Goal: Task Accomplishment & Management: Complete application form

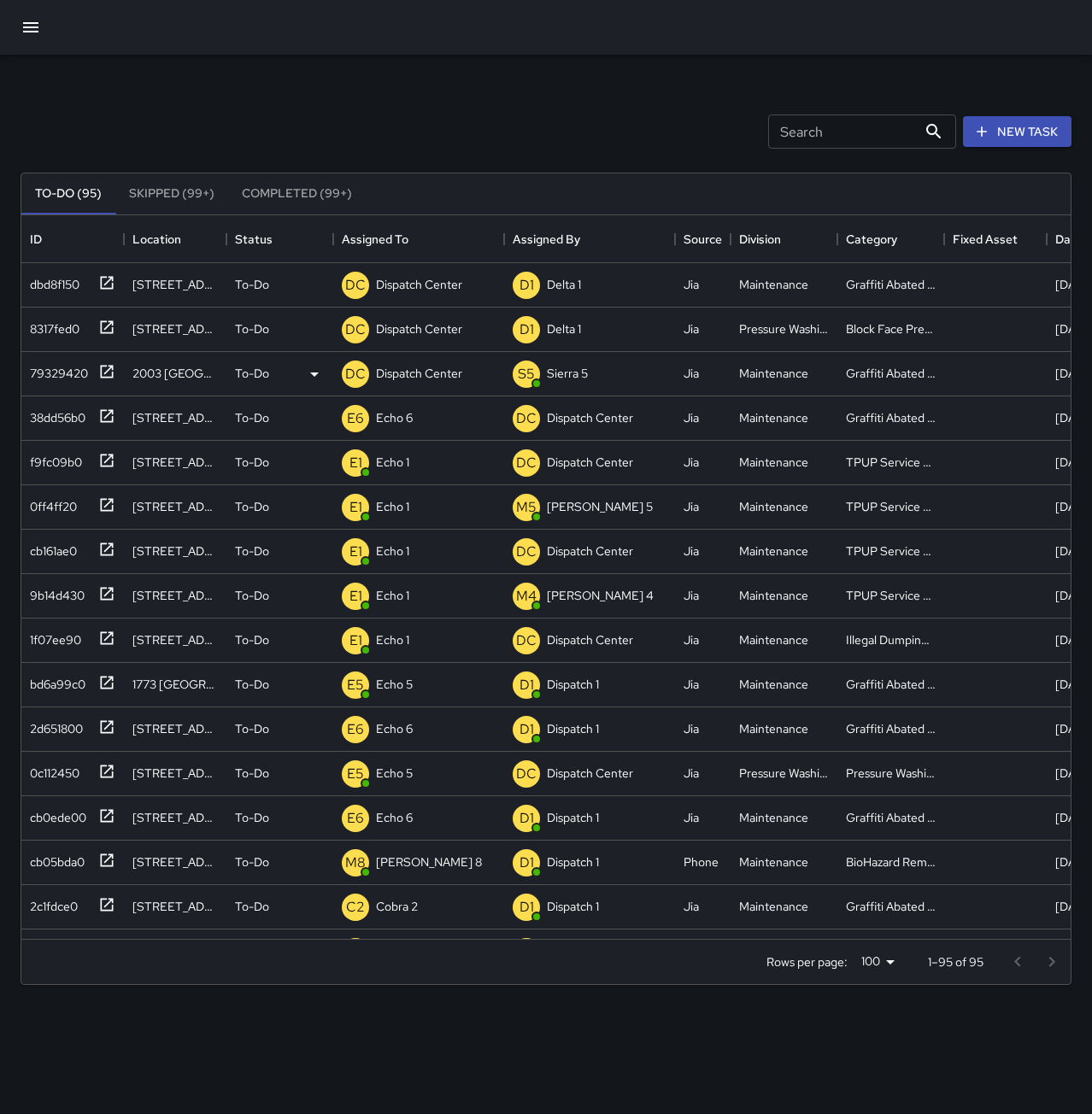
scroll to position [711, 1036]
click at [66, 280] on div "dbd8f150" at bounding box center [51, 281] width 57 height 24
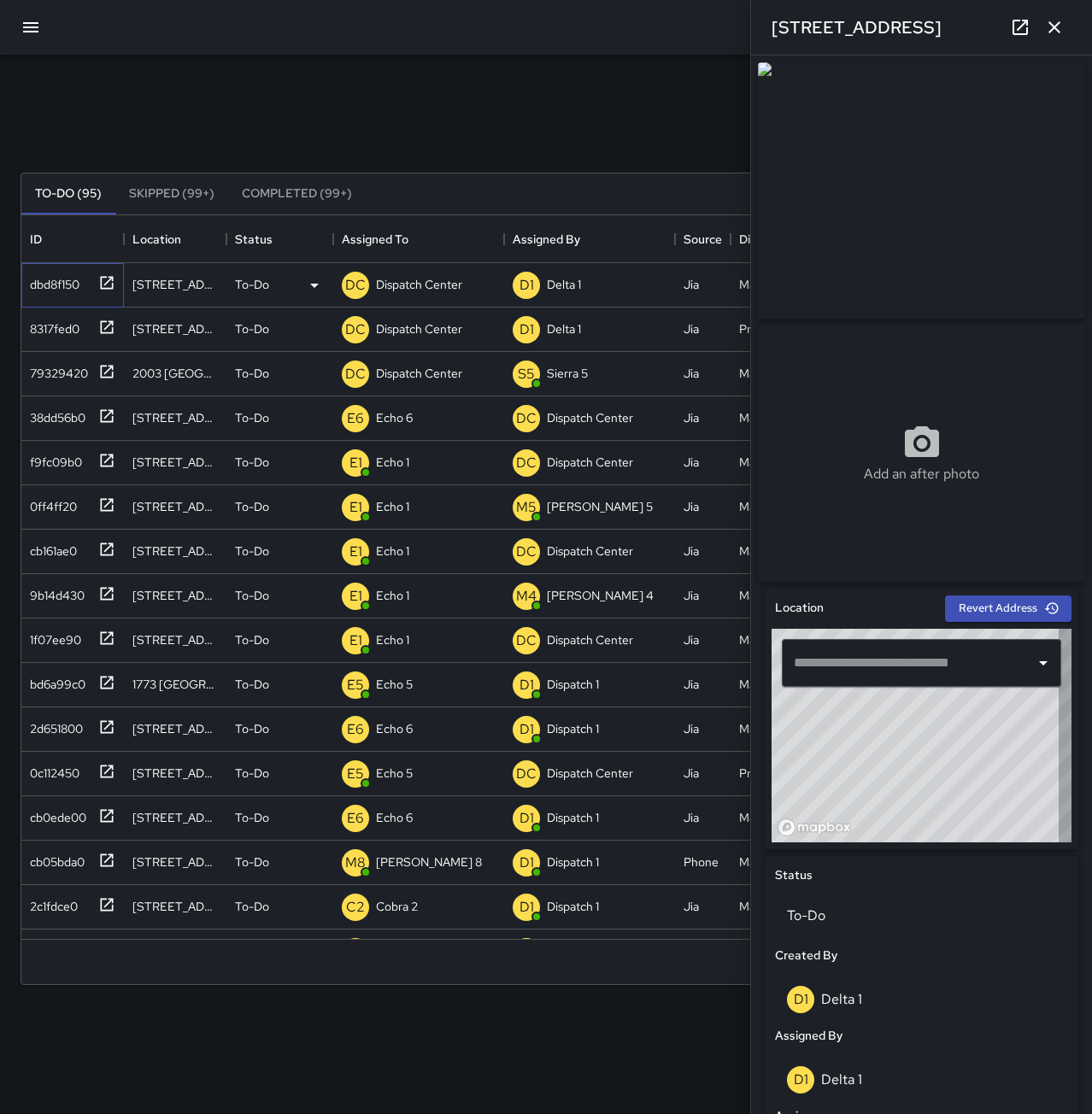
type input "**********"
click at [401, 281] on p "Dispatch Center" at bounding box center [419, 285] width 86 height 17
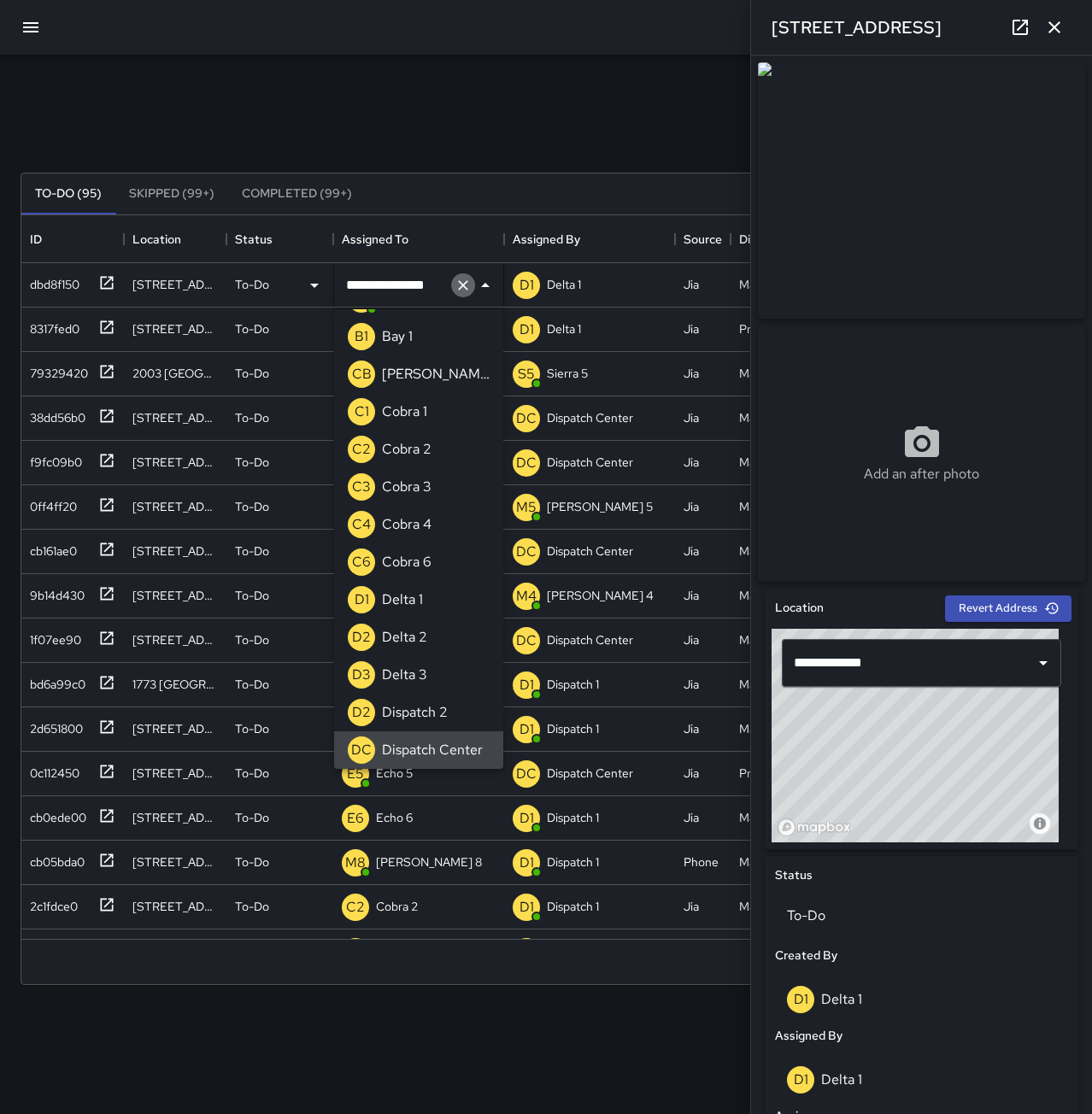
click at [459, 280] on icon "Clear" at bounding box center [463, 286] width 17 height 17
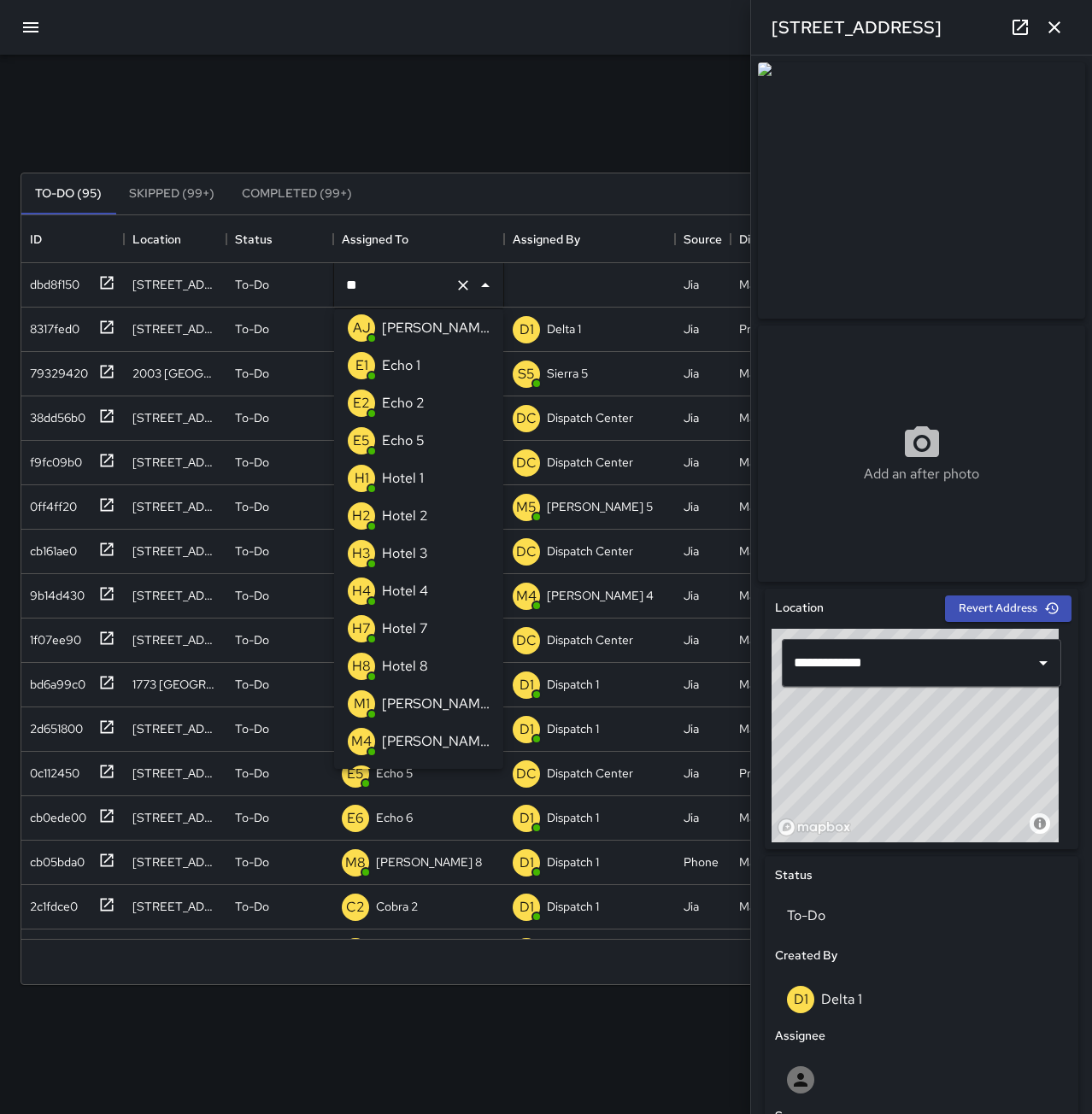
scroll to position [0, 0]
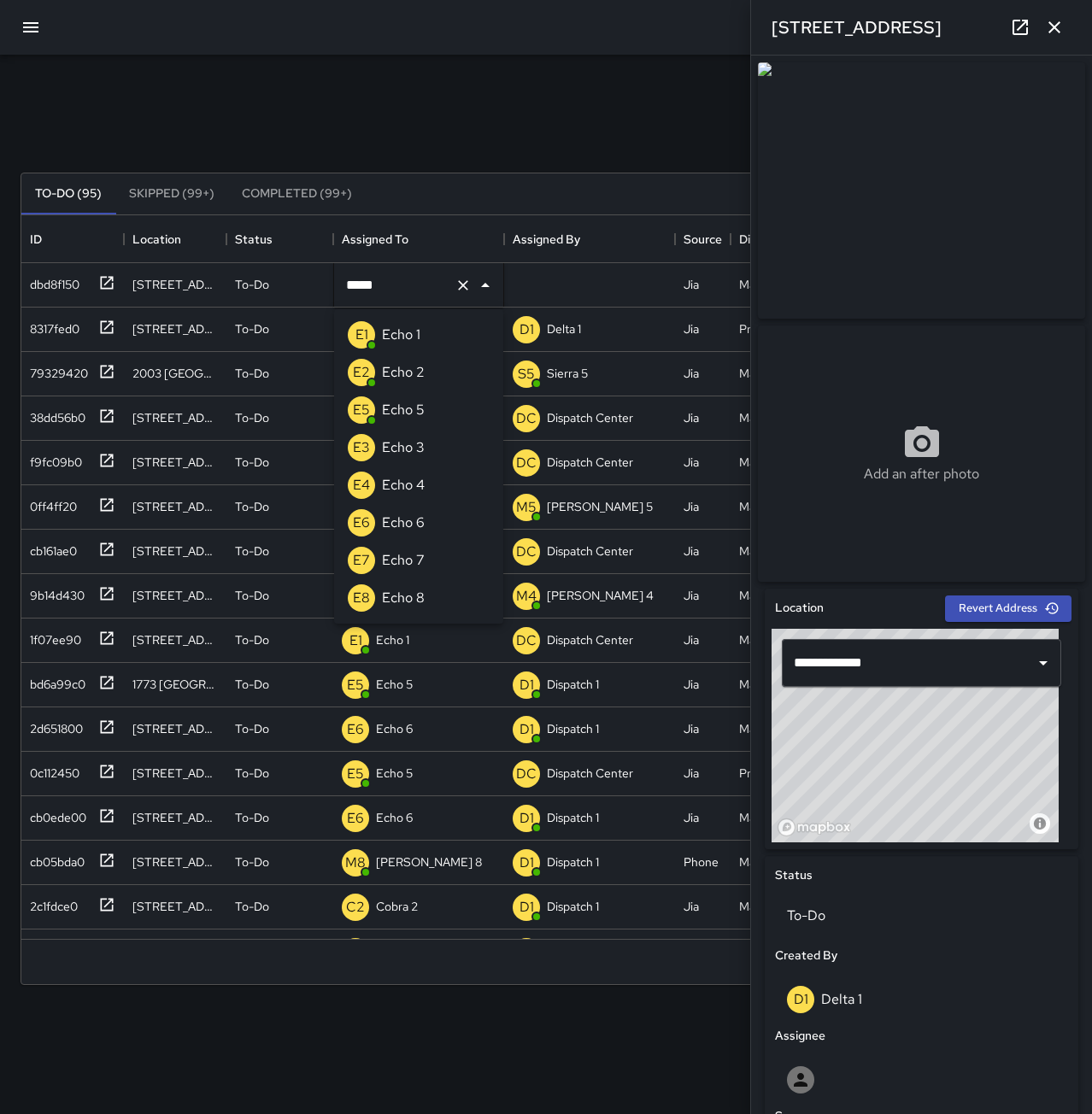
type input "******"
click at [429, 335] on li "E6 Echo 6" at bounding box center [419, 335] width 169 height 37
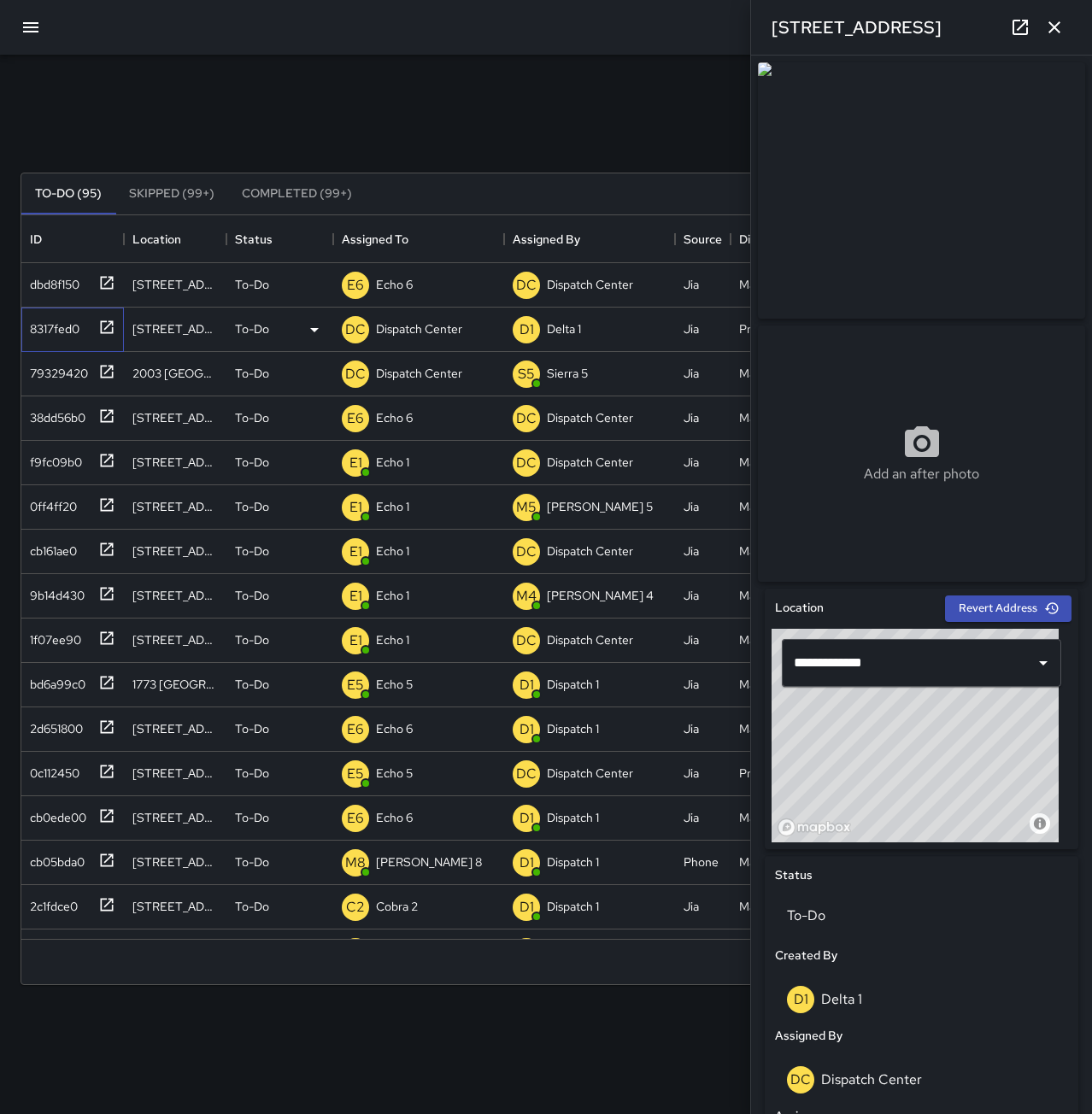
click at [62, 319] on div "8317fed0" at bounding box center [51, 325] width 57 height 24
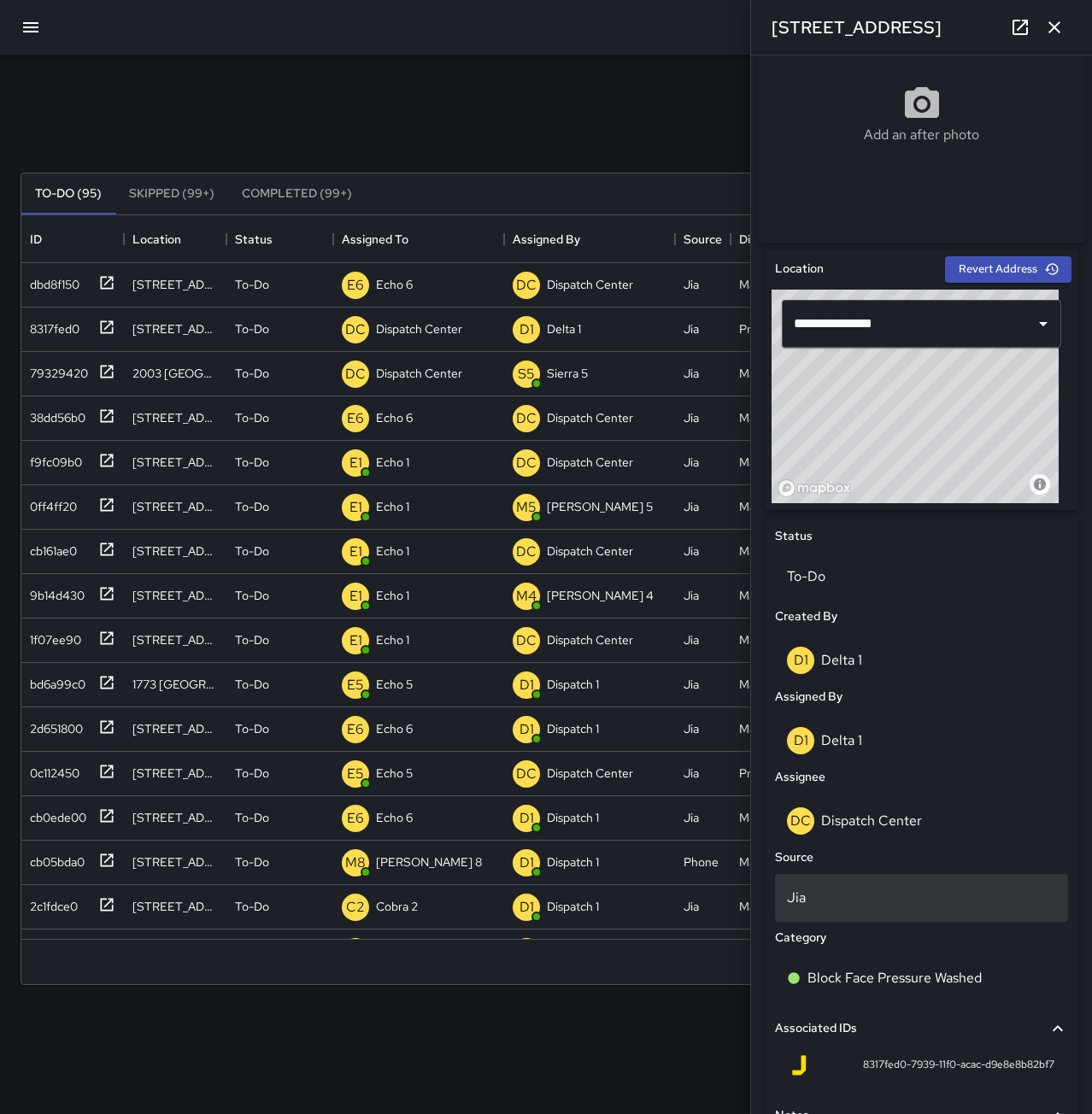
scroll to position [342, 0]
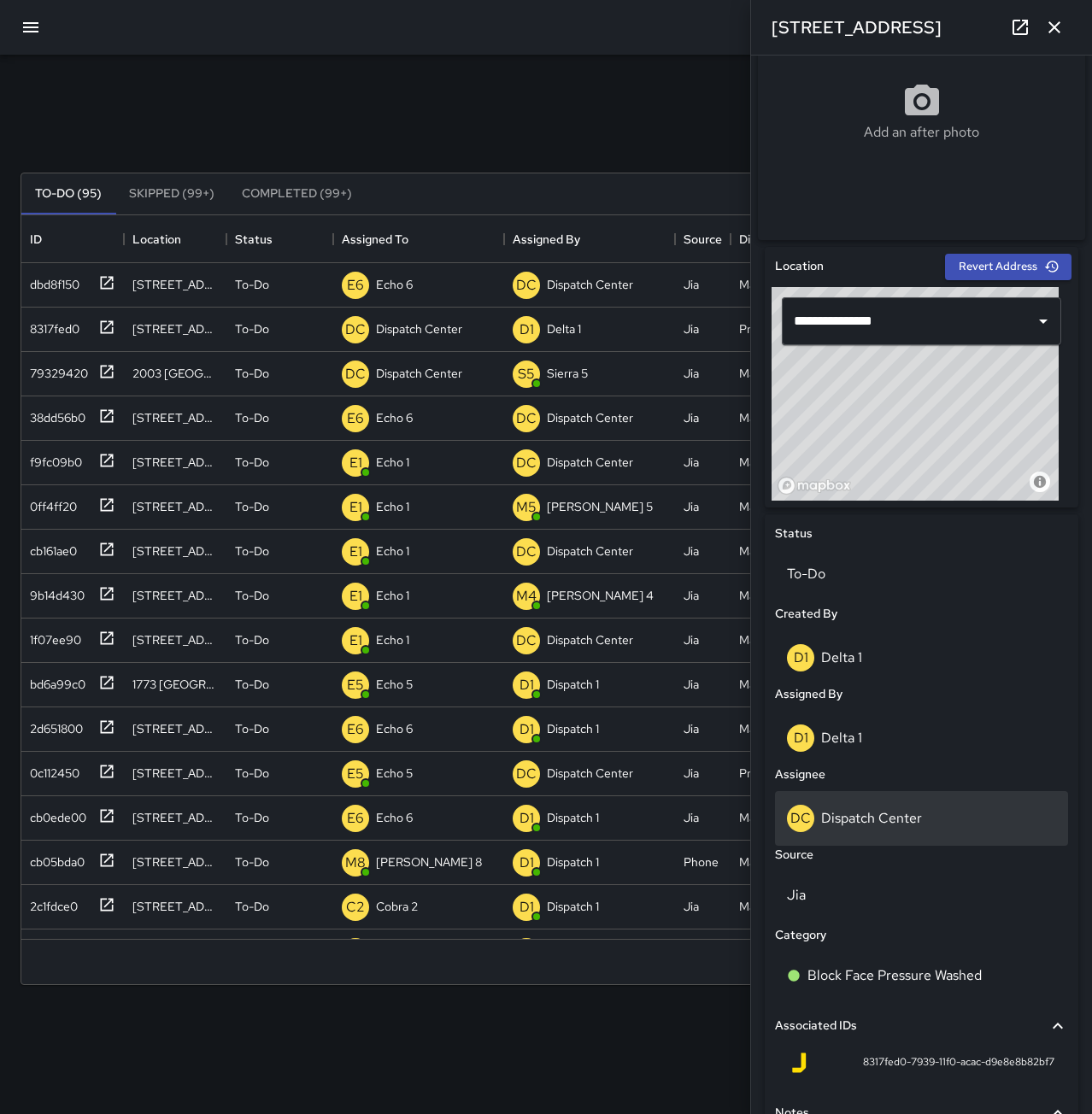
click at [951, 829] on div "DC Dispatch Center" at bounding box center [921, 819] width 269 height 28
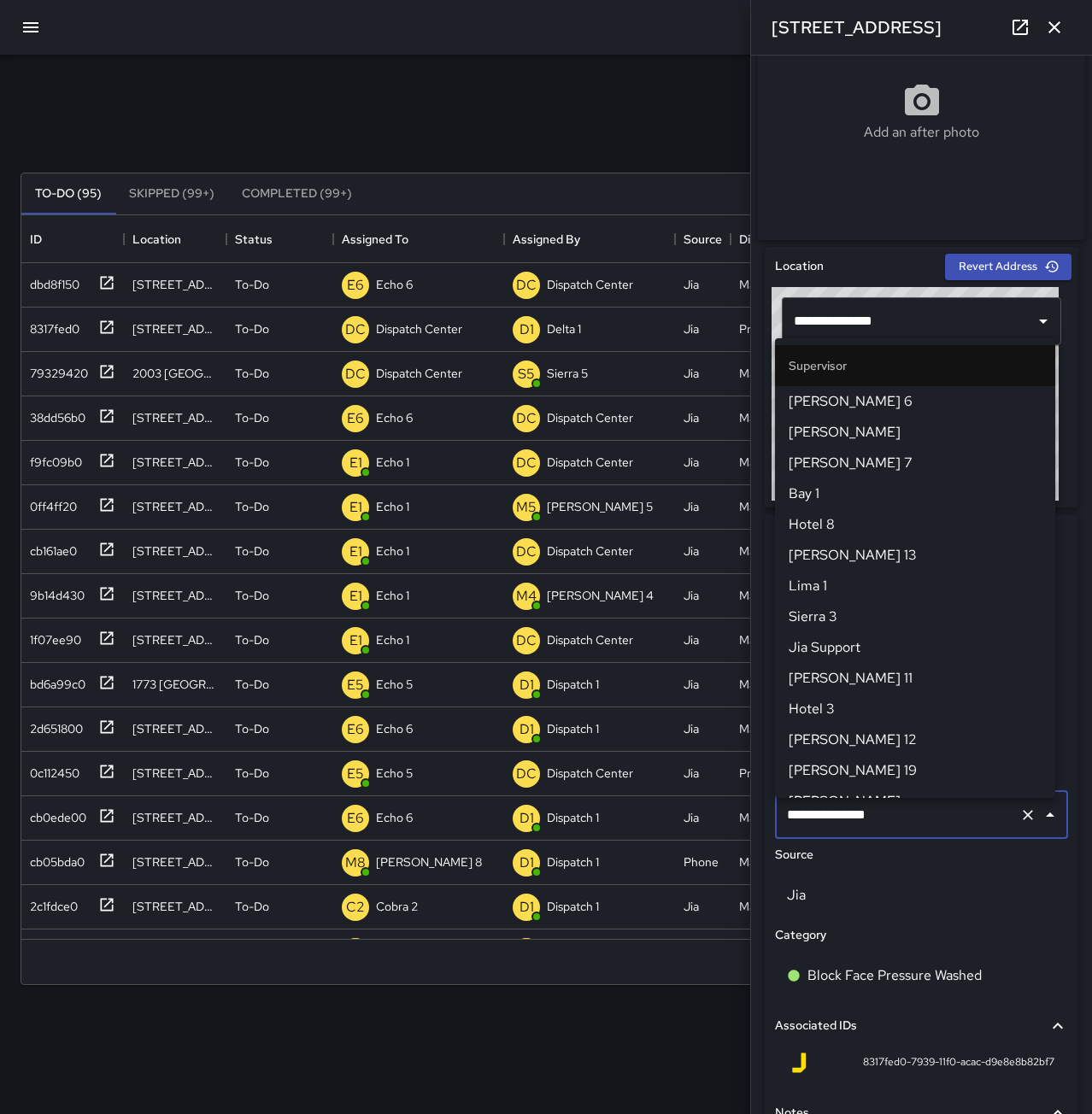
scroll to position [1618, 0]
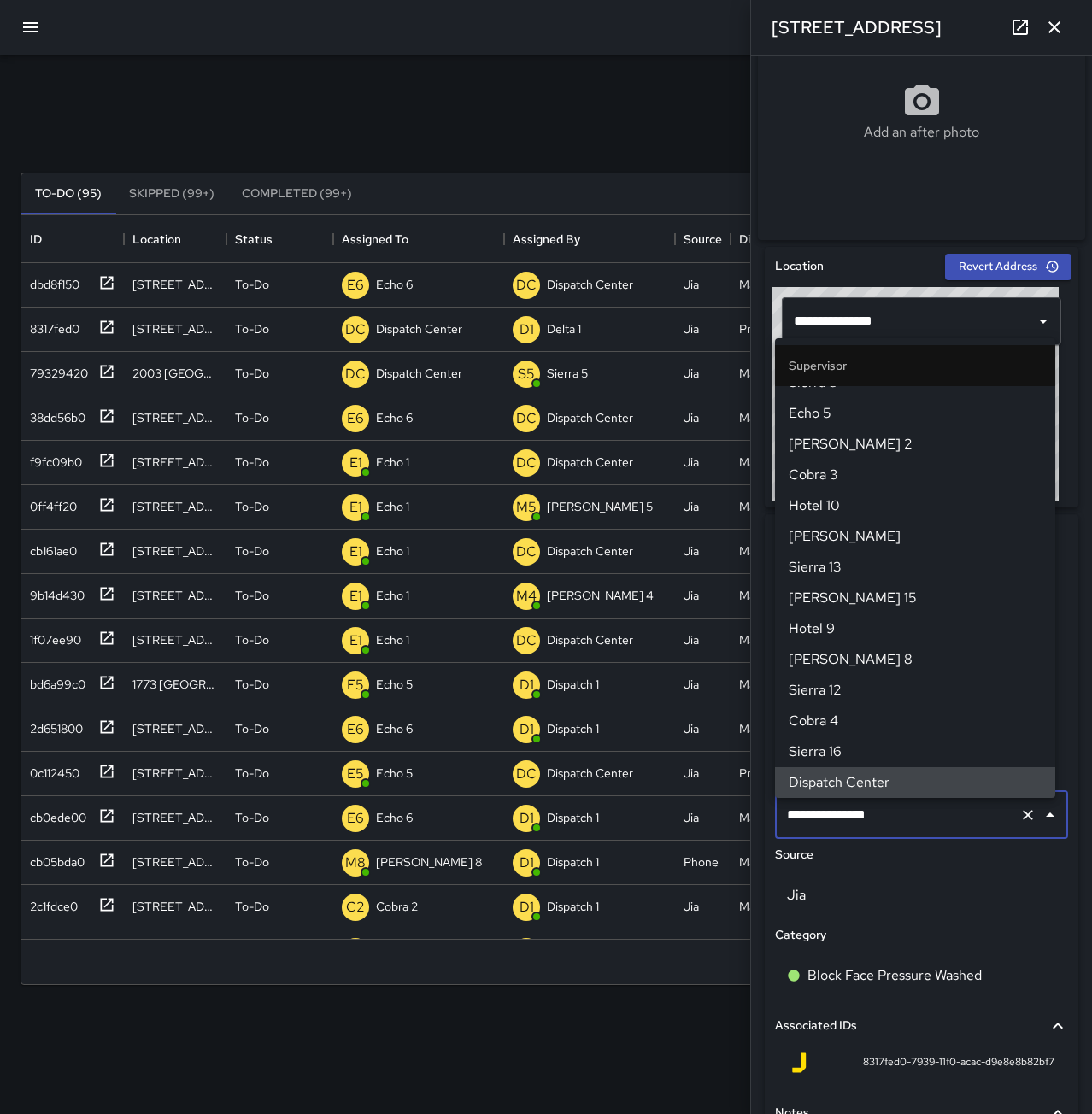
click at [1023, 821] on icon "Clear" at bounding box center [1028, 815] width 11 height 11
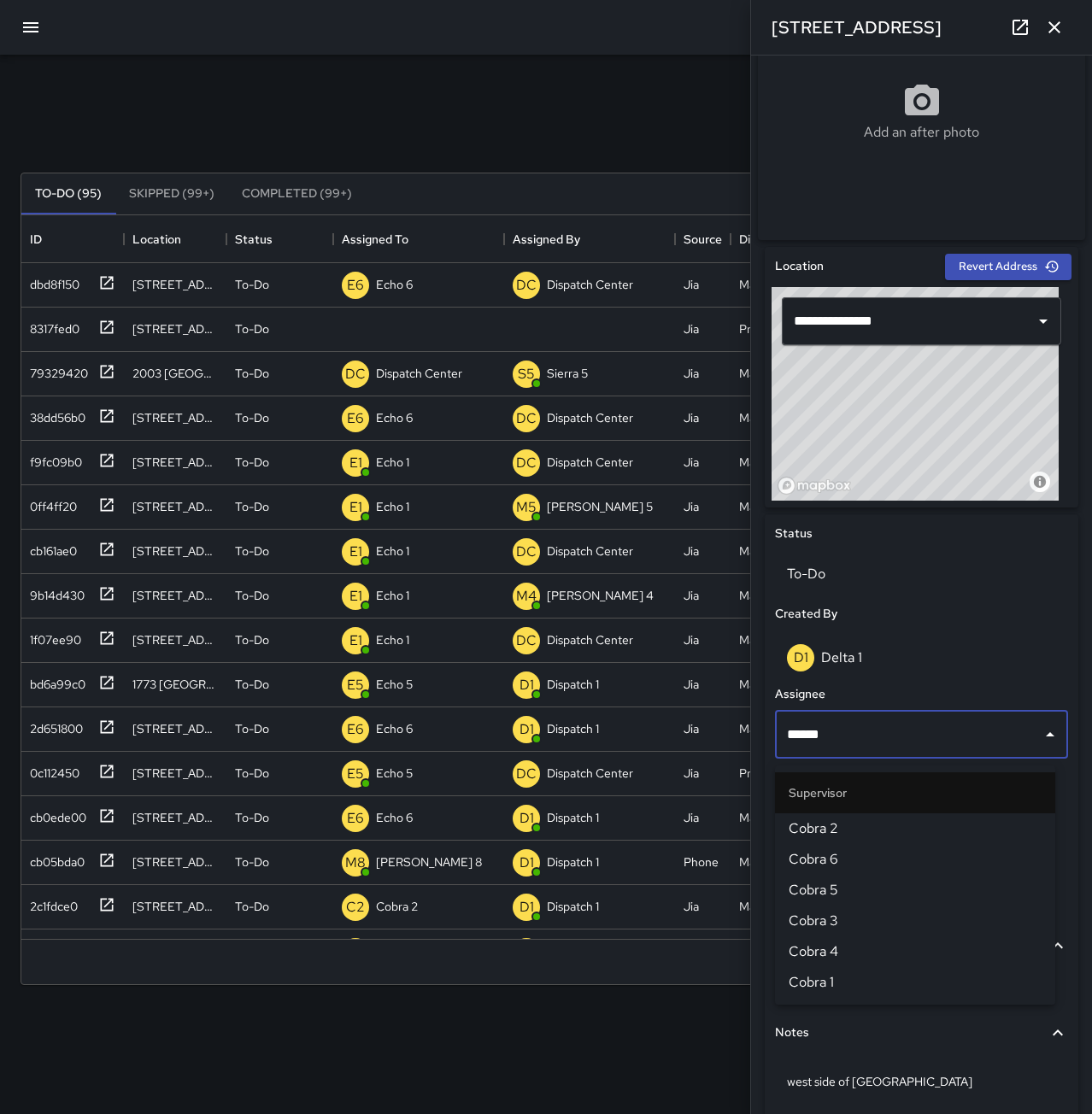
type input "*******"
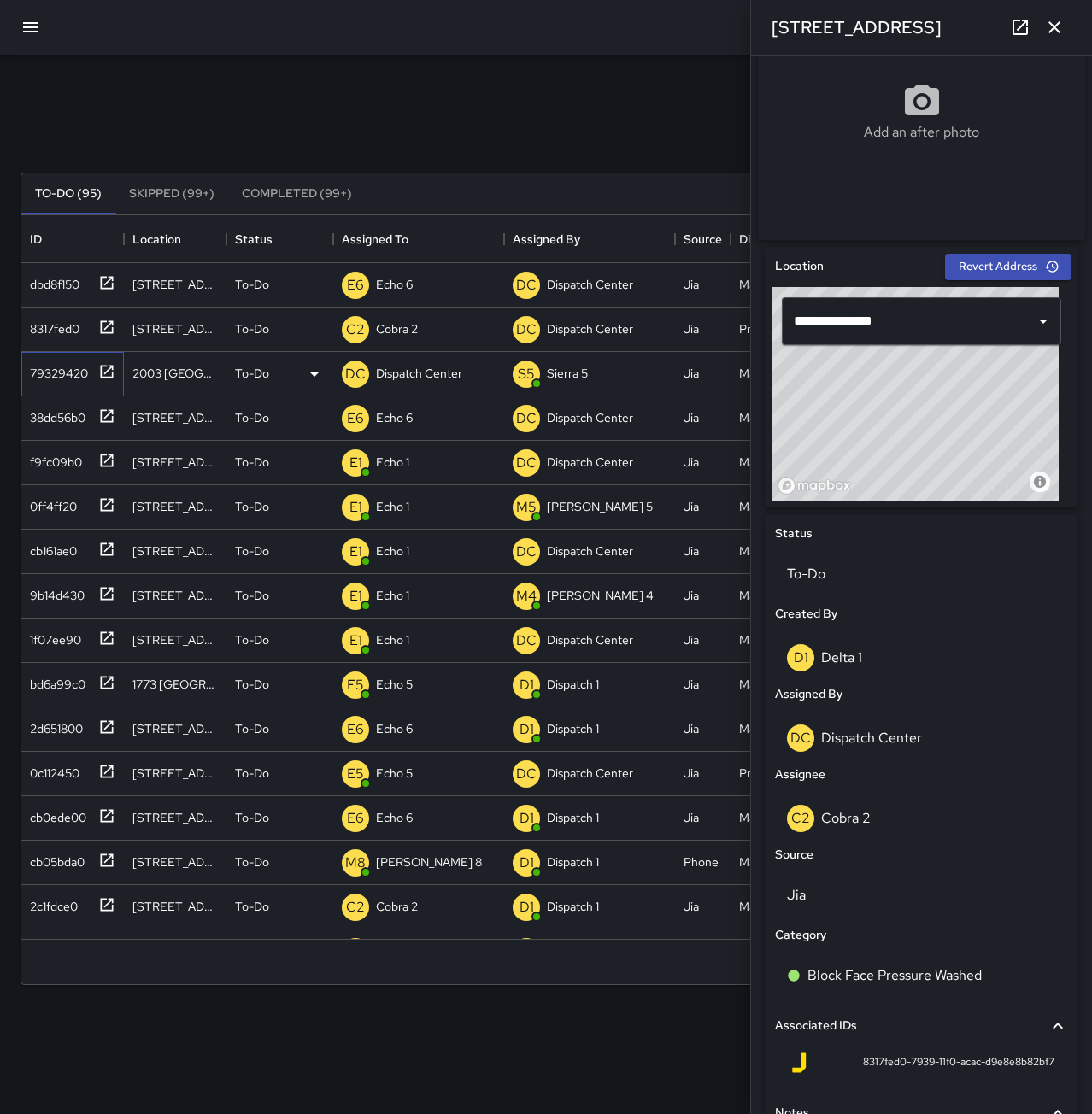
click at [73, 367] on div "79329420" at bounding box center [56, 369] width 65 height 24
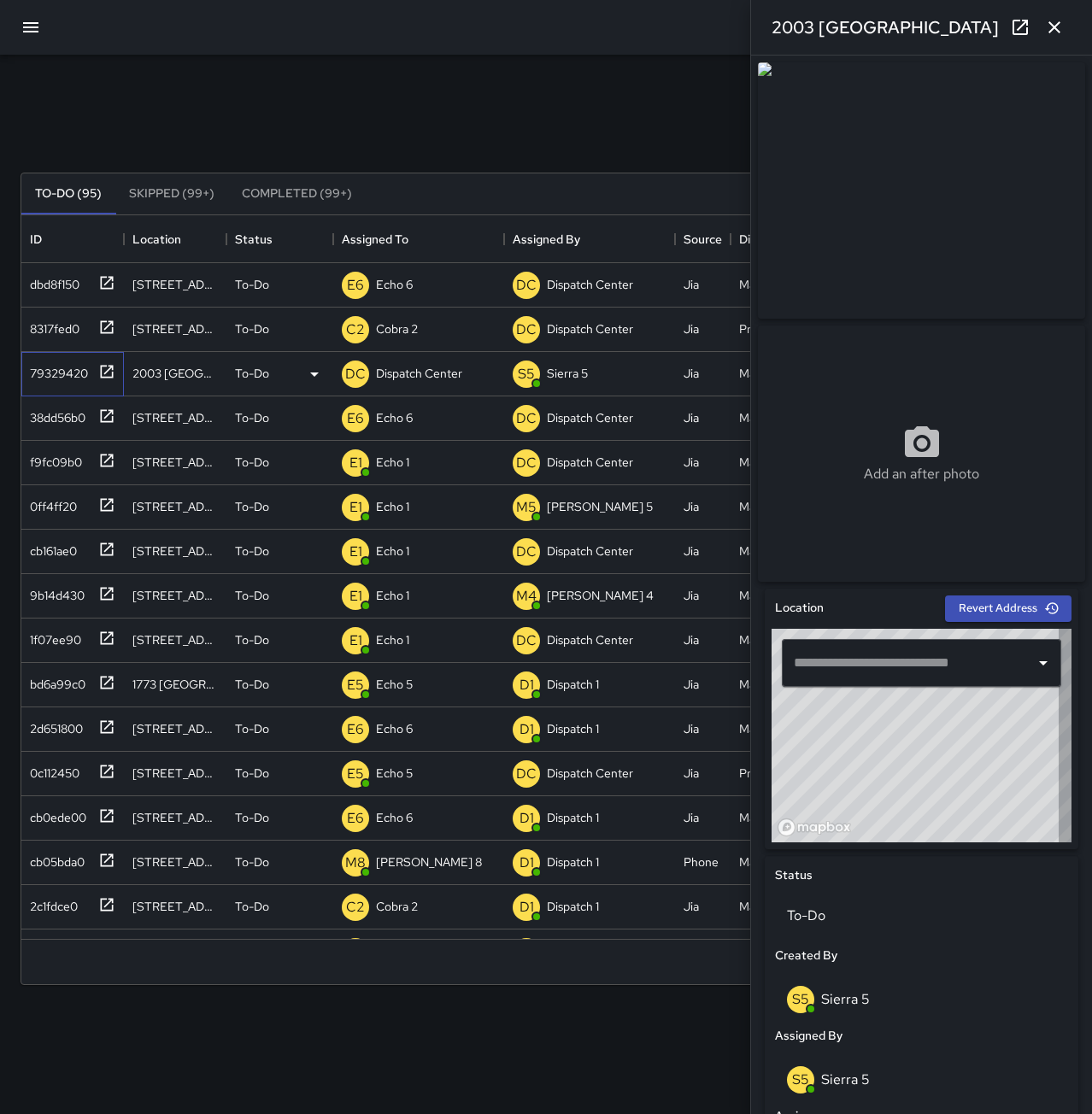
type input "**********"
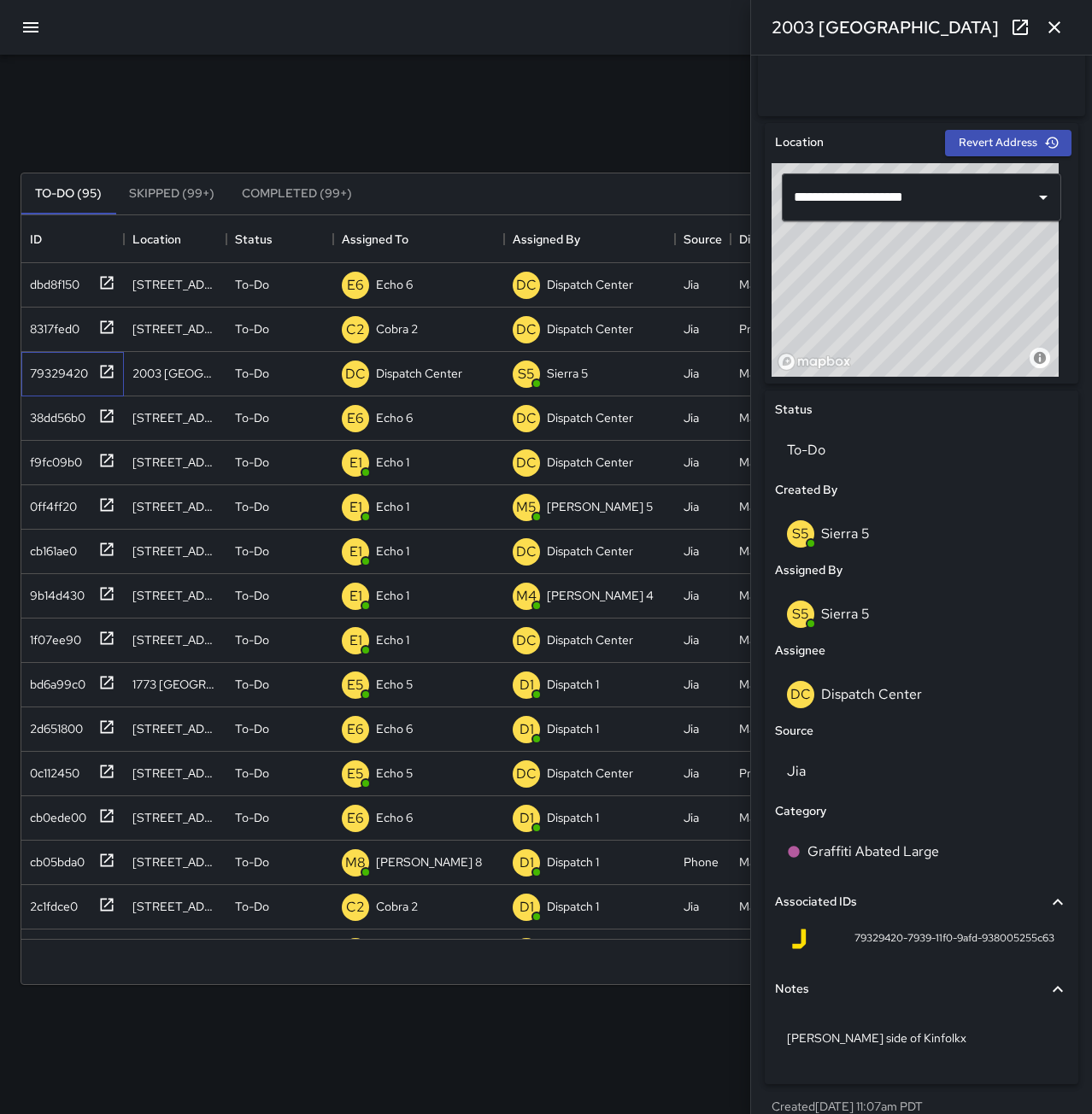
scroll to position [494, 0]
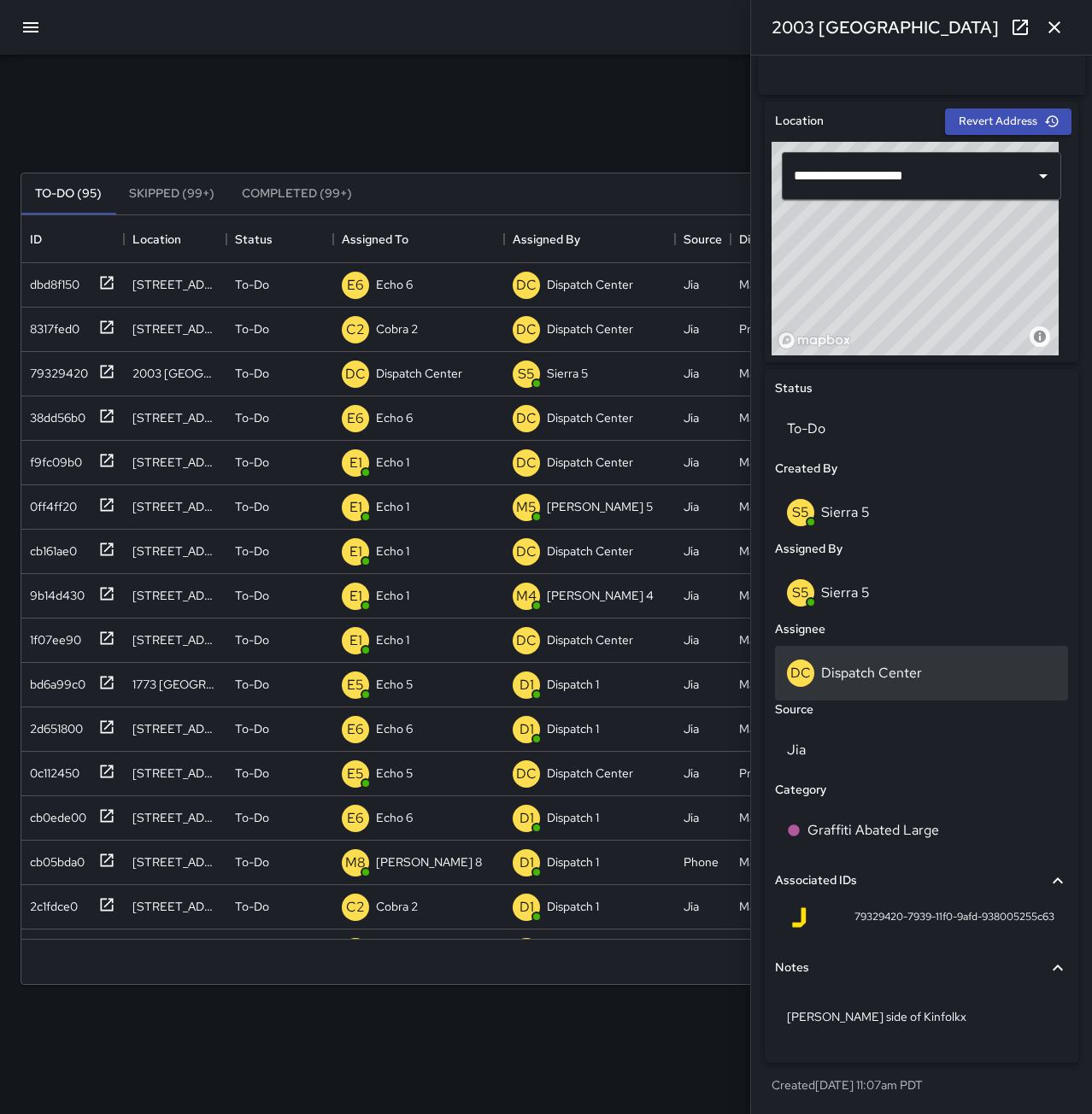
click at [913, 673] on p "Dispatch Center" at bounding box center [871, 673] width 101 height 18
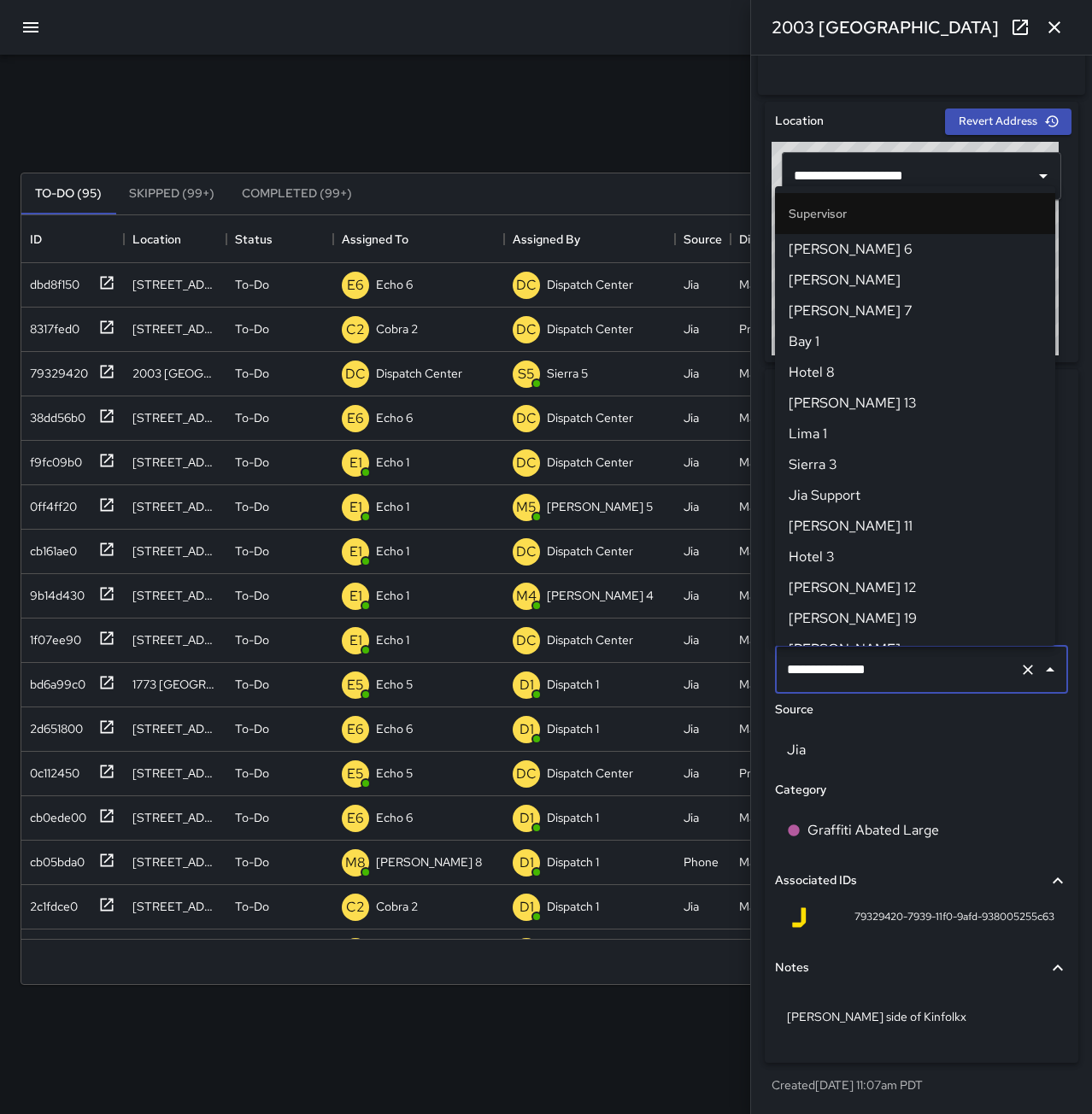
scroll to position [1618, 0]
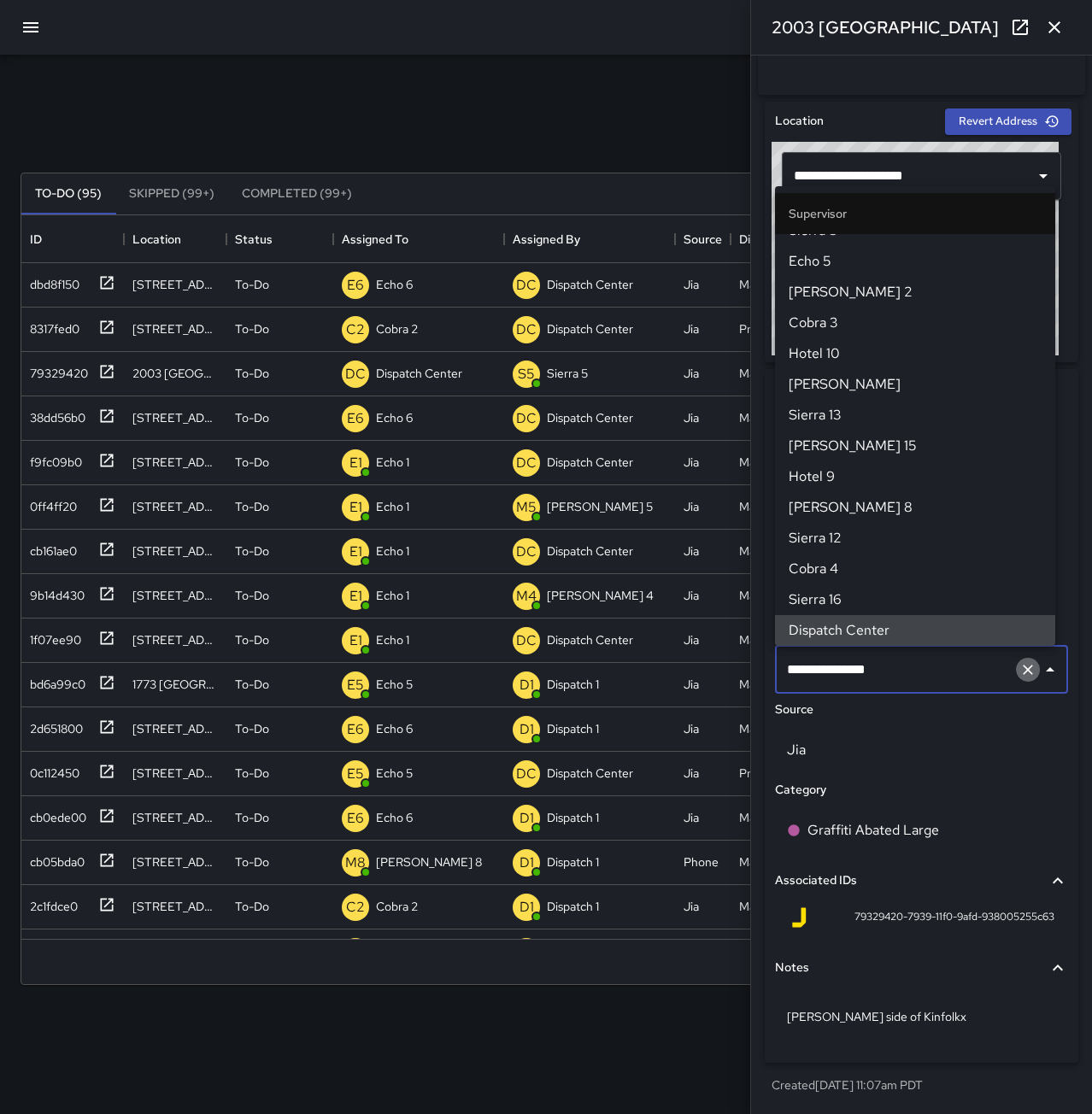
click at [1019, 667] on icon "Clear" at bounding box center [1028, 670] width 17 height 17
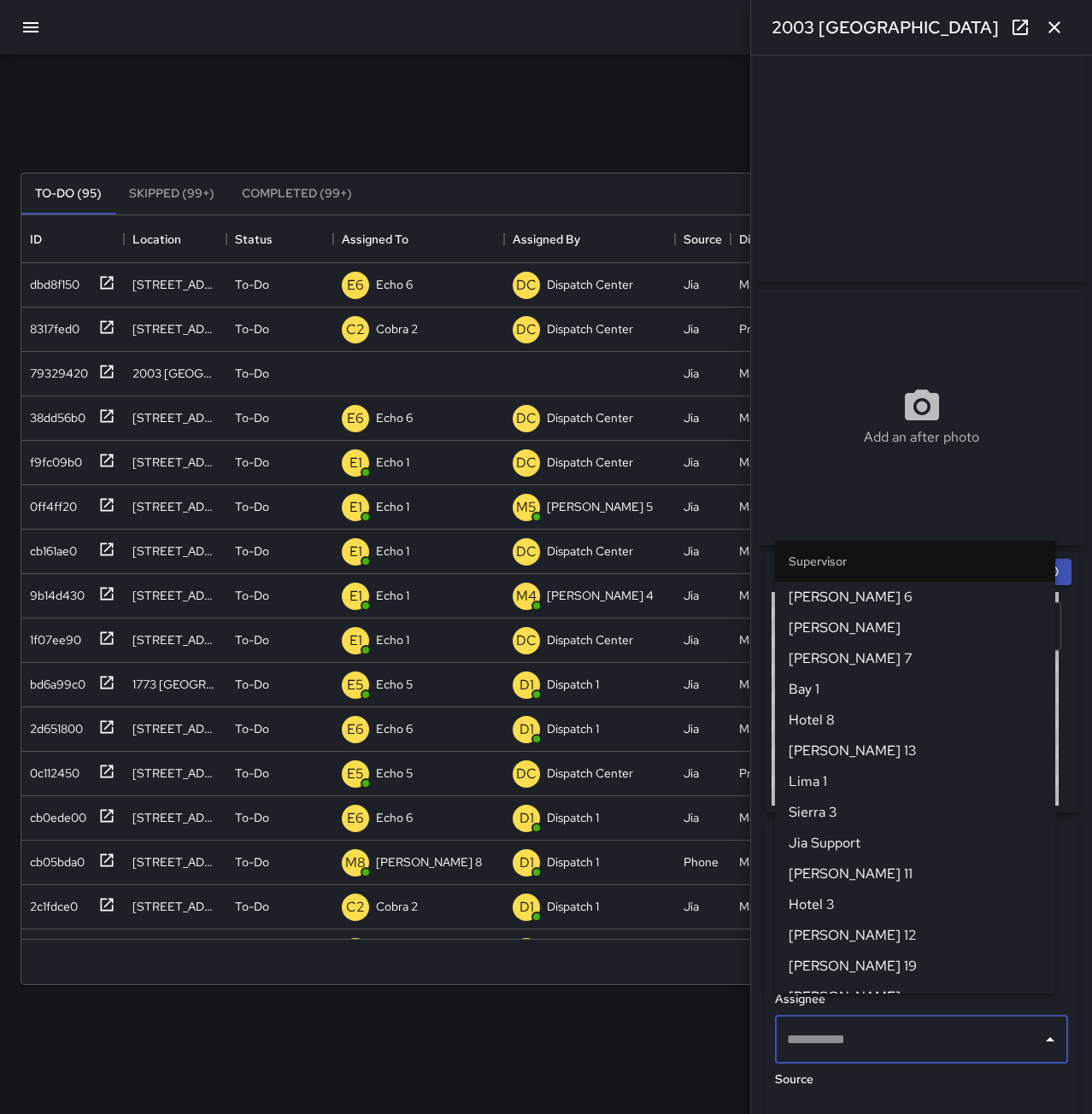
scroll to position [0, 0]
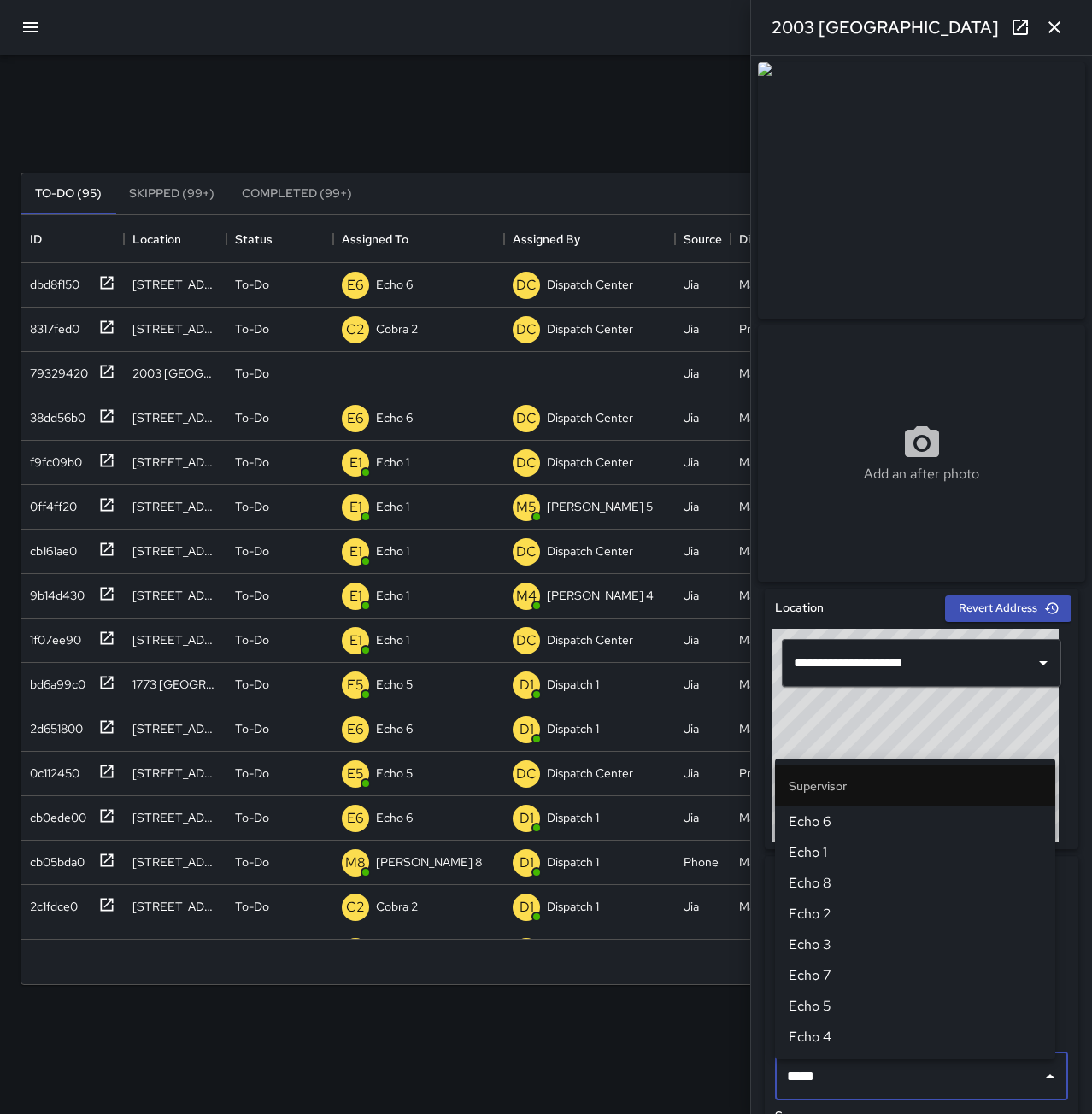
type input "******"
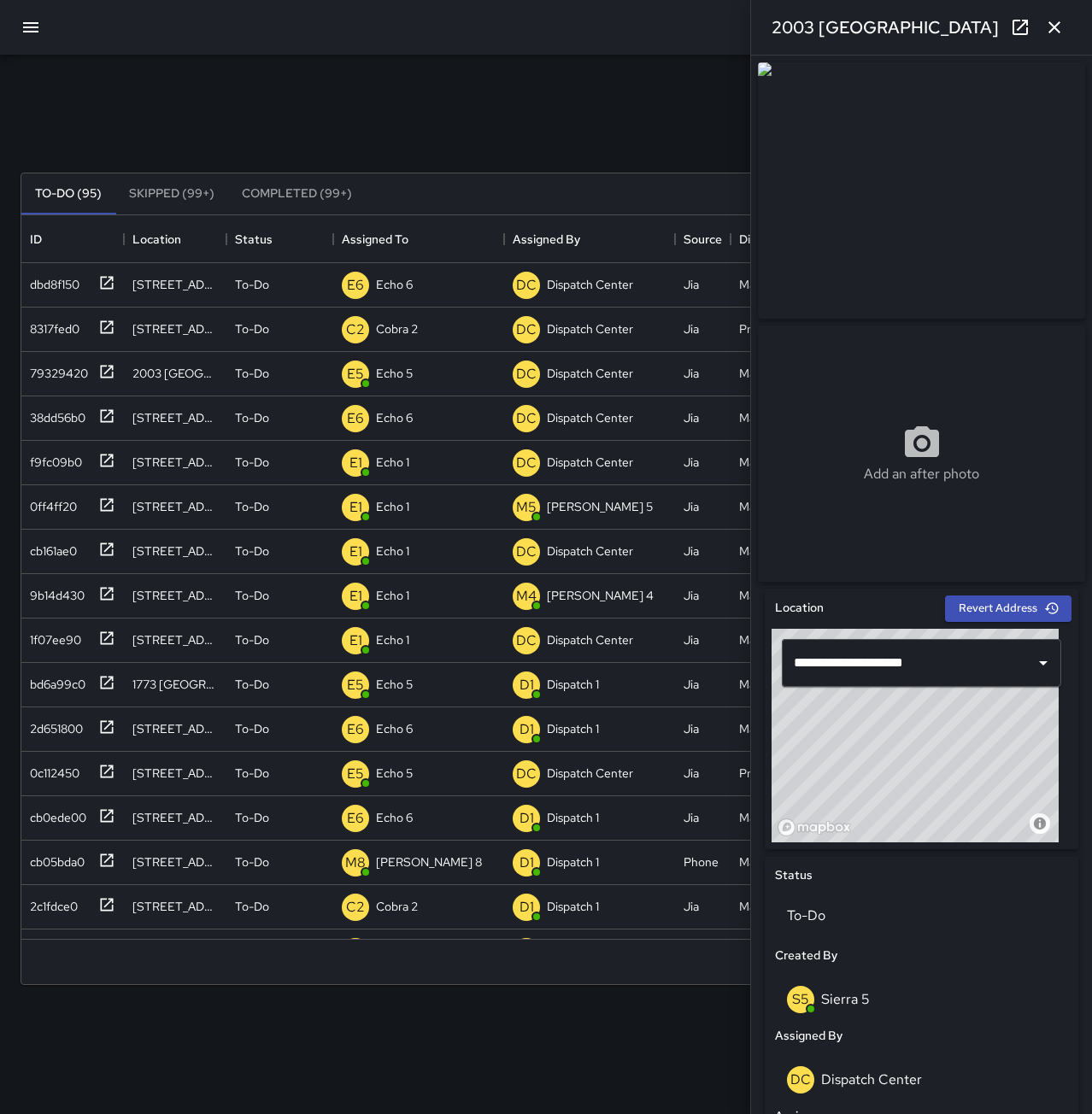
click at [1046, 20] on icon "button" at bounding box center [1054, 27] width 20 height 20
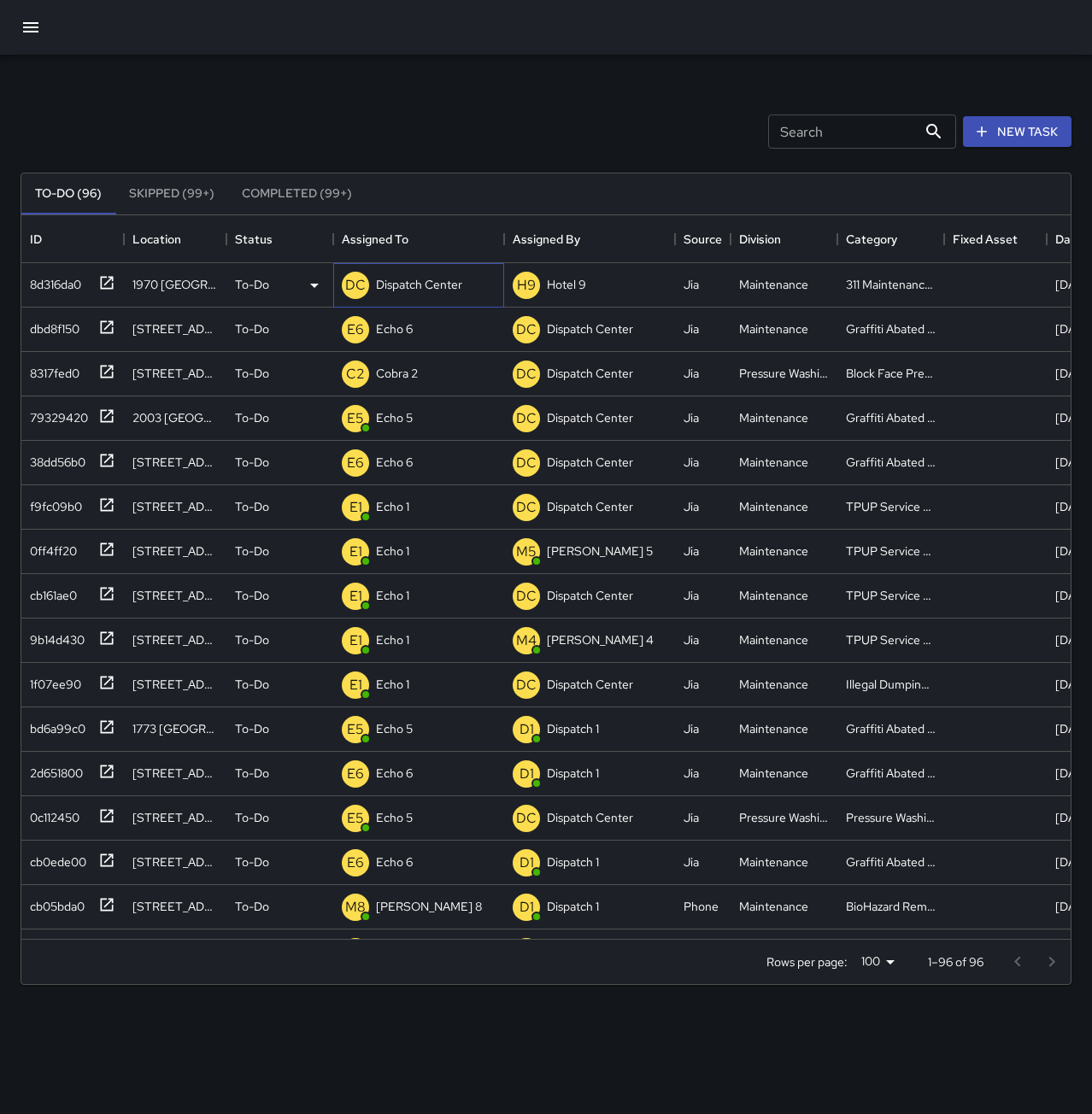
click at [436, 279] on p "Dispatch Center" at bounding box center [419, 285] width 86 height 17
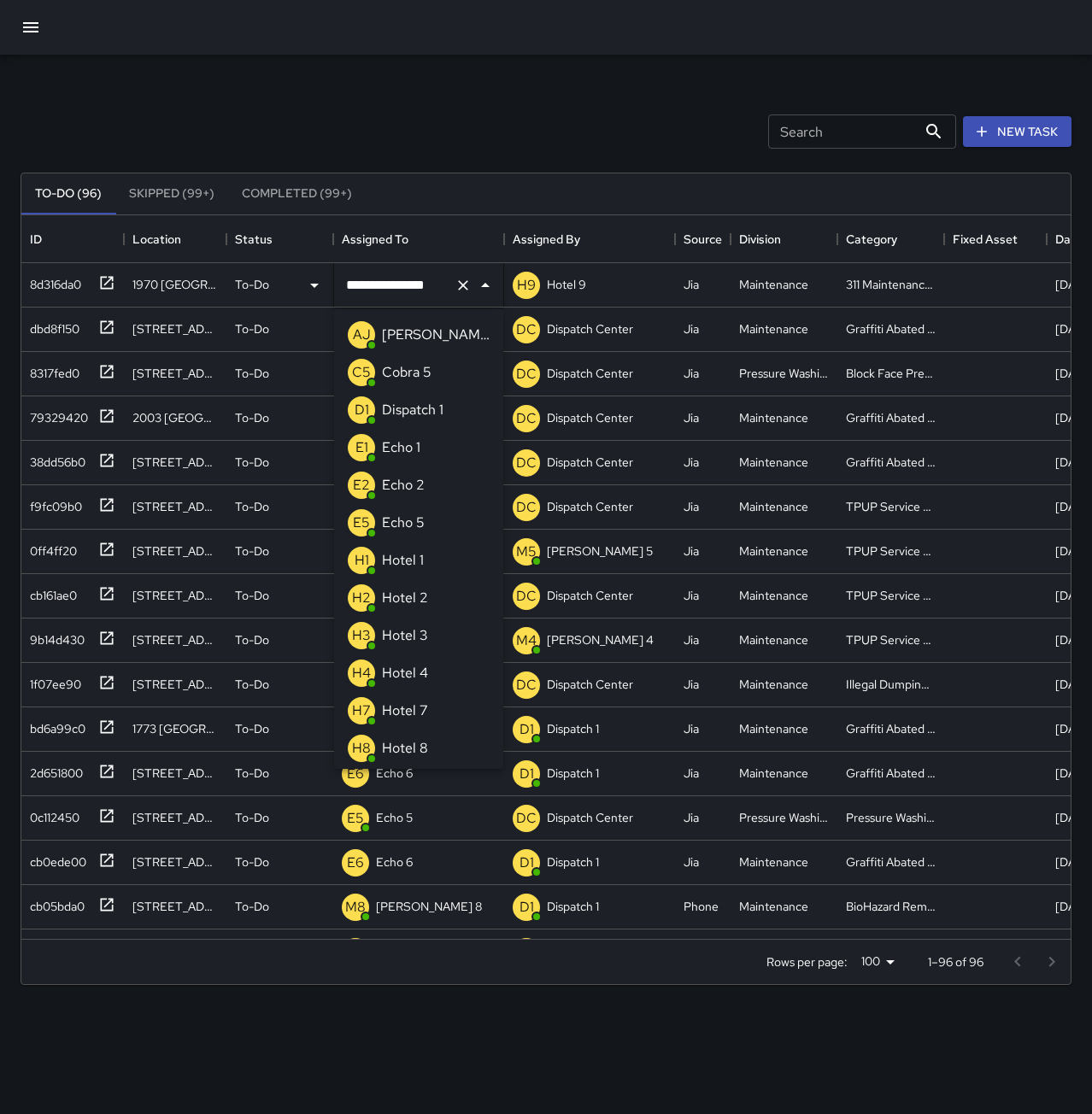
scroll to position [976, 0]
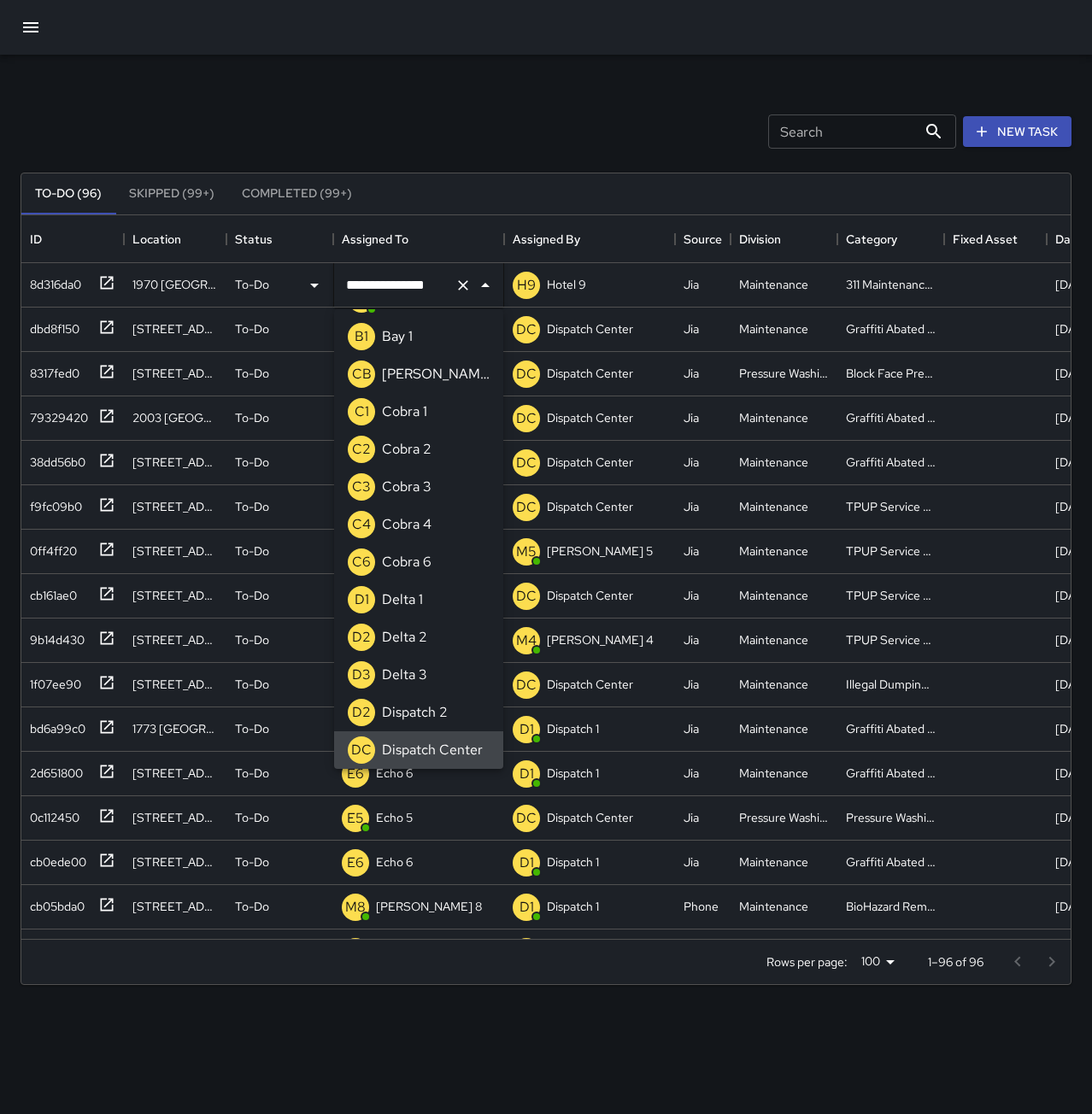
click at [461, 284] on icon "Clear" at bounding box center [463, 285] width 11 height 11
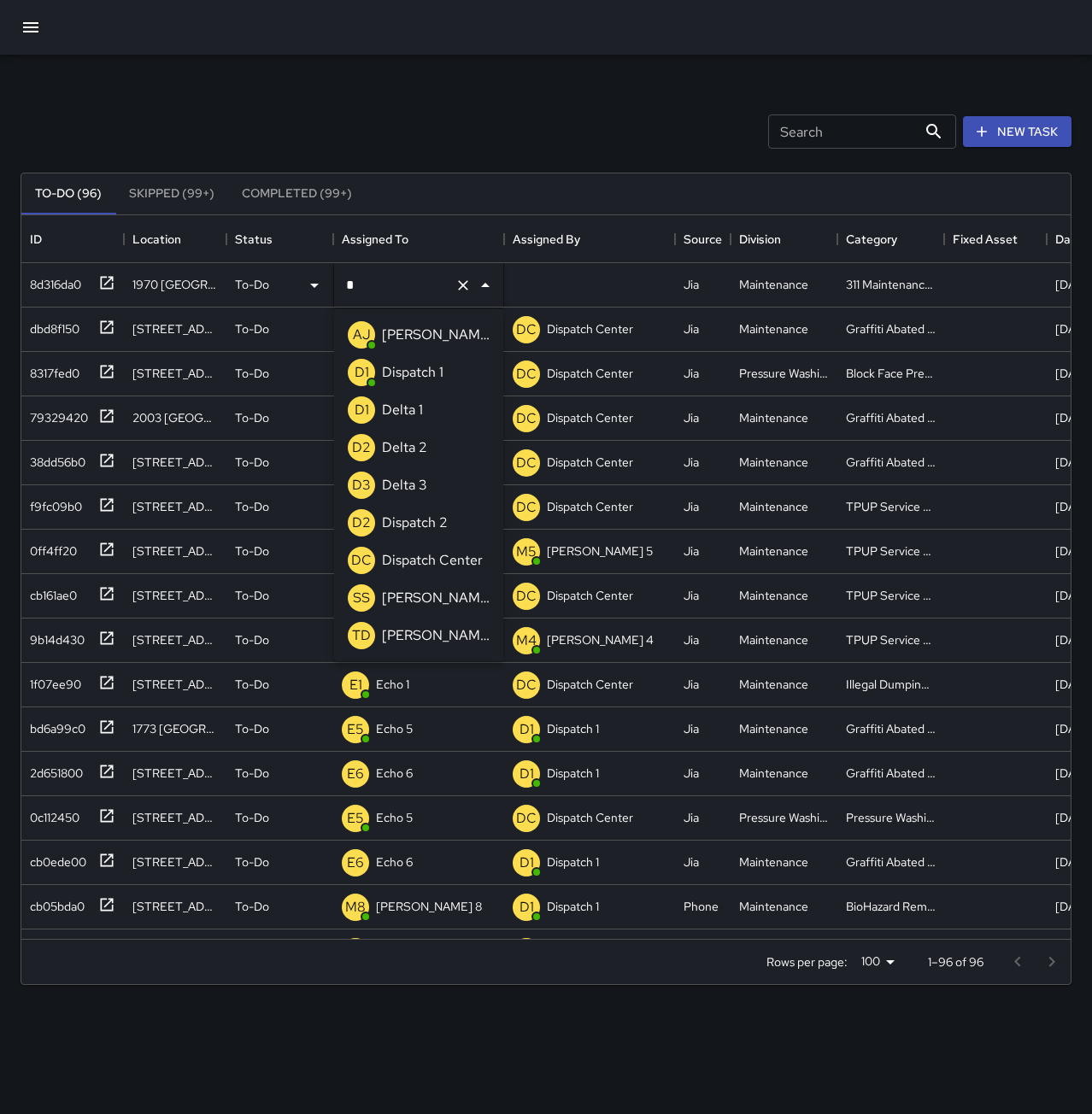
scroll to position [0, 0]
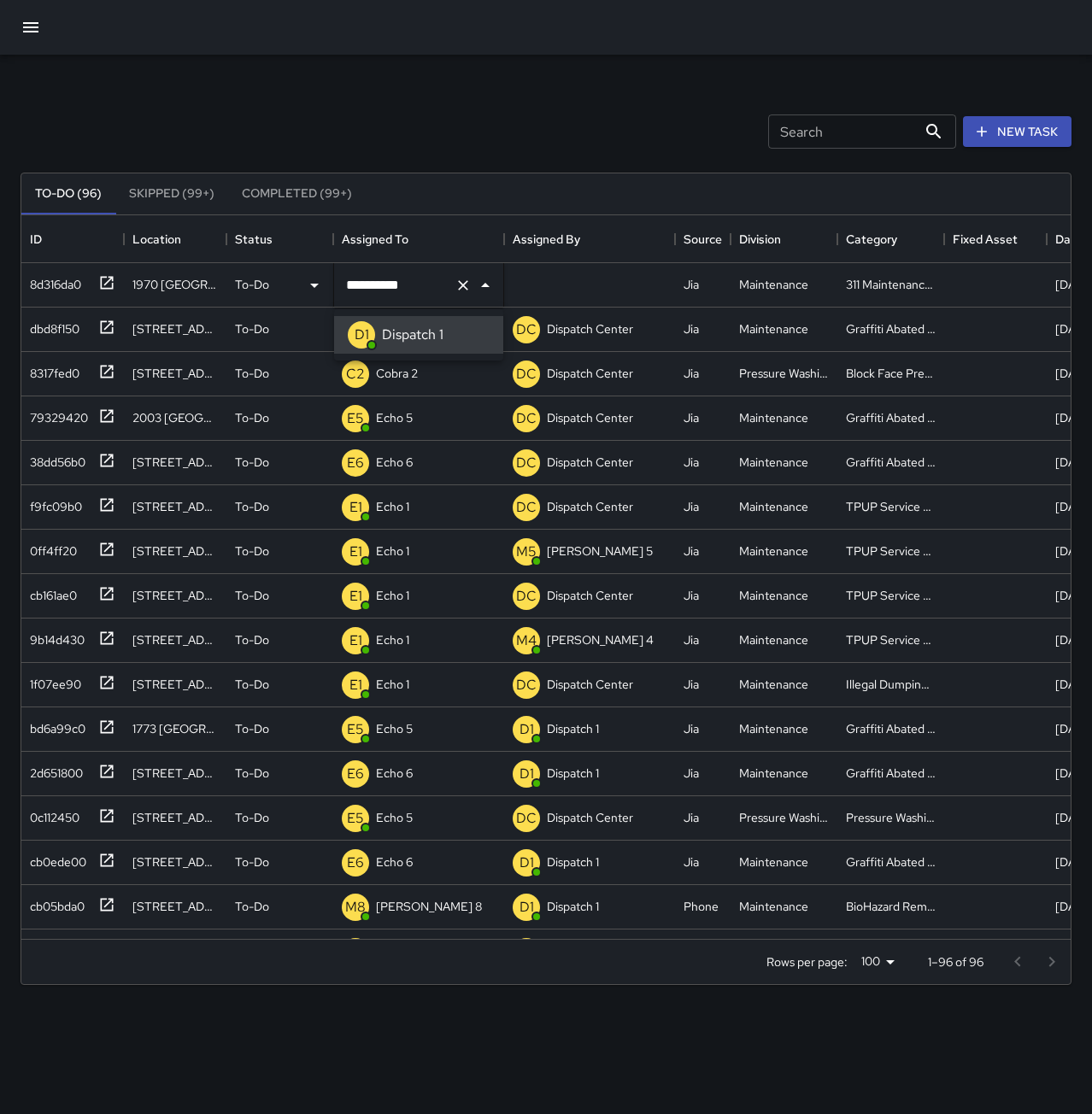
type input "**********"
click at [65, 279] on div "8d316da0" at bounding box center [52, 281] width 58 height 24
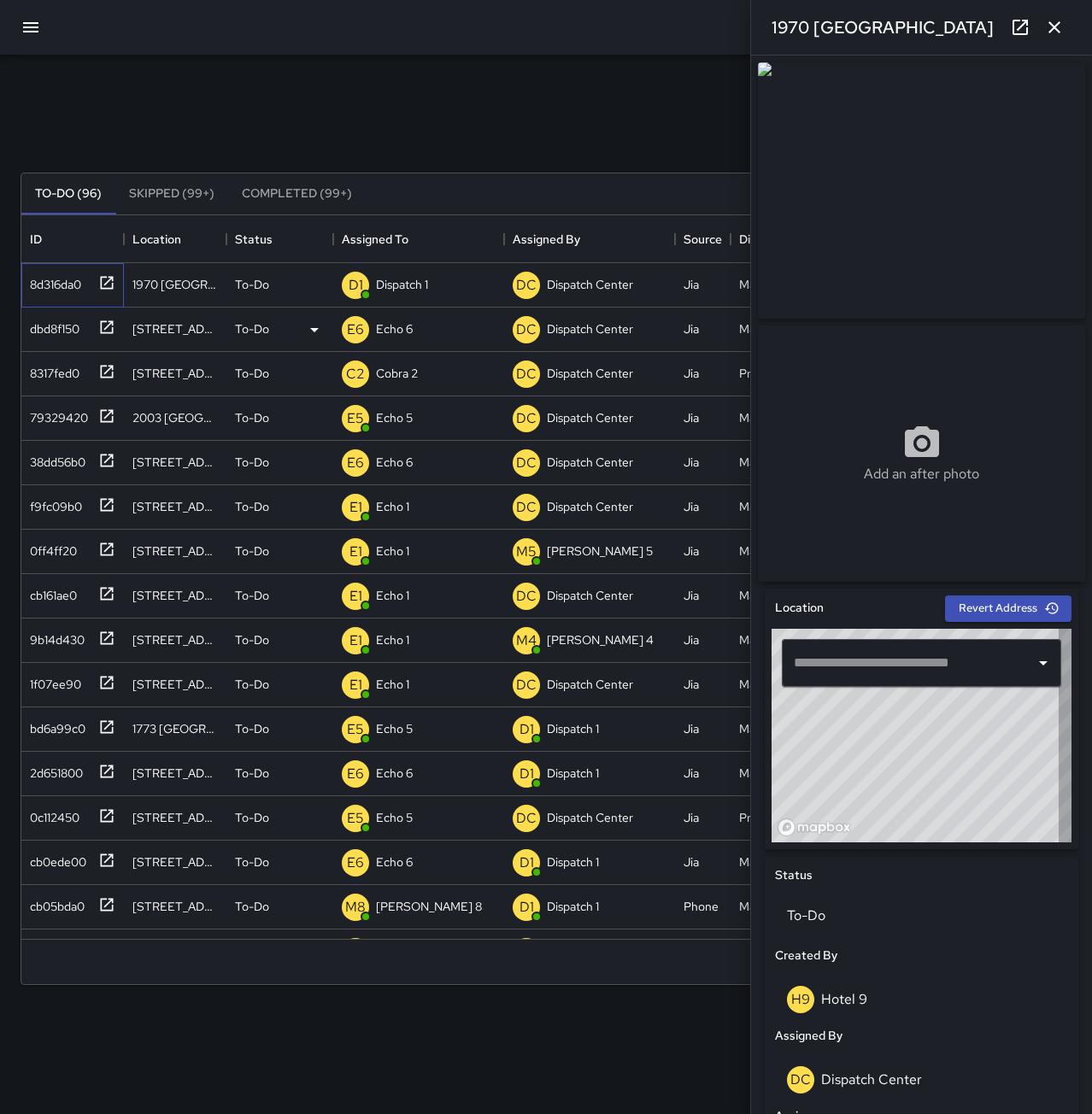
type input "**********"
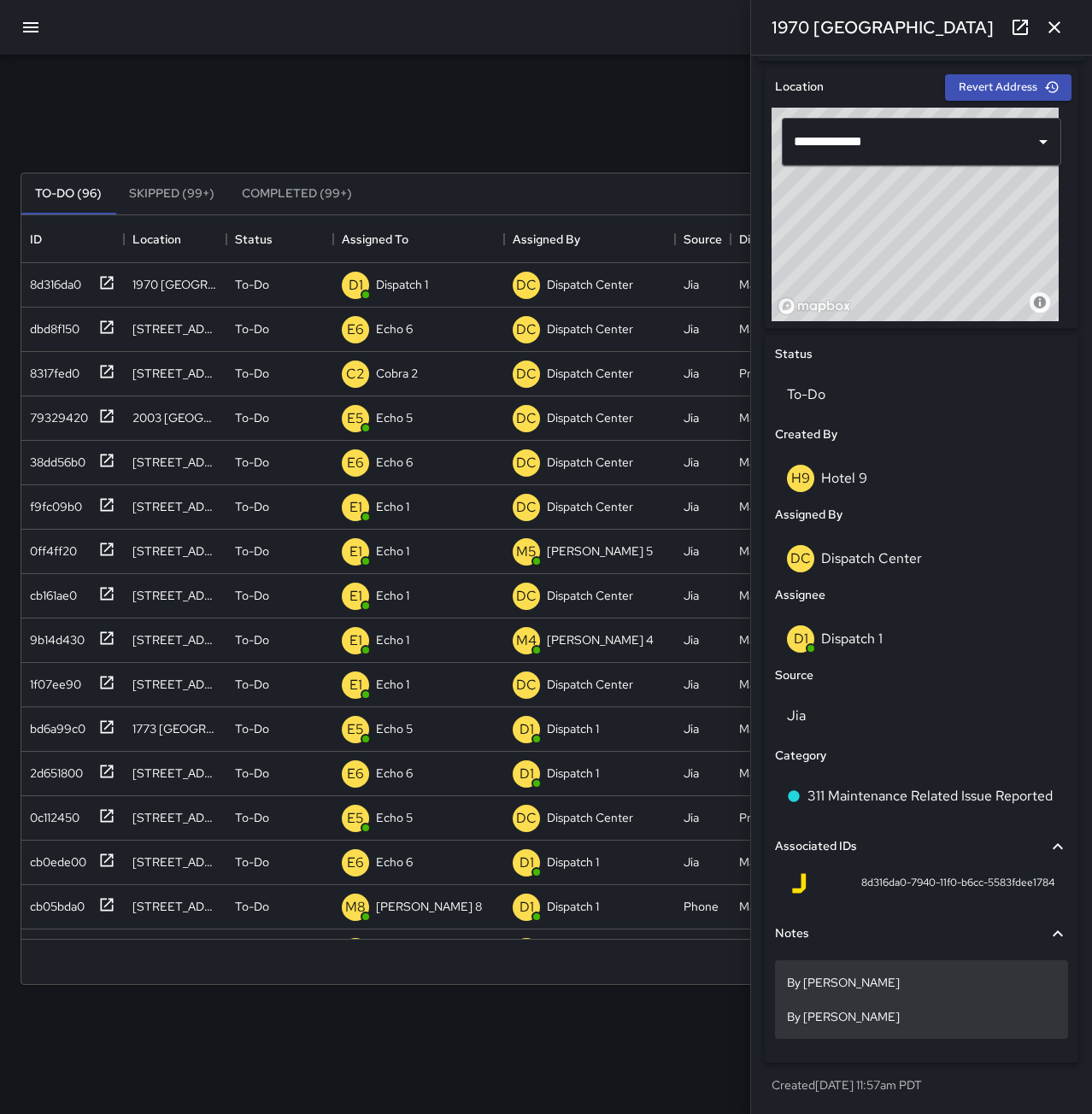
click at [934, 1015] on p "By [PERSON_NAME] By [PERSON_NAME]" at bounding box center [921, 999] width 269 height 51
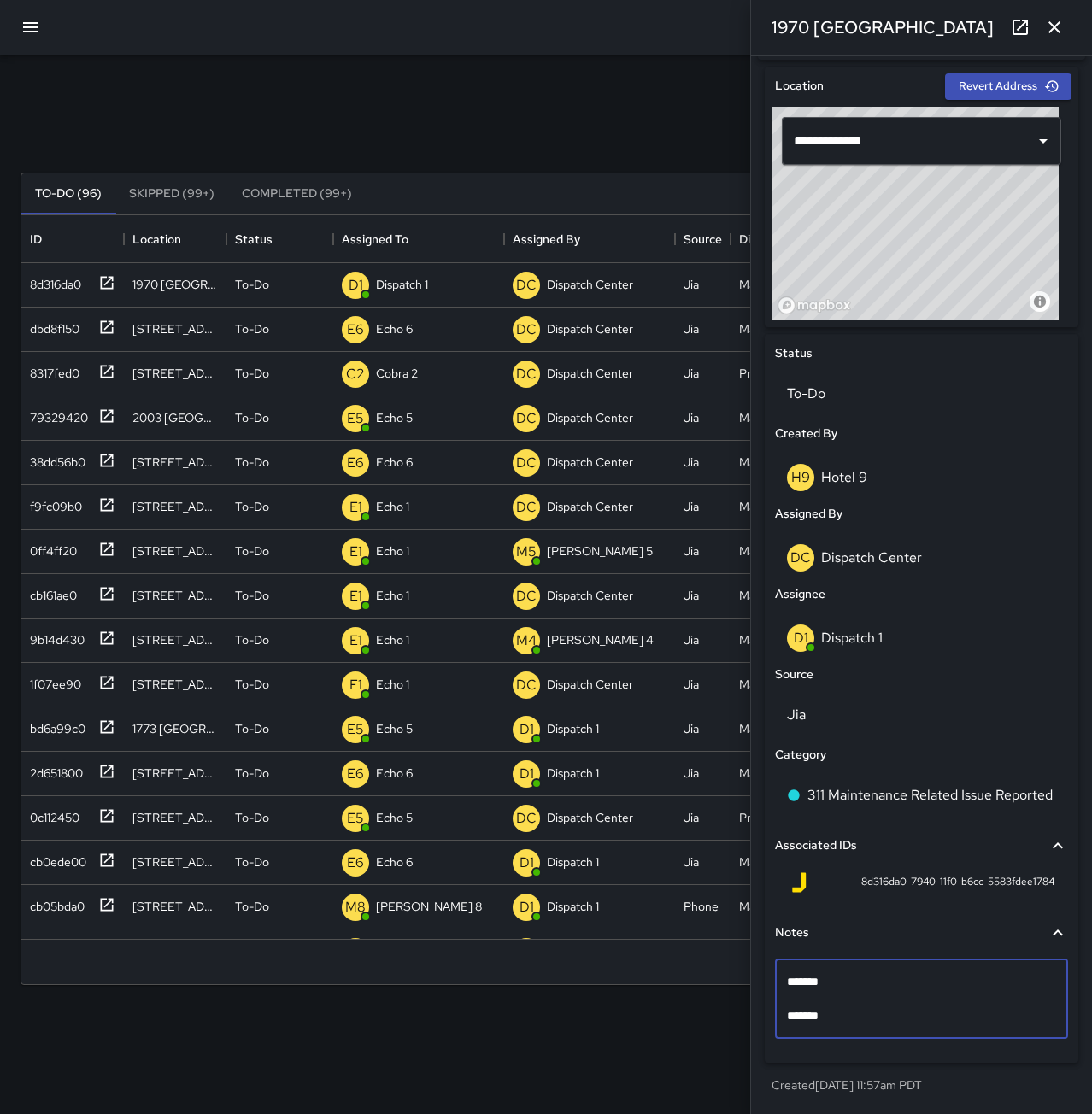
scroll to position [512, 0]
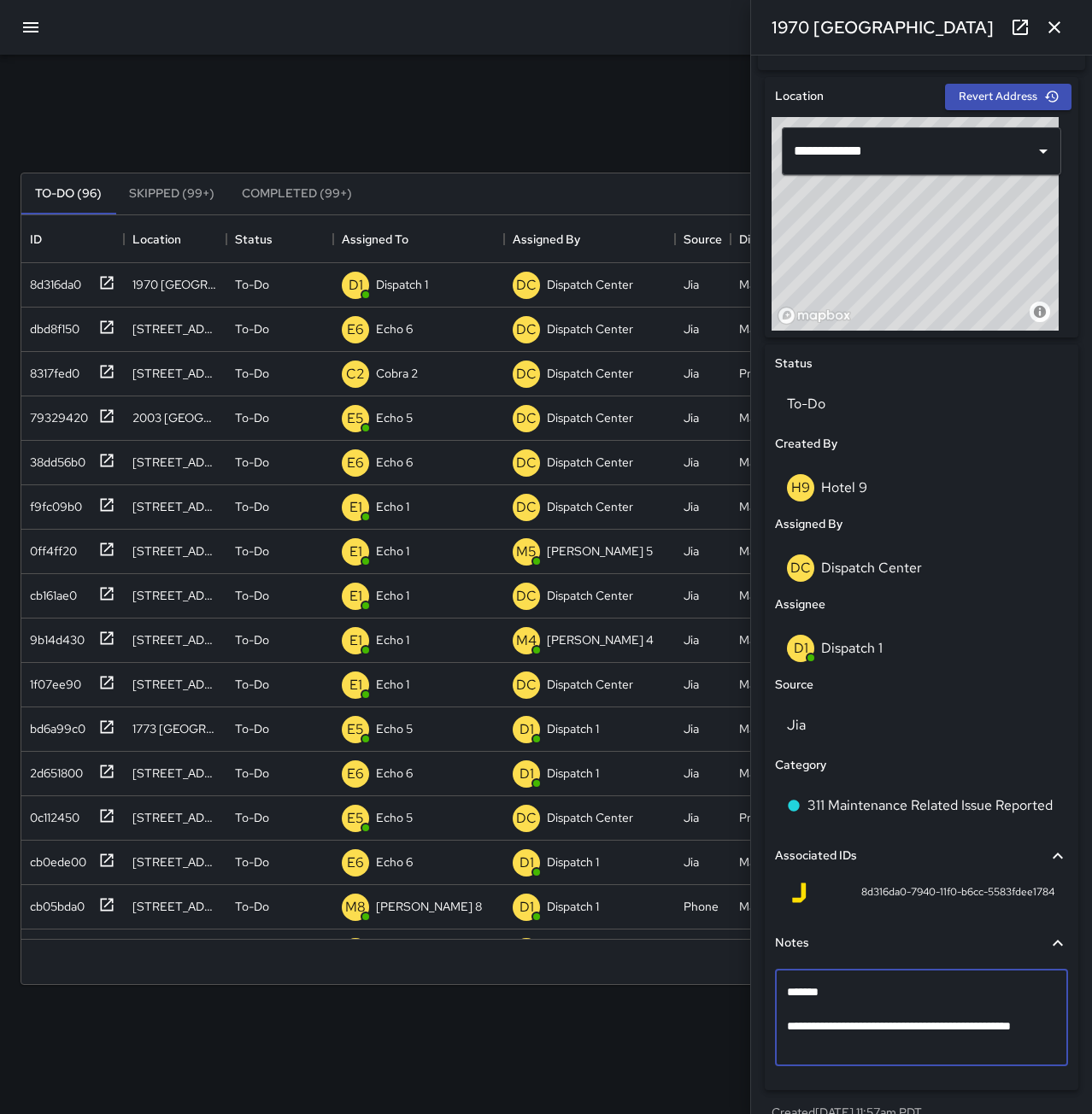
type textarea "**********"
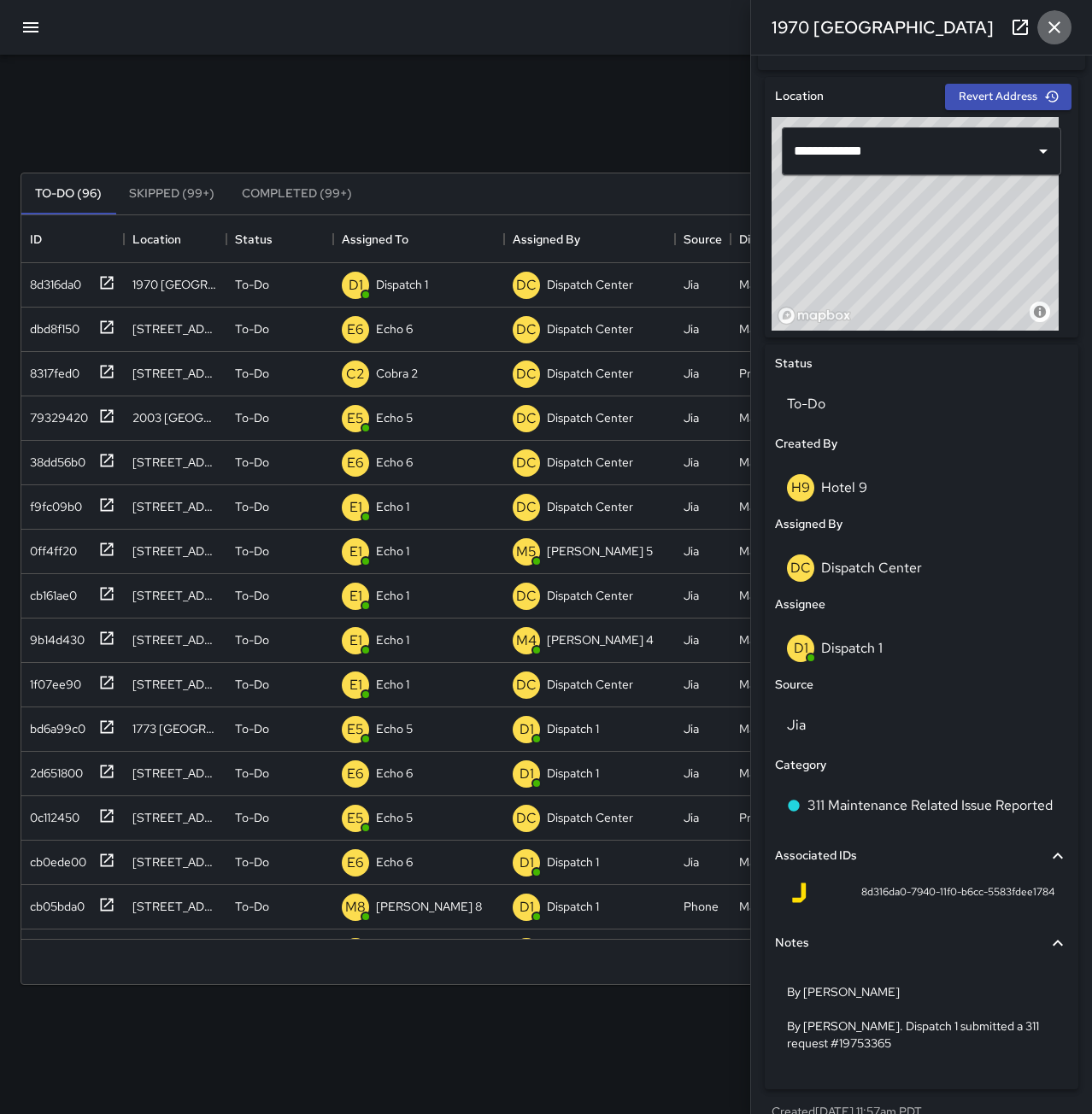
click at [1047, 35] on icon "button" at bounding box center [1054, 27] width 20 height 20
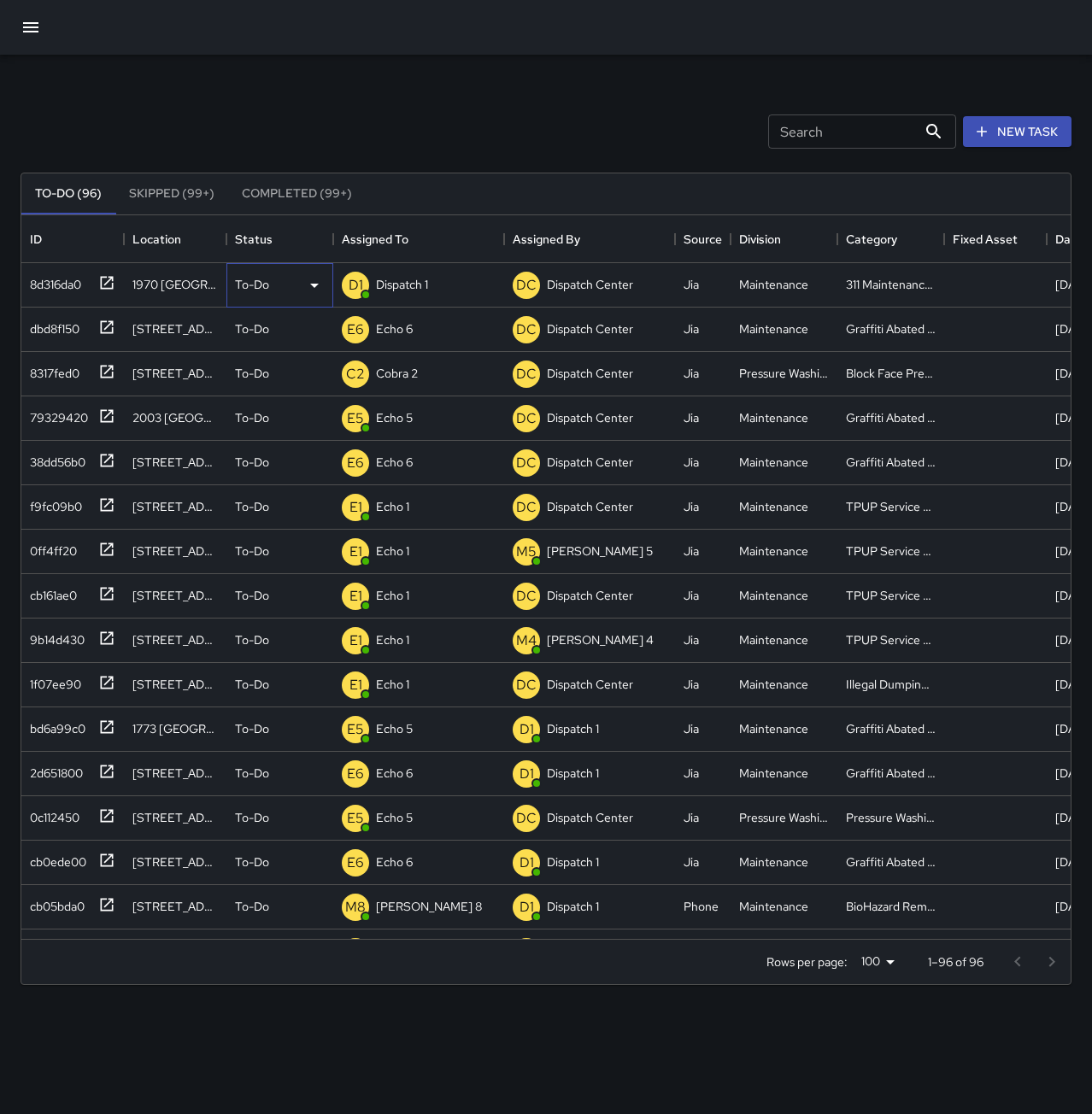
click at [247, 279] on p "To-Do" at bounding box center [252, 285] width 35 height 17
click at [292, 390] on li "Completed" at bounding box center [280, 393] width 105 height 31
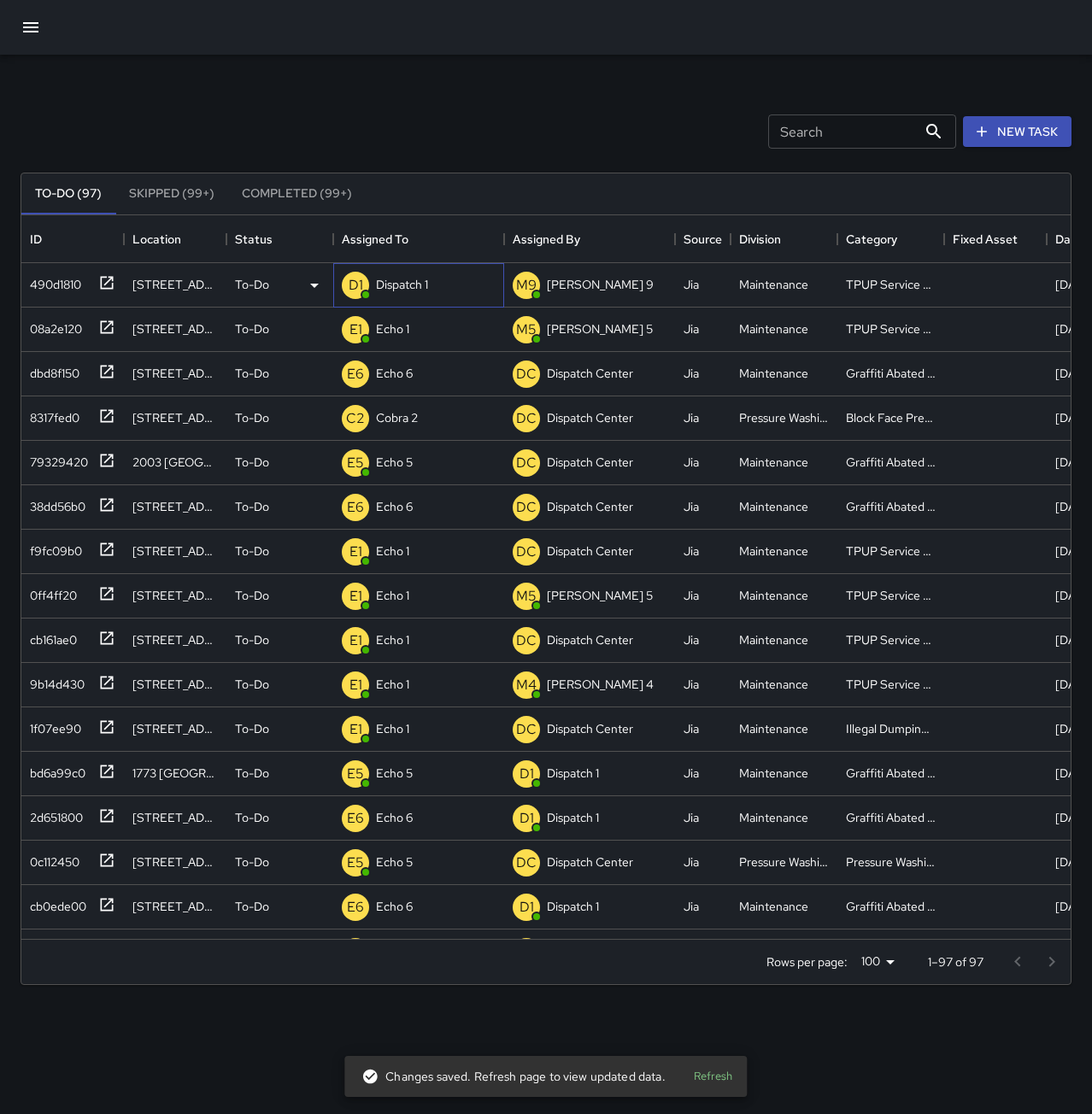
click at [391, 291] on p "Dispatch 1" at bounding box center [402, 285] width 52 height 17
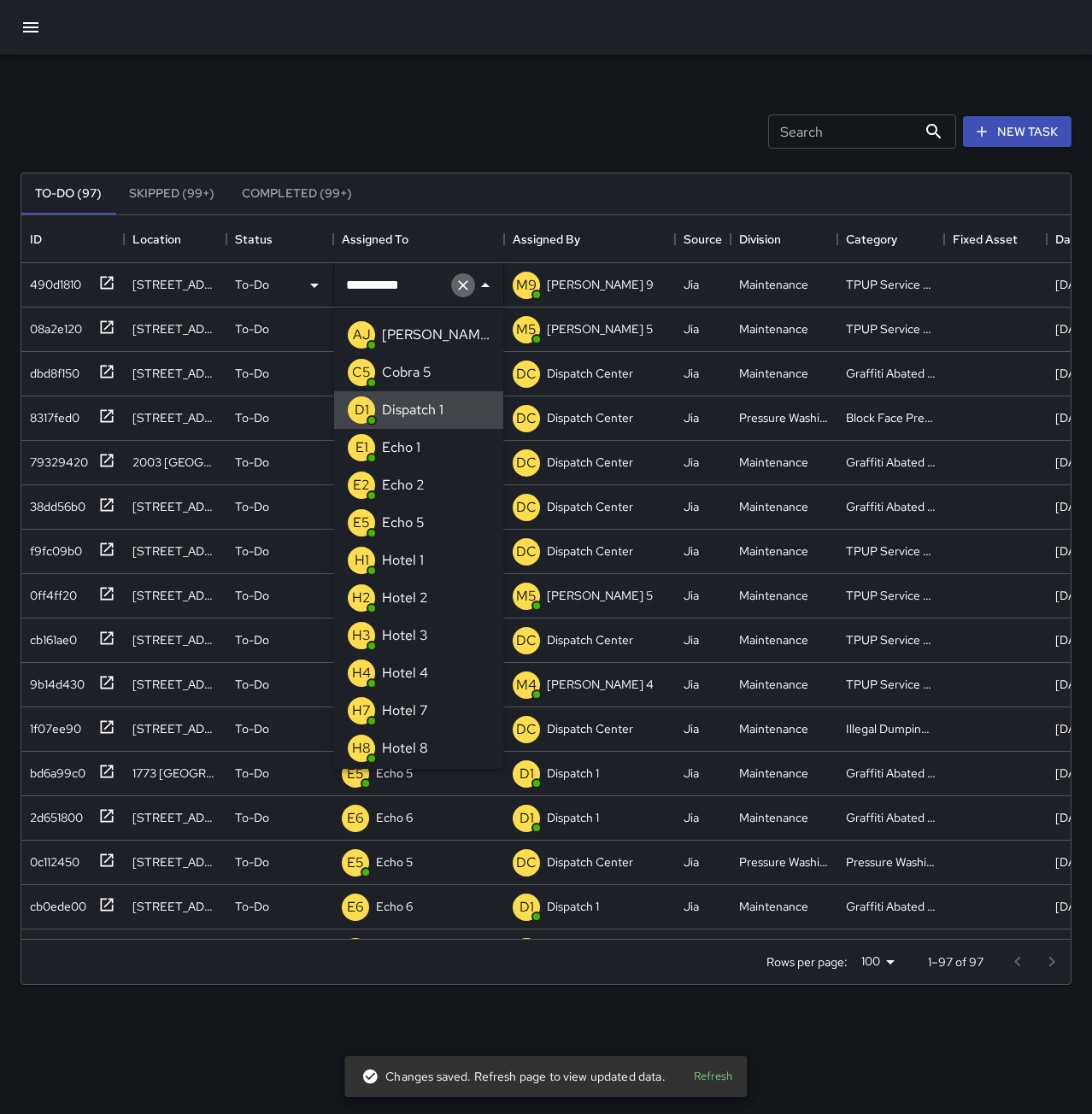
click at [460, 285] on icon "Clear" at bounding box center [463, 286] width 17 height 17
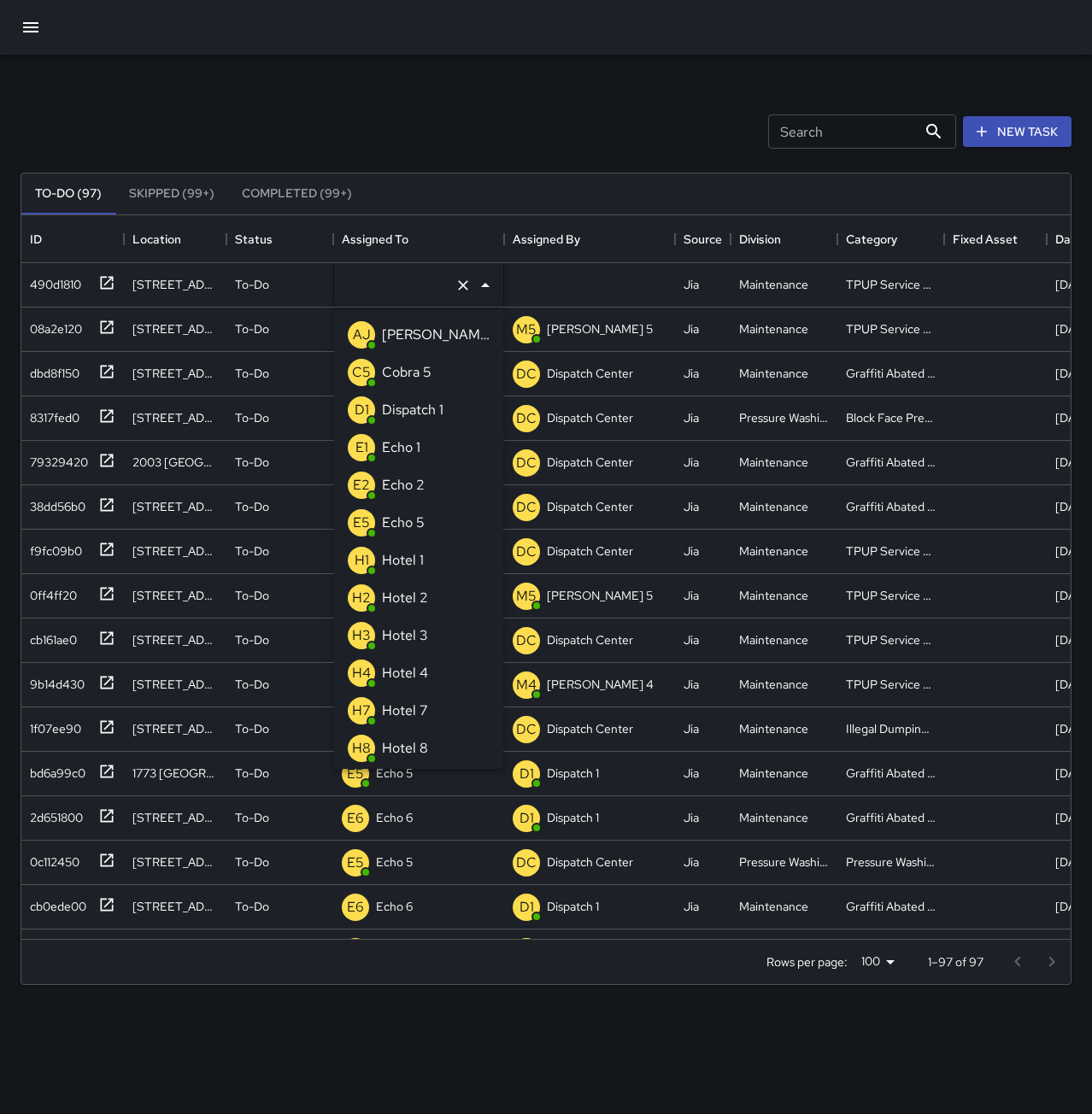
click at [399, 447] on p "Echo 1" at bounding box center [401, 447] width 38 height 20
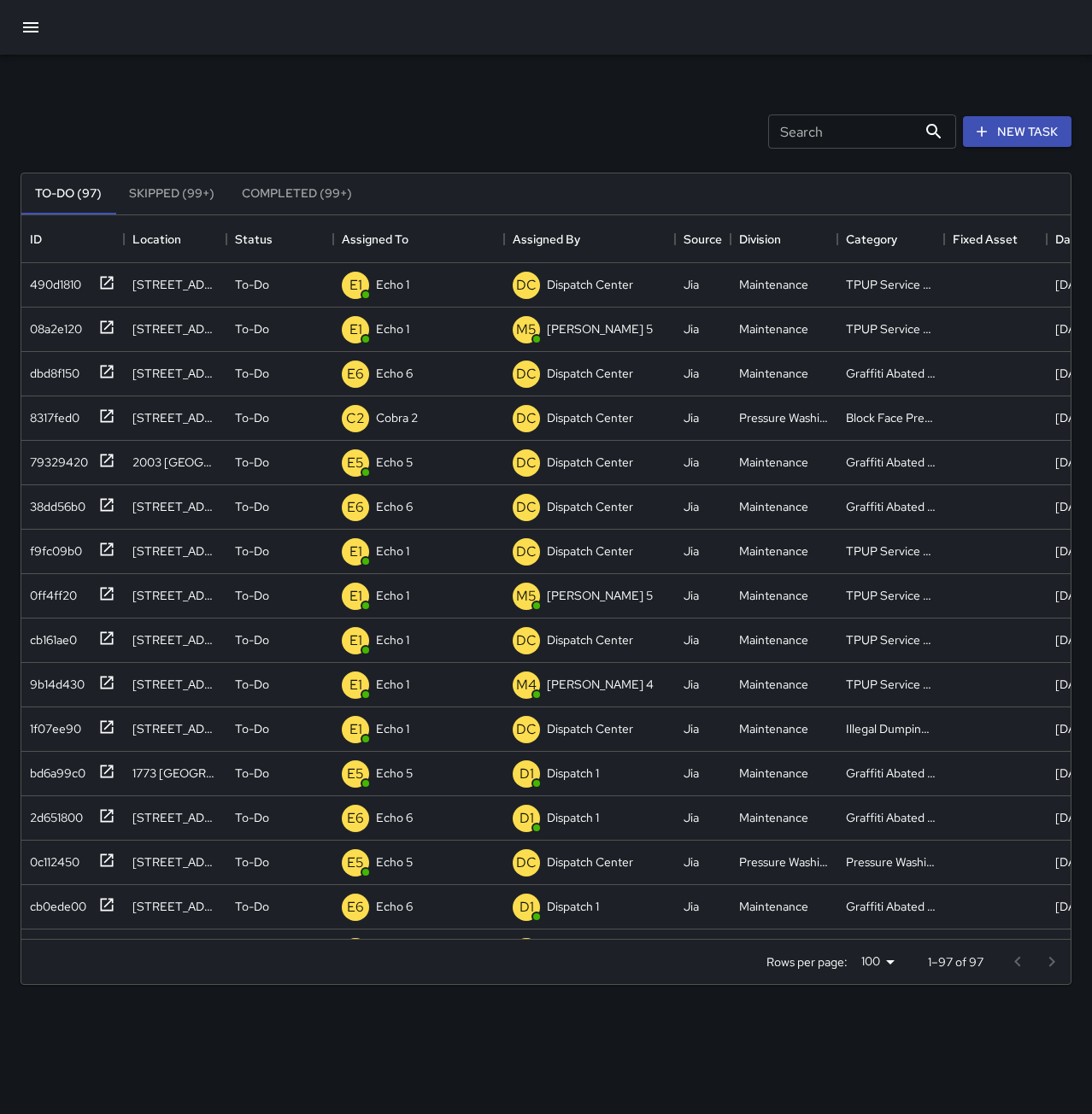
click at [477, 151] on div "To-Do (97) Skipped (99+) Completed (99+) ID Location Status Assigned To Assigne…" at bounding box center [546, 579] width 1051 height 861
click at [408, 285] on p "Dispatch 1" at bounding box center [402, 285] width 52 height 17
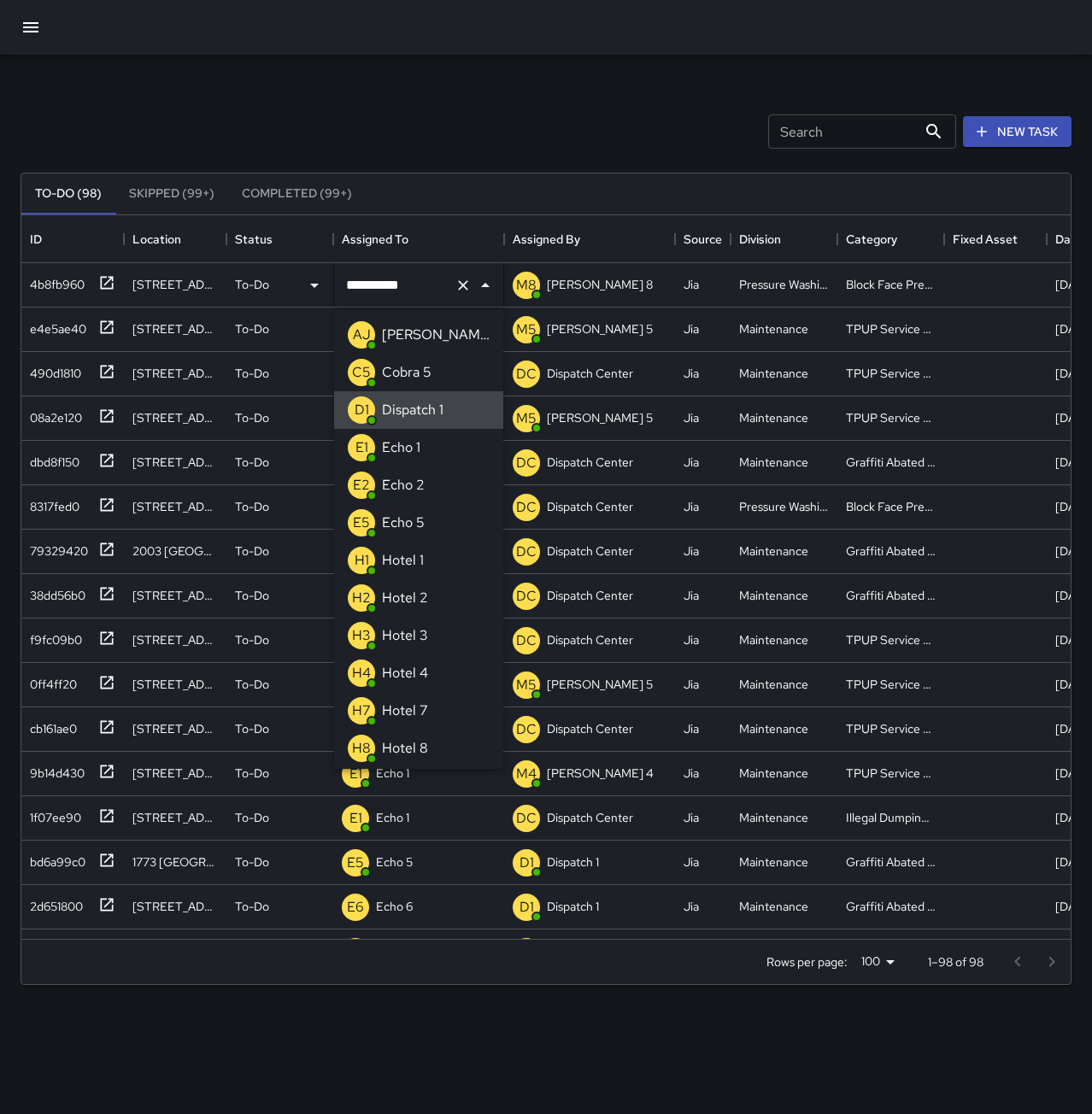
click at [460, 279] on icon "Clear" at bounding box center [463, 286] width 17 height 17
click at [440, 519] on li "E5 Echo 5" at bounding box center [419, 522] width 169 height 37
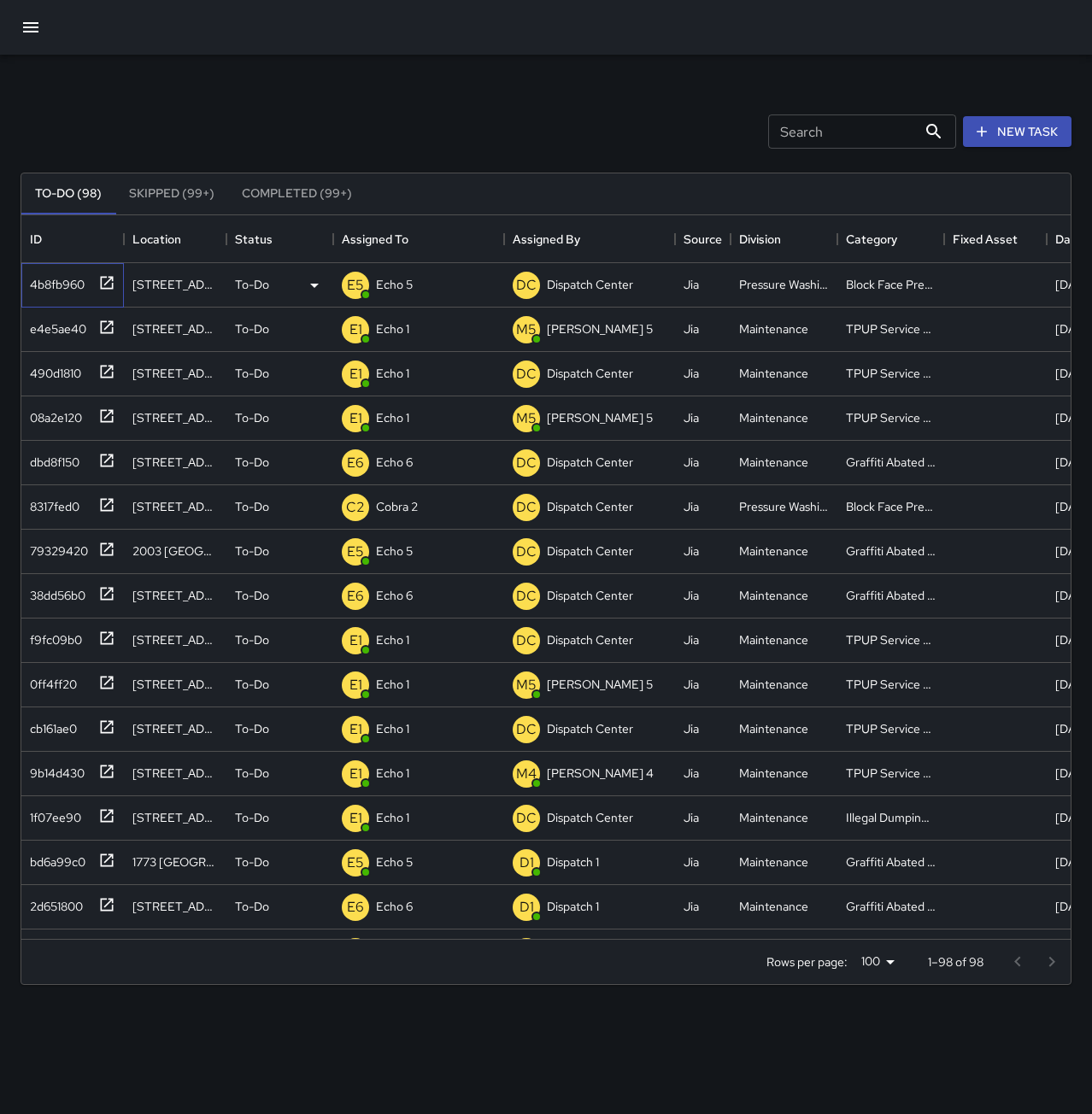
click at [57, 287] on div "4b8fb960" at bounding box center [54, 281] width 61 height 24
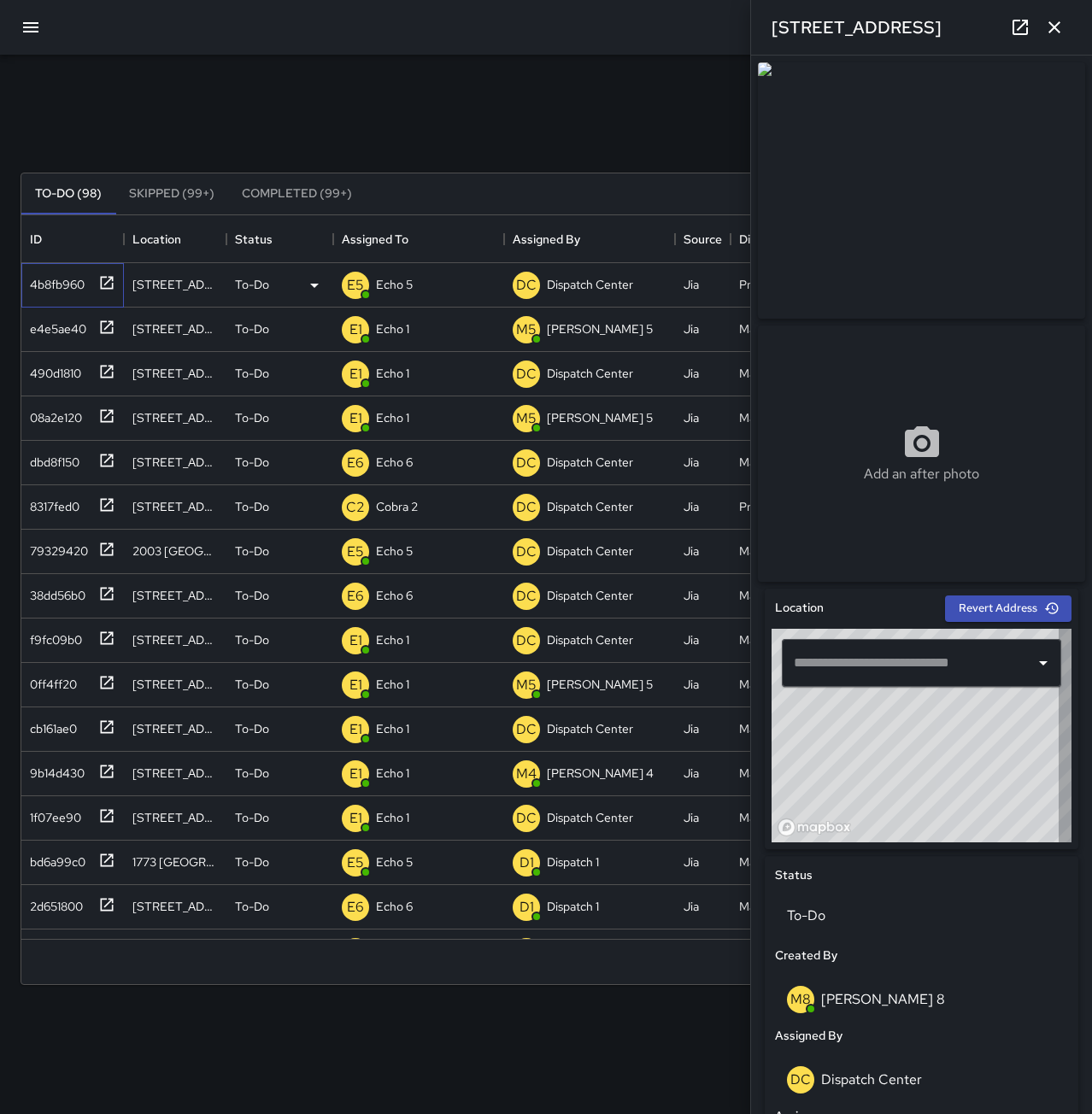
type input "**********"
click at [1063, 28] on button "button" at bounding box center [1055, 28] width 35 height 35
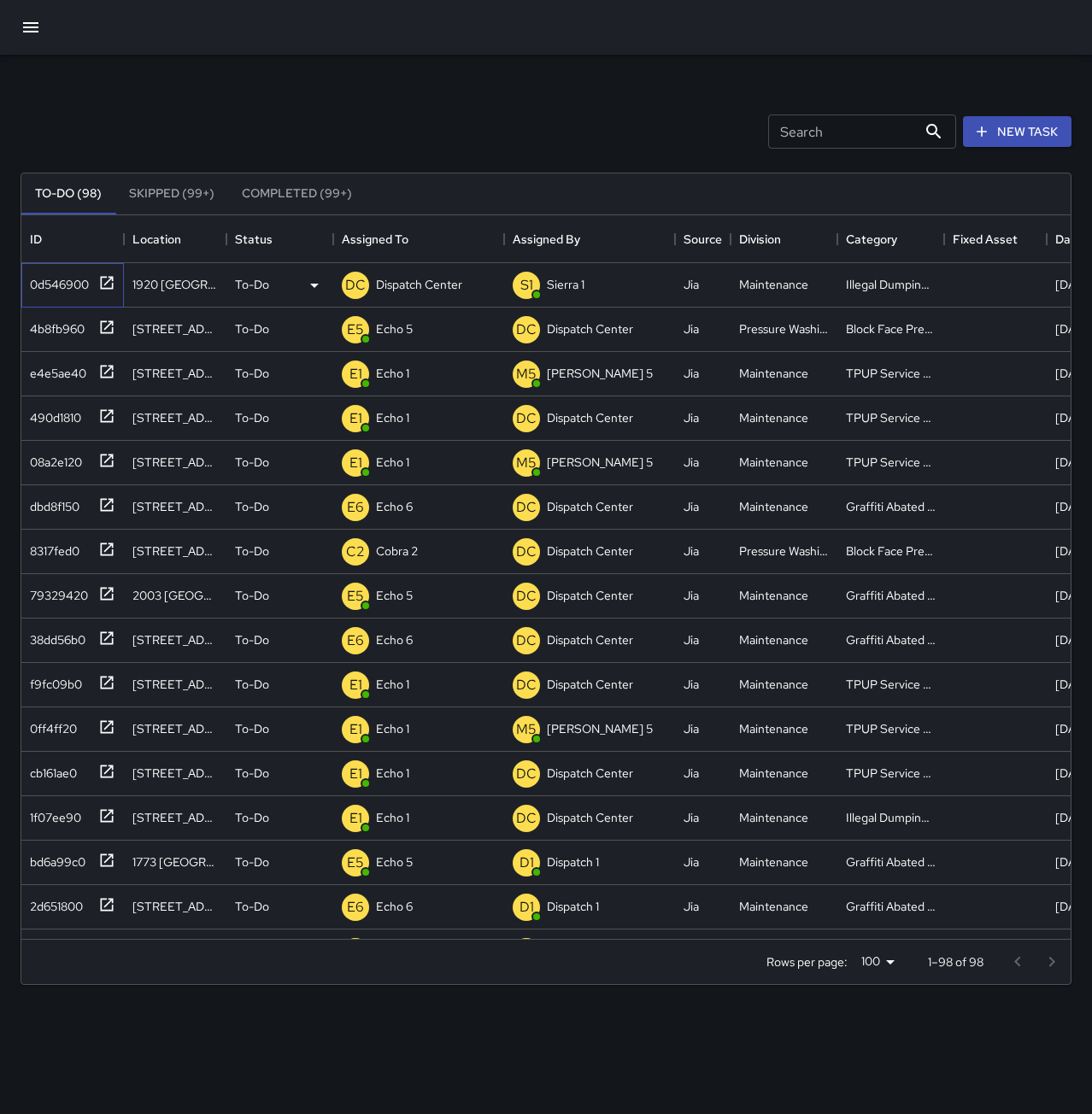
click at [45, 288] on div "0d546900" at bounding box center [56, 281] width 66 height 24
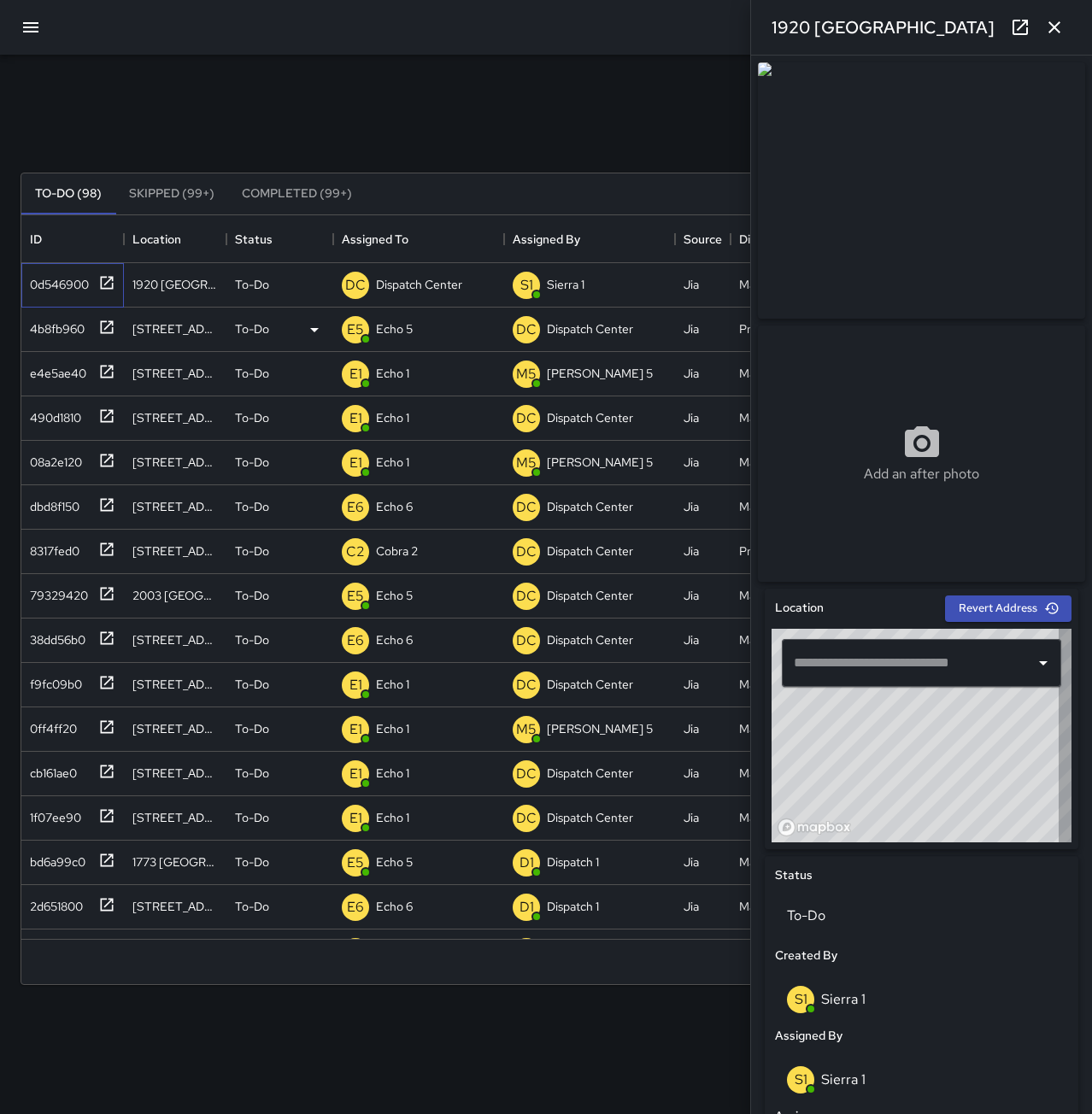
type input "**********"
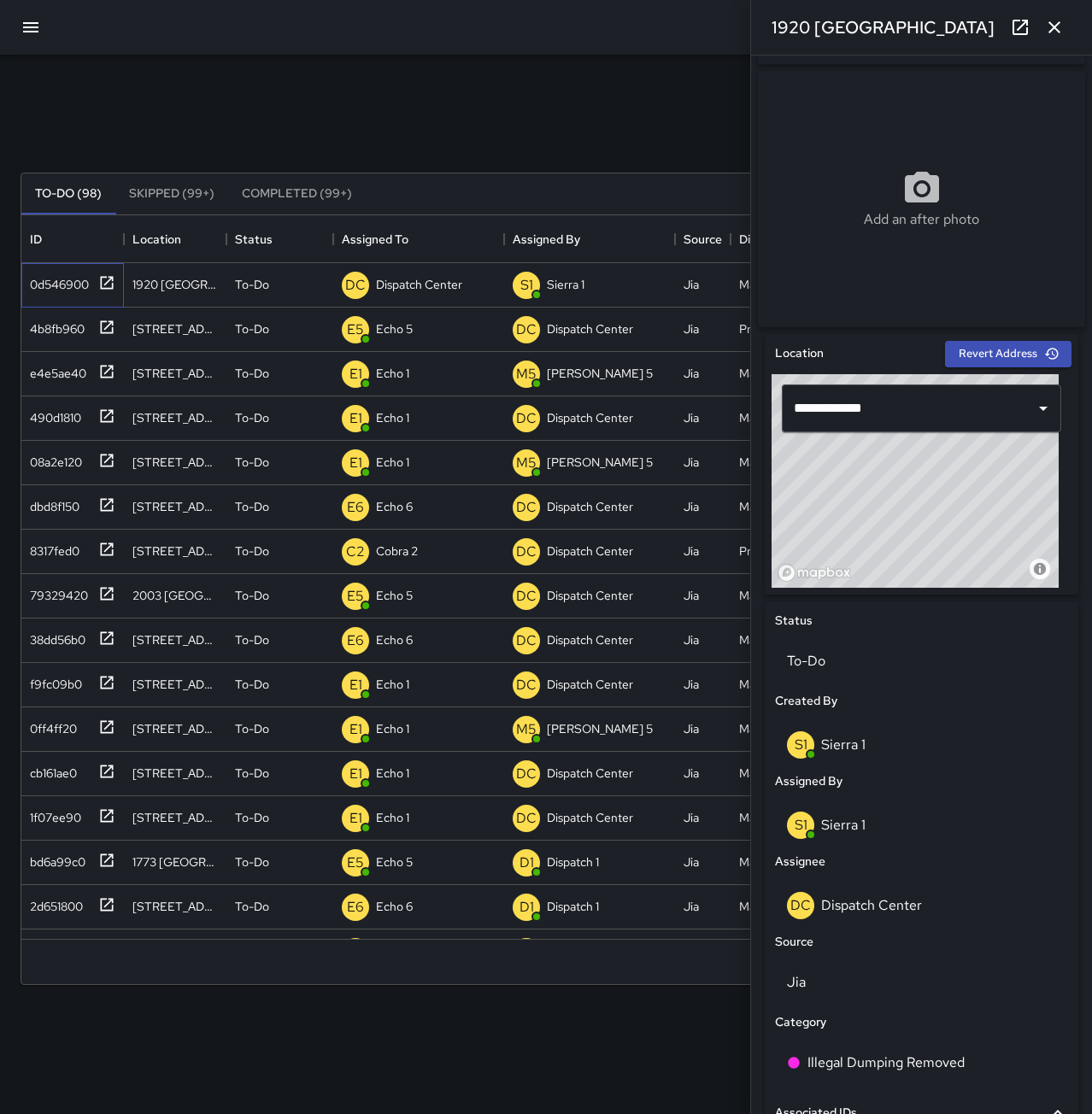
scroll to position [511, 0]
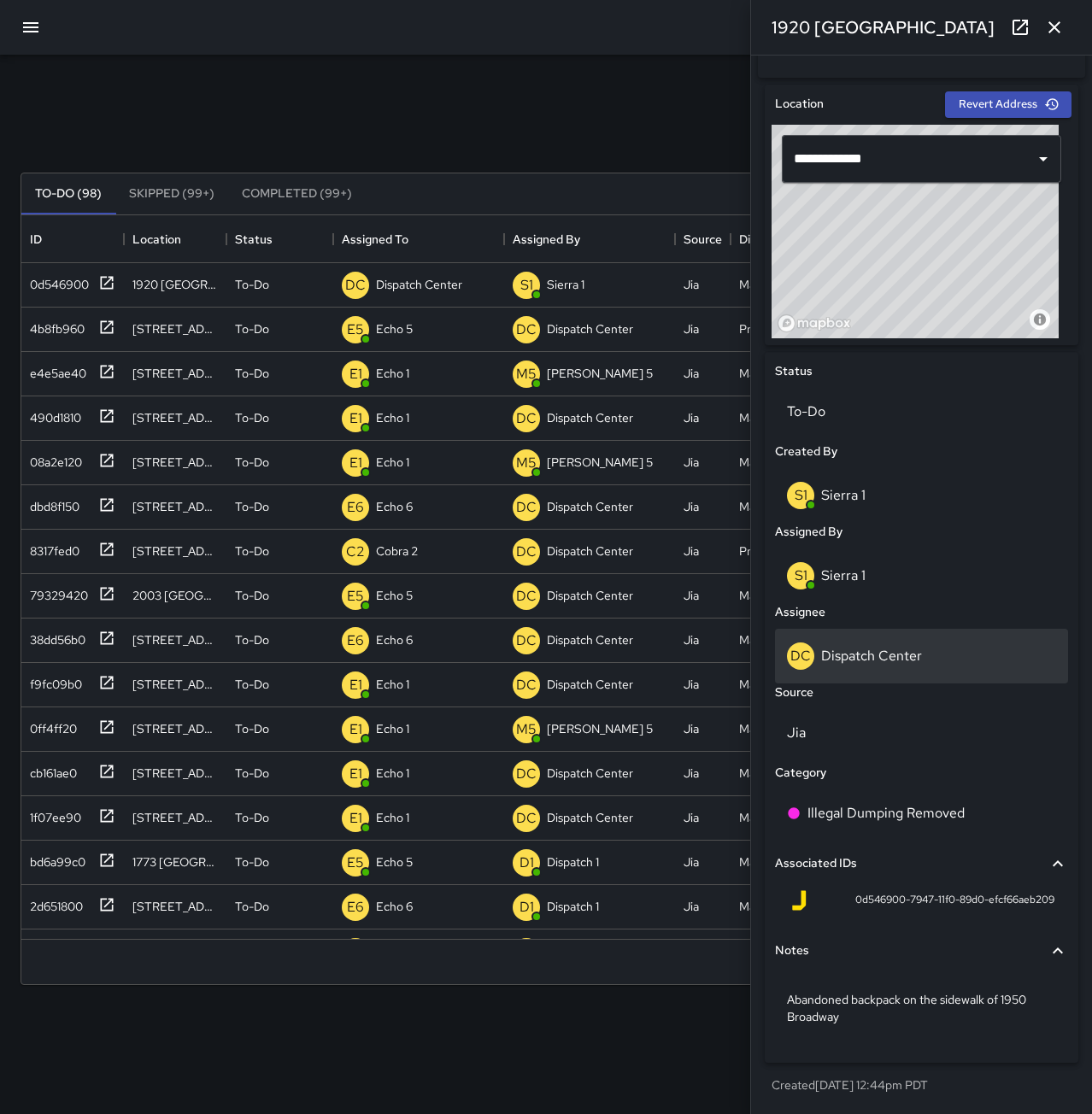
click at [921, 661] on div "DC Dispatch Center" at bounding box center [921, 656] width 269 height 28
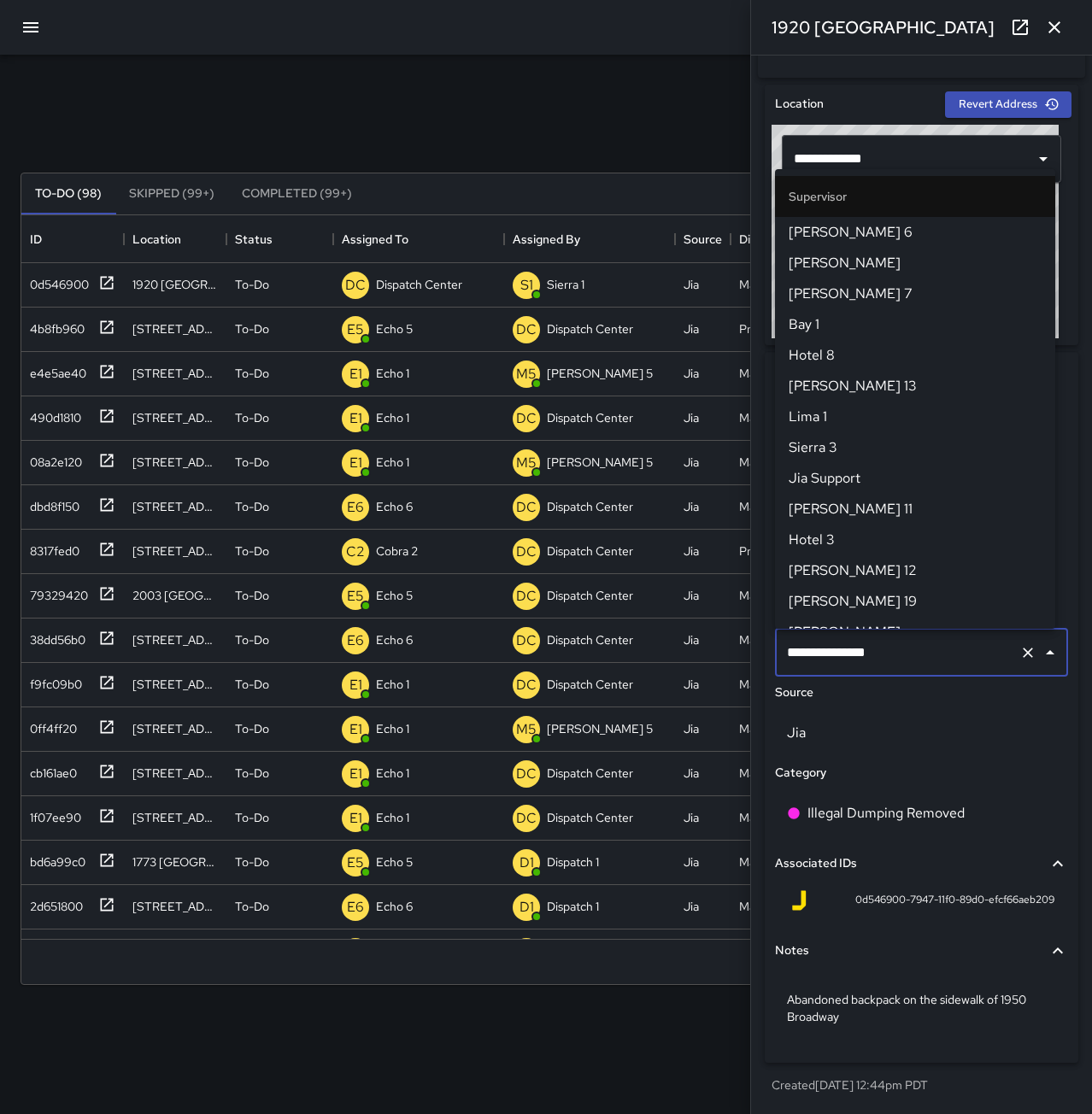
scroll to position [1618, 0]
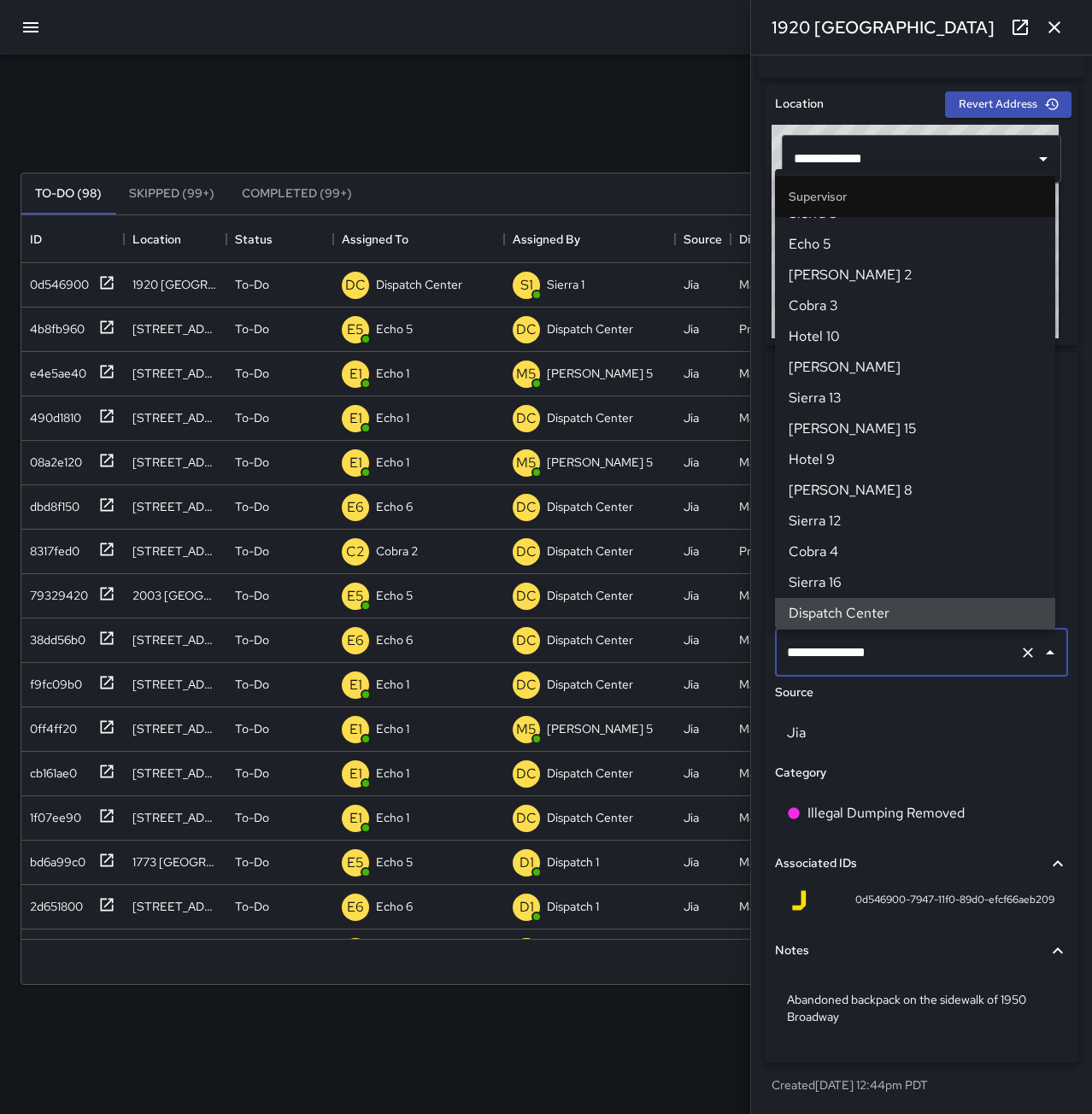
click at [1019, 657] on icon "Clear" at bounding box center [1028, 653] width 17 height 17
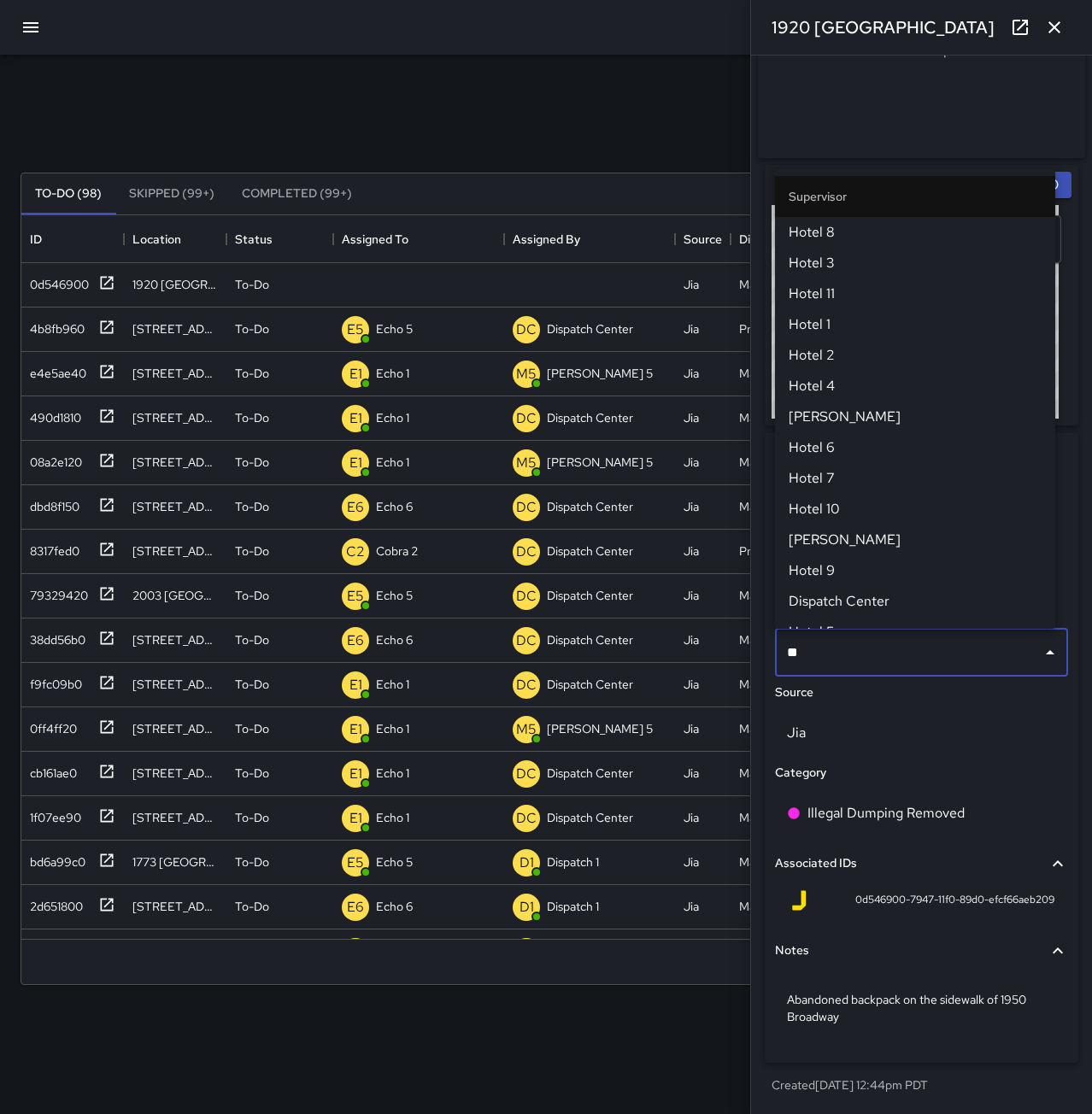
scroll to position [711, 1036]
type input "*"
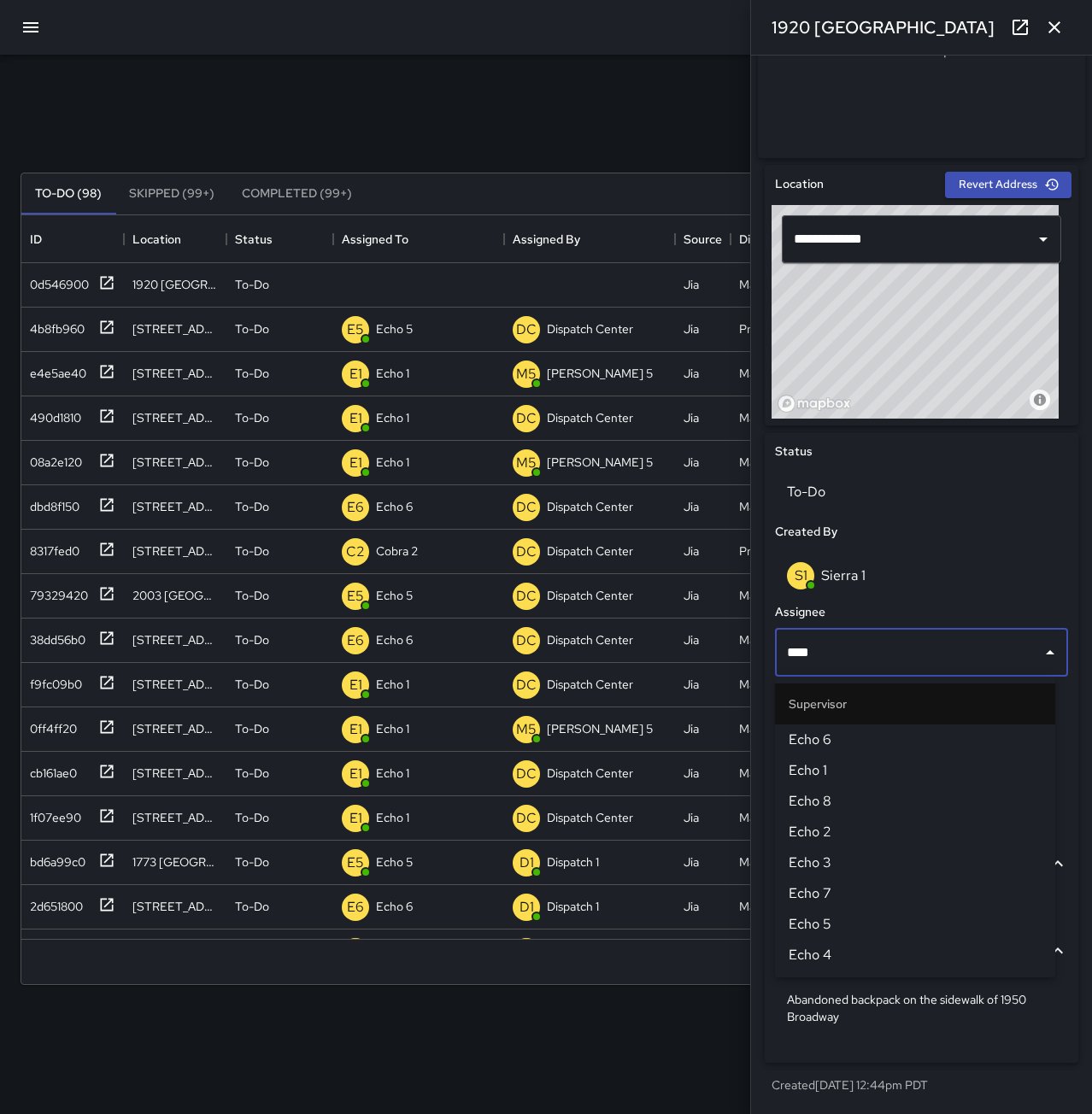
type input "****"
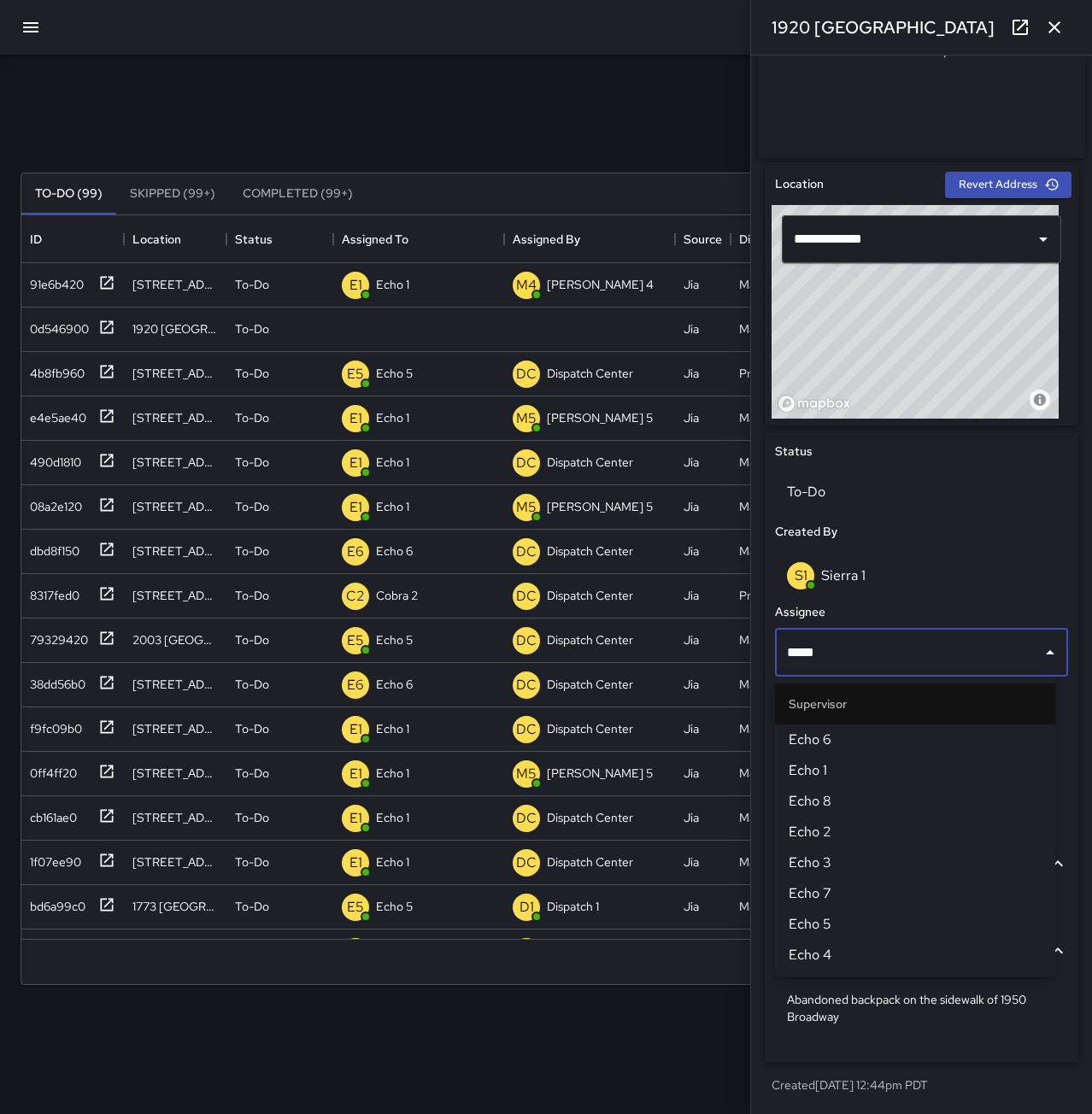
click at [855, 833] on span "Echo 2" at bounding box center [916, 831] width 253 height 20
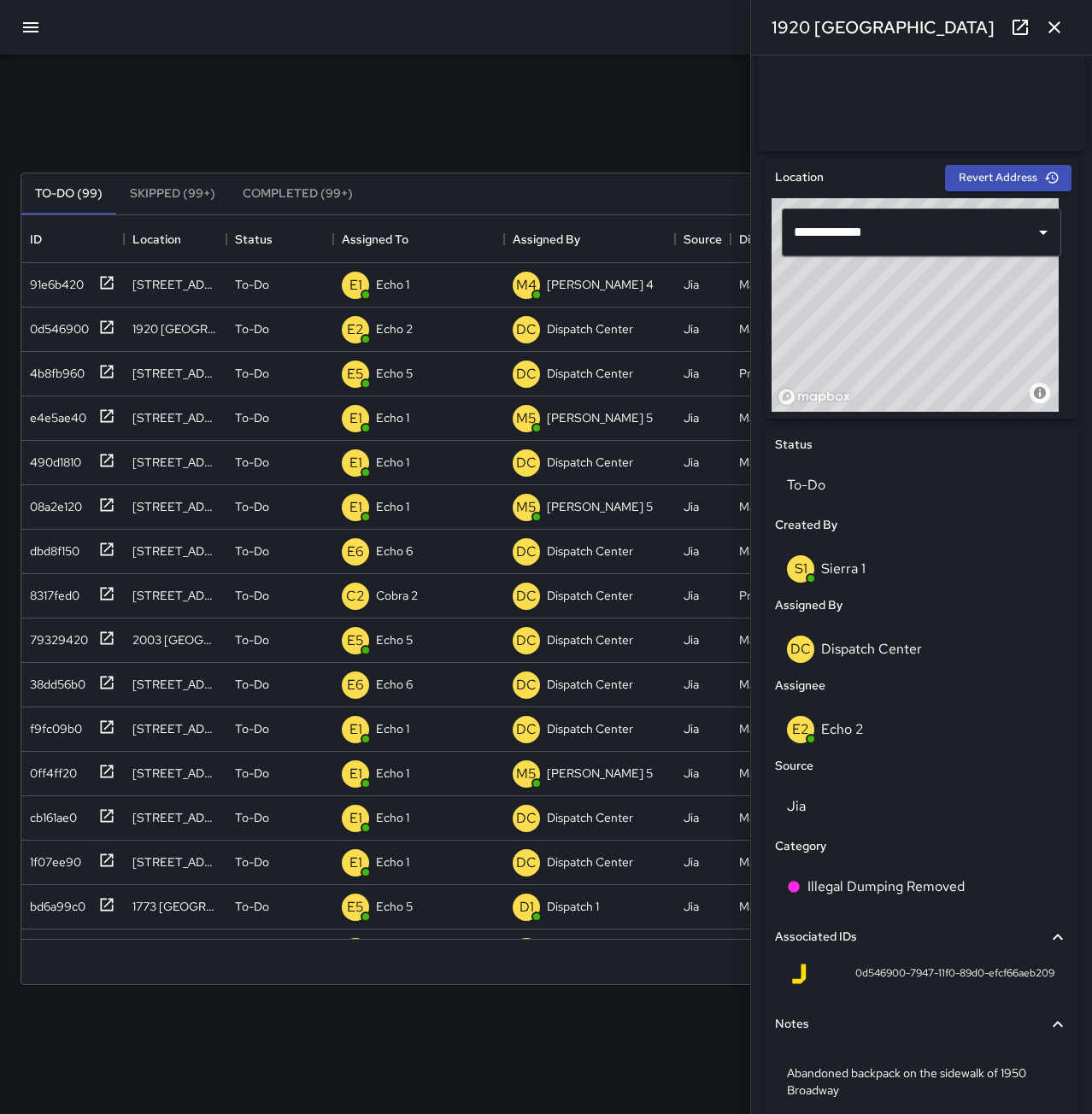
click at [1064, 20] on icon "button" at bounding box center [1054, 27] width 20 height 20
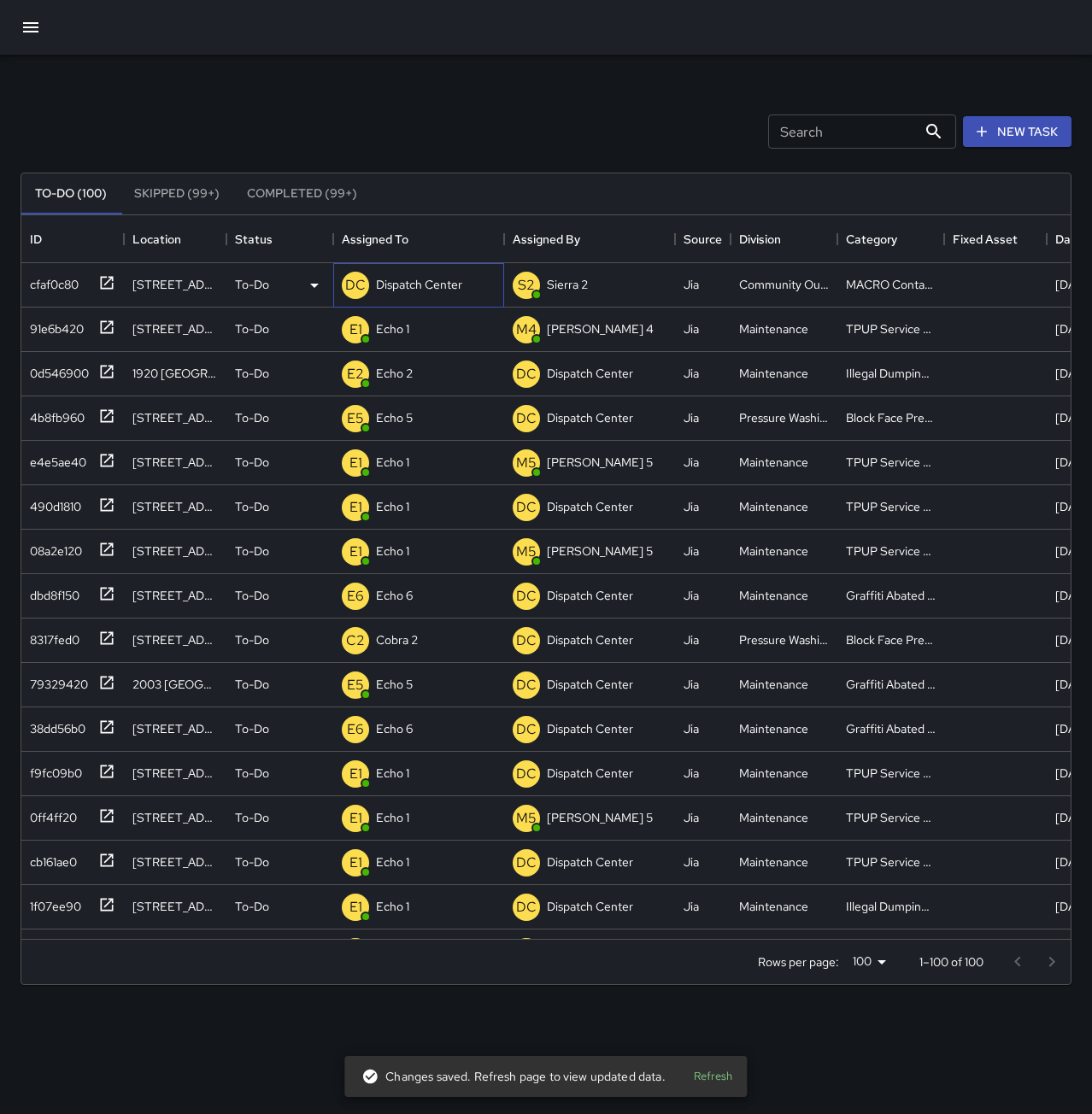
click at [420, 287] on p "Dispatch Center" at bounding box center [419, 285] width 86 height 17
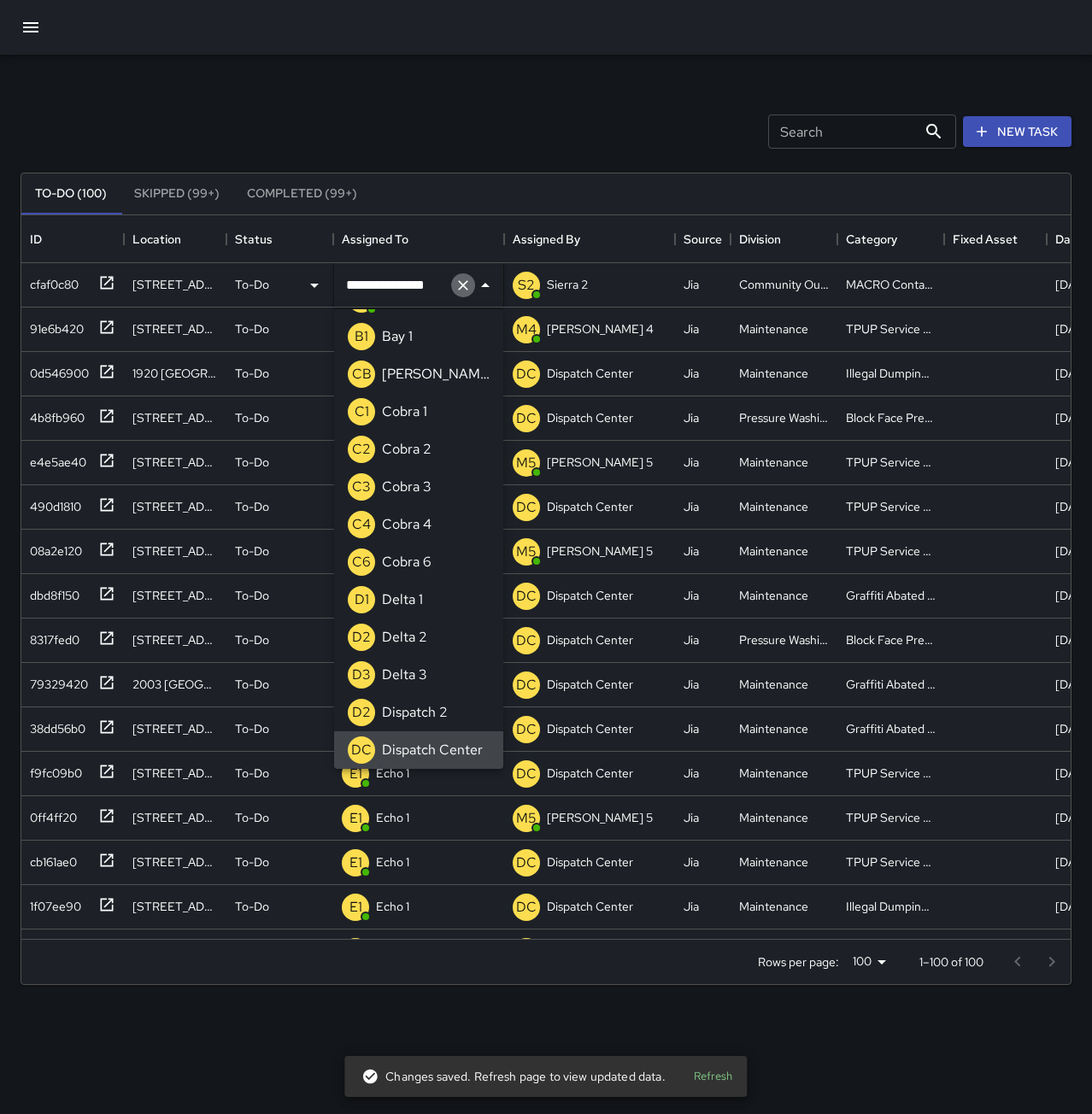
click at [461, 284] on icon "Clear" at bounding box center [463, 285] width 11 height 11
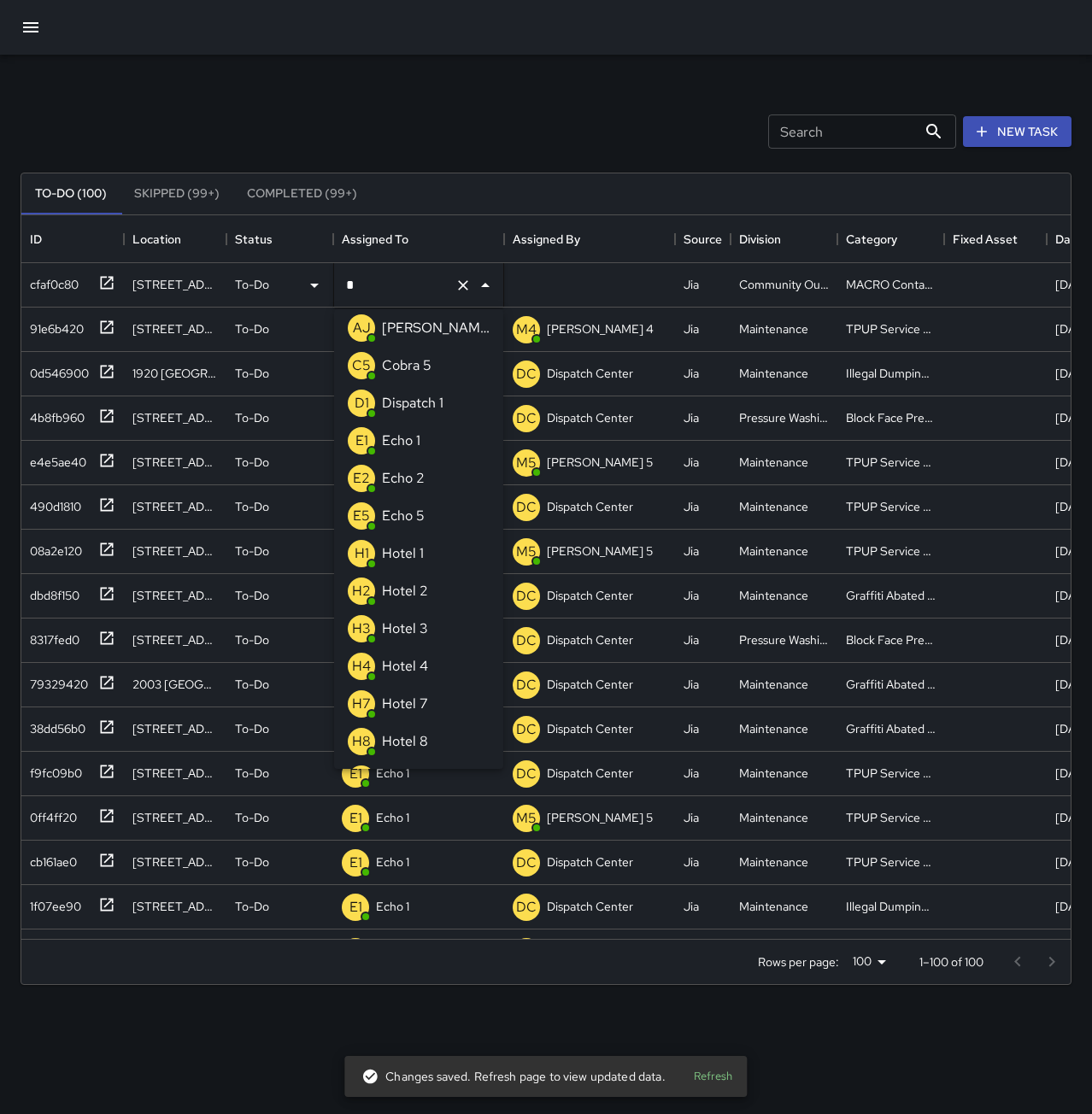
scroll to position [0, 0]
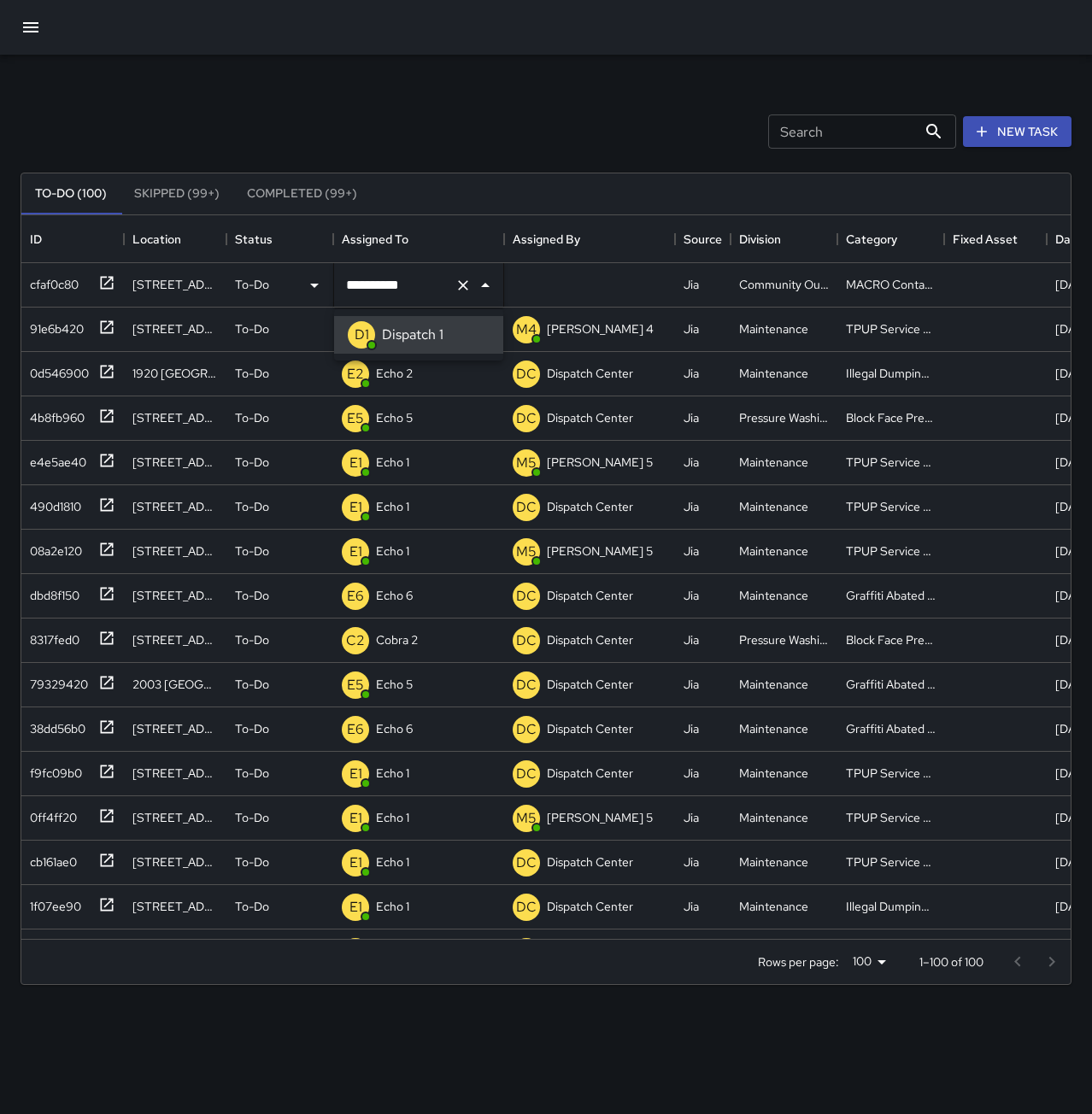
type input "**********"
click at [61, 281] on div "cfaf0c80" at bounding box center [51, 281] width 56 height 24
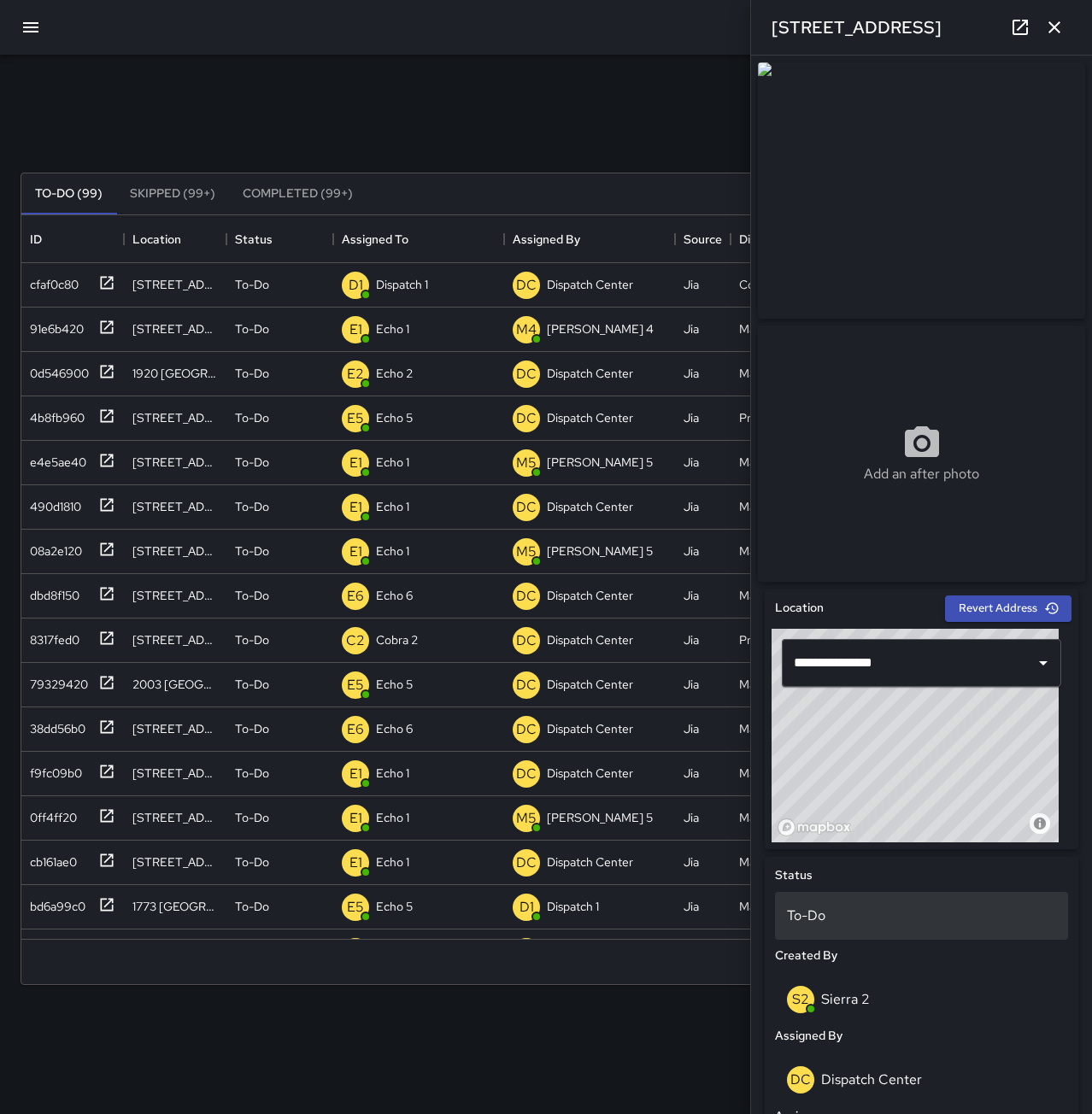
click at [872, 924] on p "To-Do" at bounding box center [921, 916] width 269 height 20
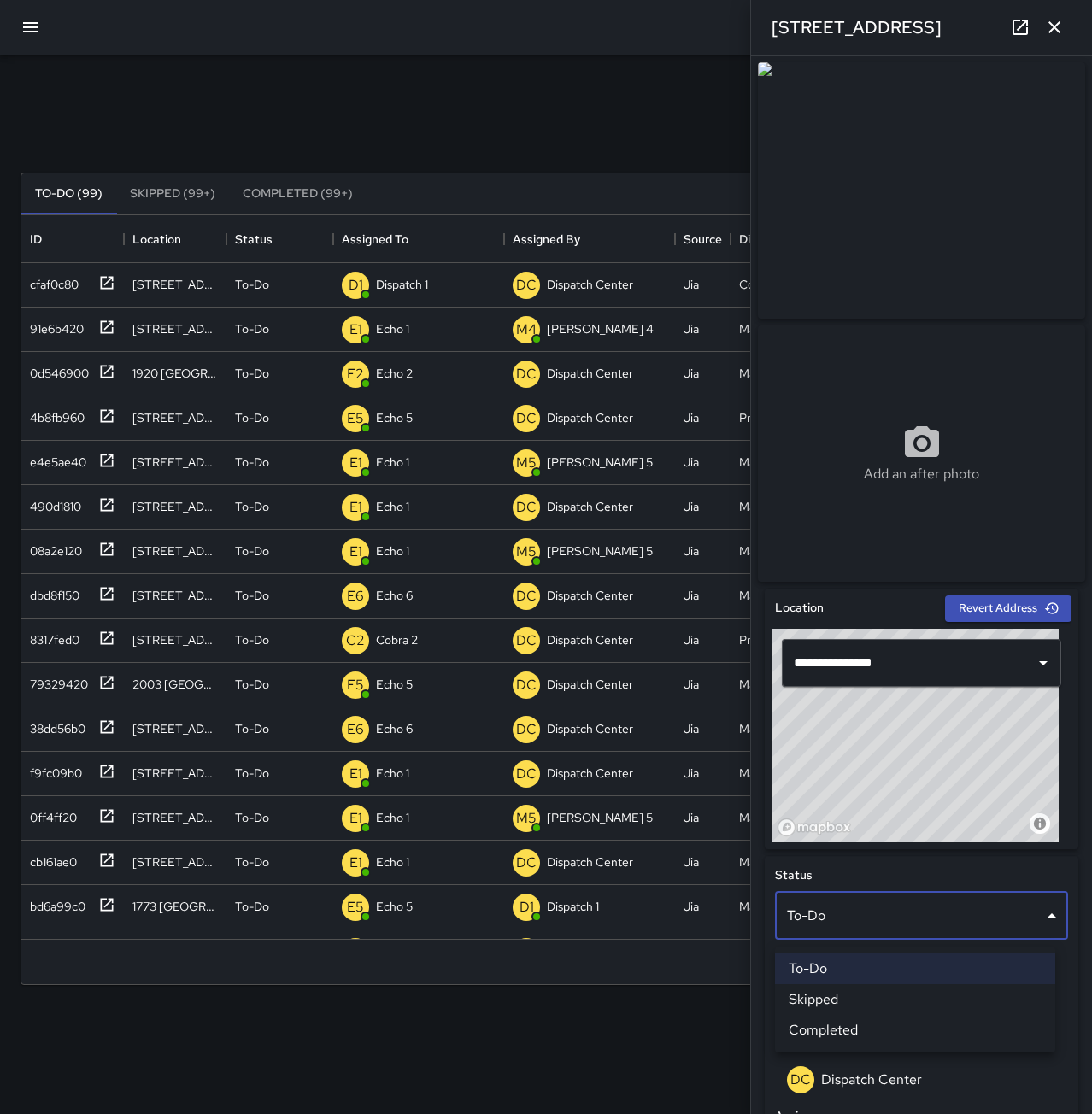
click at [872, 1024] on li "Completed" at bounding box center [915, 1031] width 280 height 31
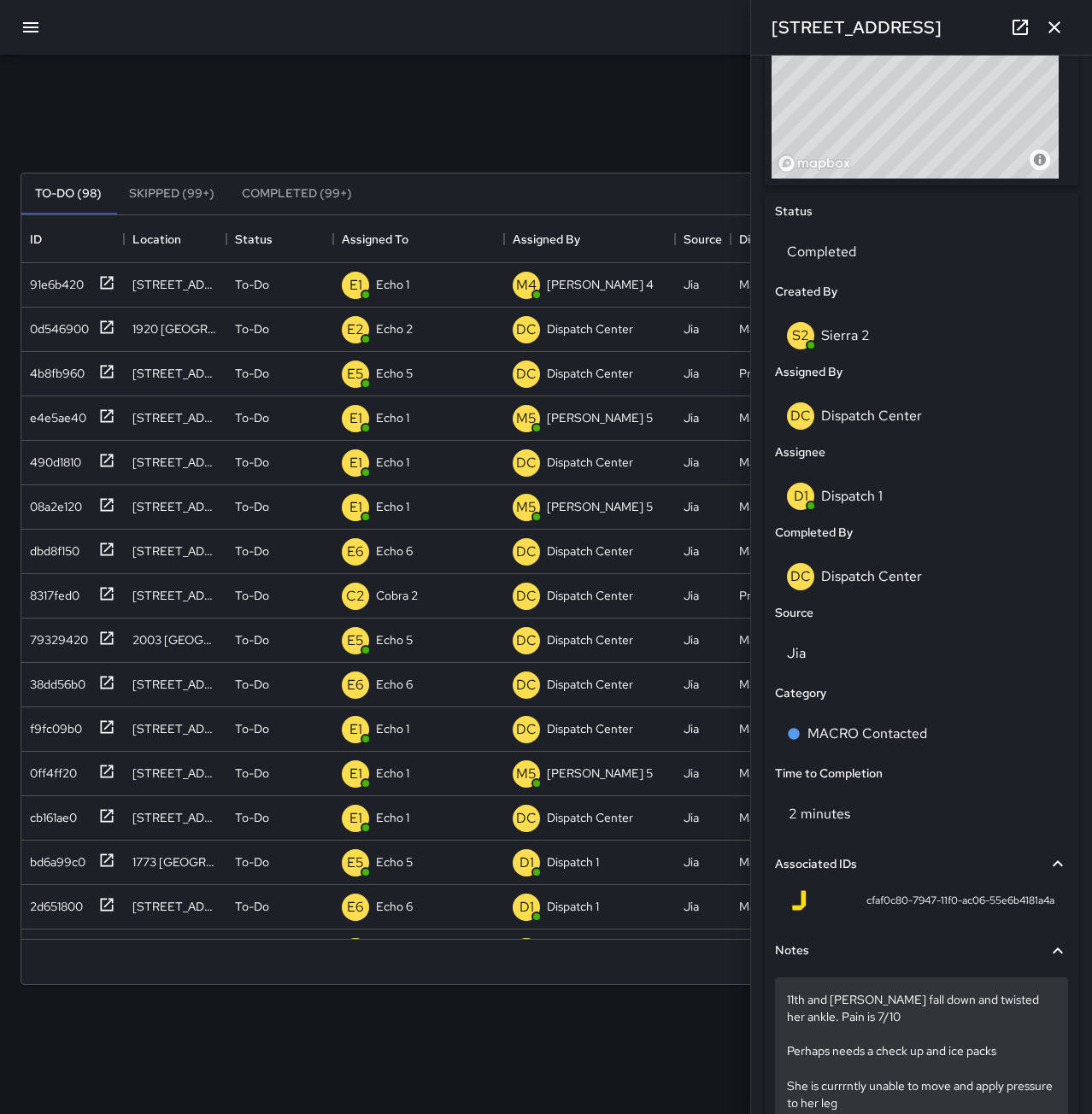
scroll to position [769, 0]
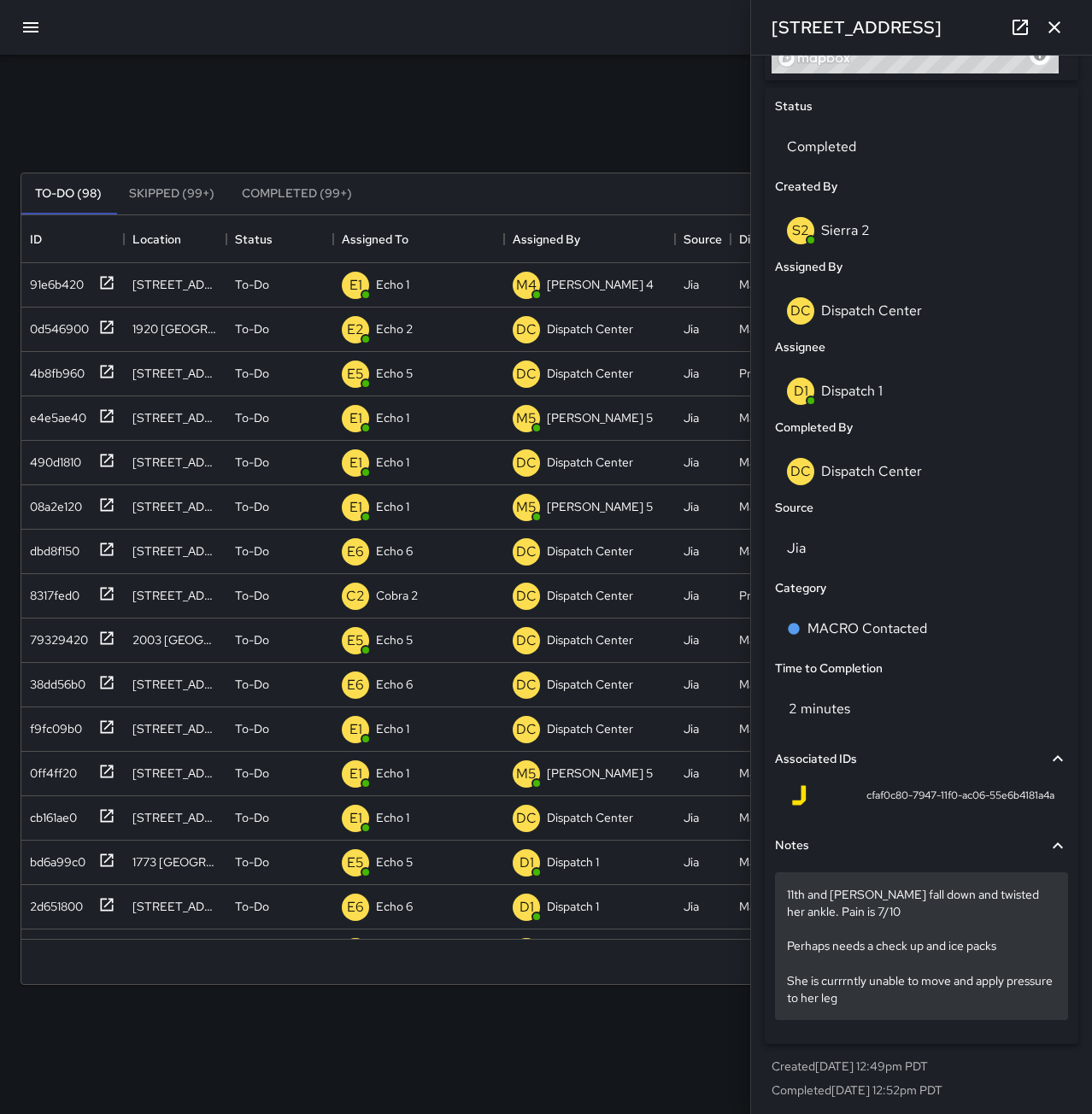
click at [1007, 1006] on p "11th and [PERSON_NAME] fall down and twisted her ankle. Pain is 7/10 Perhaps ne…" at bounding box center [921, 945] width 269 height 120
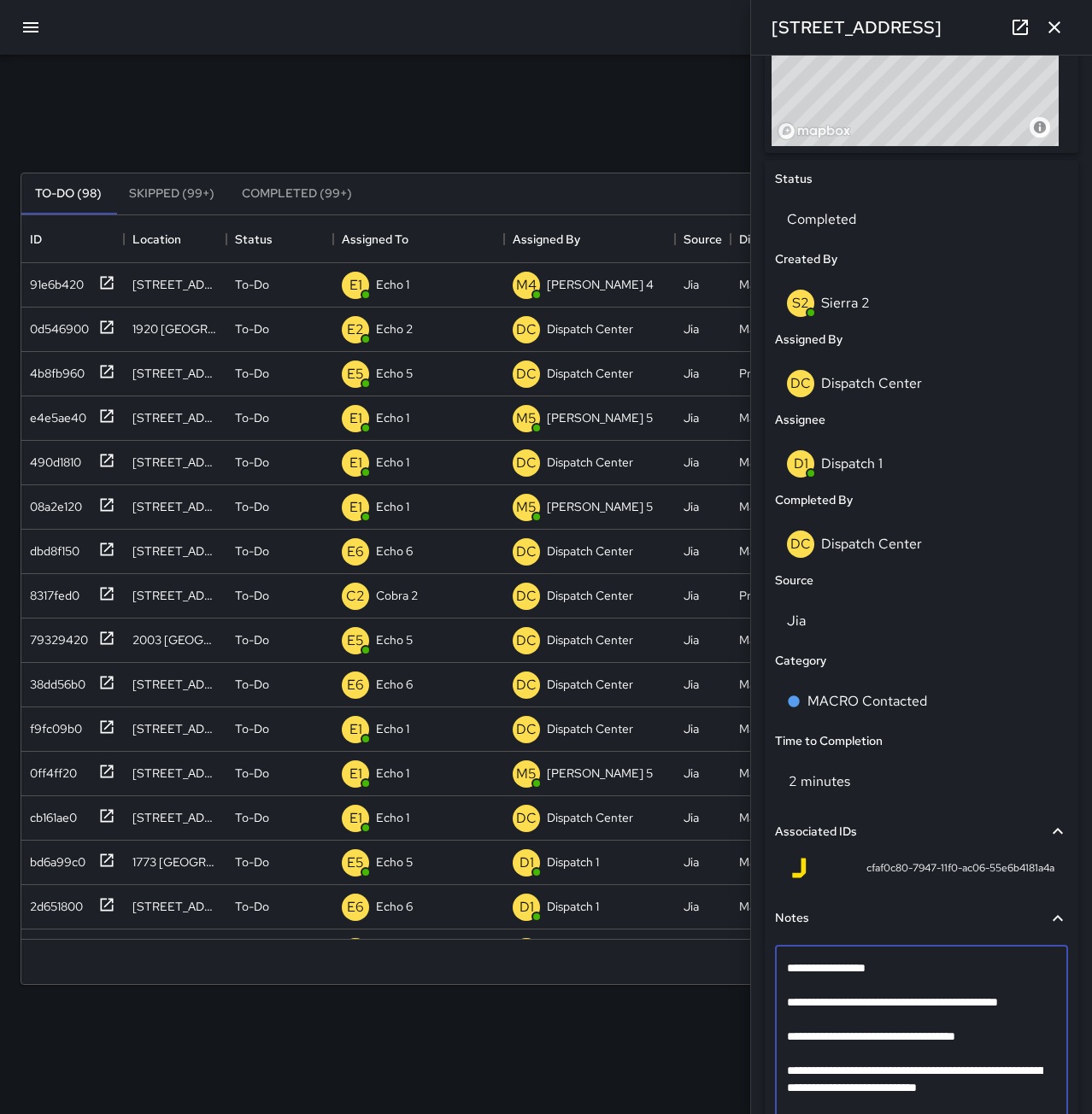
scroll to position [703, 0]
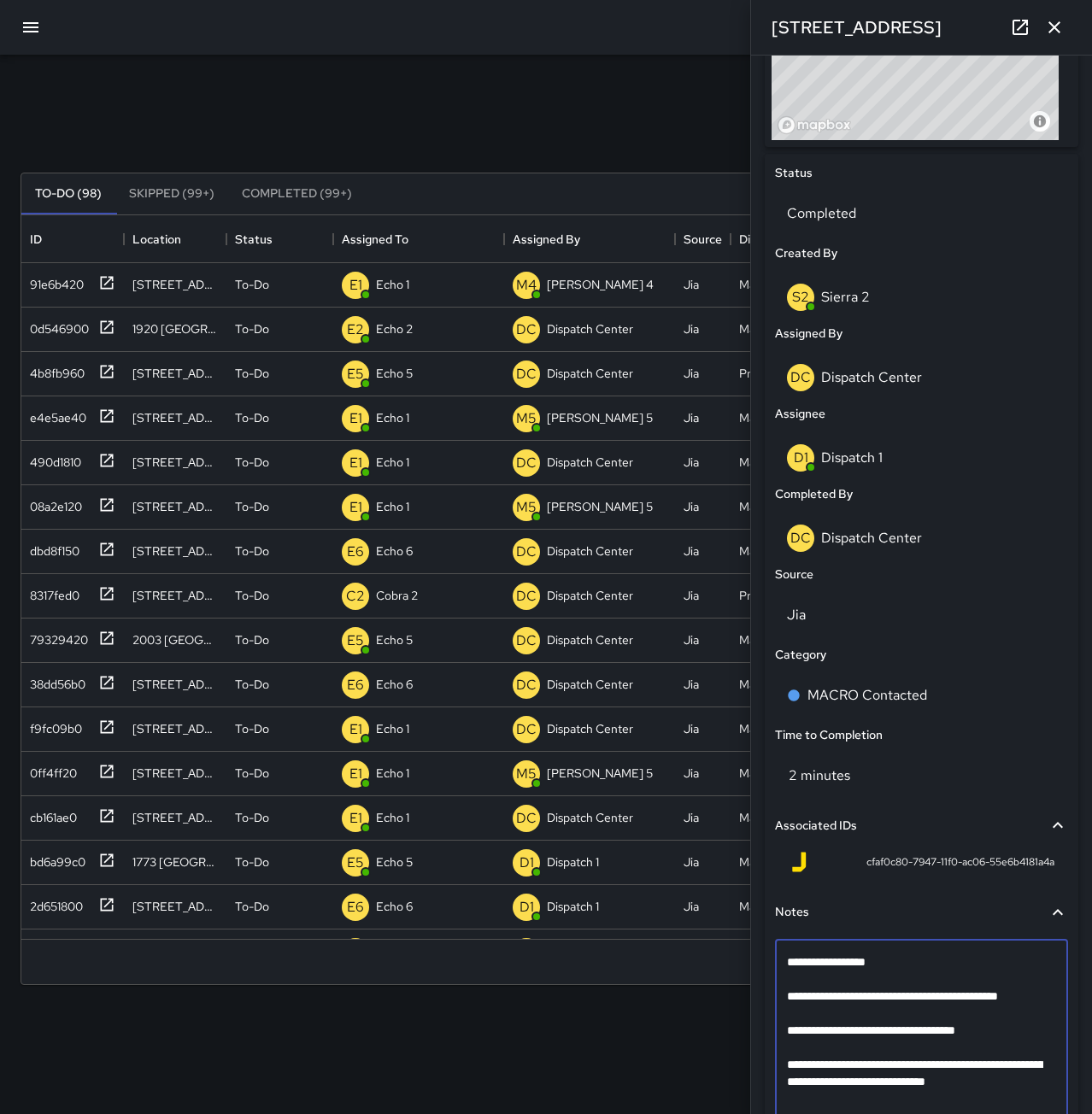
type textarea "**********"
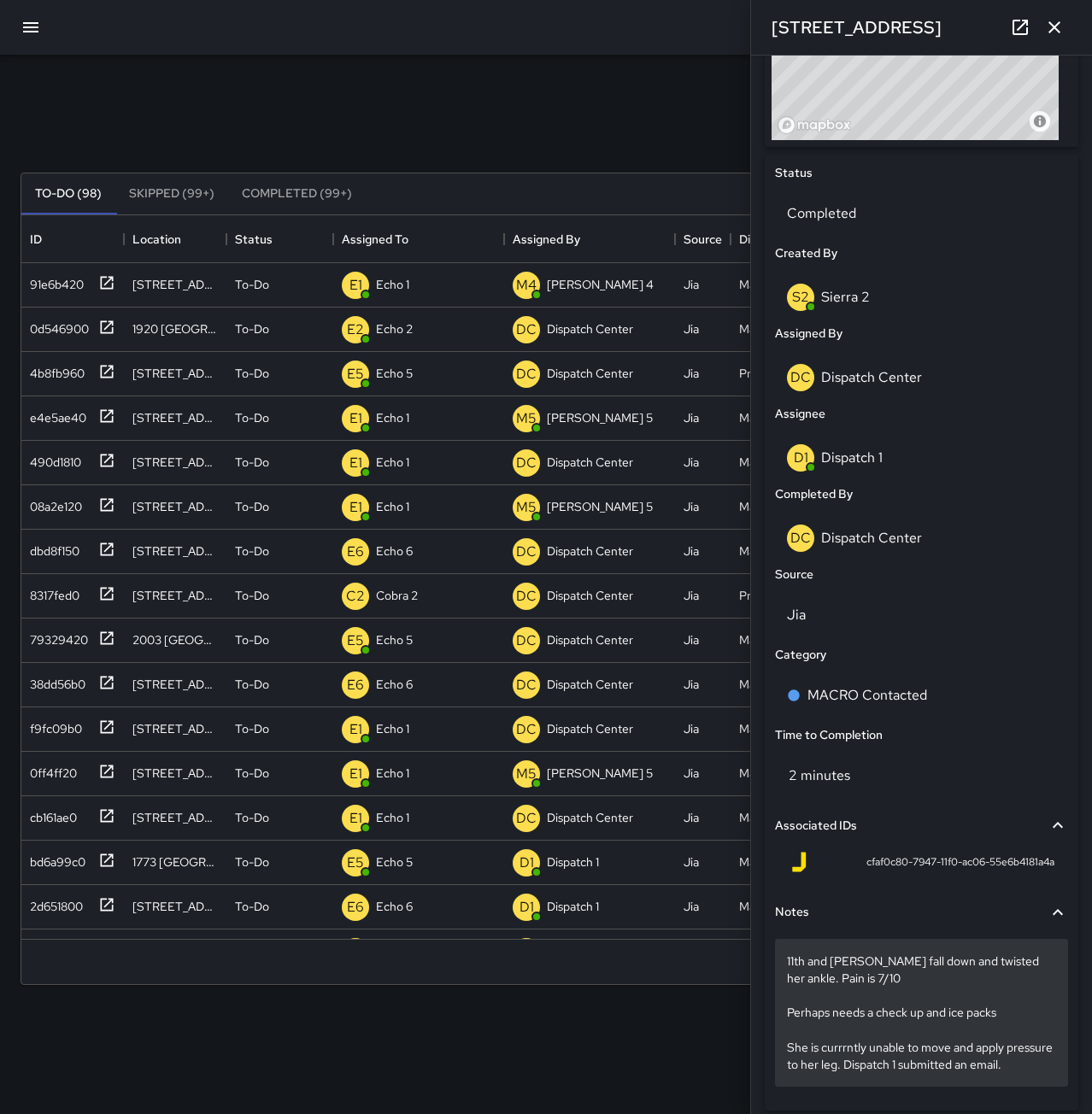
click at [852, 1073] on p "11th and Franklin AF fall down and twisted her ankle. Pain is 7/10 Perhaps need…" at bounding box center [921, 1012] width 269 height 120
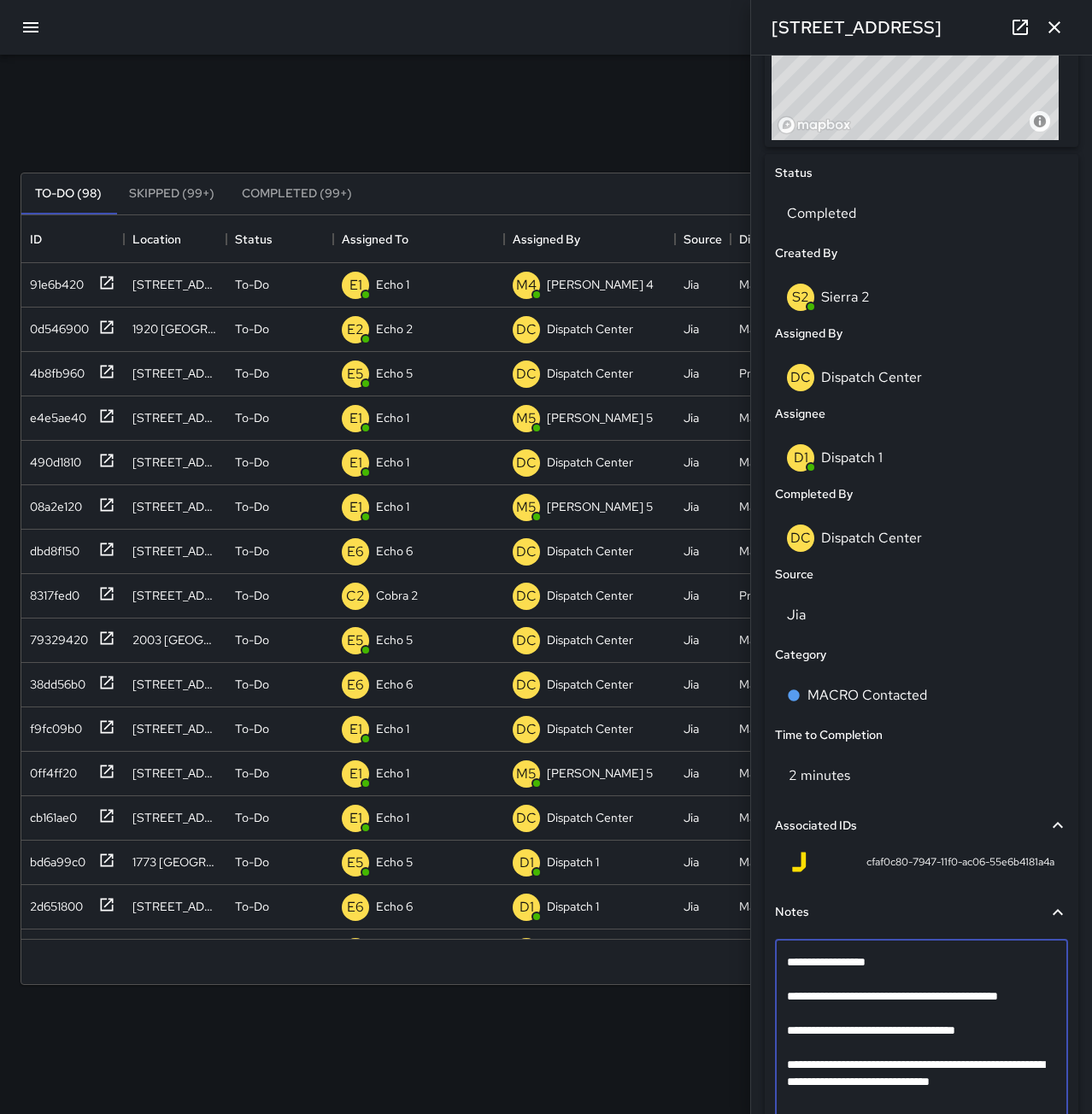
scroll to position [696, 0]
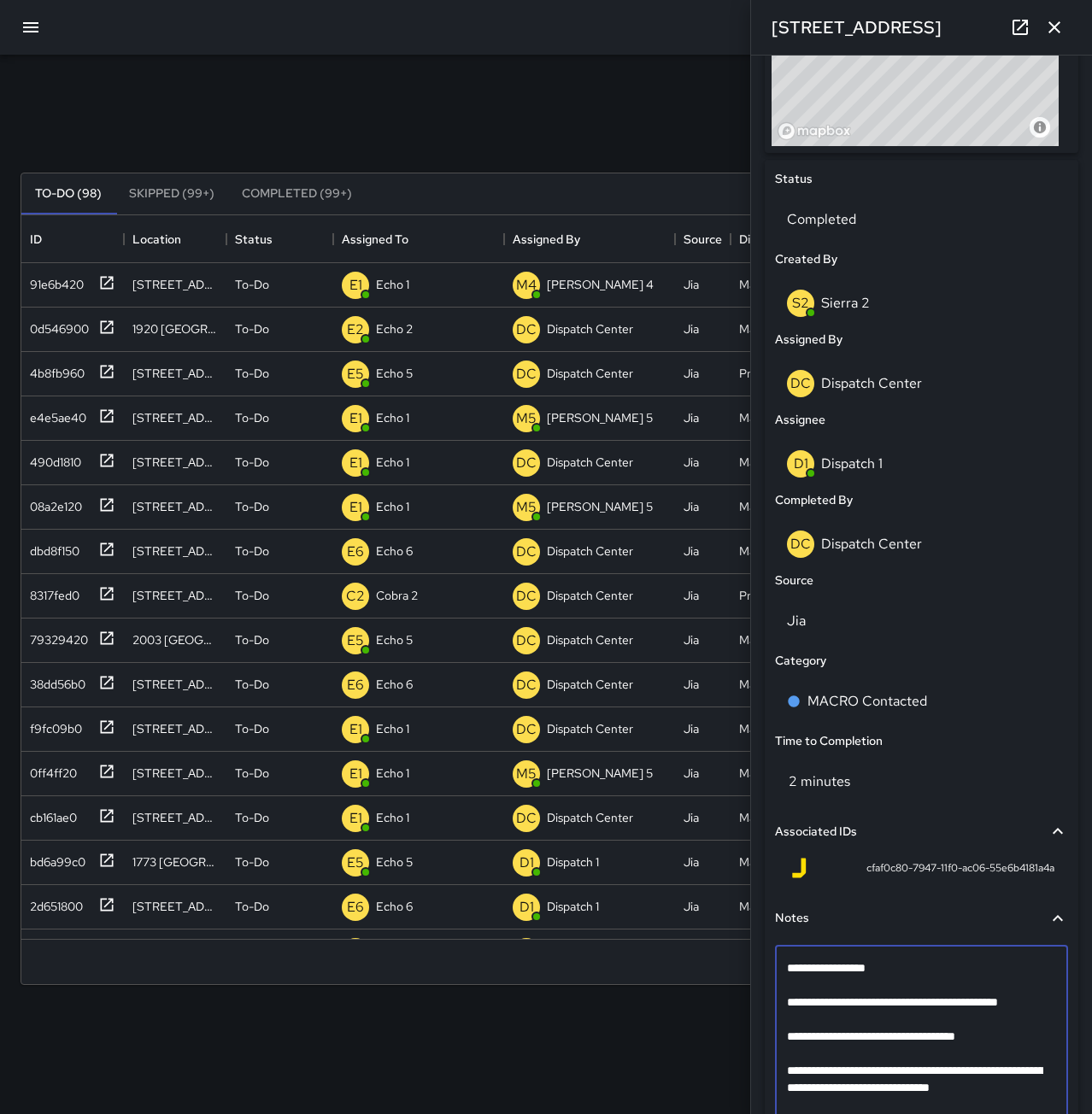
type textarea "**********"
click at [1047, 28] on icon "button" at bounding box center [1054, 27] width 20 height 20
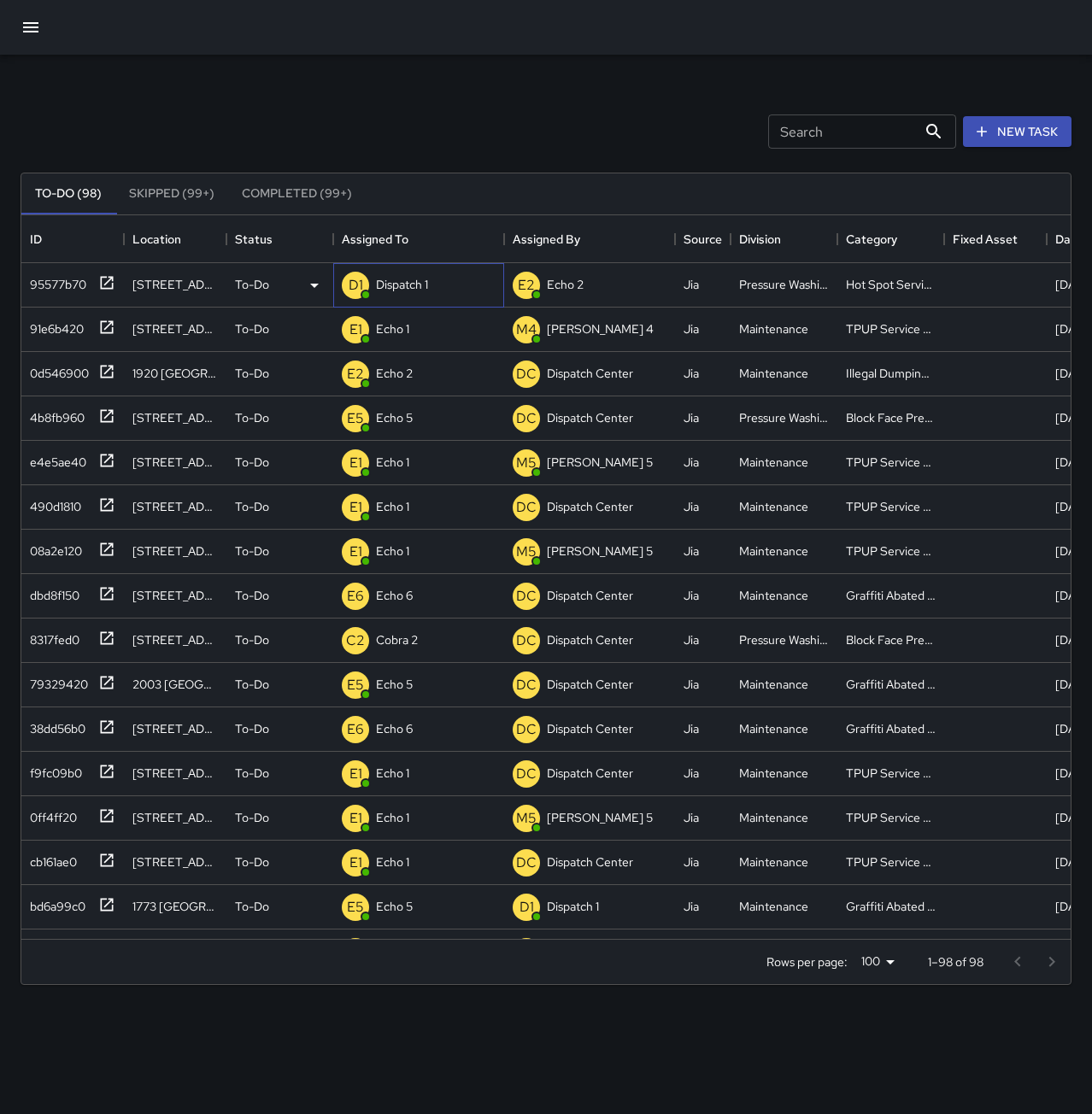
click at [389, 284] on p "Dispatch 1" at bounding box center [402, 285] width 52 height 17
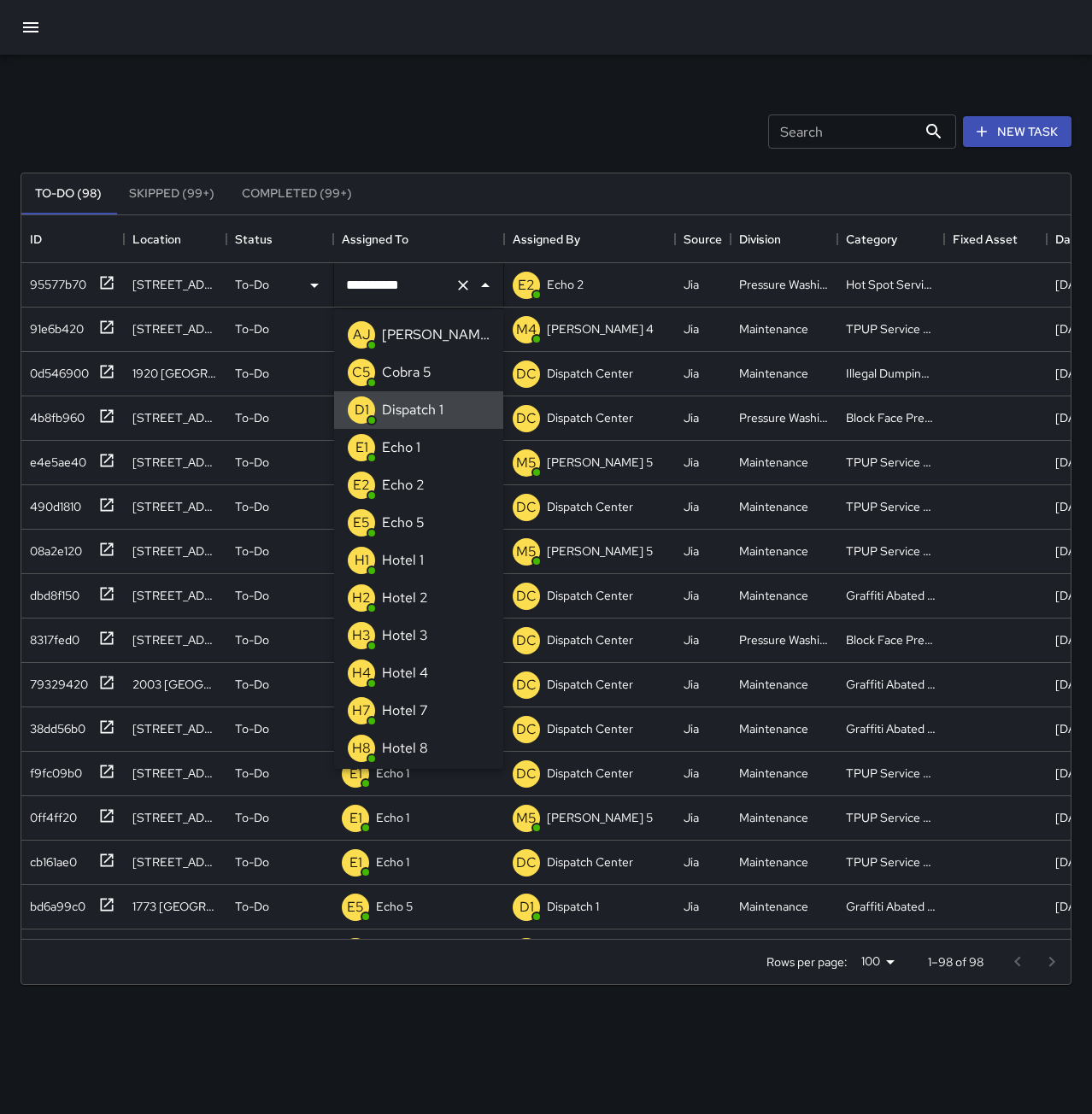
click at [465, 280] on icon "Clear" at bounding box center [463, 286] width 17 height 17
click at [435, 526] on li "E5 Echo 5" at bounding box center [419, 522] width 169 height 37
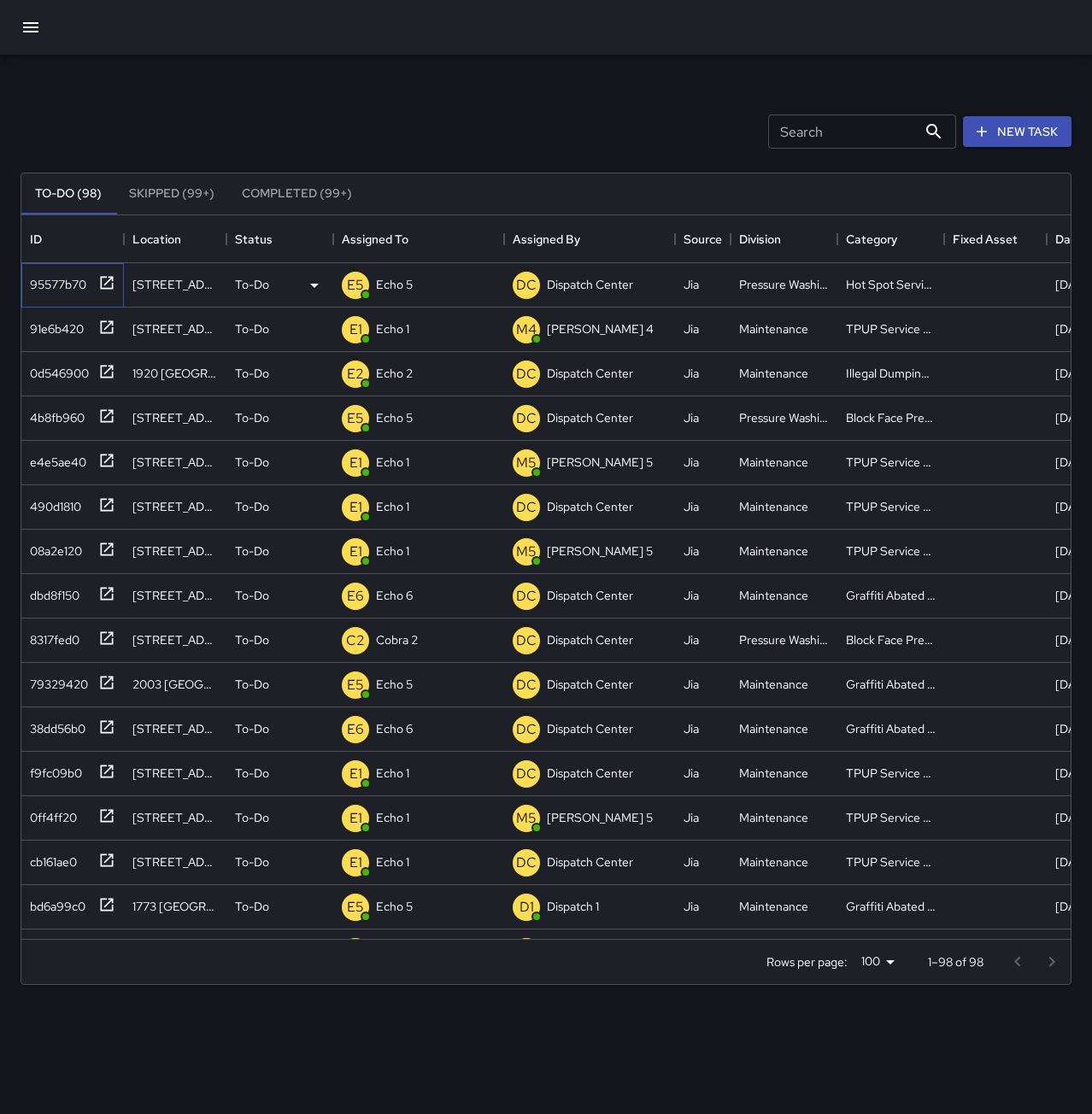
click at [67, 283] on div "95577b70" at bounding box center [55, 281] width 63 height 24
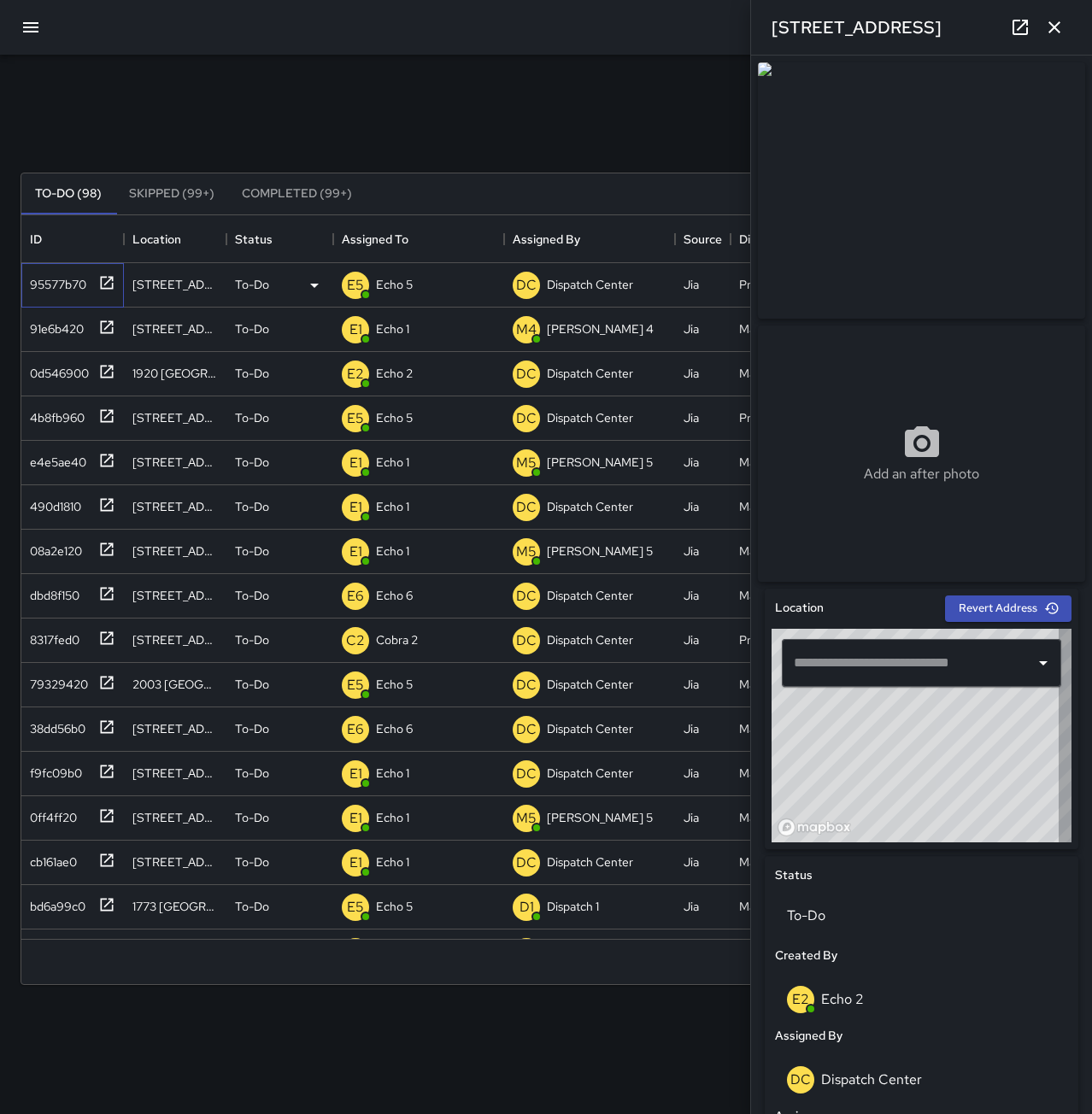
type input "**********"
click at [1059, 34] on icon "button" at bounding box center [1054, 27] width 20 height 20
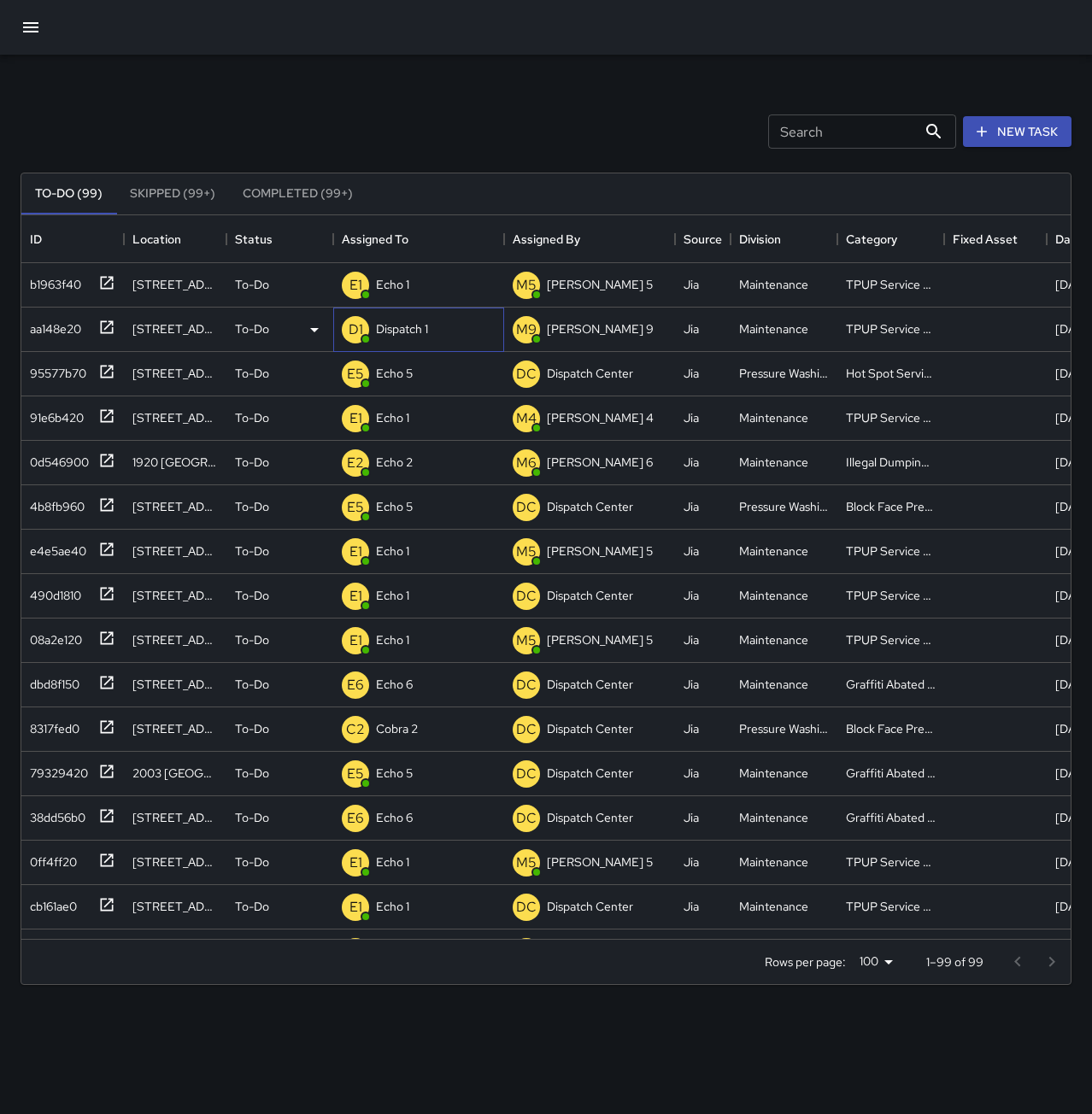
click at [408, 333] on p "Dispatch 1" at bounding box center [402, 329] width 52 height 17
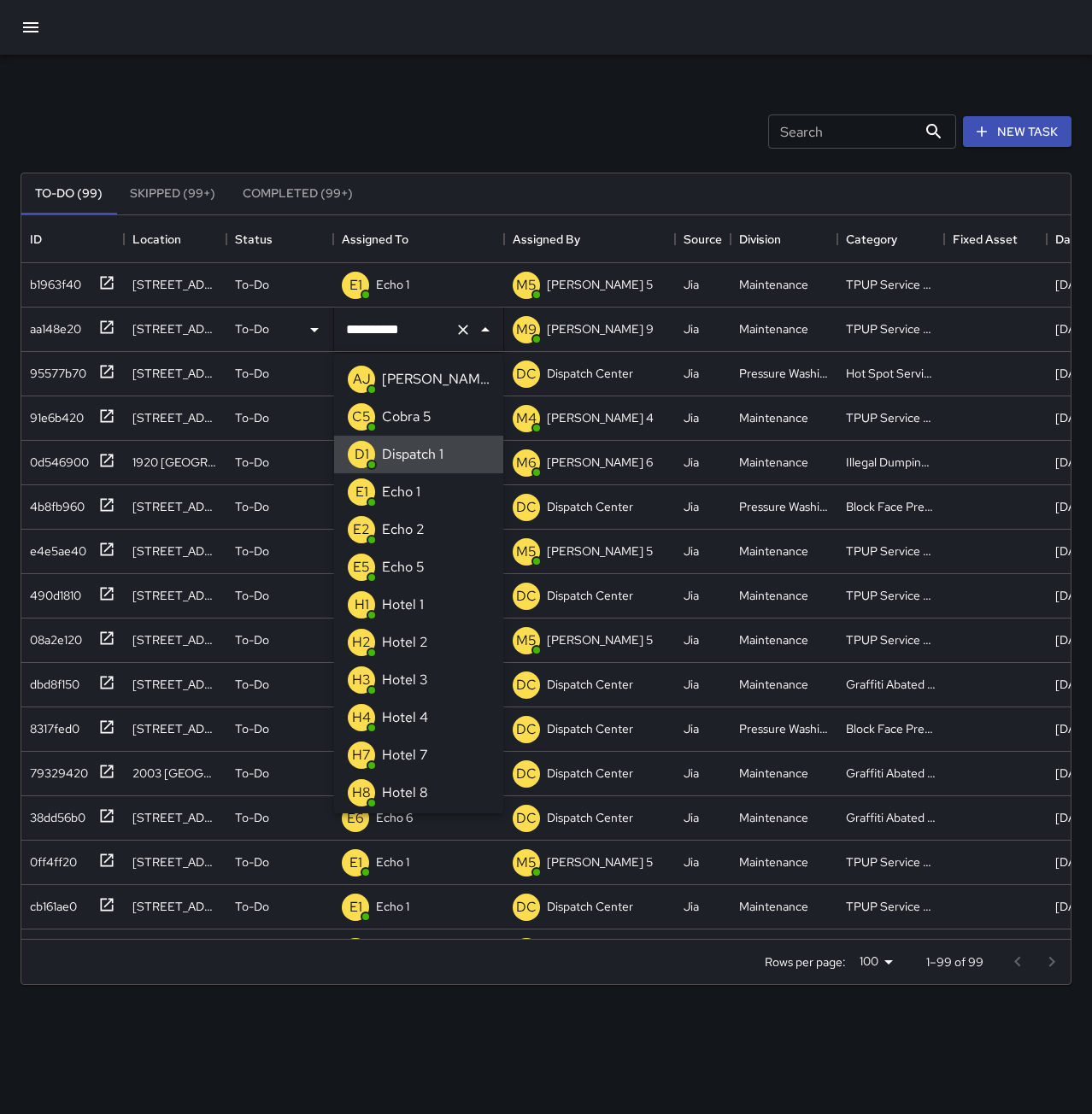
click at [459, 329] on icon "Clear" at bounding box center [463, 330] width 17 height 17
click at [441, 491] on li "E1 Echo 1" at bounding box center [419, 492] width 169 height 37
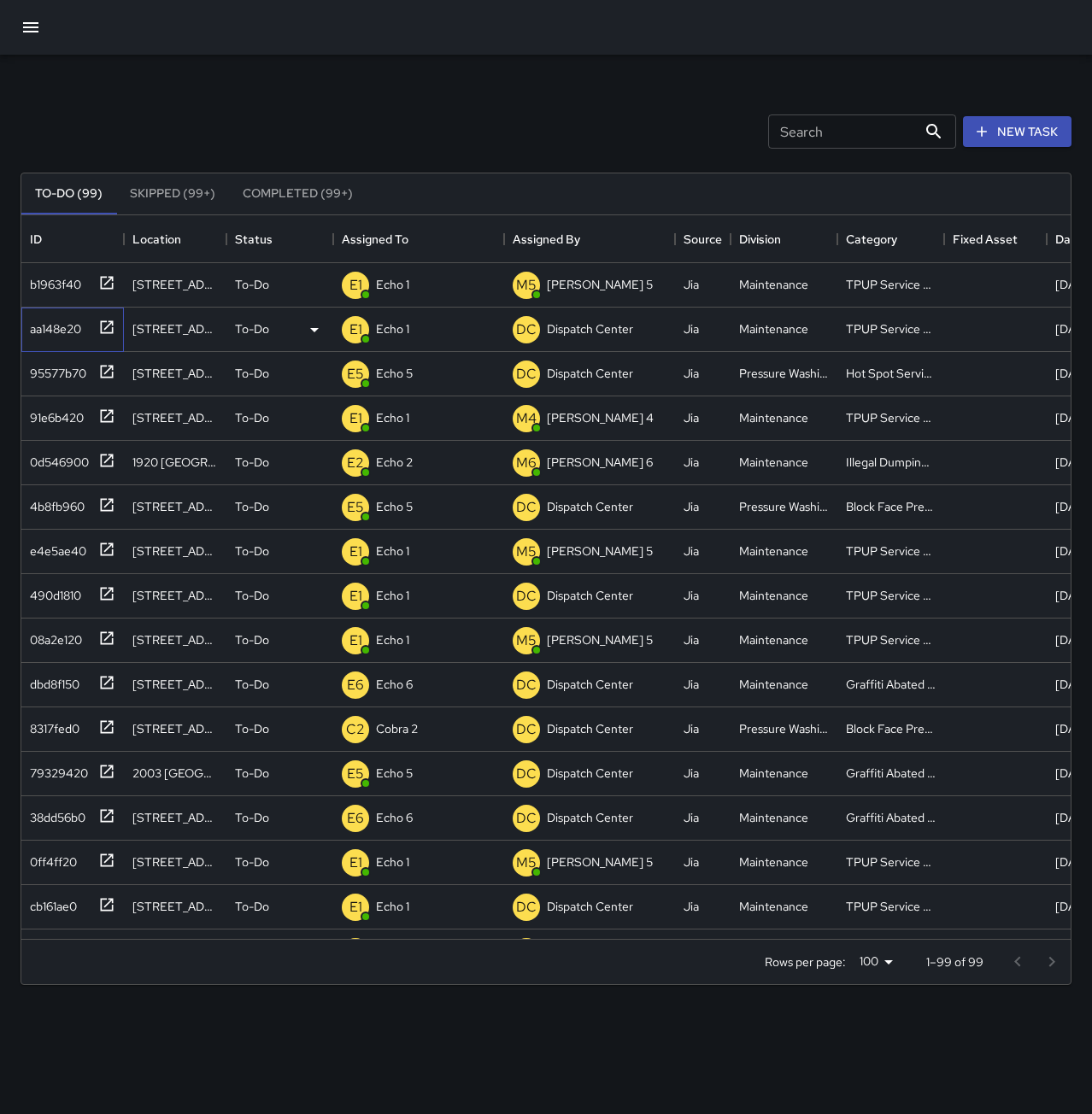
click at [80, 326] on div "aa148e20" at bounding box center [52, 325] width 58 height 24
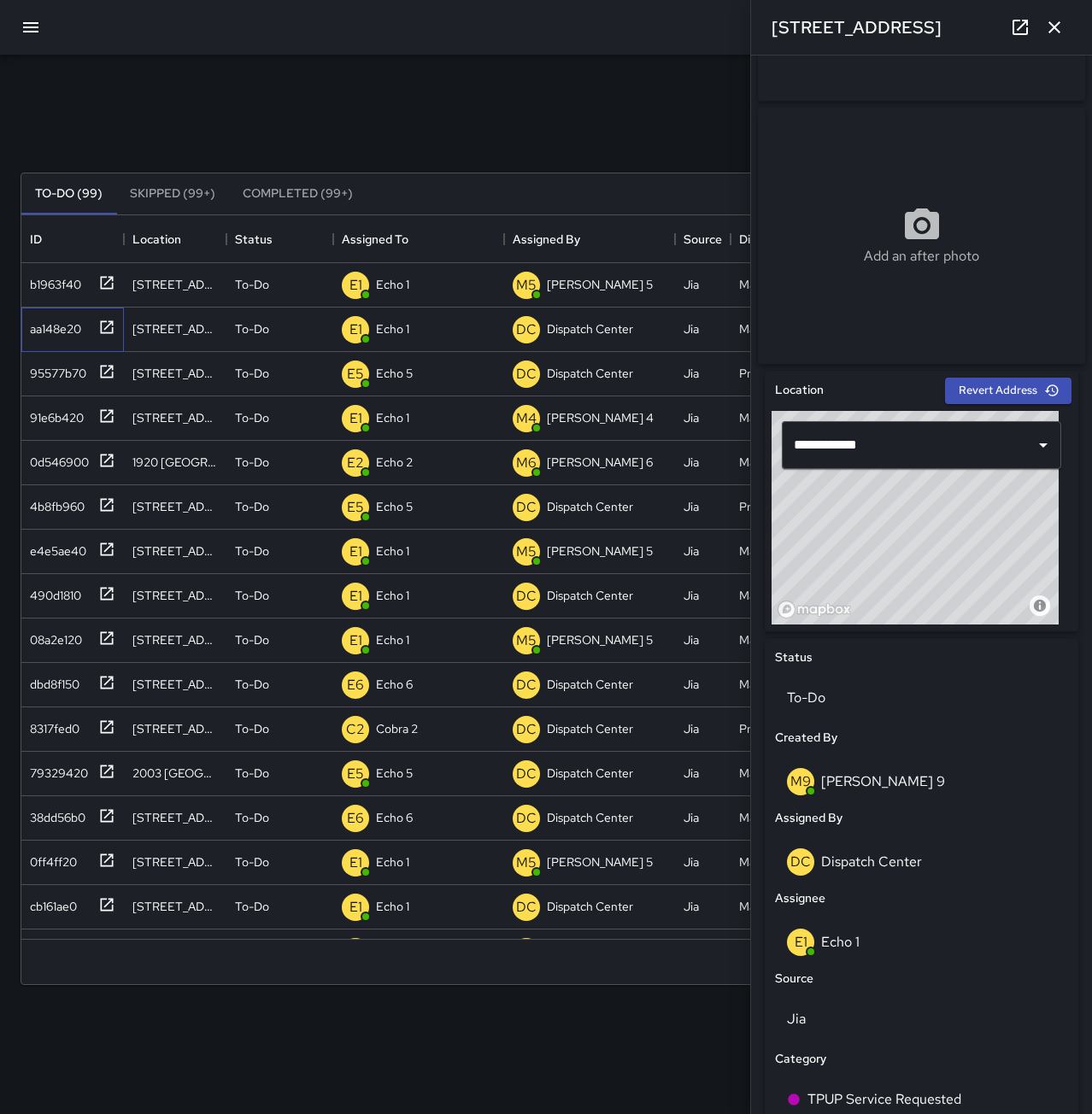
scroll to position [494, 0]
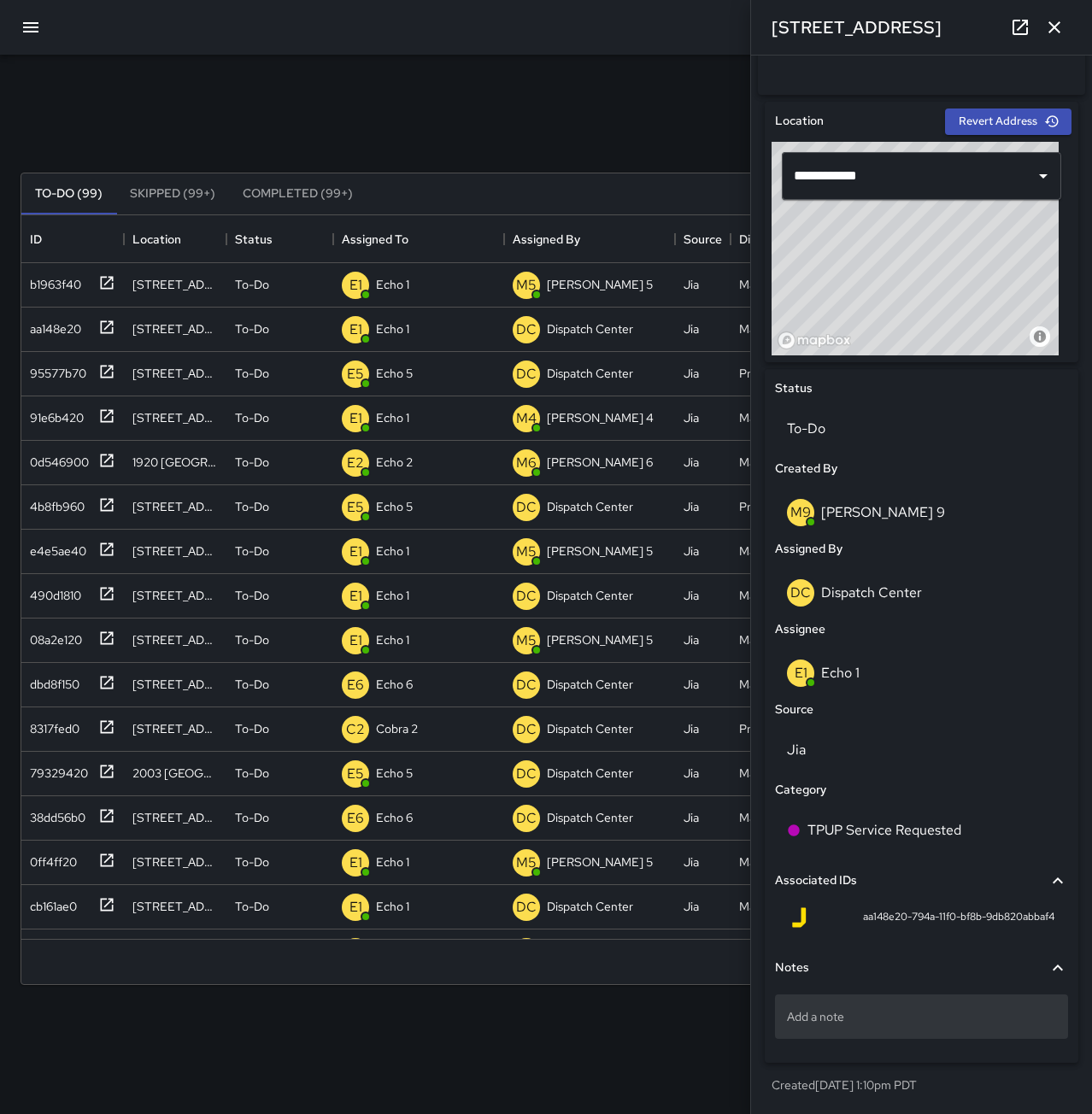
click at [945, 1010] on p "Add a note" at bounding box center [921, 1017] width 269 height 17
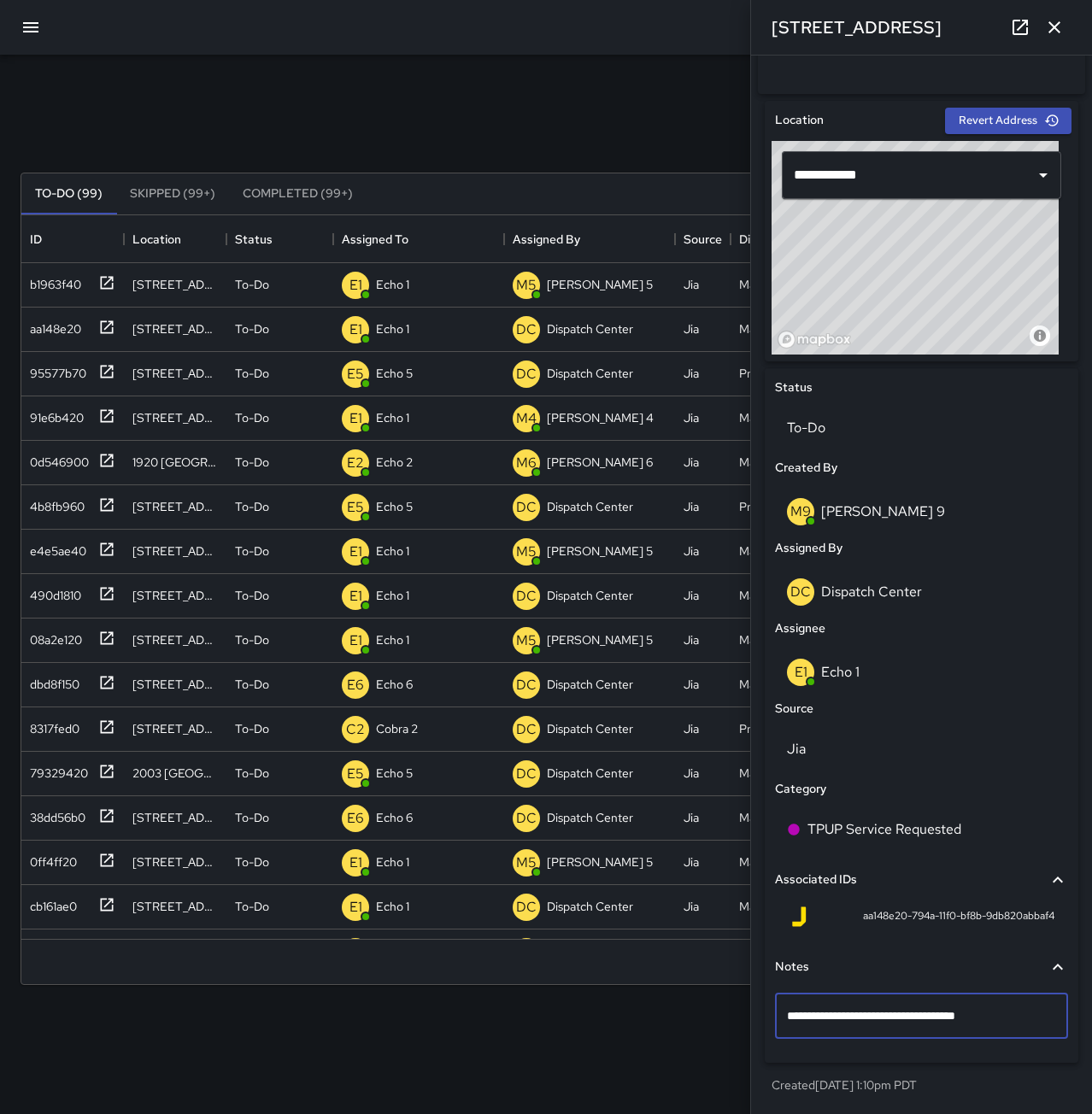
type textarea "**********"
click at [1048, 31] on icon "button" at bounding box center [1054, 27] width 20 height 20
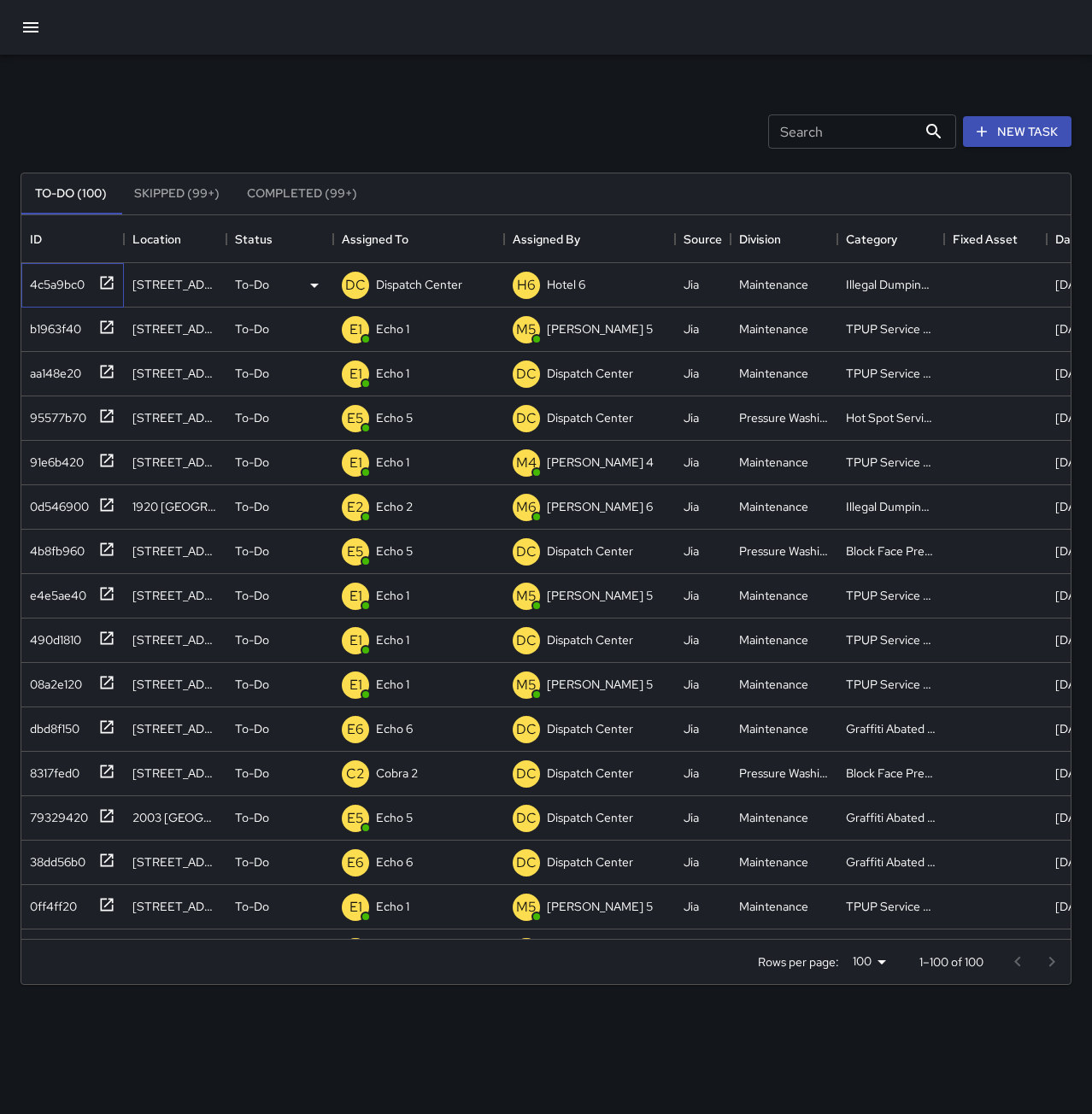
click at [70, 281] on div "4c5a9bc0" at bounding box center [54, 281] width 61 height 24
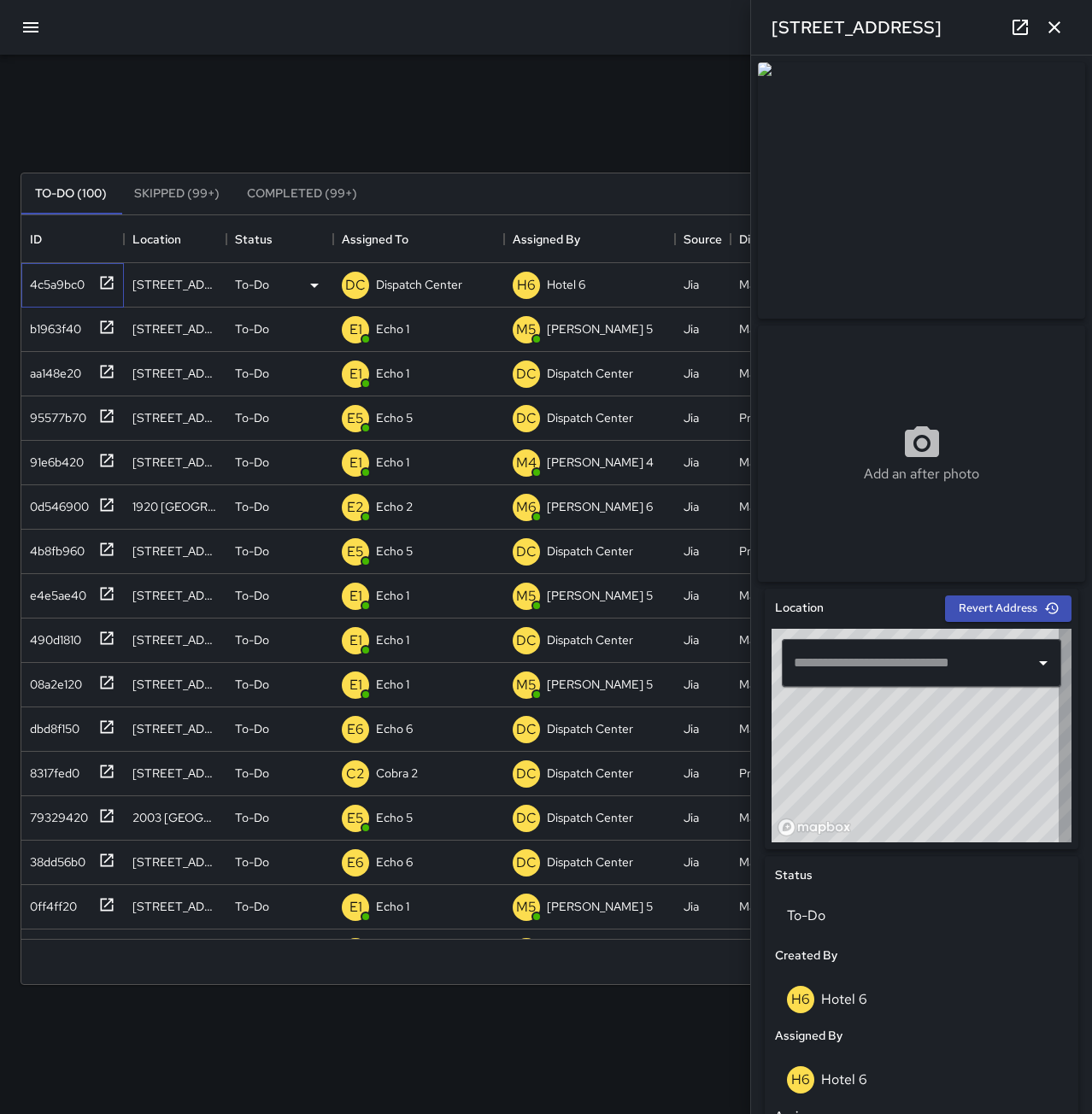
type input "**********"
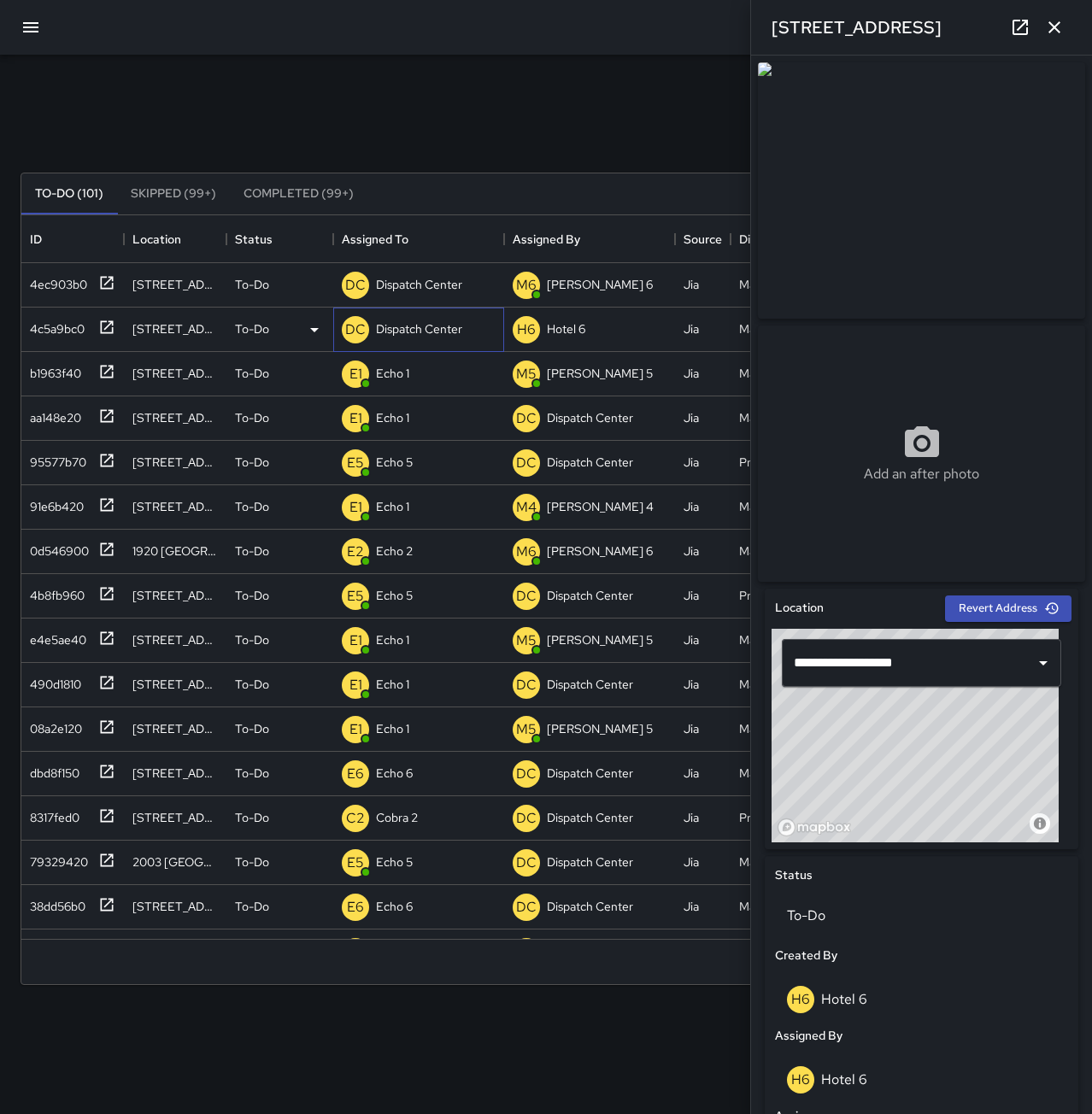
click at [431, 330] on p "Dispatch Center" at bounding box center [419, 329] width 86 height 17
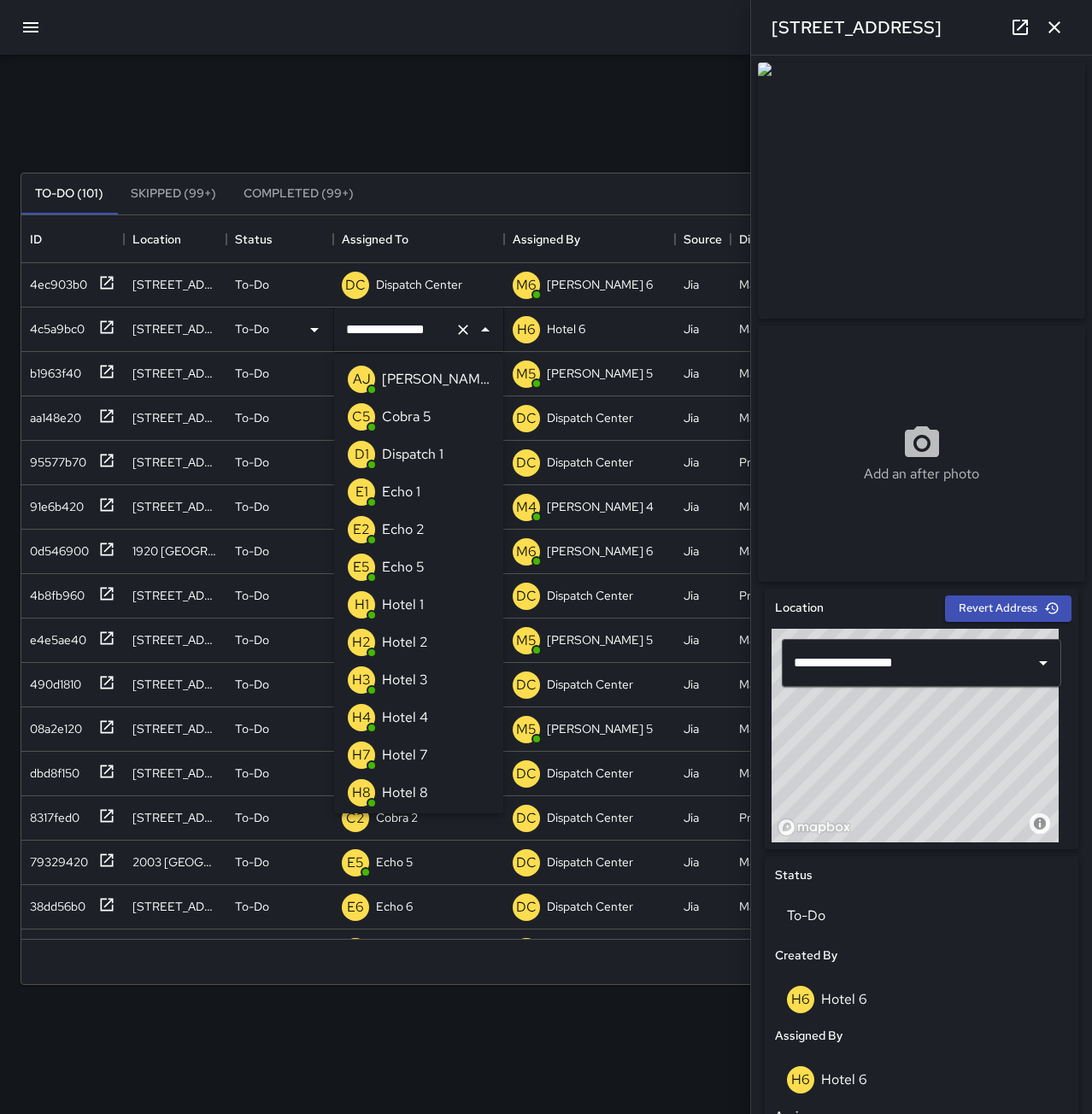
scroll to position [976, 0]
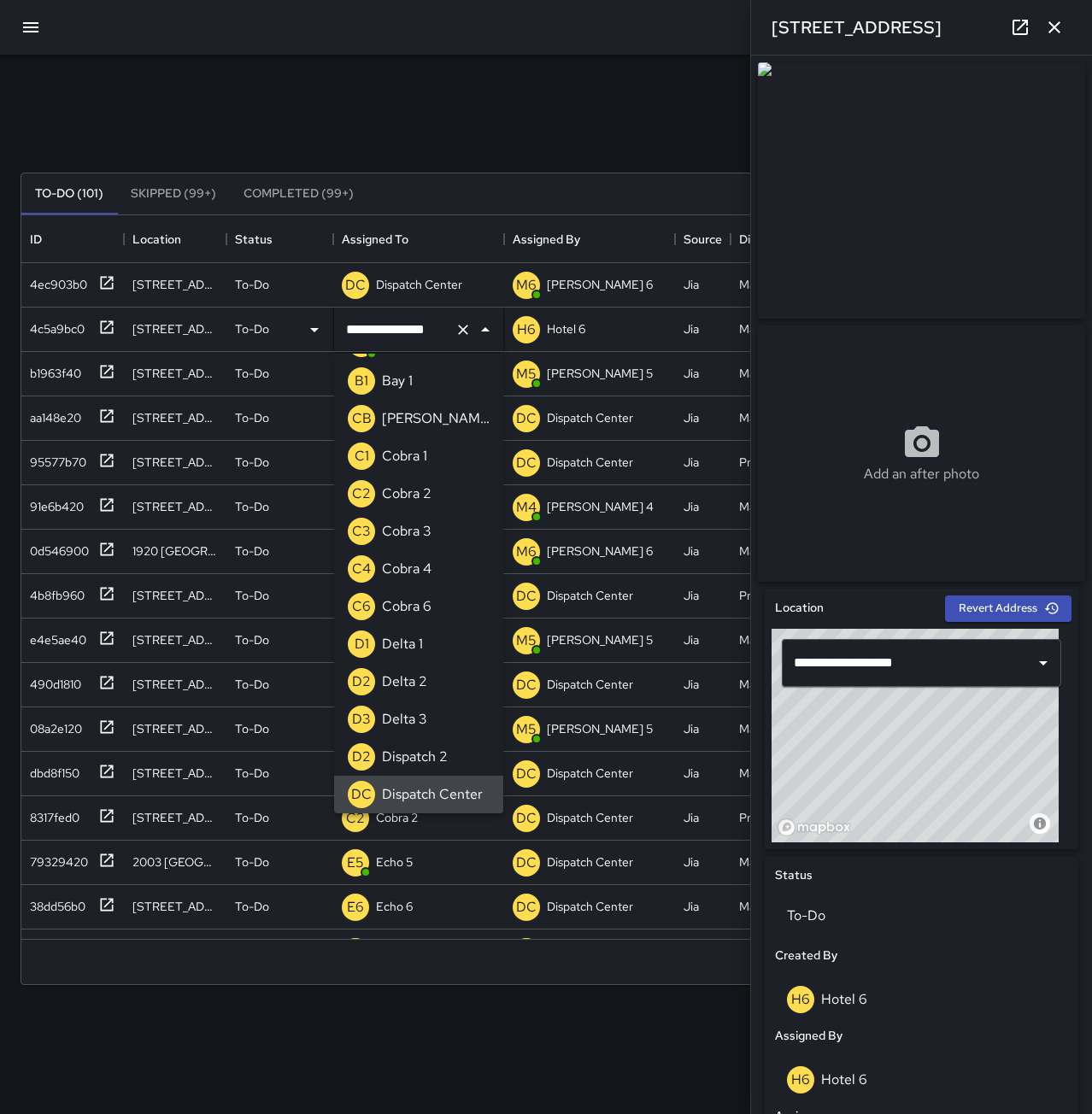
click at [472, 335] on button "Clear" at bounding box center [463, 330] width 24 height 24
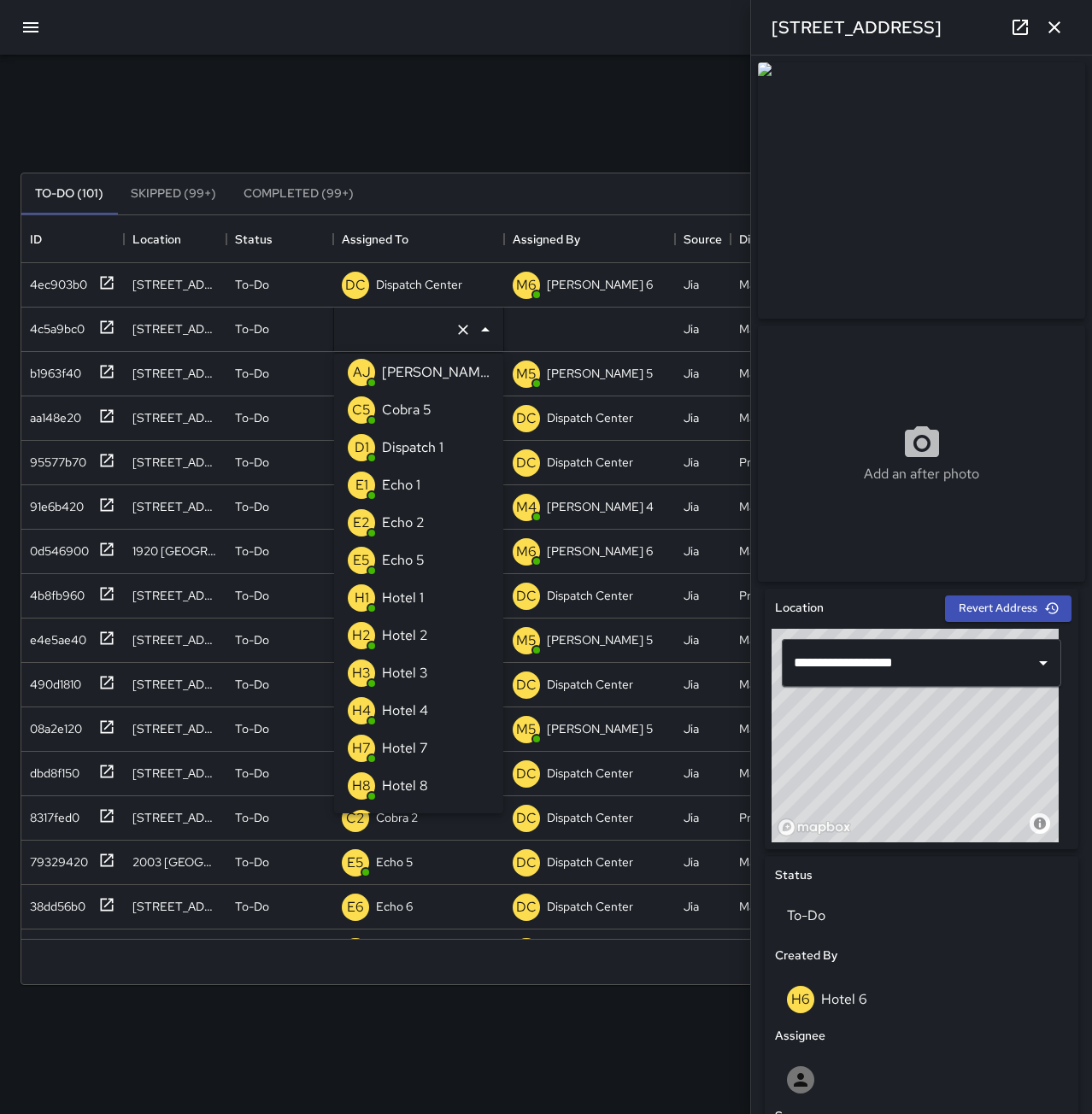
click at [436, 490] on li "E1 Echo 1" at bounding box center [419, 485] width 169 height 37
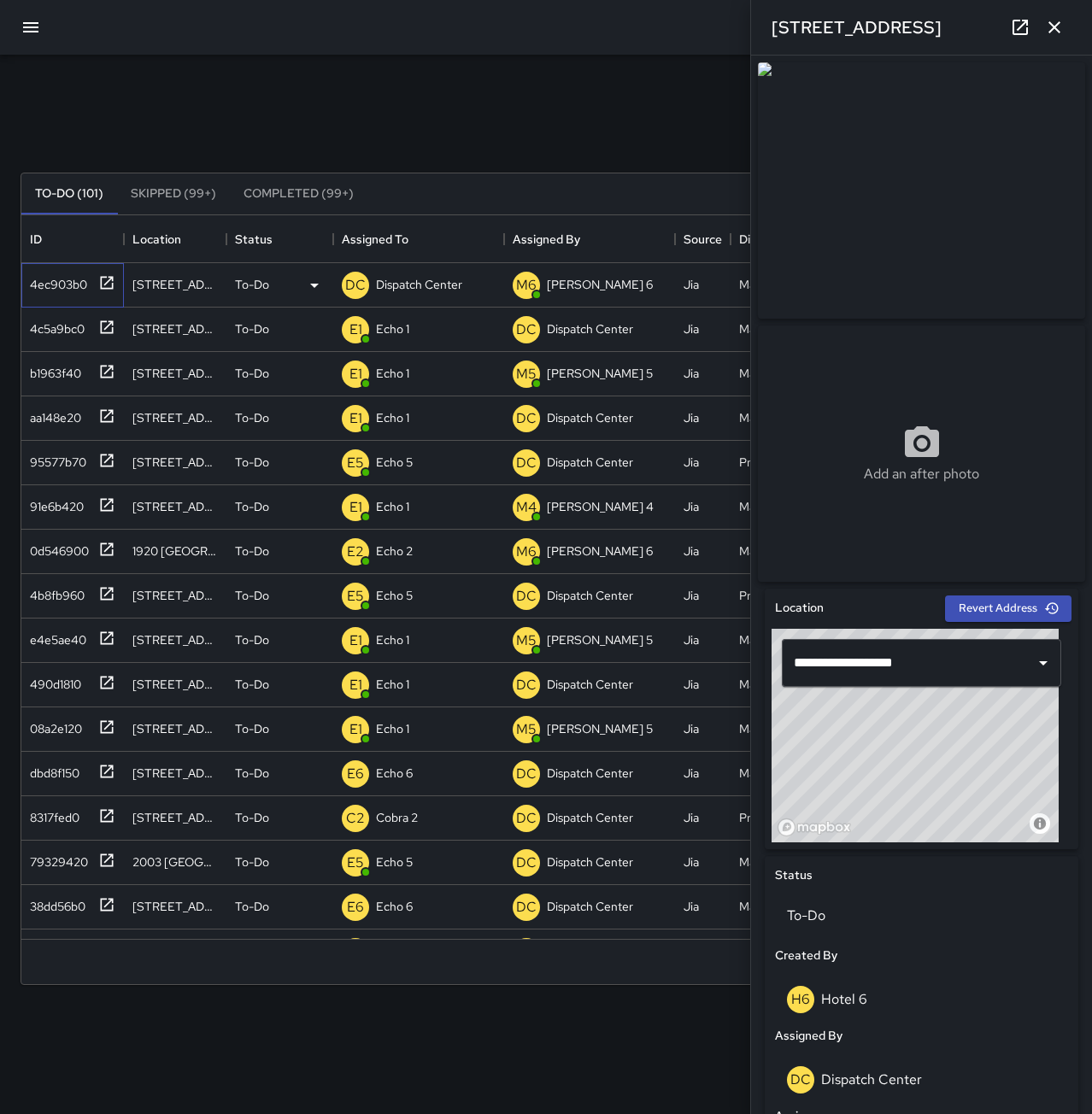
click at [70, 283] on div "4ec903b0" at bounding box center [55, 281] width 64 height 24
click at [451, 281] on p "Dispatch Center" at bounding box center [419, 285] width 86 height 17
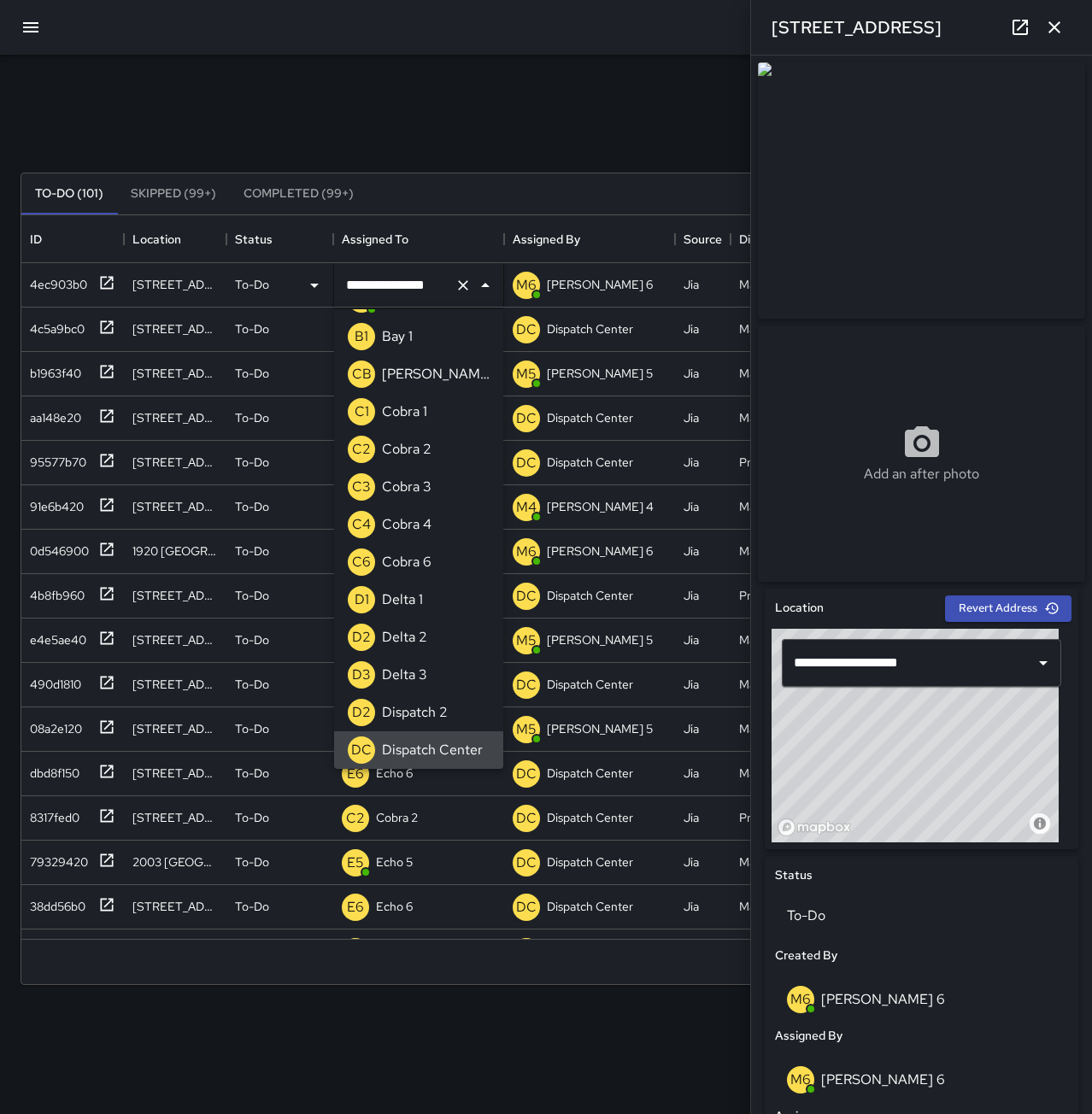
click at [460, 285] on icon "Clear" at bounding box center [463, 286] width 17 height 17
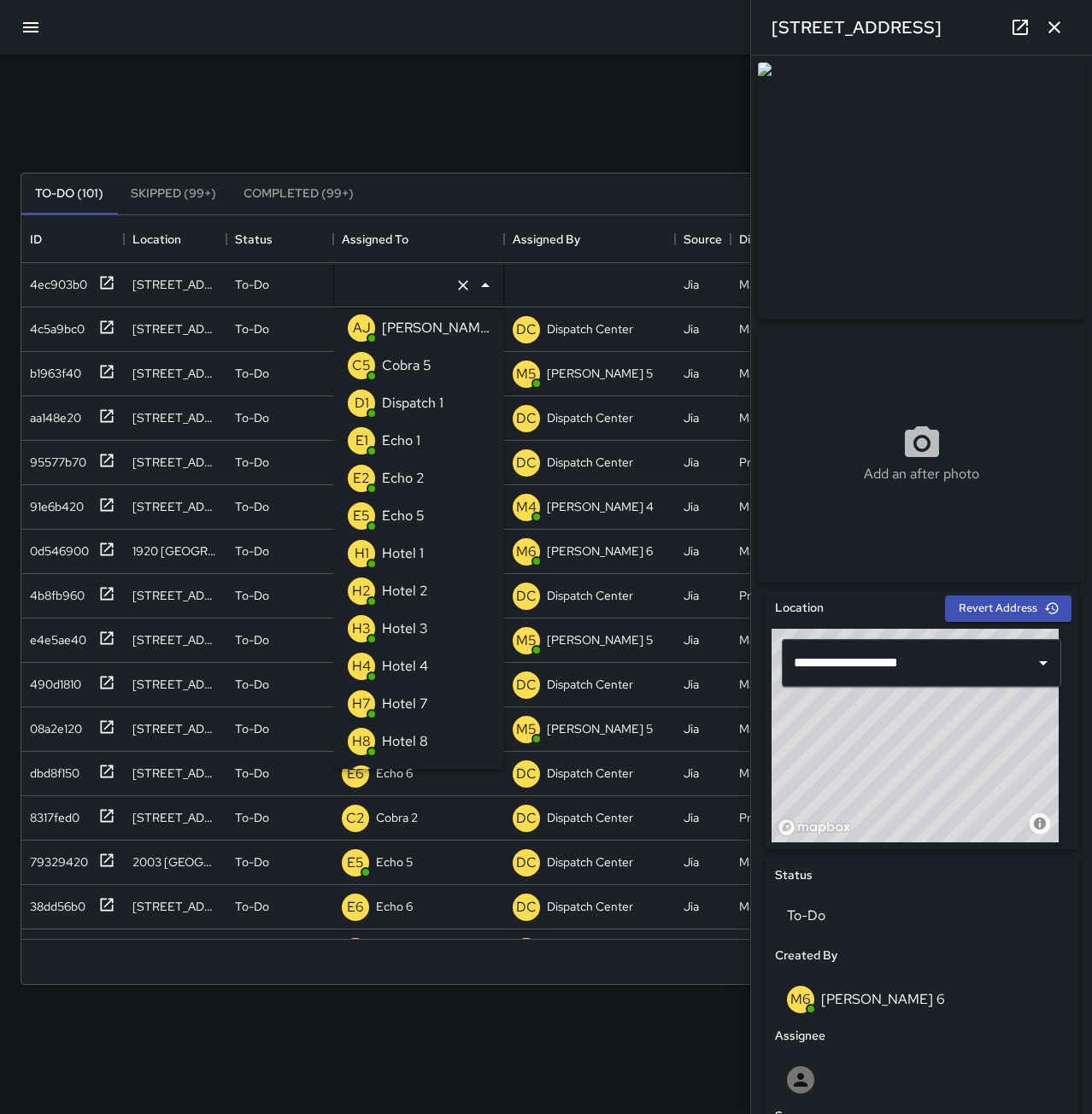
click at [416, 435] on p "Echo 1" at bounding box center [401, 440] width 38 height 20
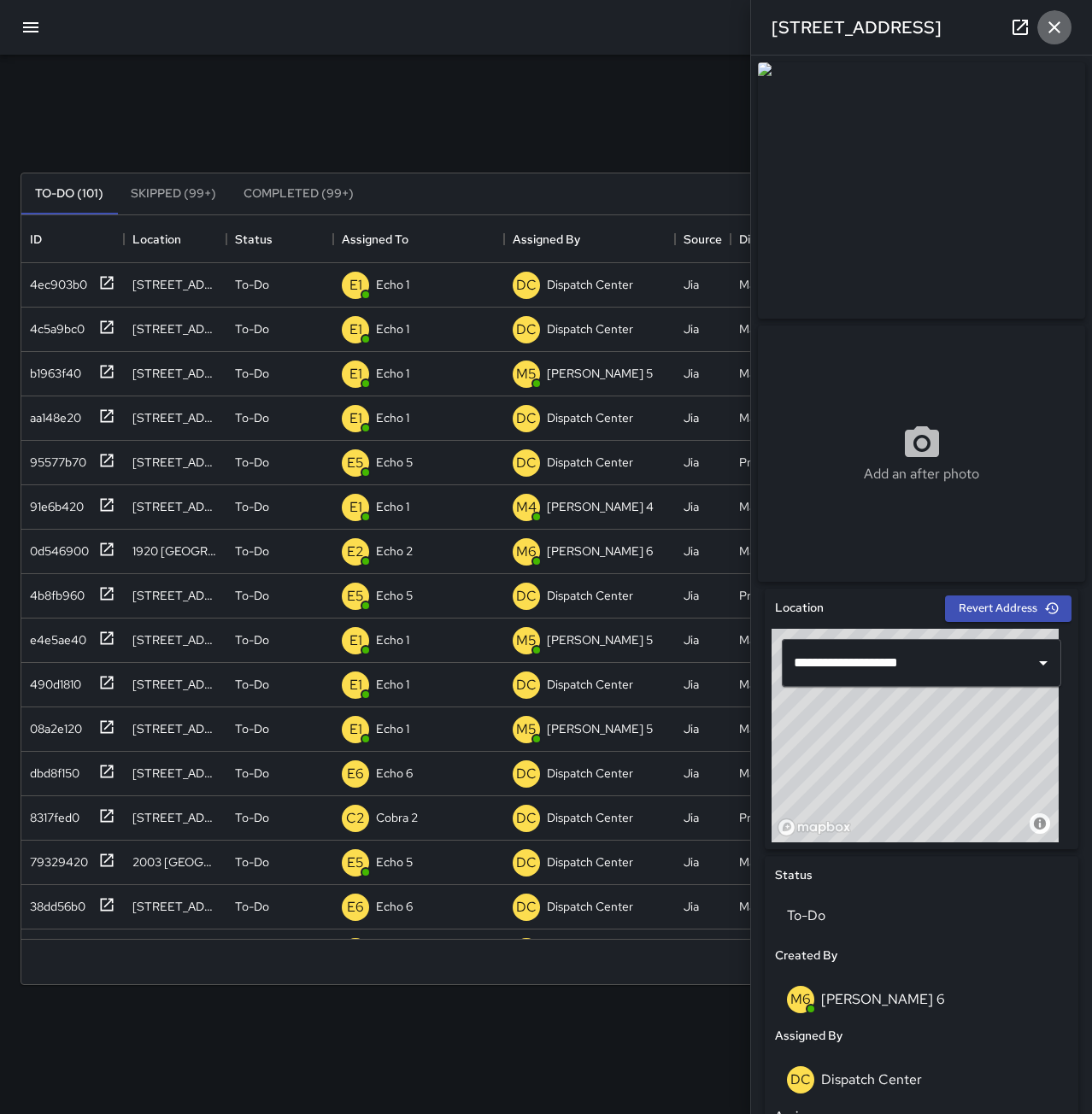
click at [1051, 20] on icon "button" at bounding box center [1054, 27] width 20 height 20
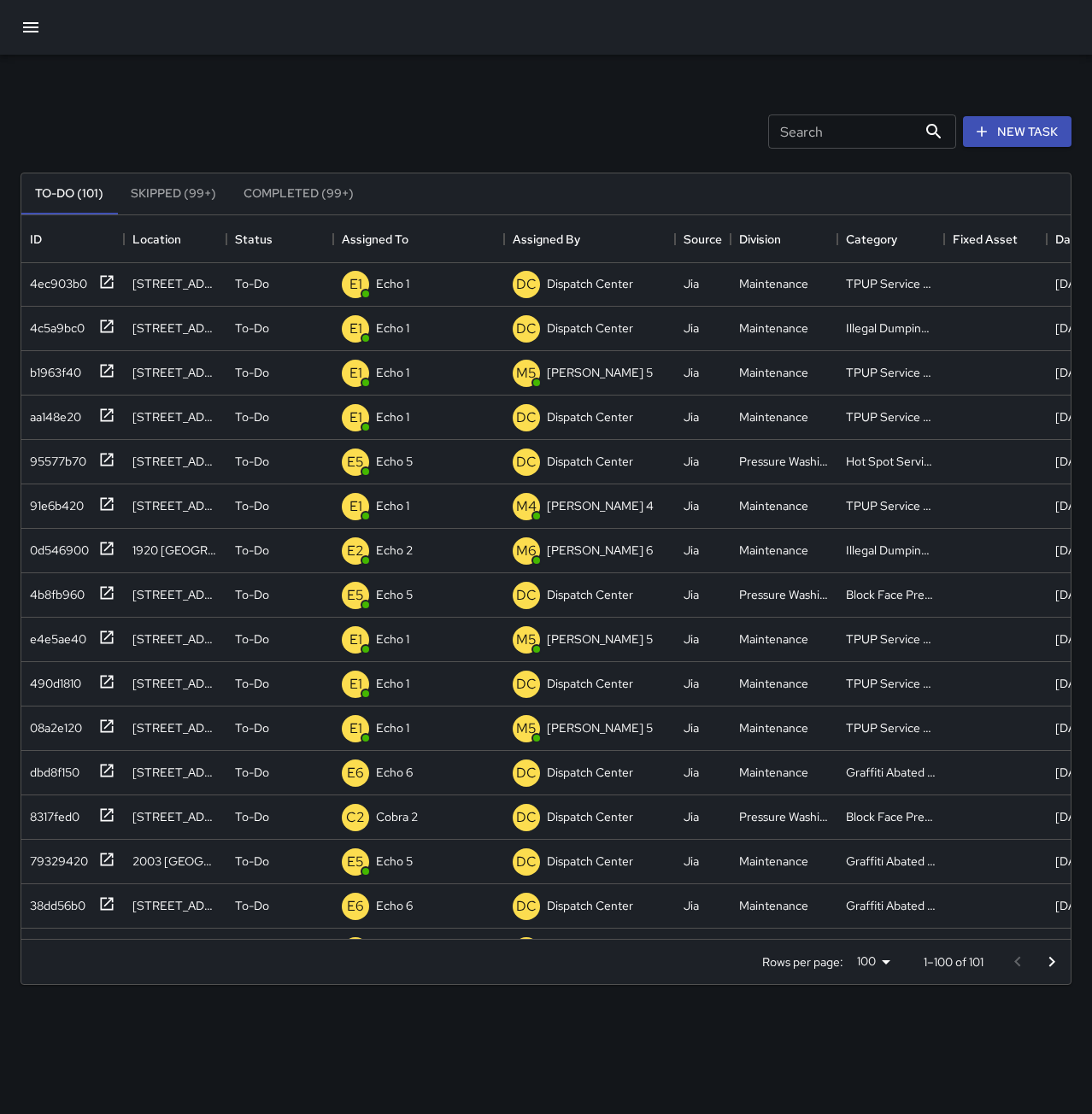
scroll to position [0, 0]
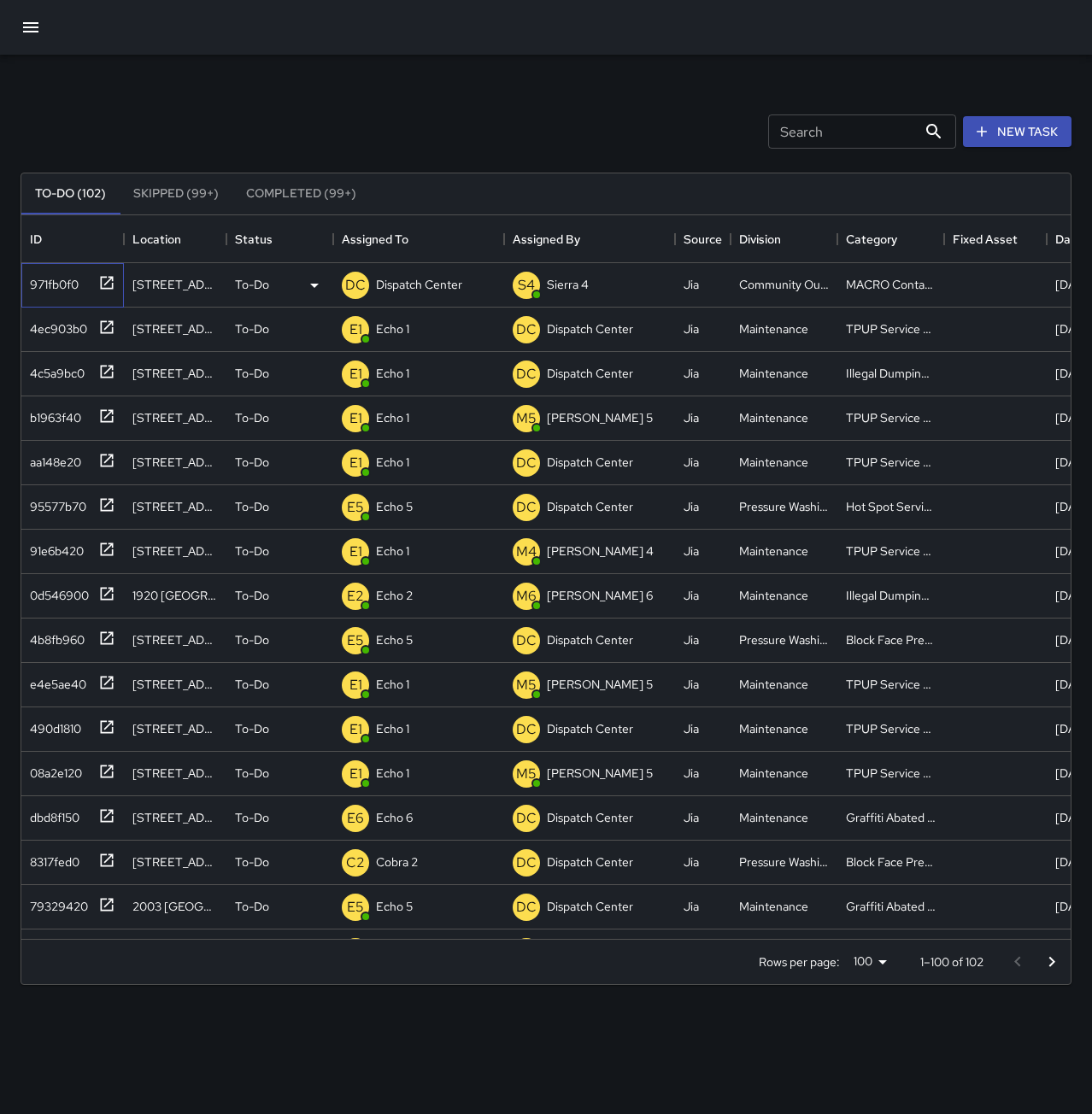
click at [67, 284] on div "971fb0f0" at bounding box center [51, 281] width 56 height 24
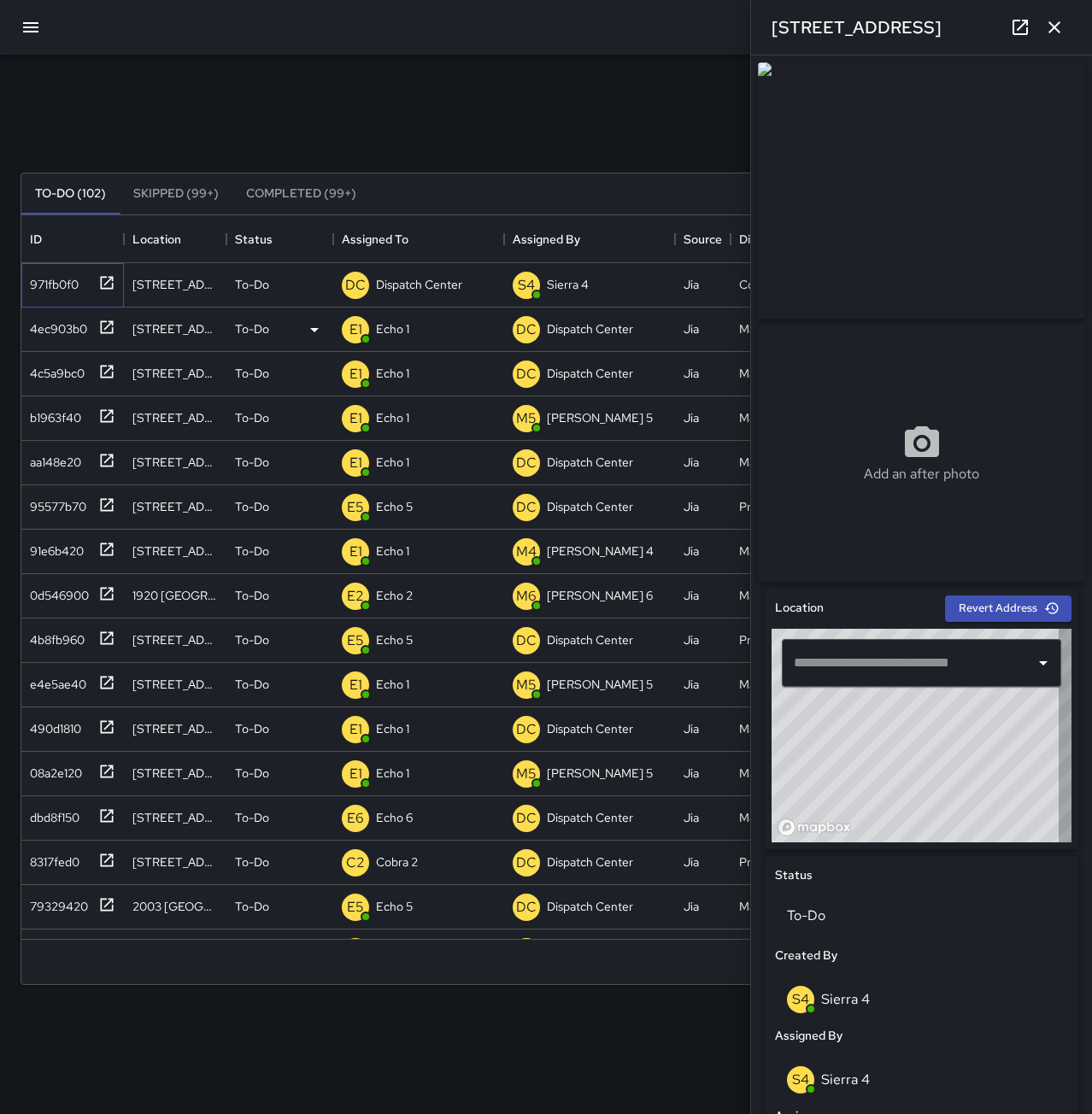
type input "**********"
click at [409, 280] on p "Dispatch Center" at bounding box center [419, 285] width 86 height 17
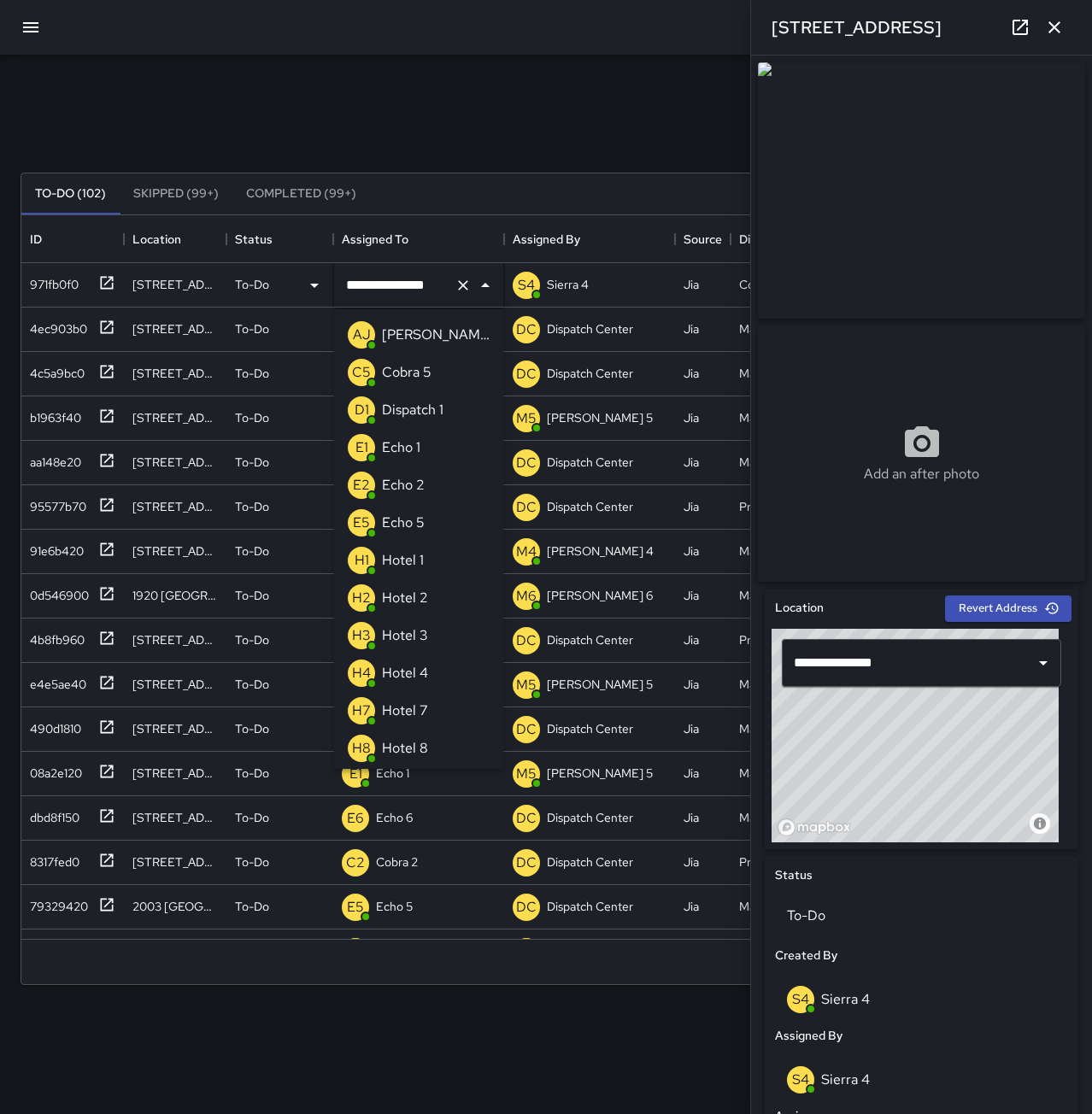
scroll to position [976, 0]
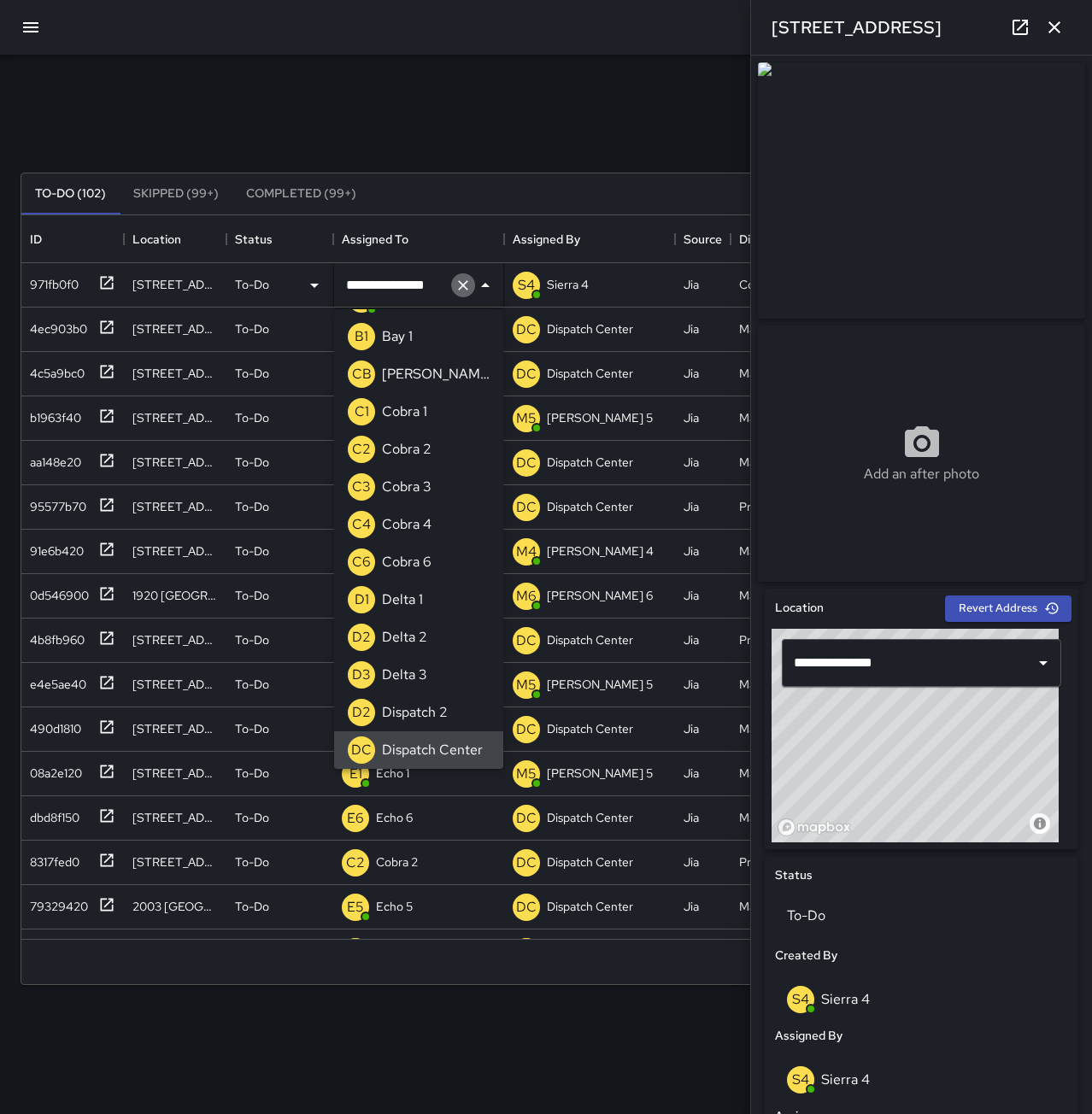
click at [456, 287] on icon "Clear" at bounding box center [463, 286] width 17 height 17
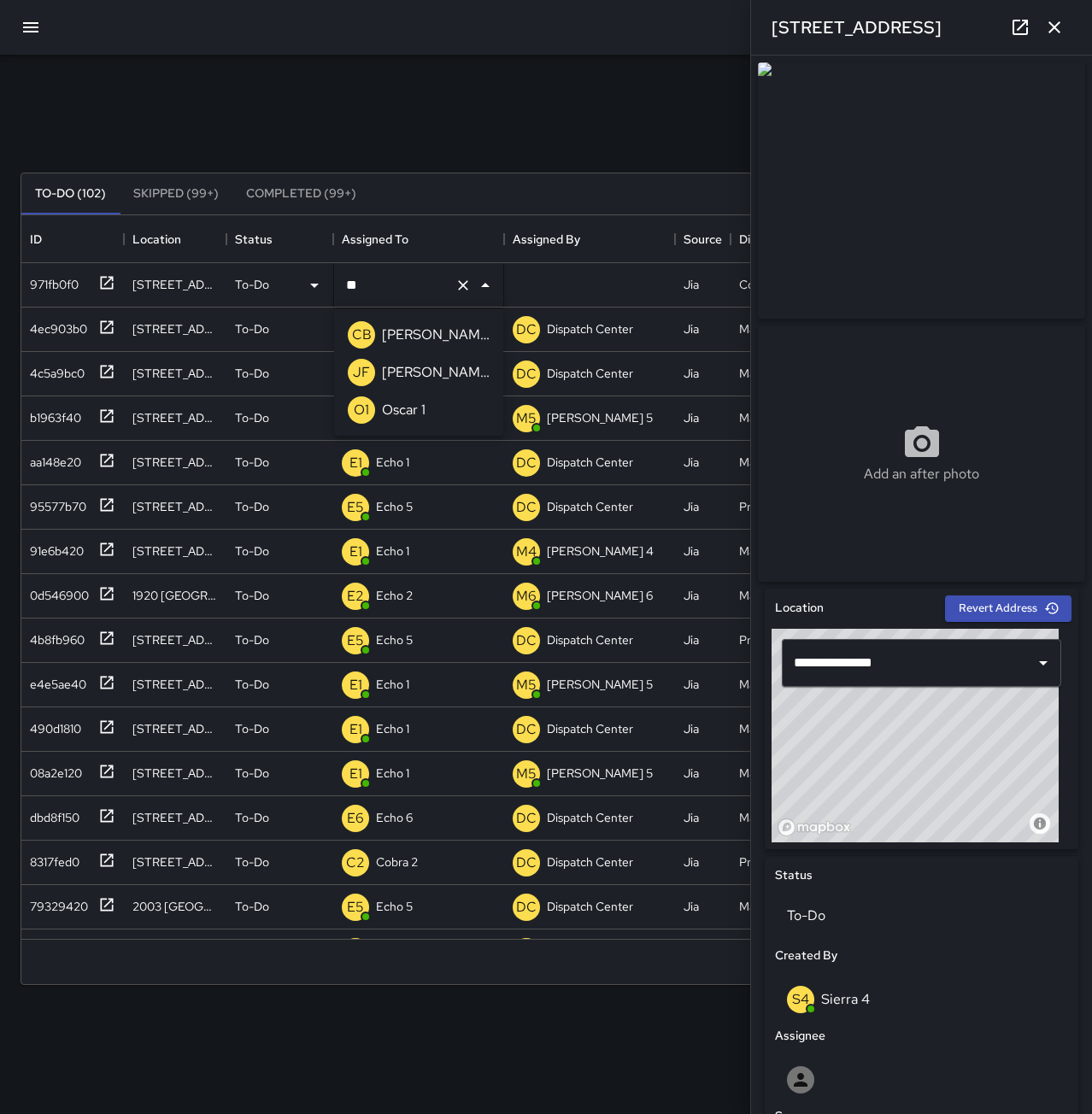
scroll to position [0, 0]
type input "*******"
click at [1045, 33] on icon "button" at bounding box center [1054, 27] width 20 height 20
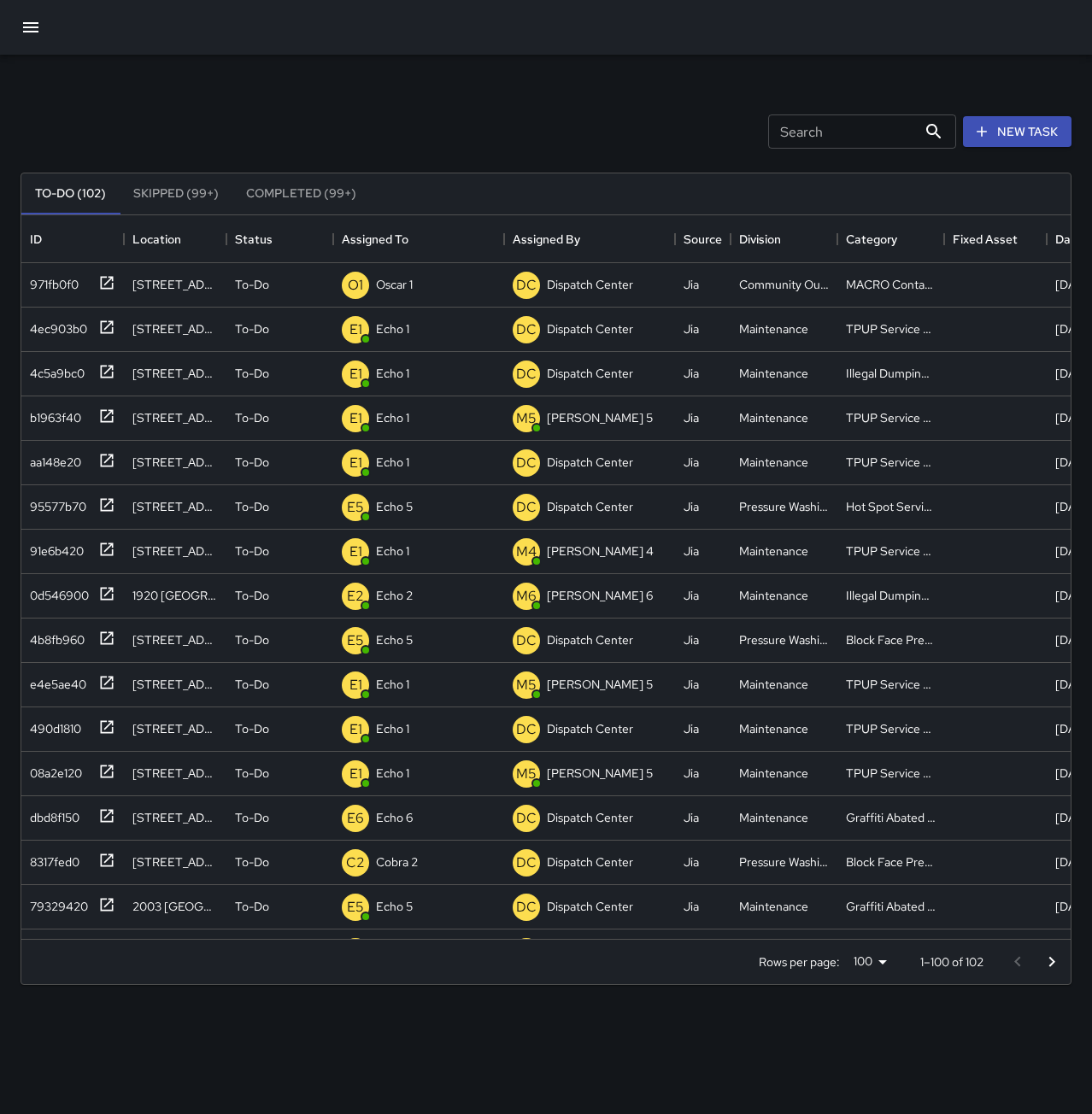
click at [317, 115] on div "Search Search New Task" at bounding box center [546, 131] width 1057 height 89
click at [42, 284] on div "971fb0f0" at bounding box center [51, 281] width 56 height 24
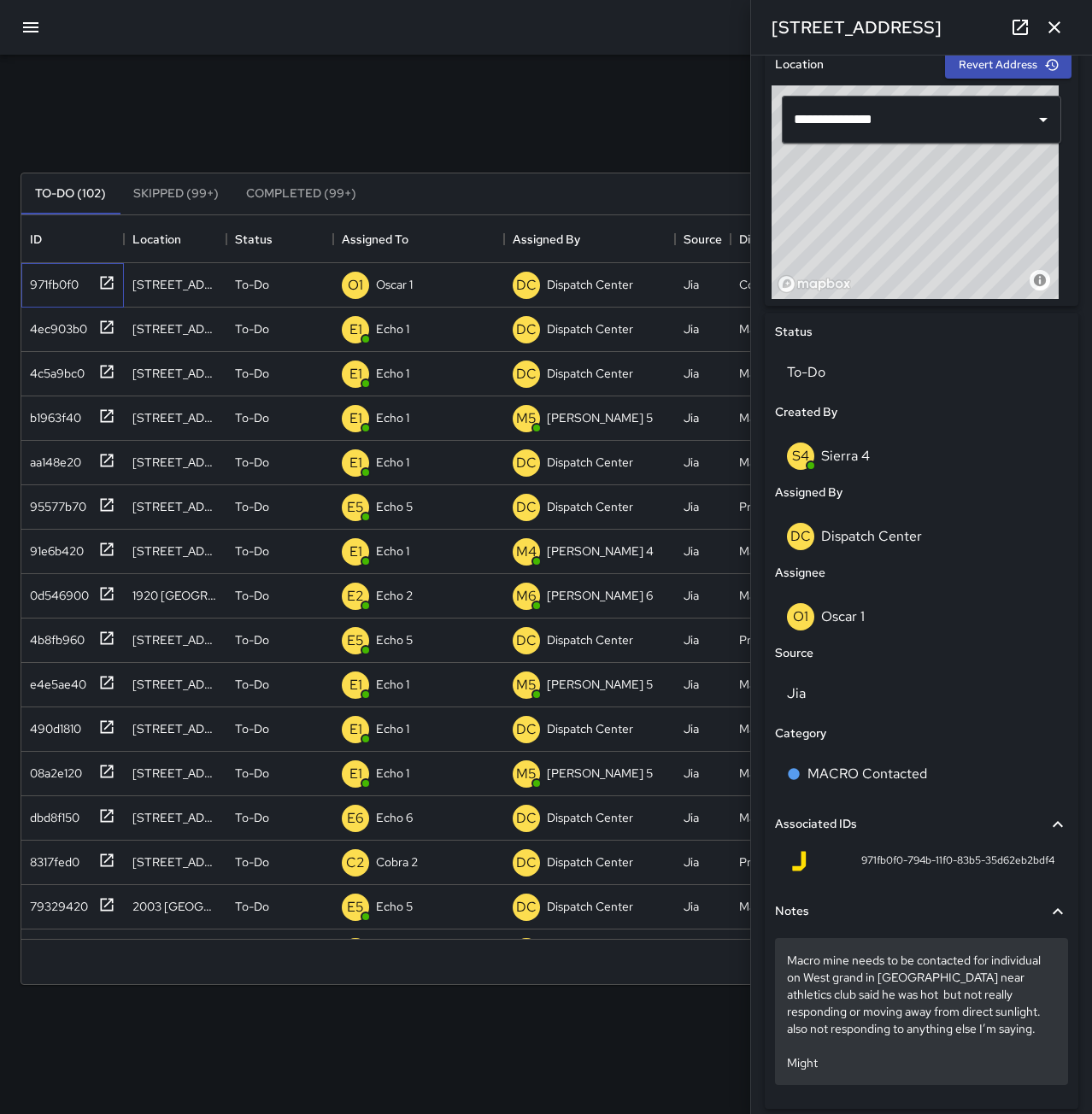
scroll to position [596, 0]
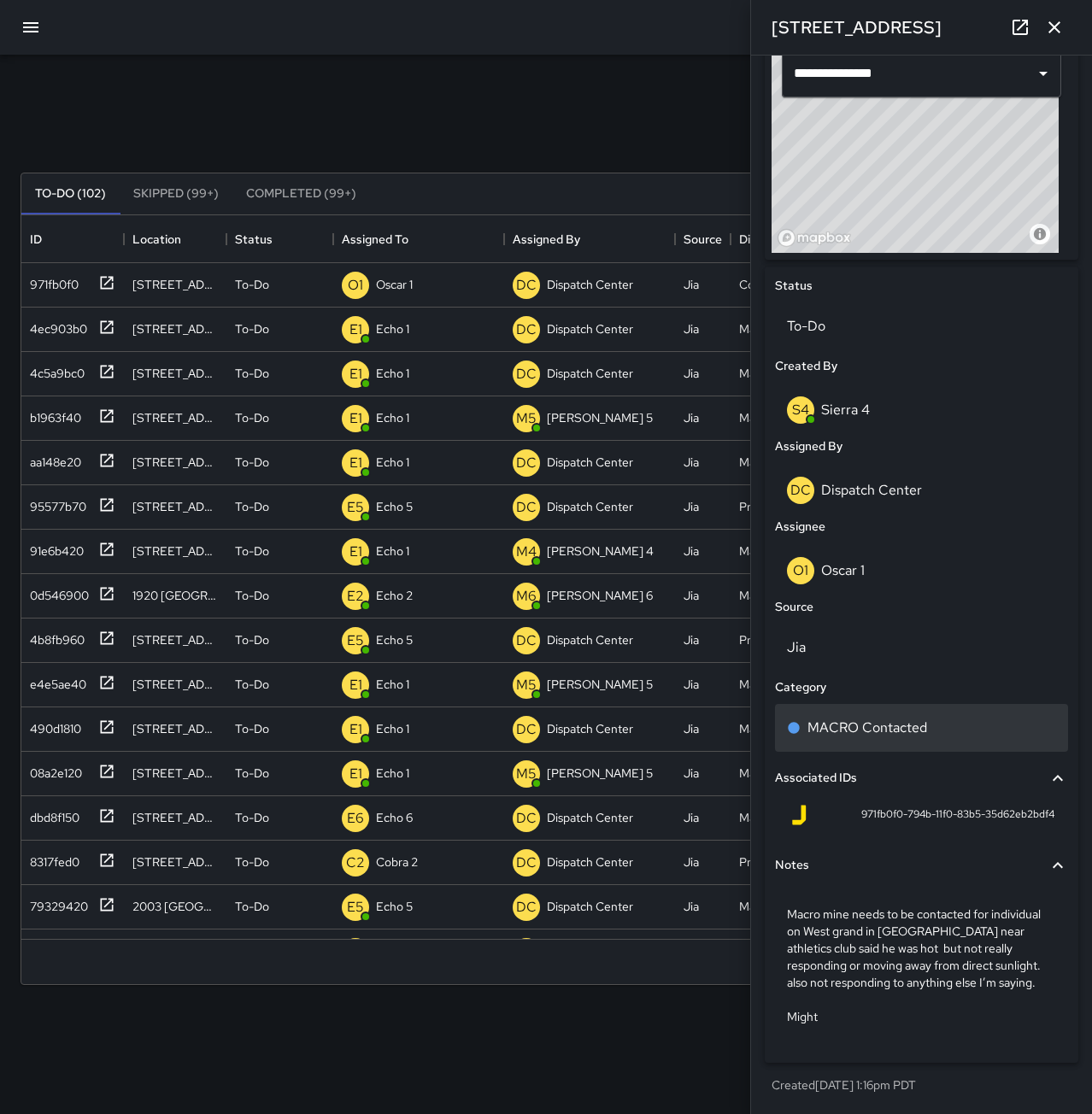
click at [873, 729] on p "MACRO Contacted" at bounding box center [867, 728] width 120 height 20
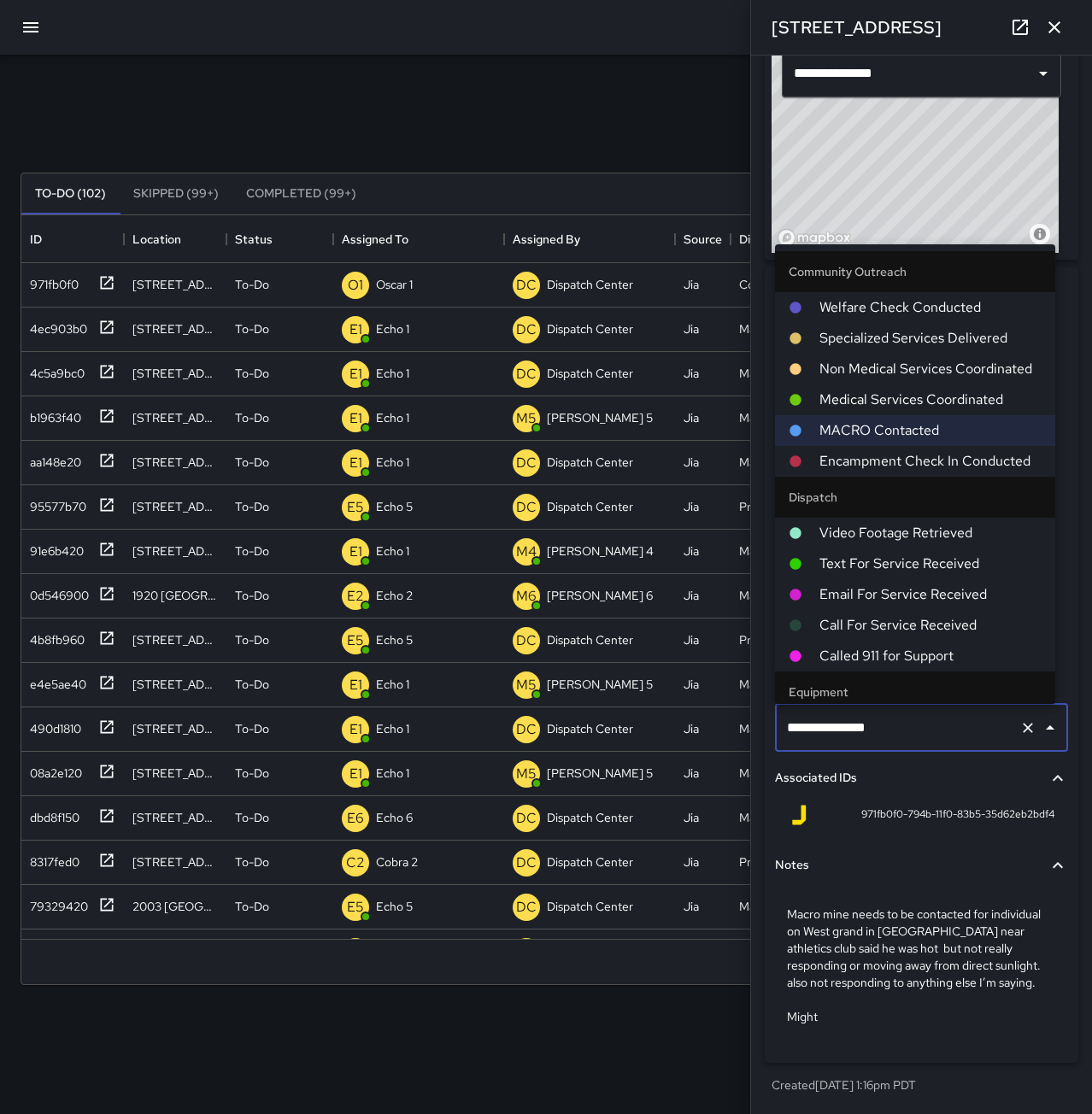
click at [885, 311] on span "Welfare Check Conducted" at bounding box center [931, 307] width 222 height 20
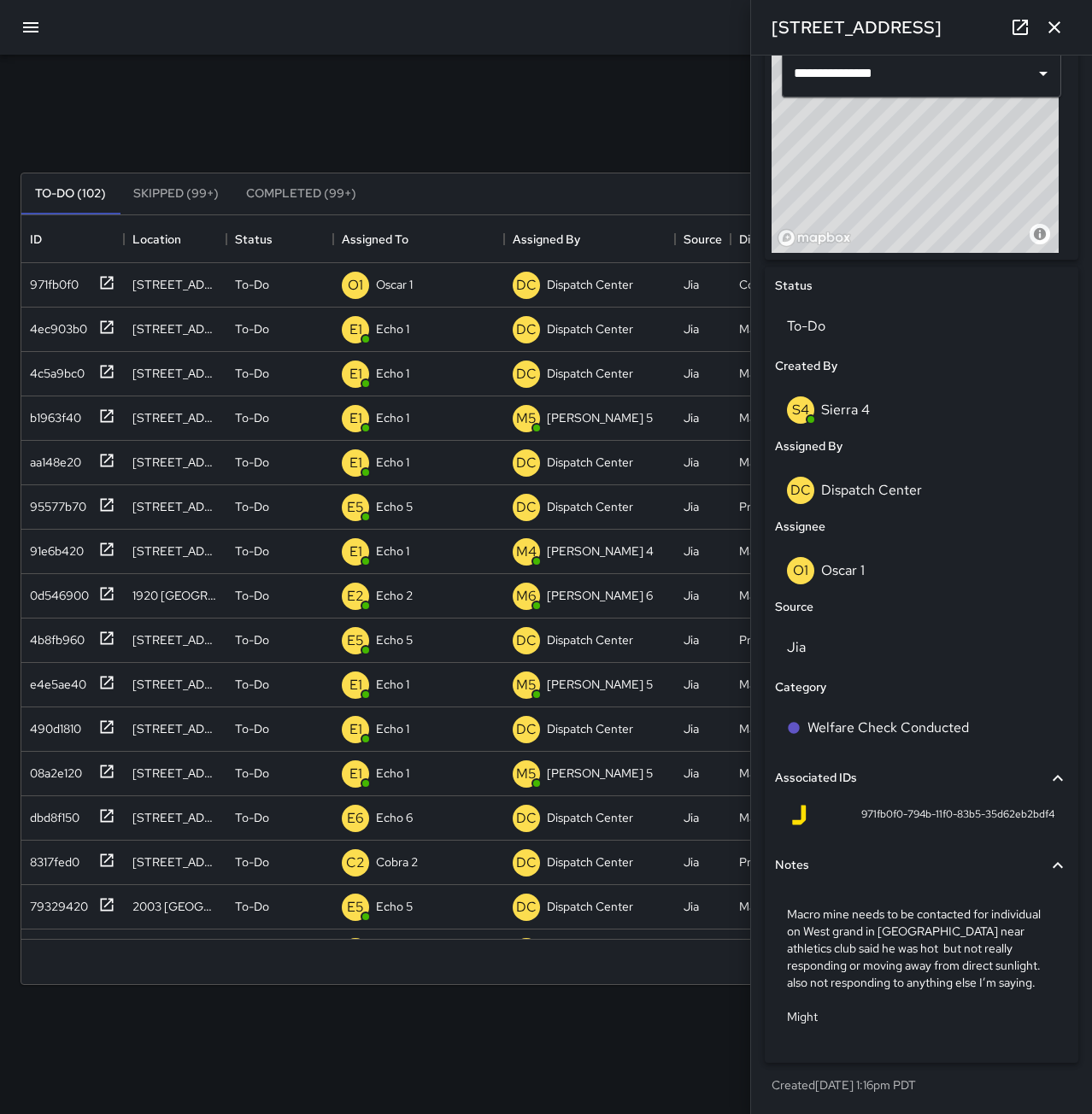
click at [1058, 28] on icon "button" at bounding box center [1054, 27] width 20 height 20
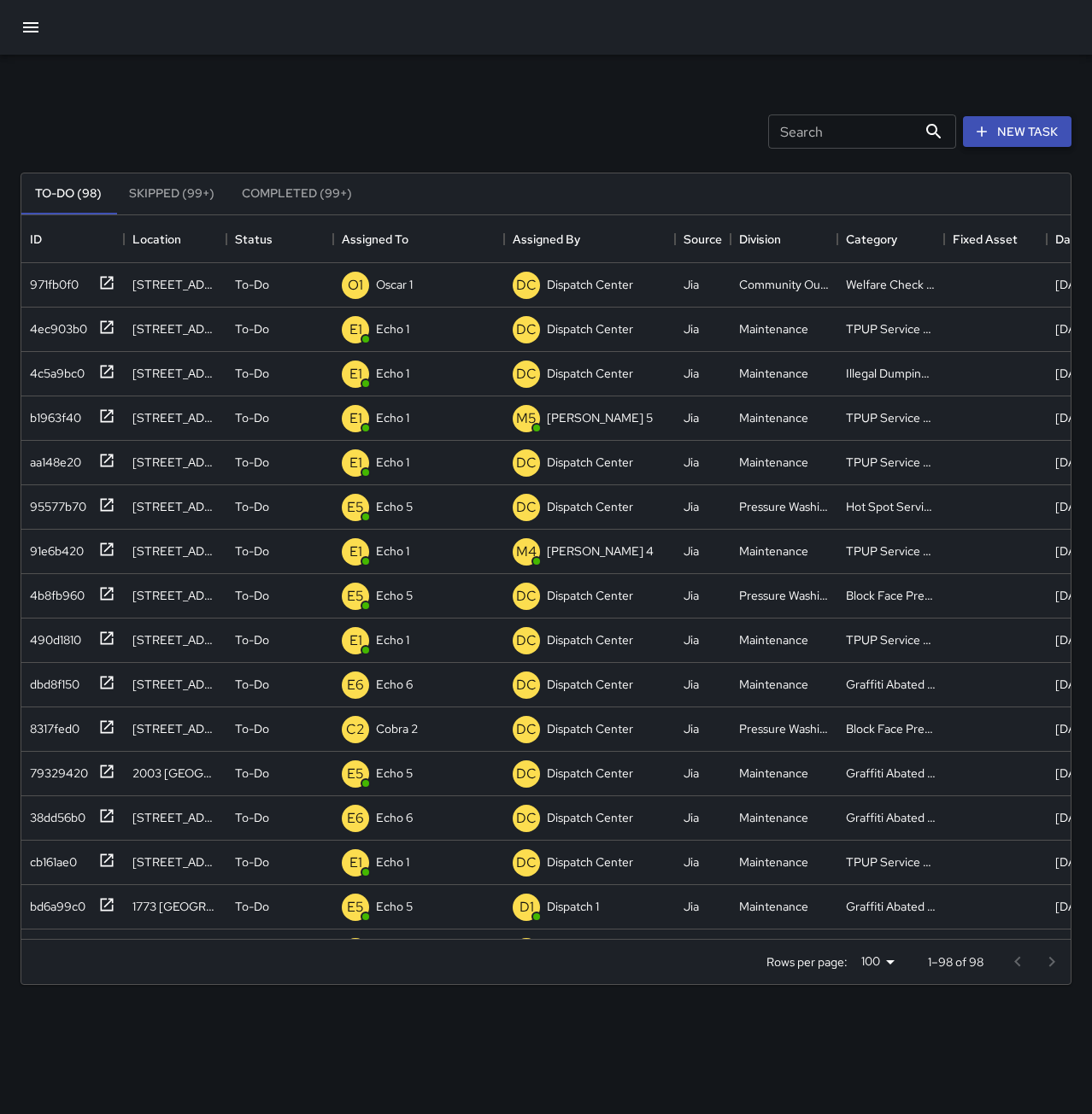
click at [1018, 126] on button "New Task" at bounding box center [1017, 131] width 108 height 32
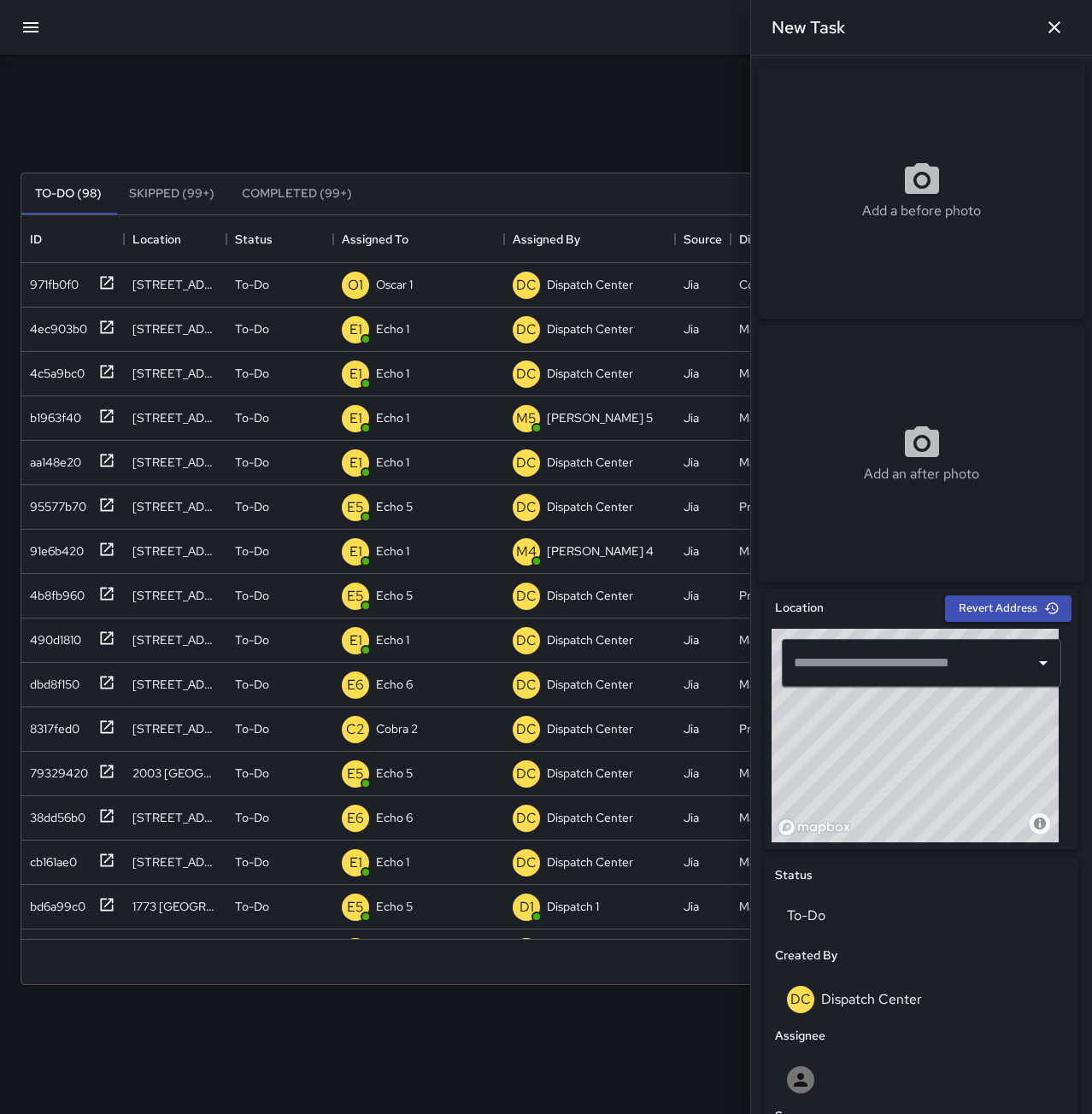
click at [872, 680] on input "text" at bounding box center [909, 663] width 239 height 33
type input "**********"
click at [1052, 28] on icon "button" at bounding box center [1054, 27] width 20 height 20
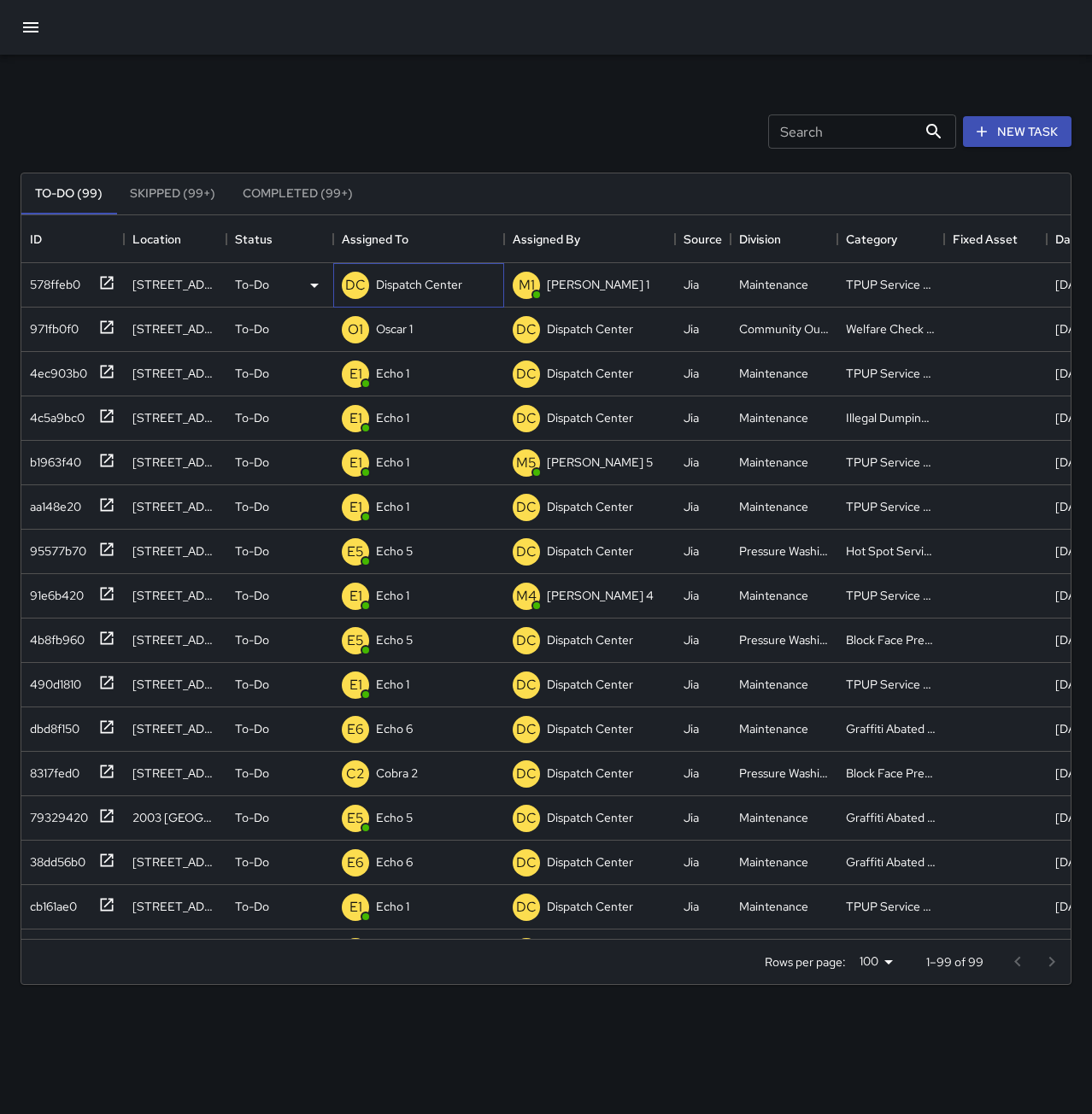
click at [439, 285] on p "Dispatch Center" at bounding box center [419, 285] width 86 height 17
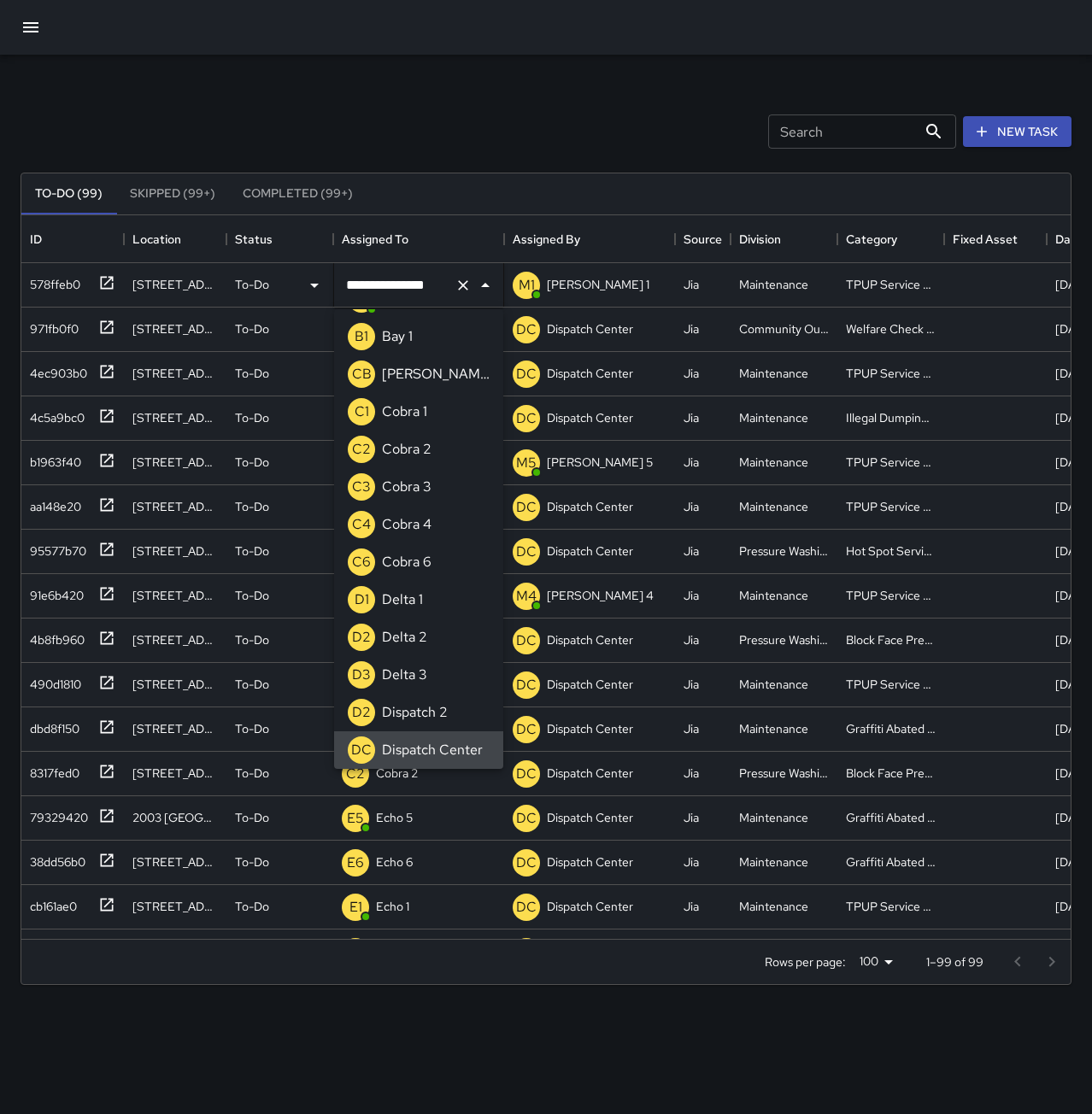
click at [468, 286] on icon "Clear" at bounding box center [463, 286] width 17 height 17
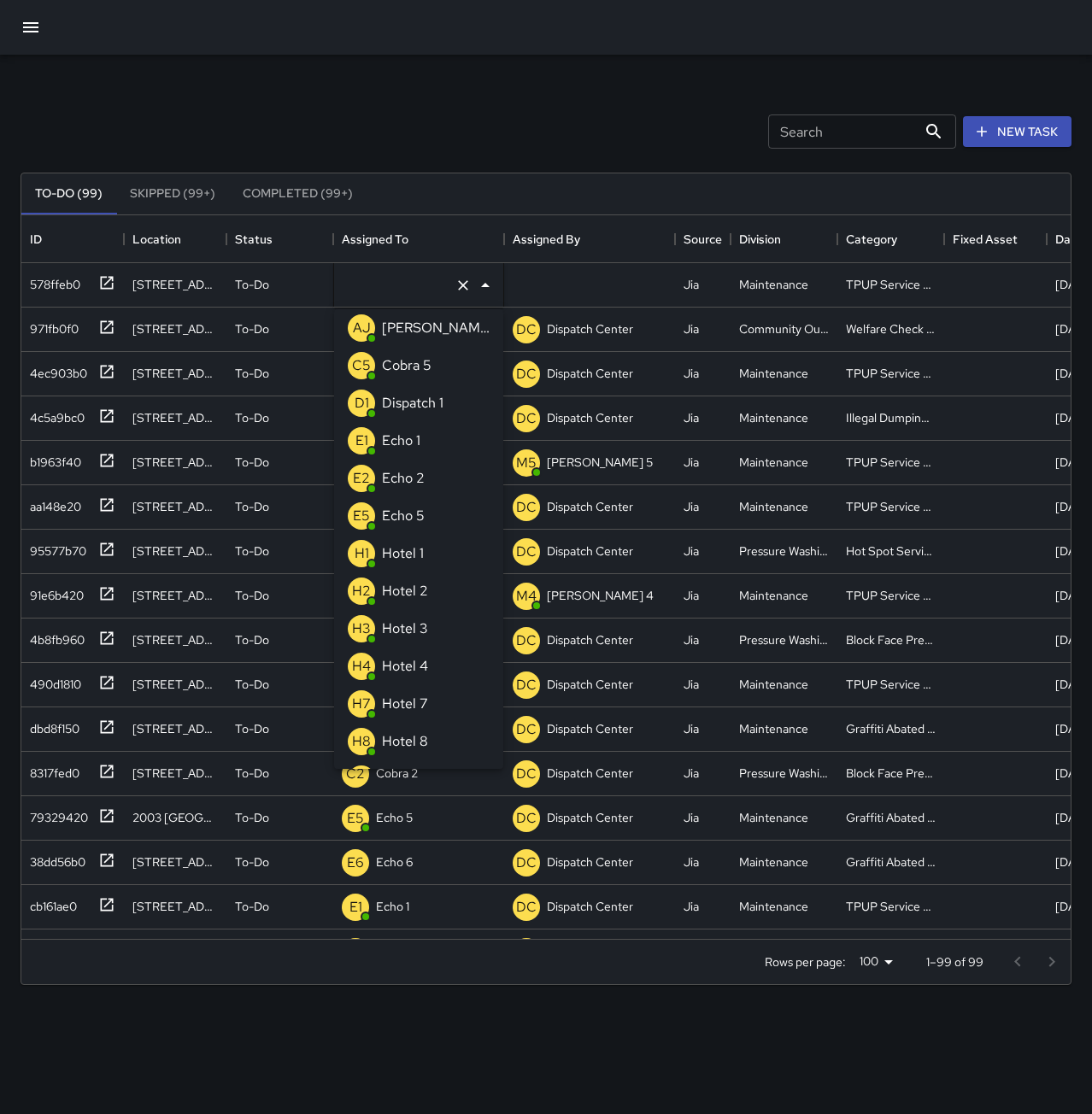
click at [434, 431] on li "E1 Echo 1" at bounding box center [419, 440] width 169 height 37
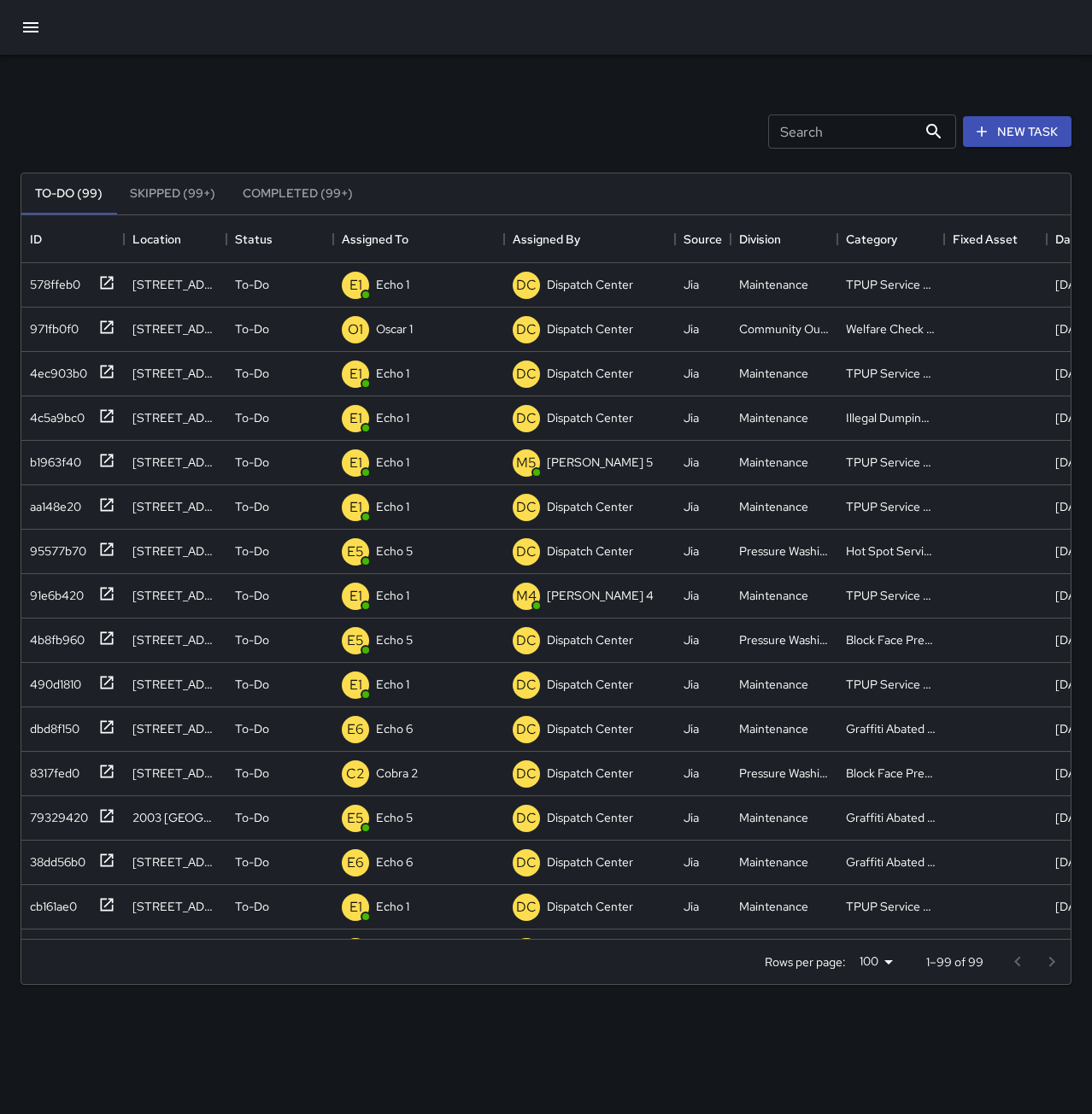
click at [418, 123] on div "Search Search New Task" at bounding box center [546, 131] width 1057 height 89
click at [54, 328] on div "971fb0f0" at bounding box center [51, 325] width 56 height 24
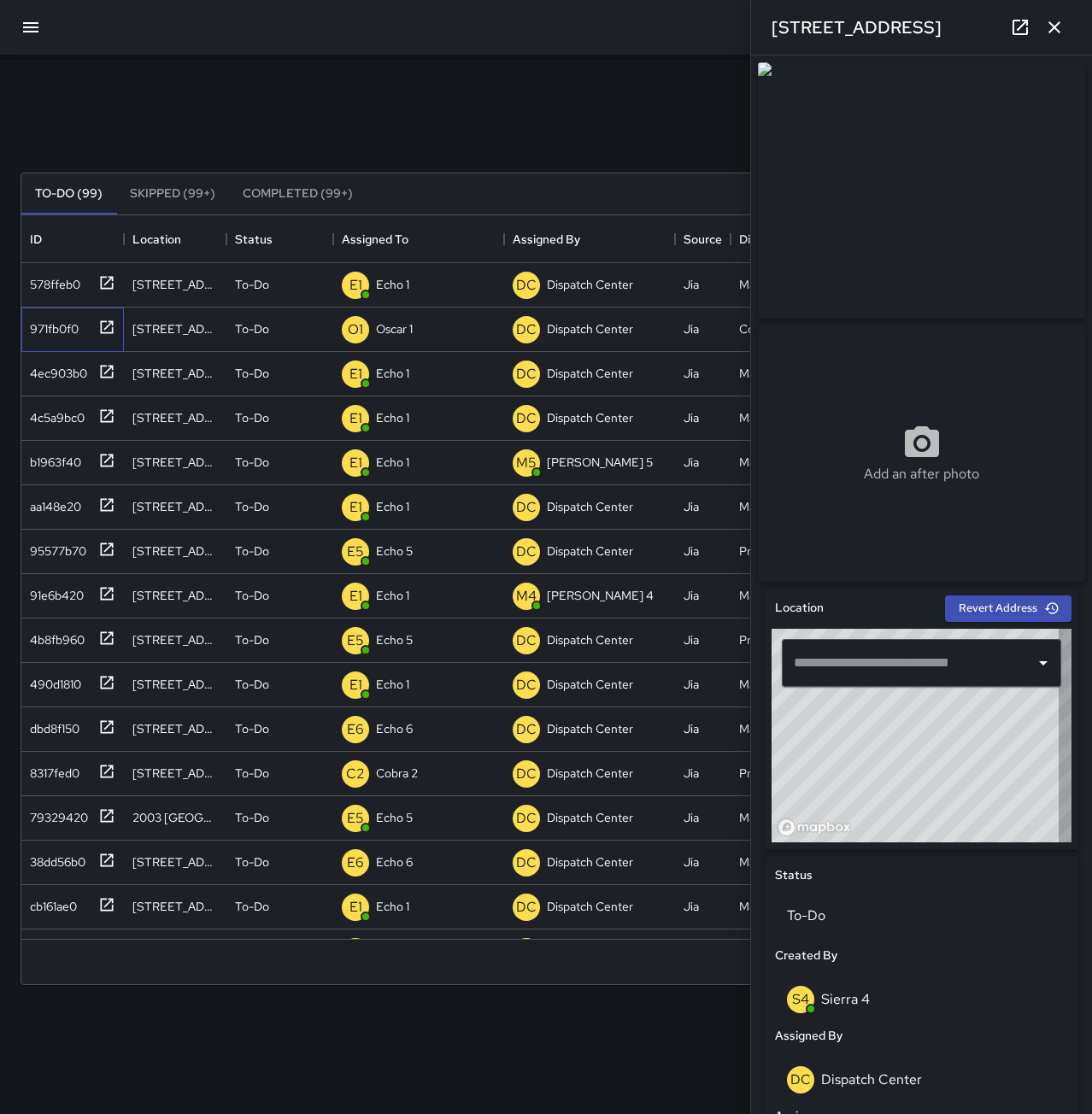
type input "**********"
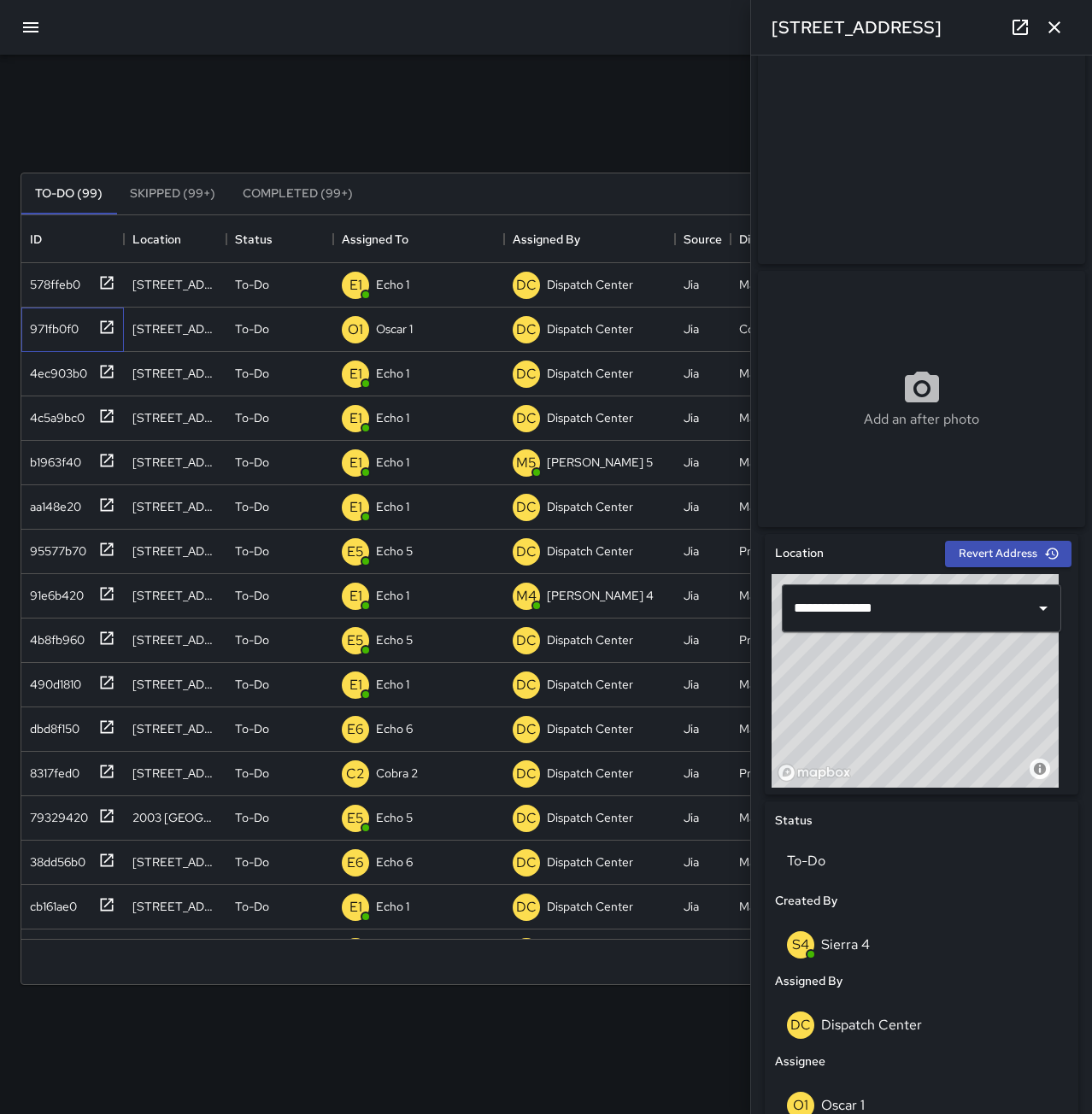
scroll to position [52, 0]
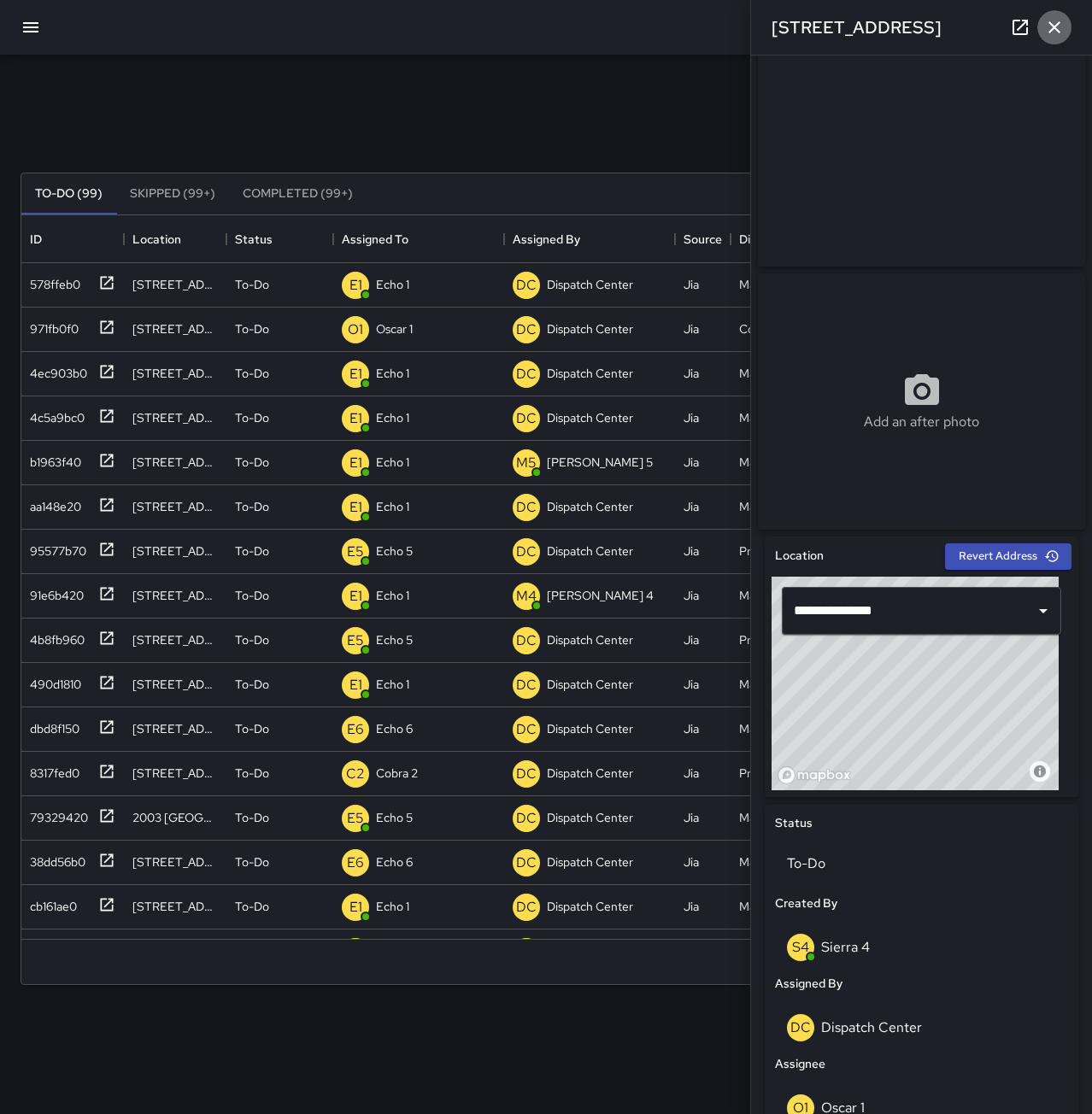
click at [1052, 34] on icon "button" at bounding box center [1054, 27] width 20 height 20
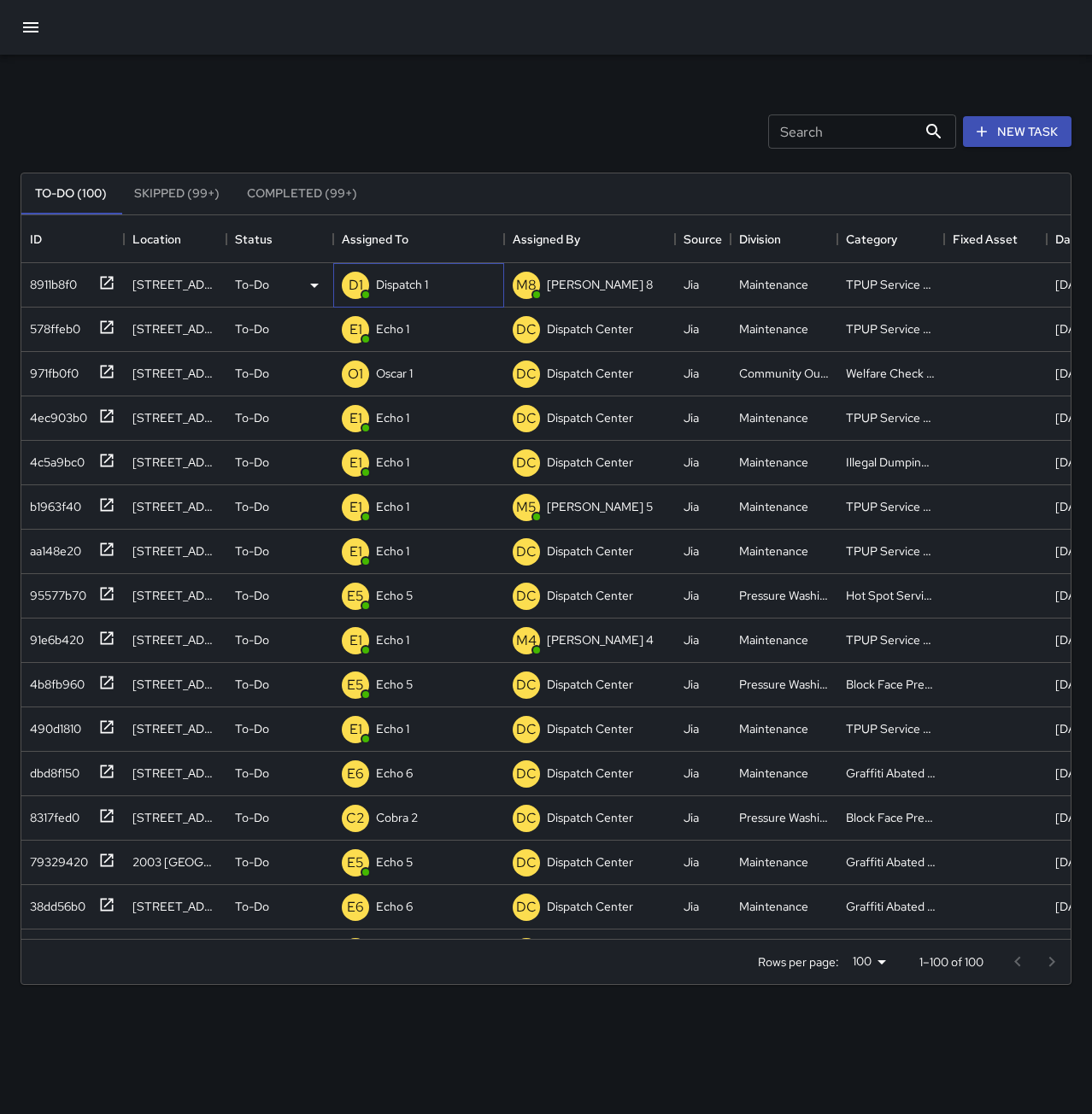
click at [421, 288] on p "Dispatch 1" at bounding box center [402, 285] width 52 height 17
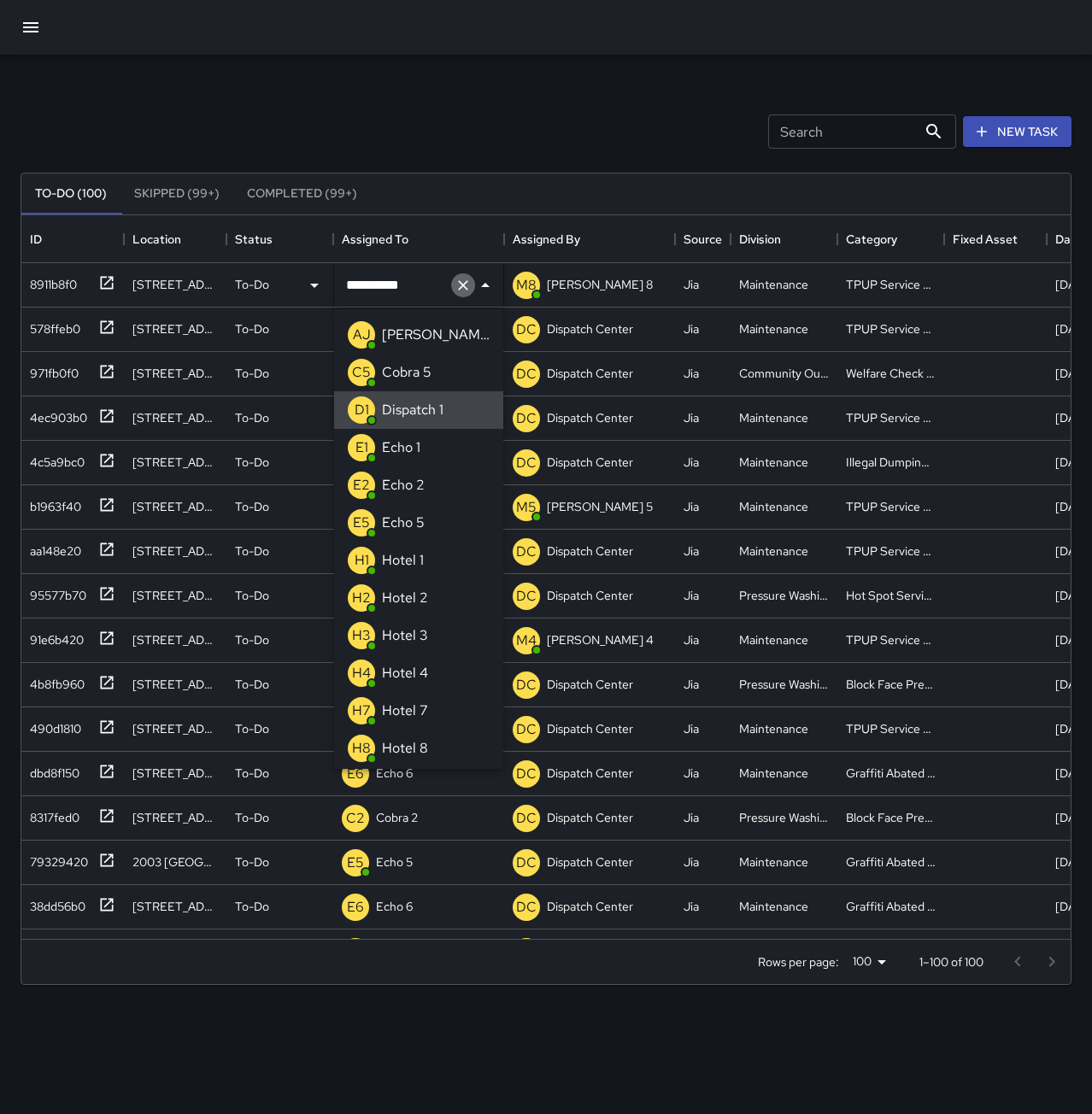
click at [458, 284] on icon "Clear" at bounding box center [463, 286] width 17 height 17
click at [436, 453] on li "E1 Echo 1" at bounding box center [419, 447] width 169 height 37
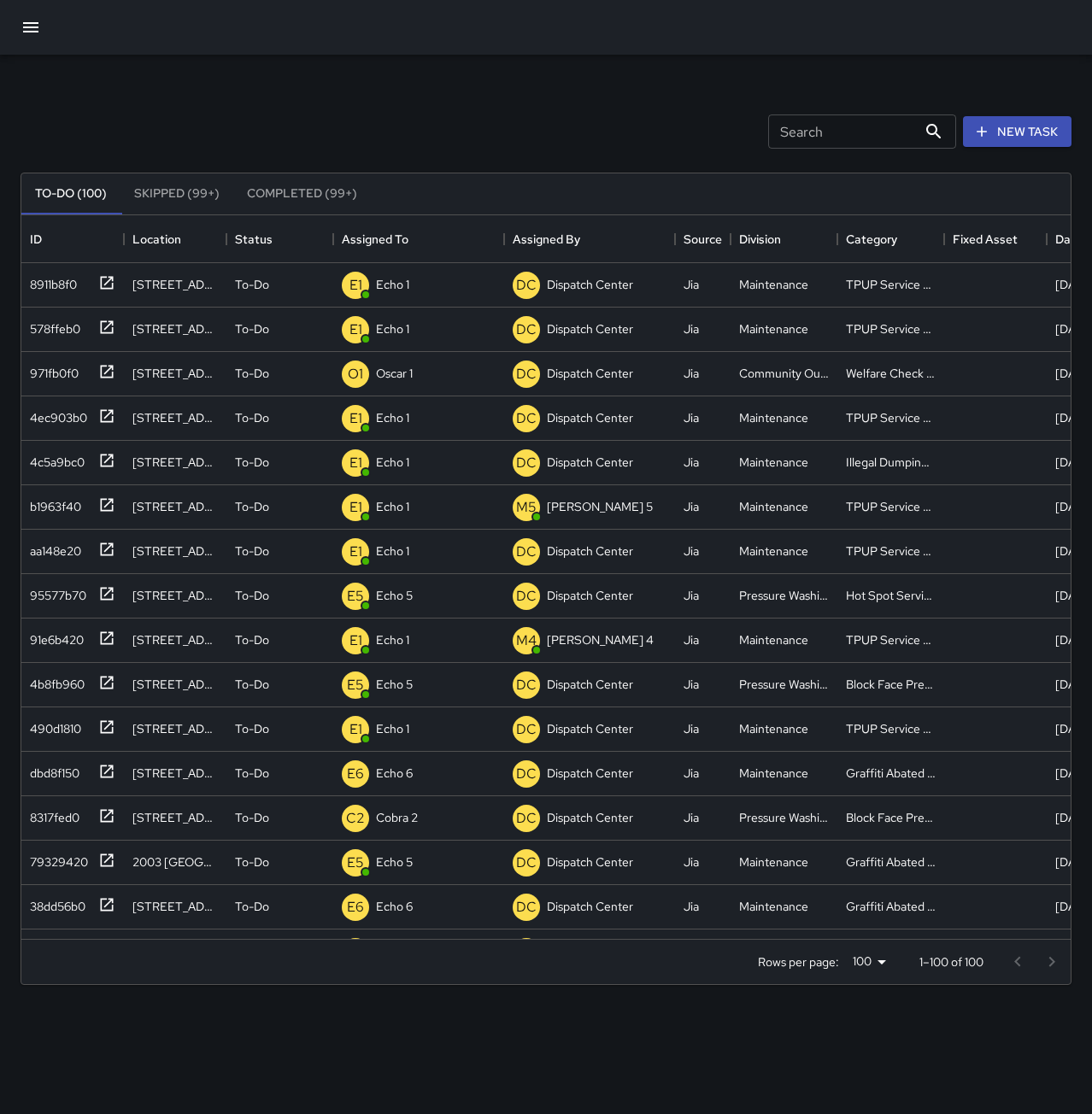
click at [393, 84] on div "Search Search New Task To-Do (100) Skipped (99+) Completed (99+) ID Location St…" at bounding box center [546, 532] width 1092 height 955
click at [381, 290] on p "Echo 1" at bounding box center [392, 285] width 34 height 17
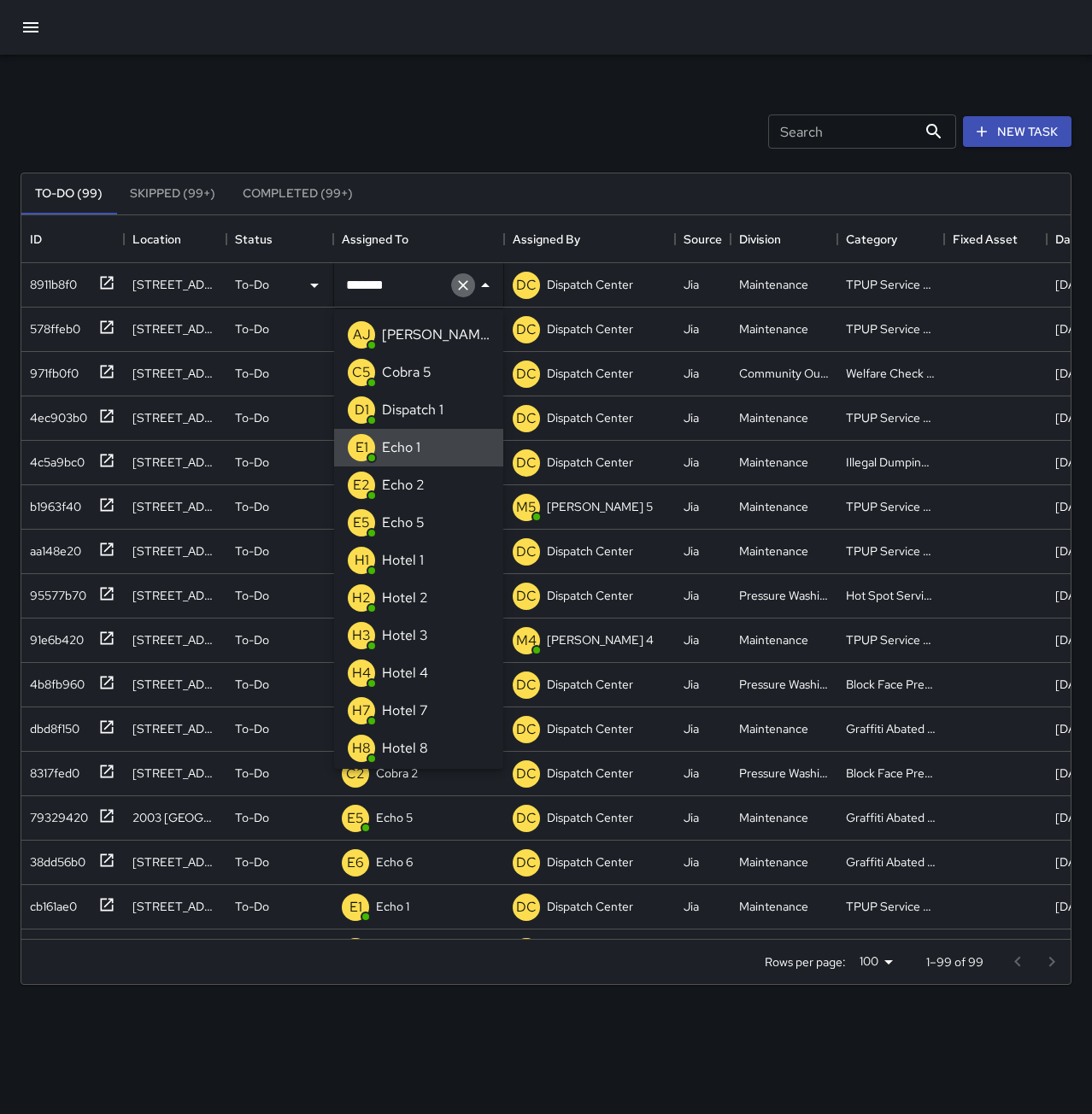
click at [464, 283] on icon "Clear" at bounding box center [463, 286] width 17 height 17
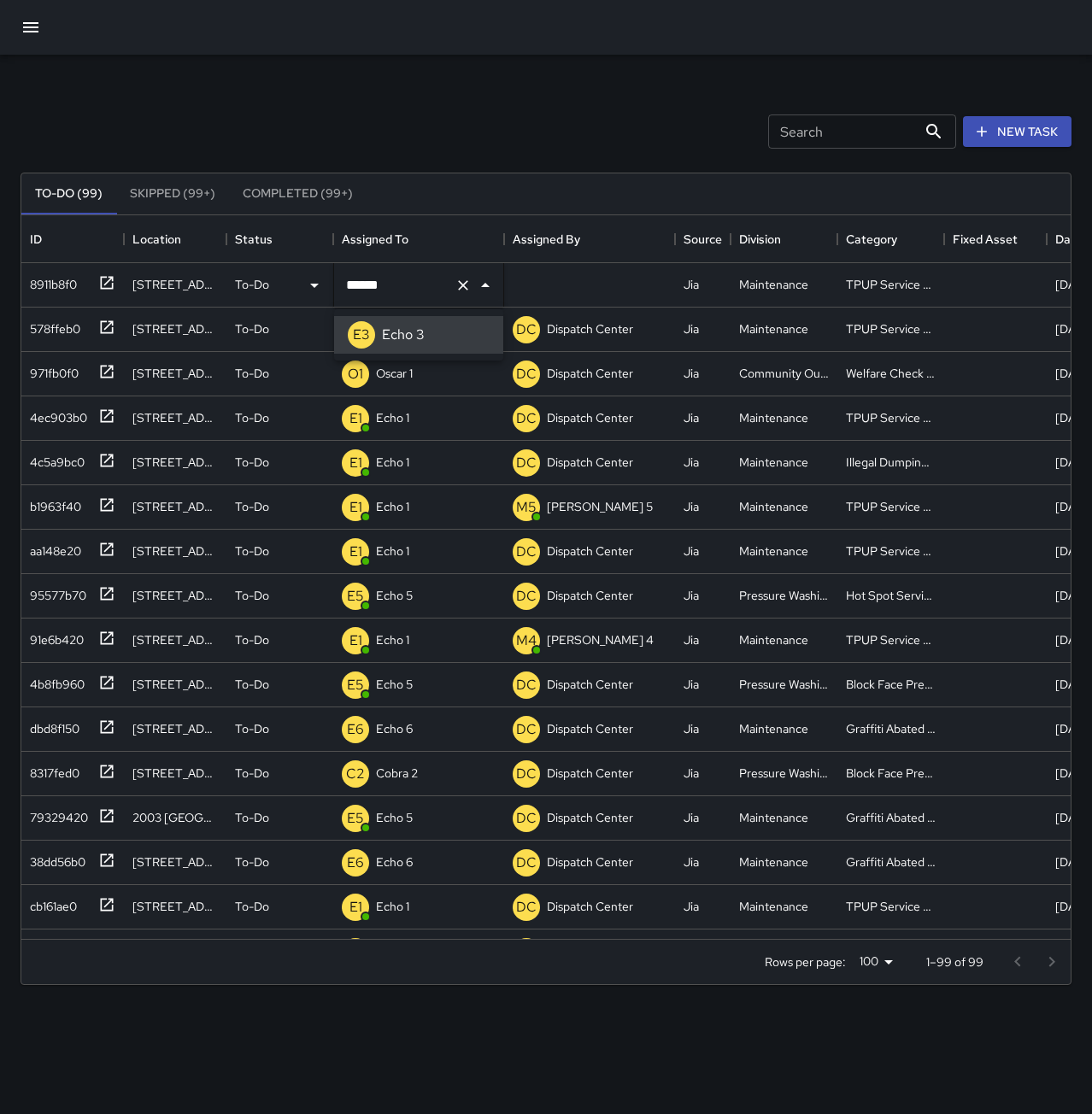
type input "******"
click at [410, 333] on div "Echo 1" at bounding box center [393, 329] width 40 height 24
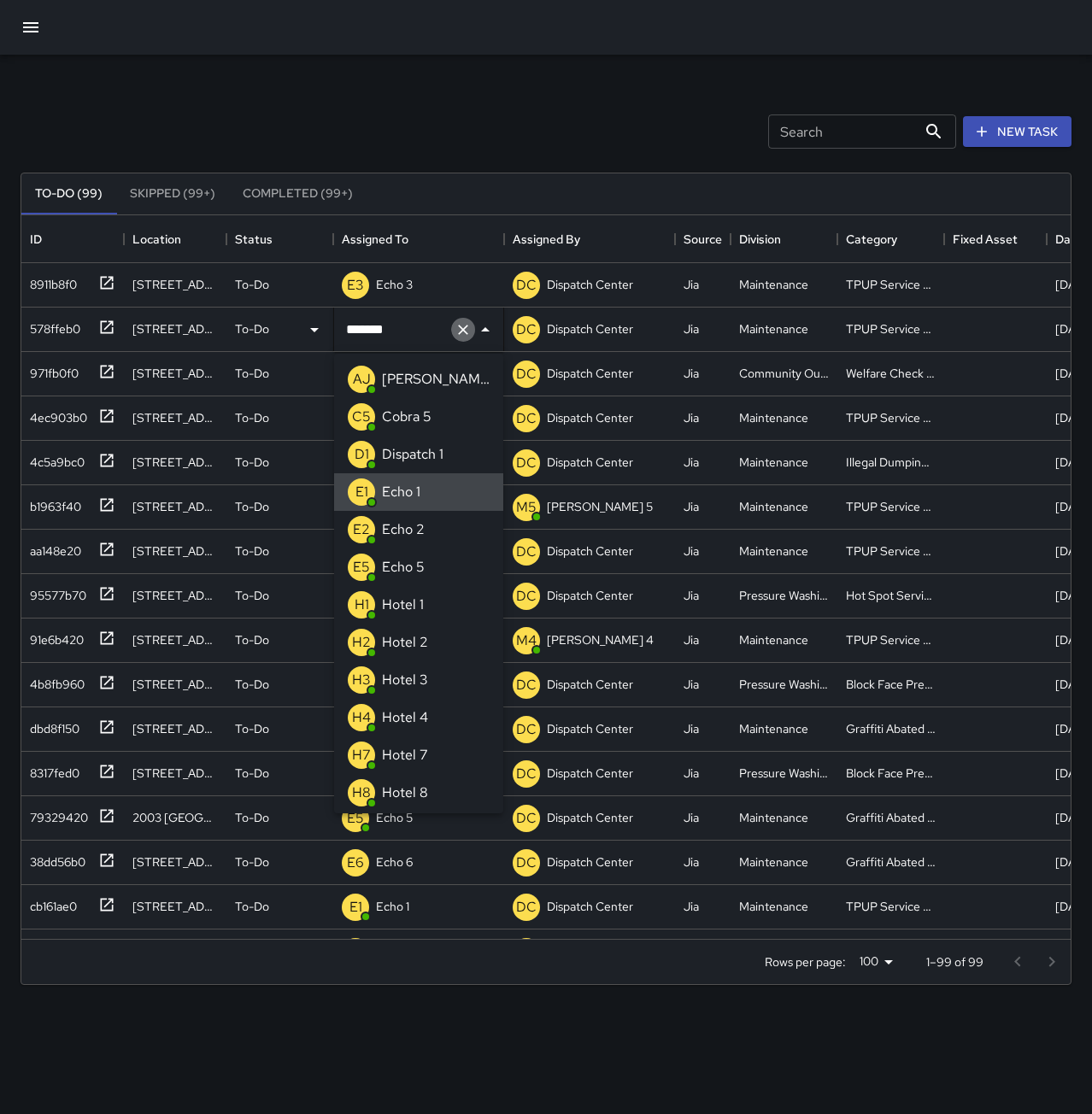
click at [457, 335] on icon "Clear" at bounding box center [463, 330] width 17 height 17
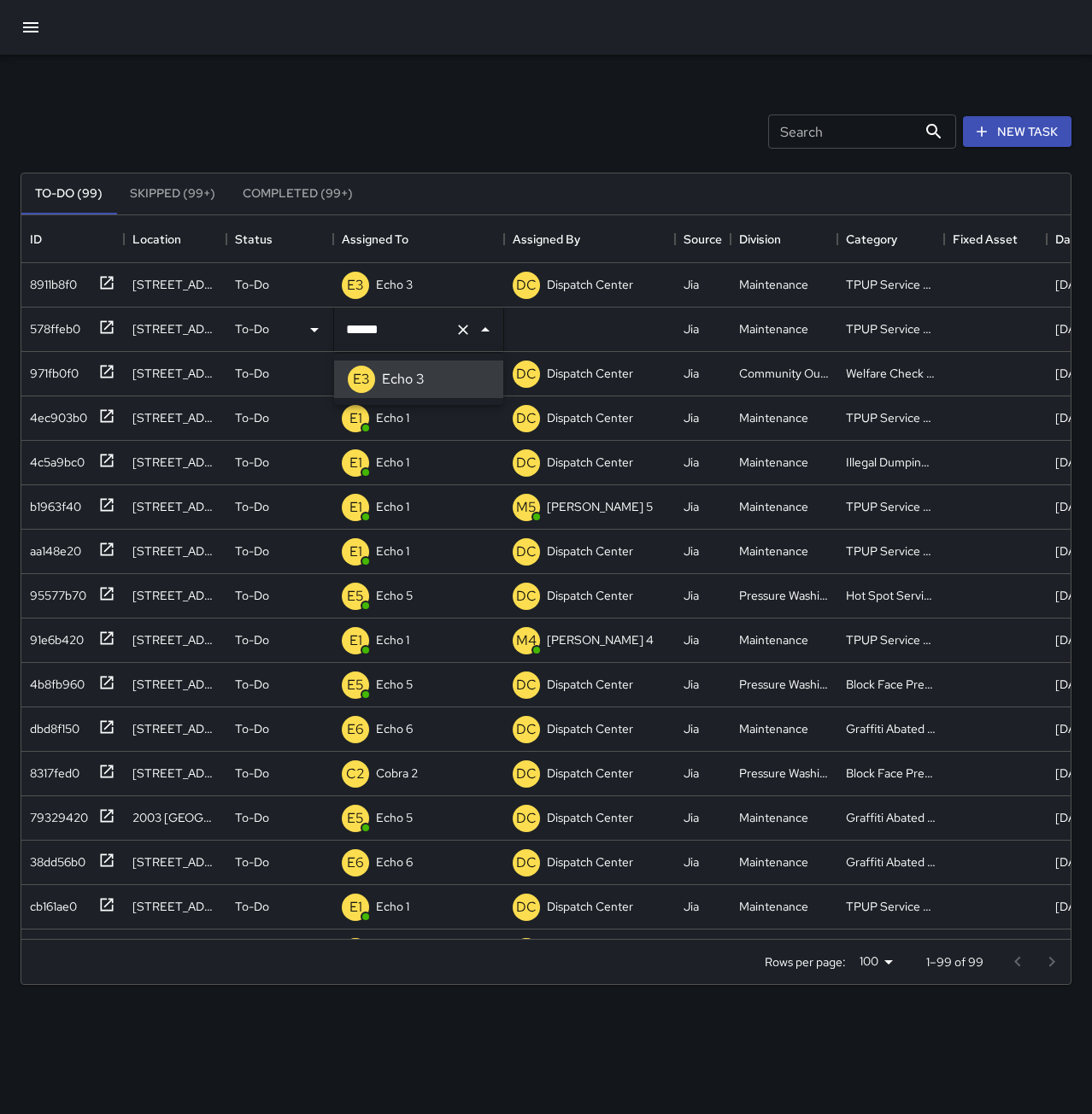
type input "******"
click at [400, 424] on p "Echo 1" at bounding box center [392, 418] width 34 height 17
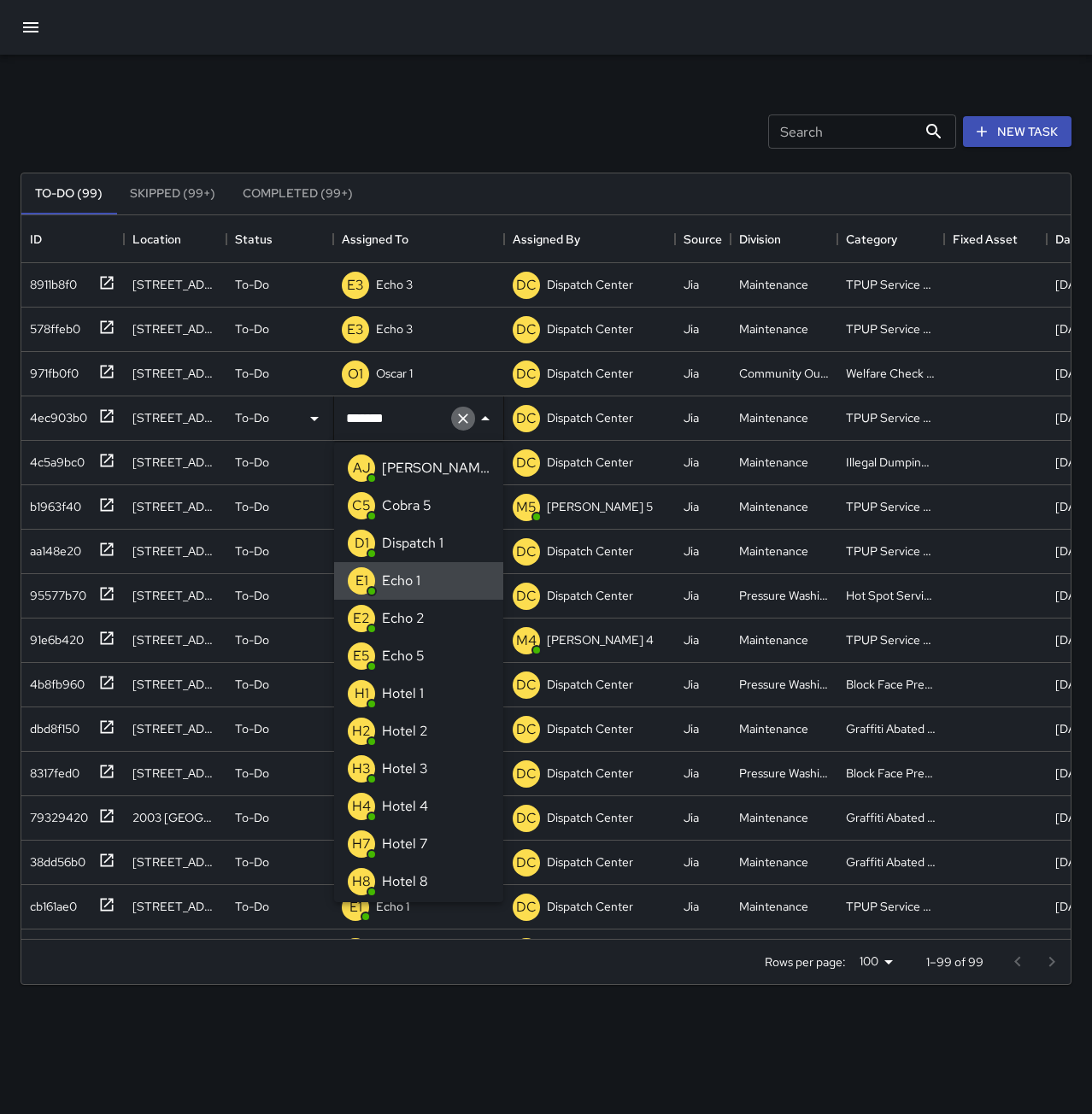
click at [464, 417] on icon "Clear" at bounding box center [463, 418] width 11 height 11
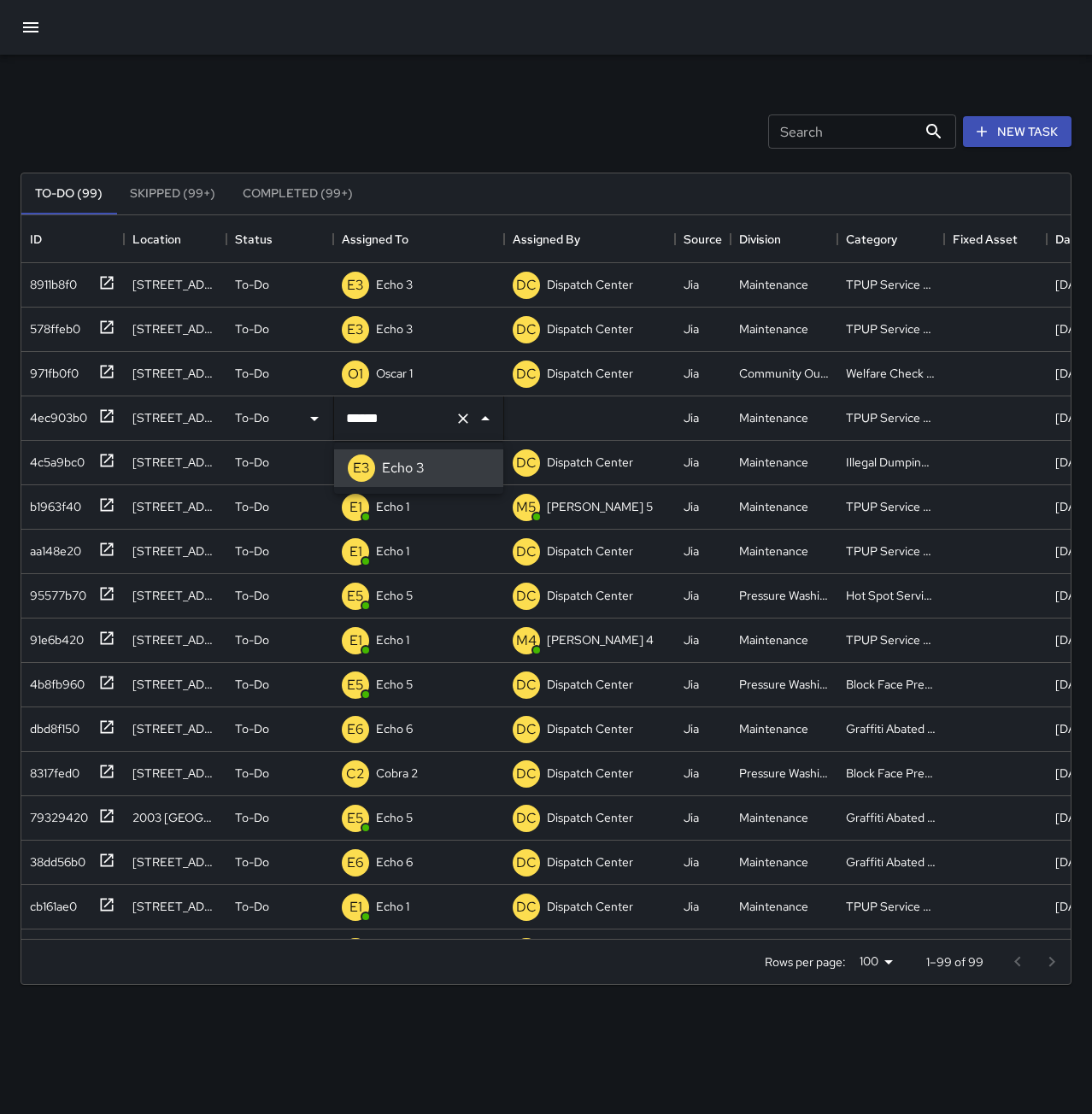
type input "******"
click at [409, 479] on div "E1 Echo 1" at bounding box center [376, 463] width 75 height 35
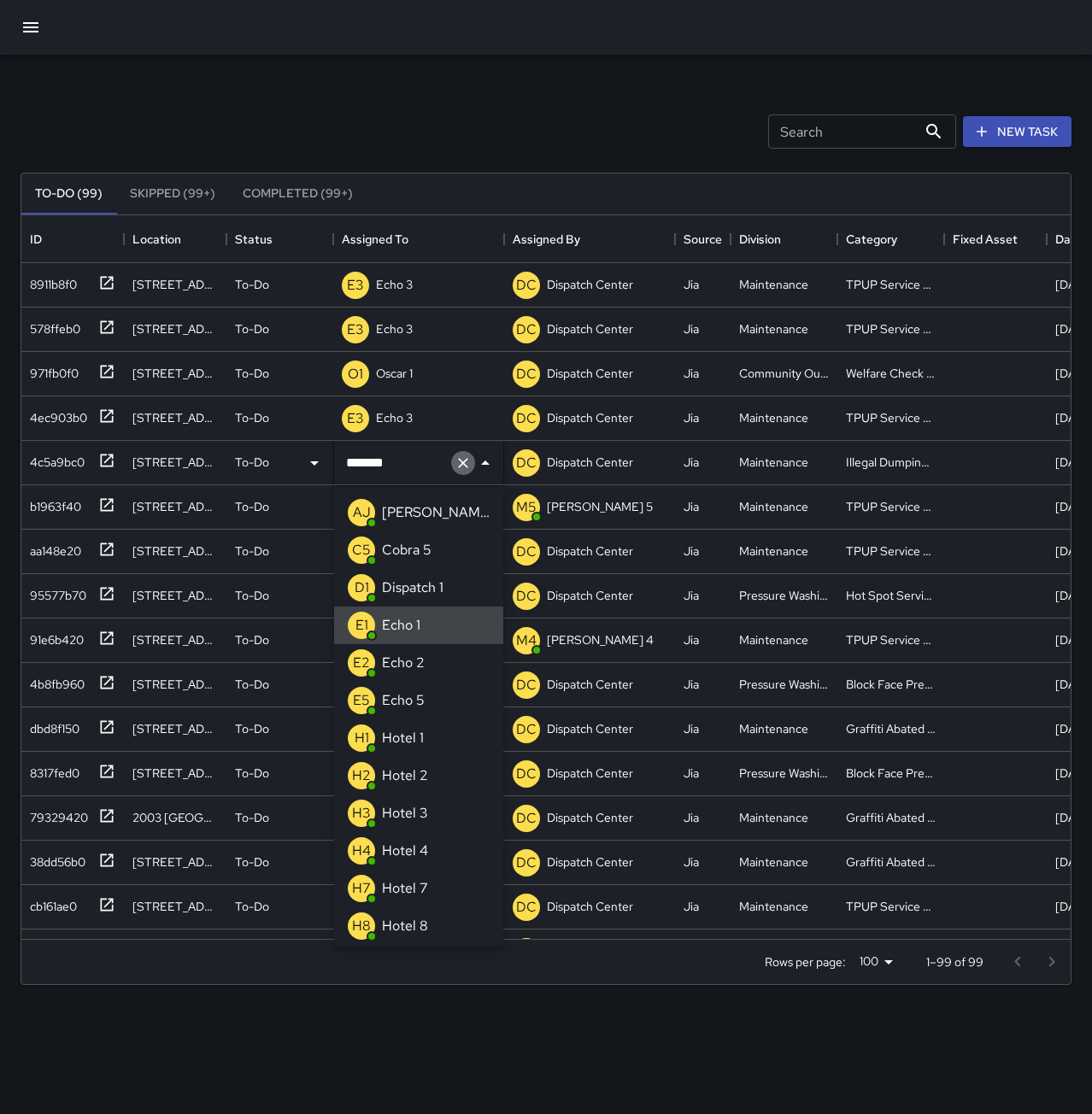
click at [460, 468] on icon "Clear" at bounding box center [463, 463] width 17 height 17
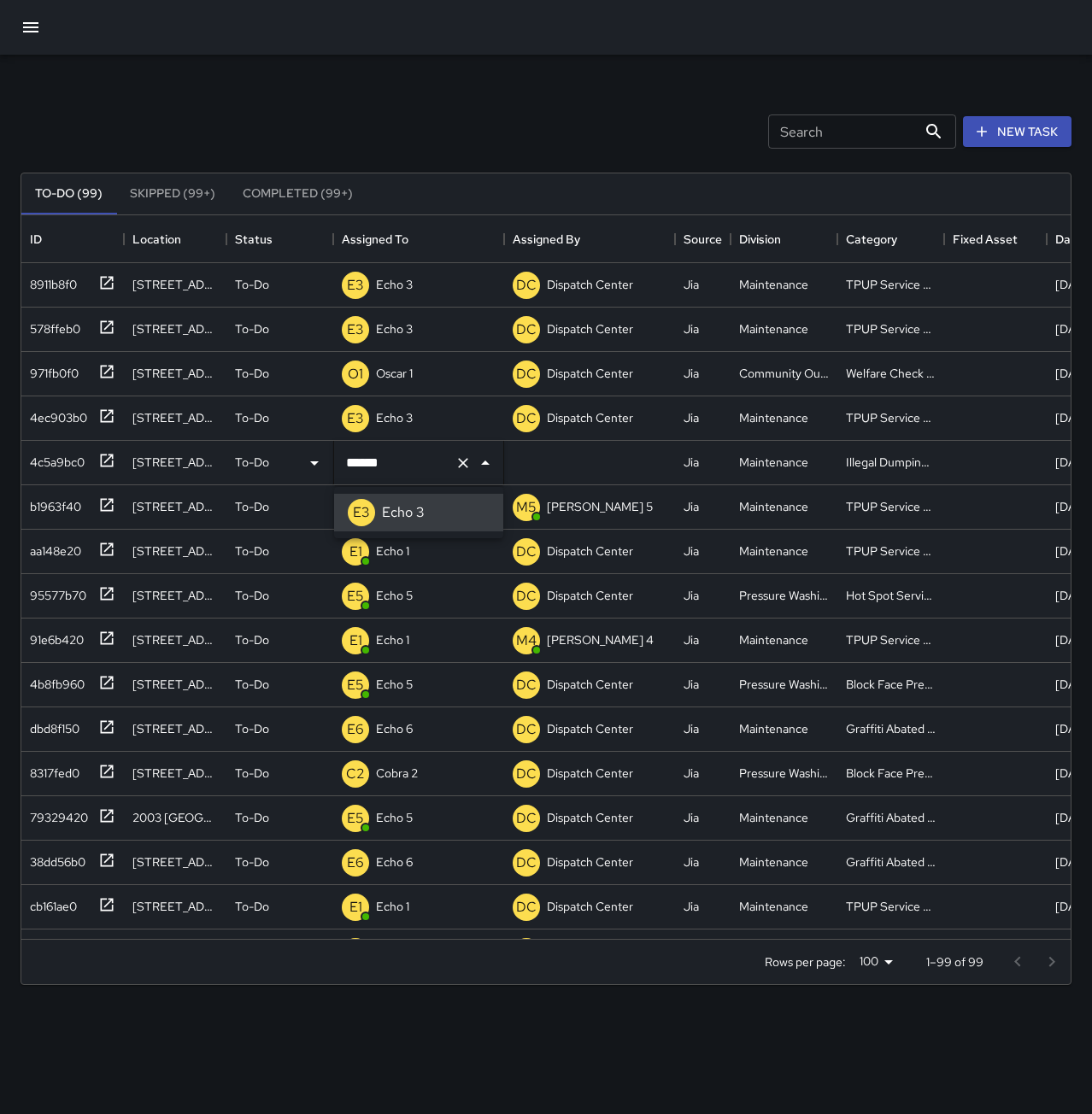
type input "******"
click at [422, 509] on div "E1 Echo 1" at bounding box center [419, 507] width 171 height 44
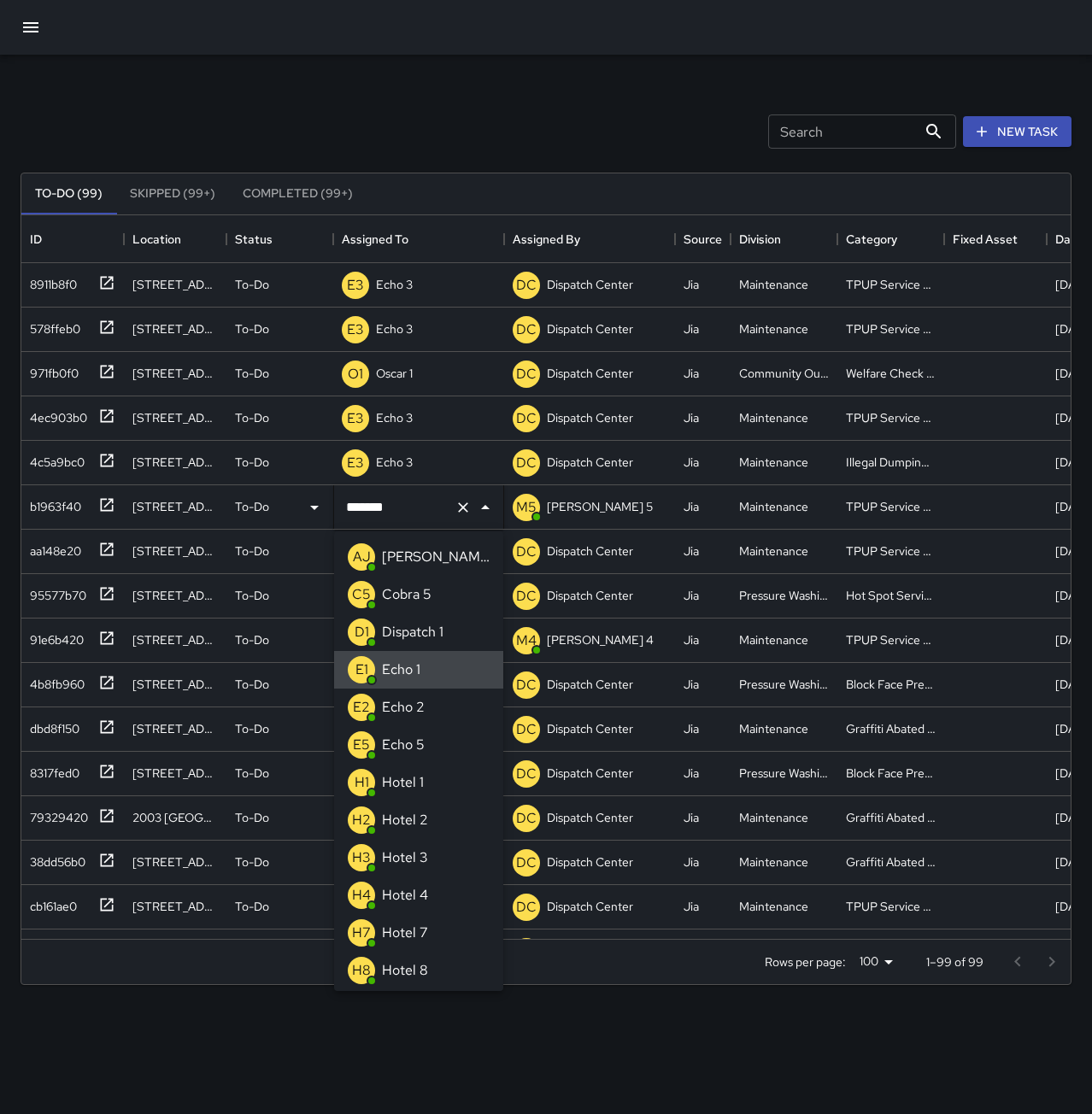
click at [461, 510] on icon "Clear" at bounding box center [463, 508] width 17 height 17
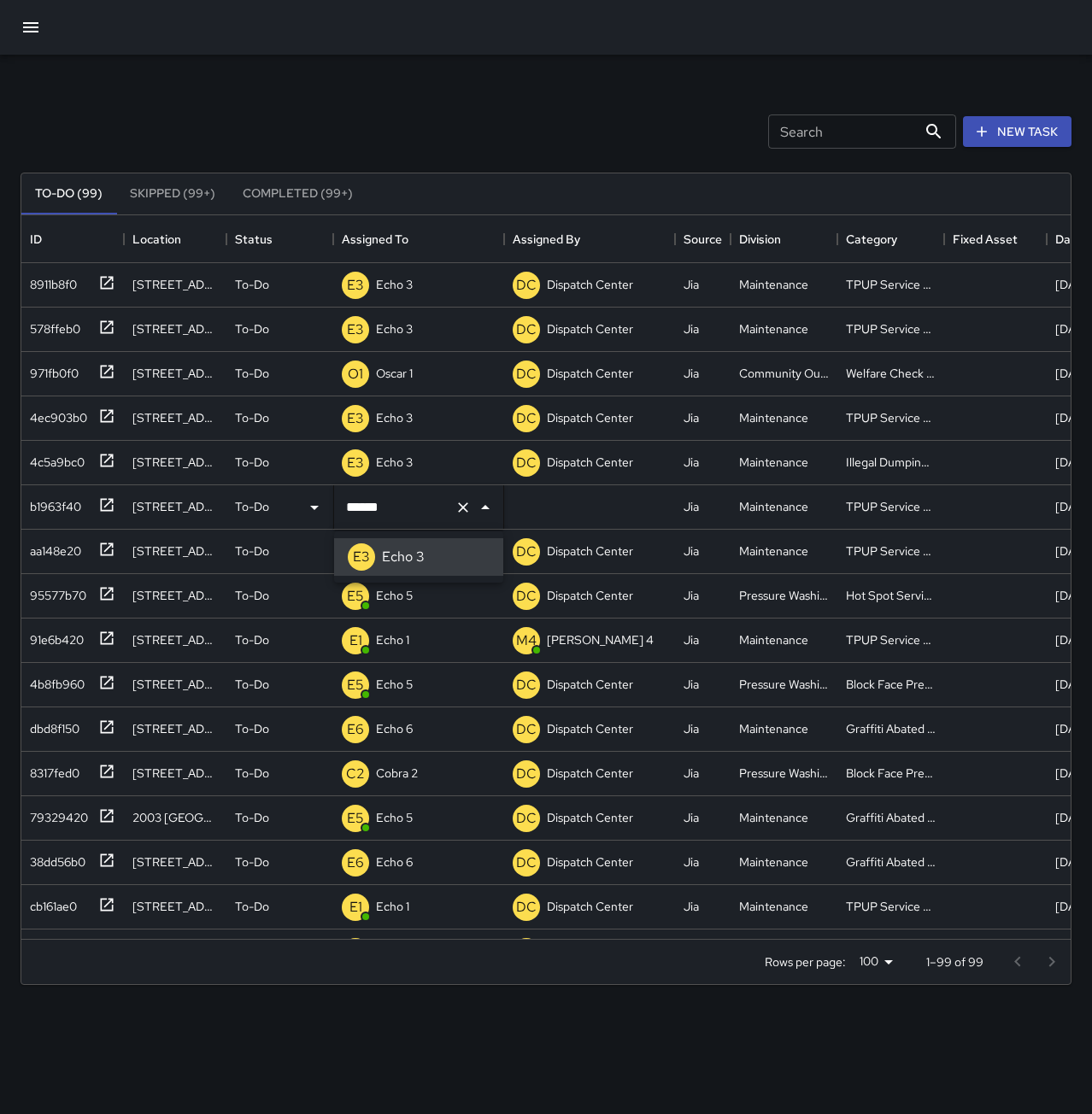
type input "******"
click at [420, 547] on div "E1 Echo 1" at bounding box center [419, 552] width 171 height 44
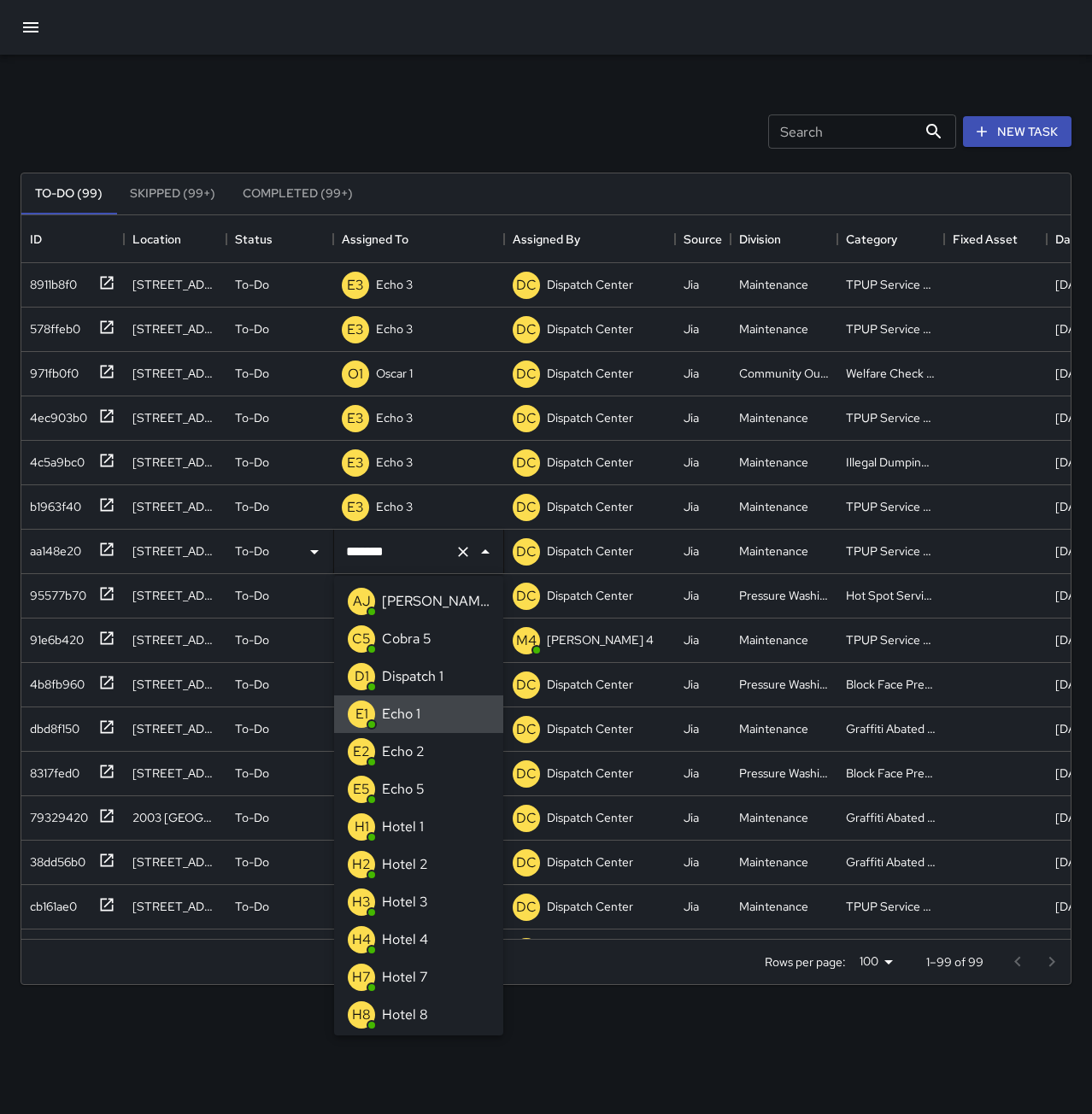
click at [471, 554] on icon "Clear" at bounding box center [463, 552] width 17 height 17
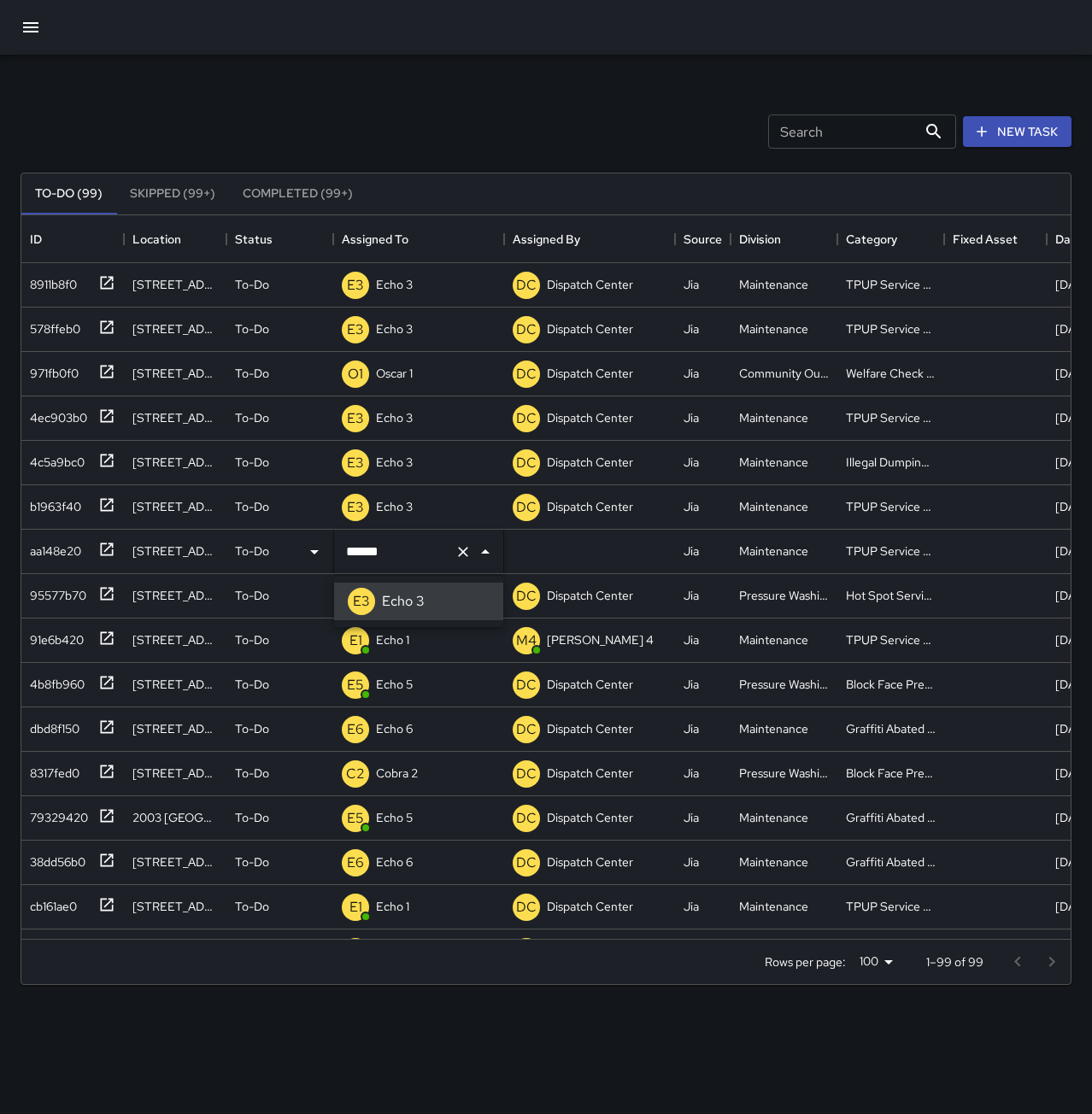
type input "******"
click at [406, 639] on p "Echo 1" at bounding box center [392, 640] width 34 height 17
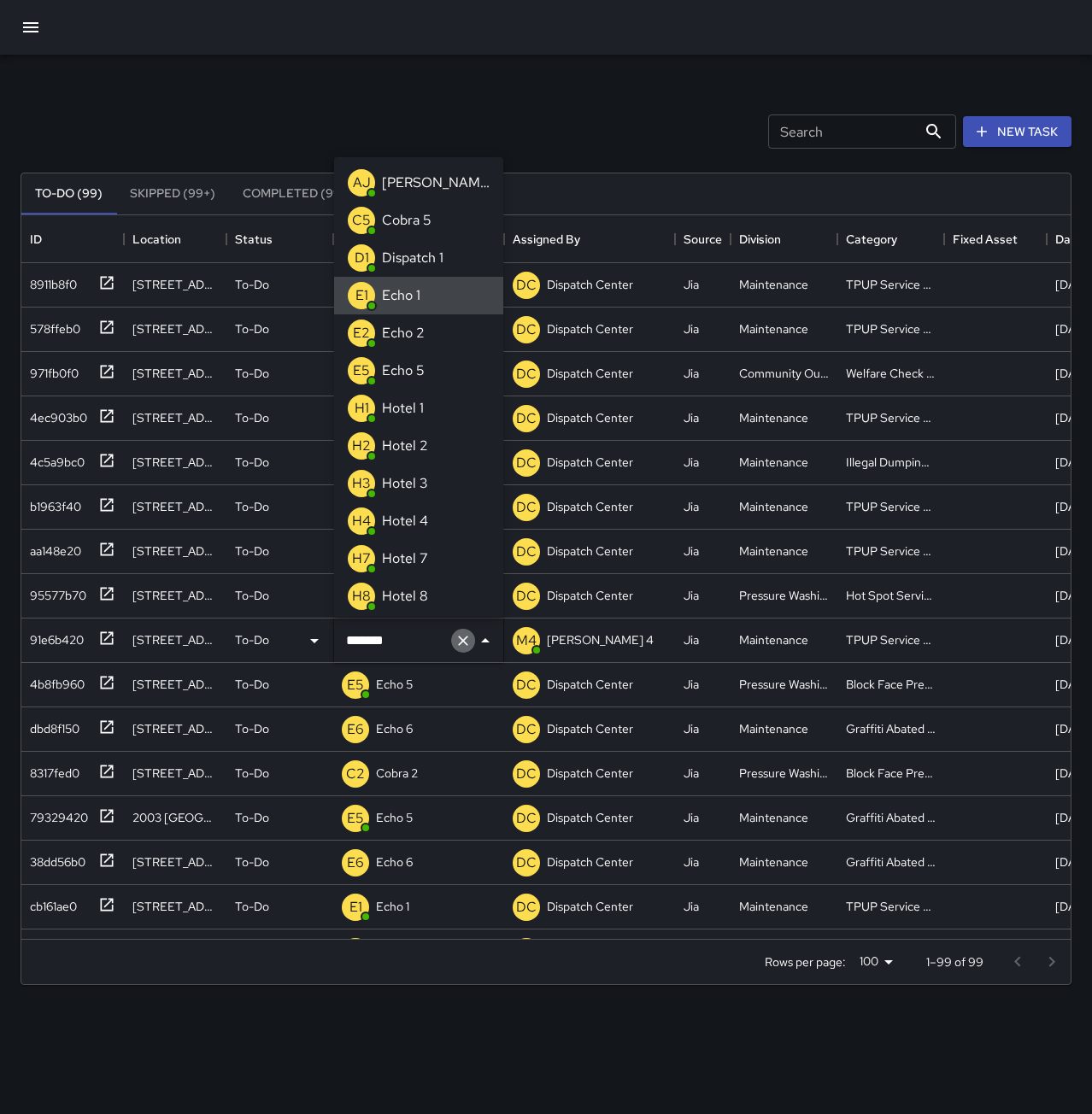
click at [460, 638] on icon "Clear" at bounding box center [463, 640] width 11 height 11
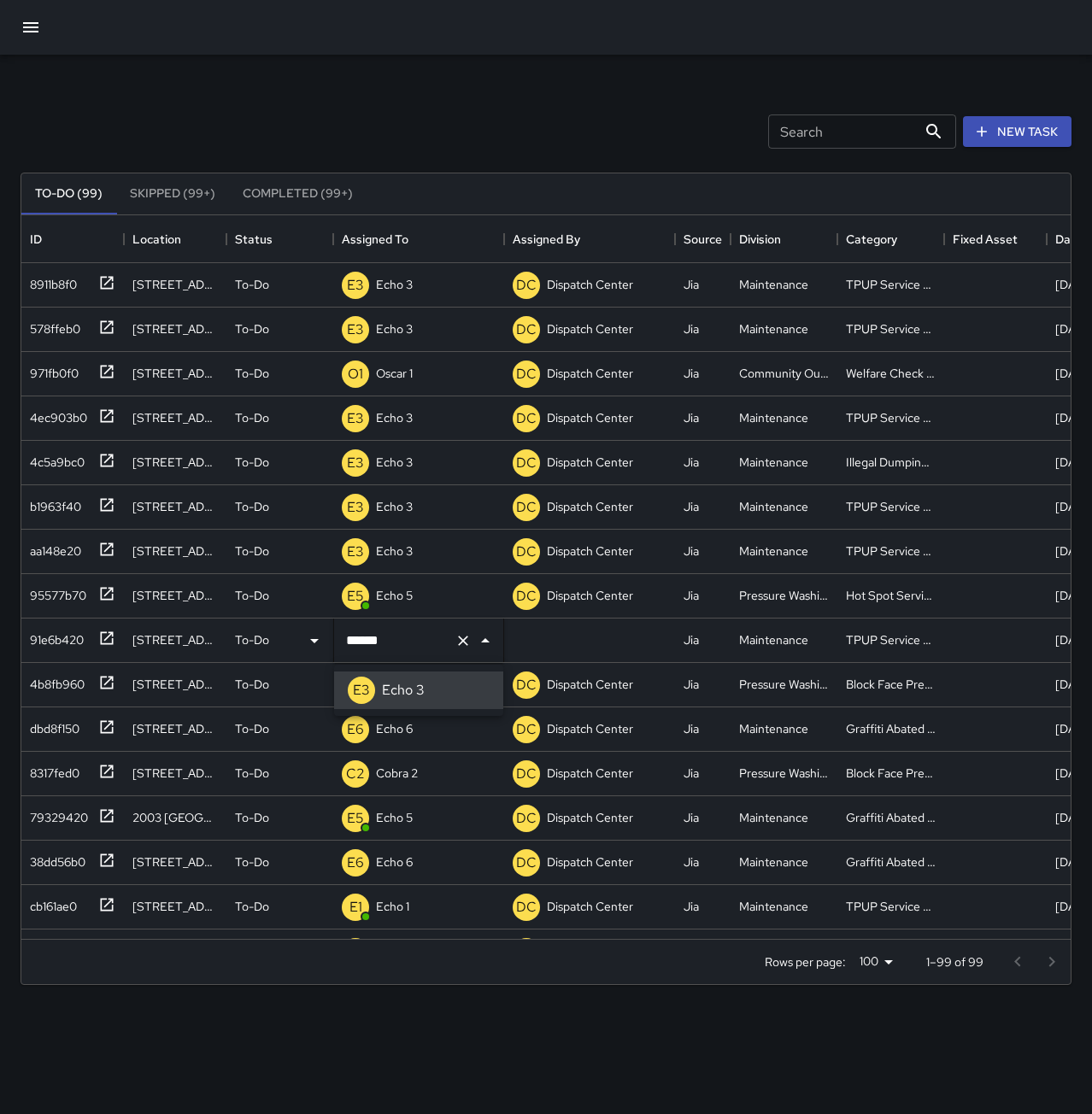
type input "******"
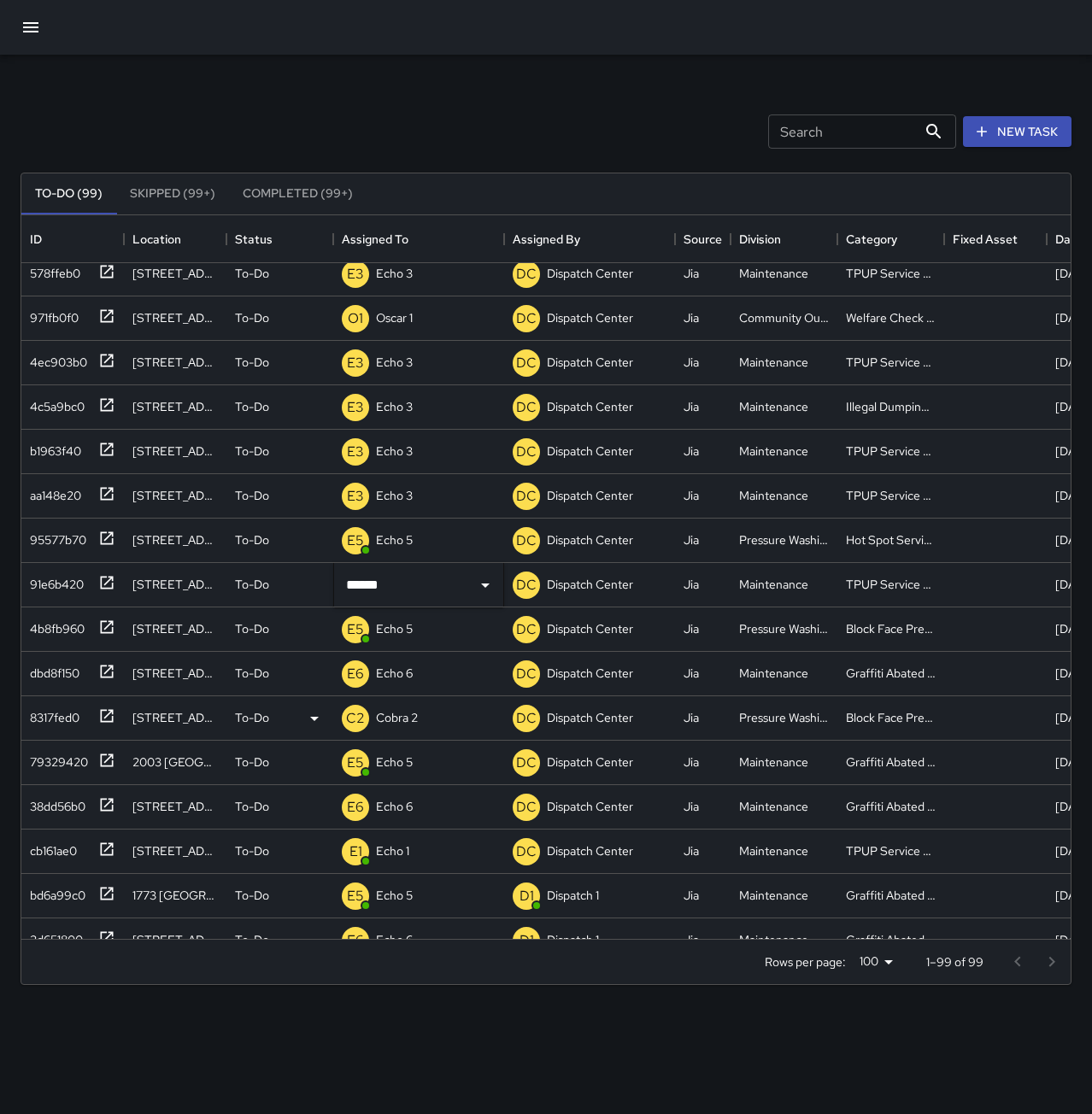
scroll to position [85, 0]
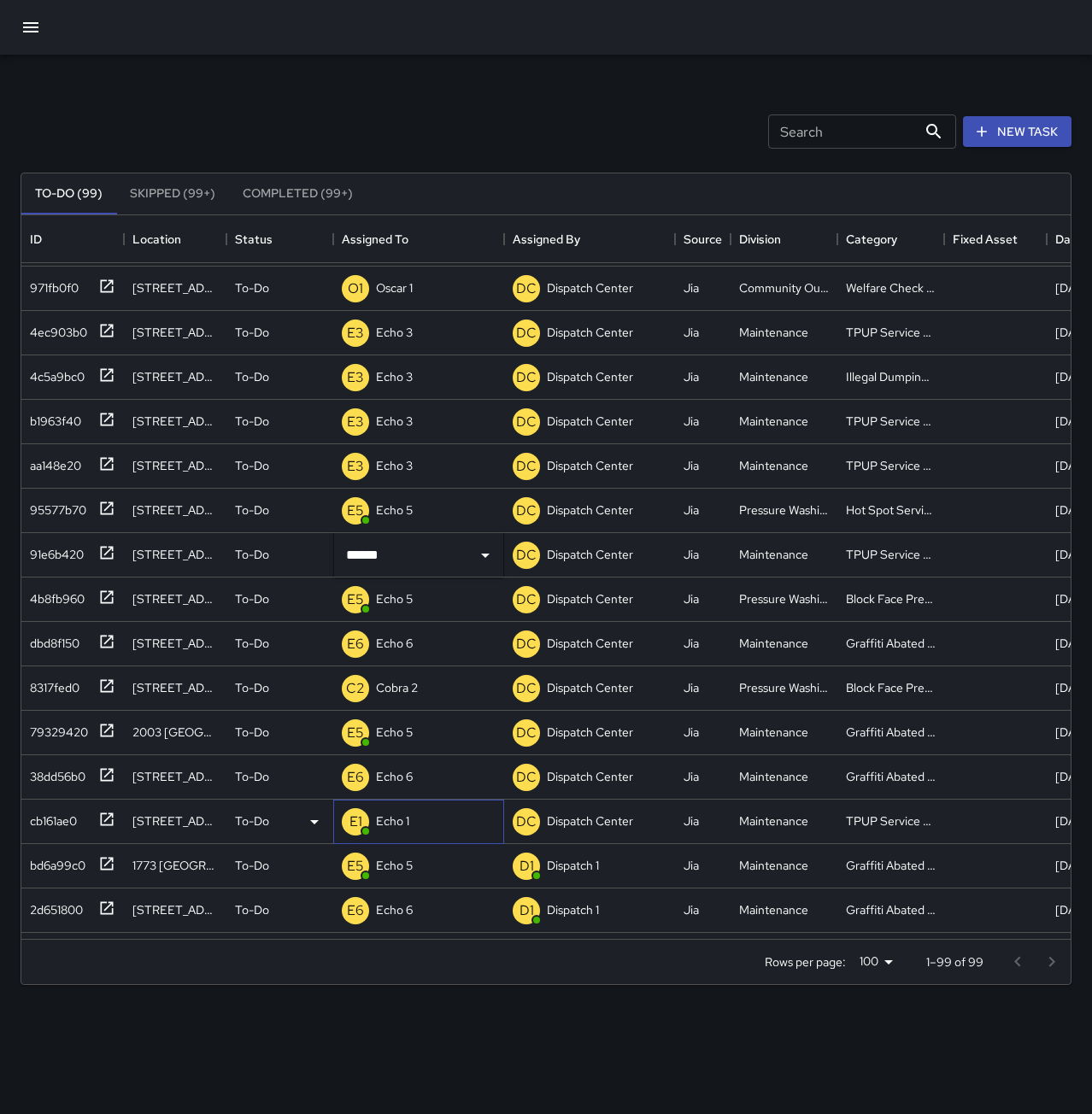
click at [434, 820] on div "E1 Echo 1" at bounding box center [419, 822] width 171 height 44
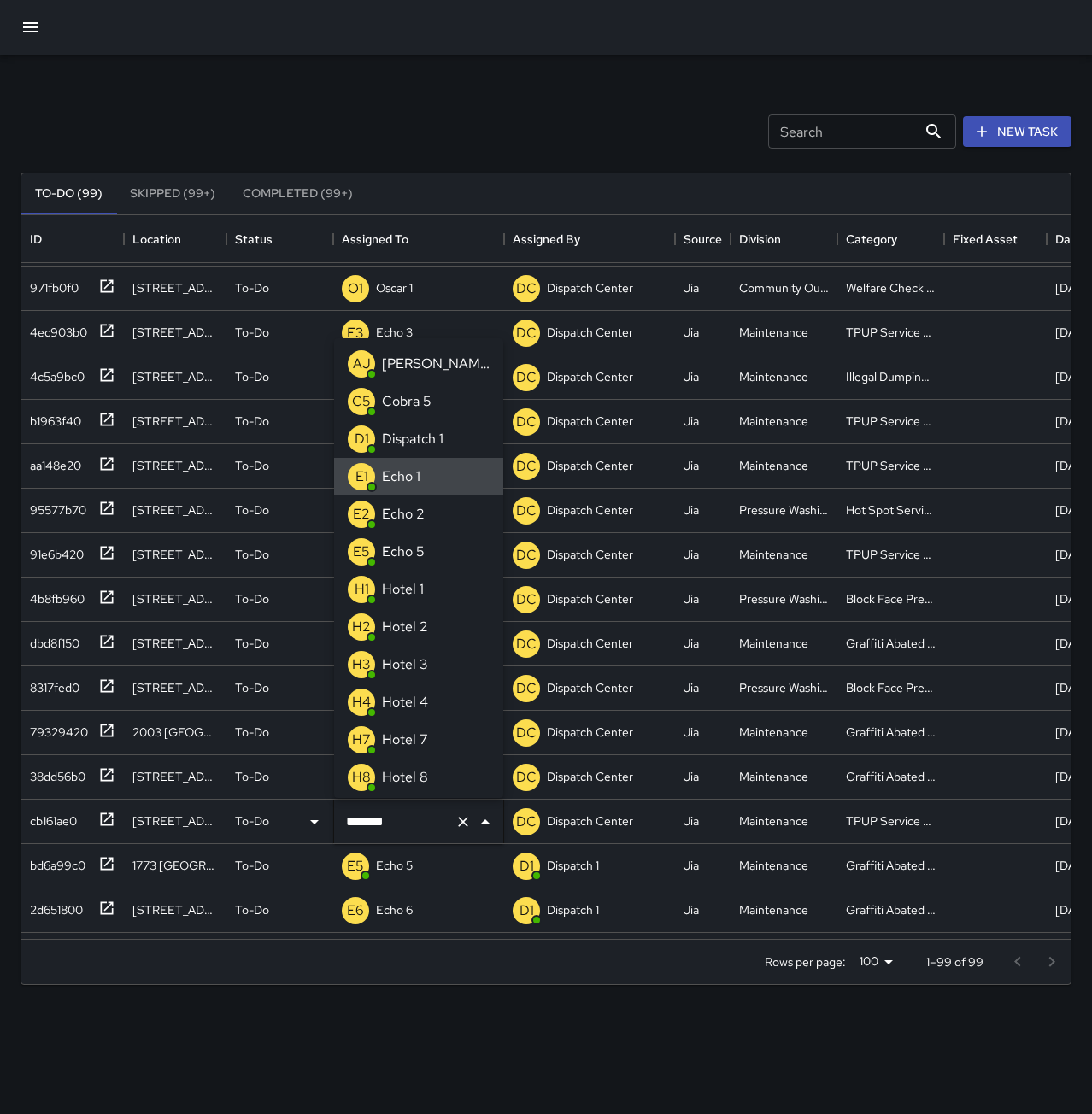
click at [466, 817] on icon "Clear" at bounding box center [463, 823] width 17 height 17
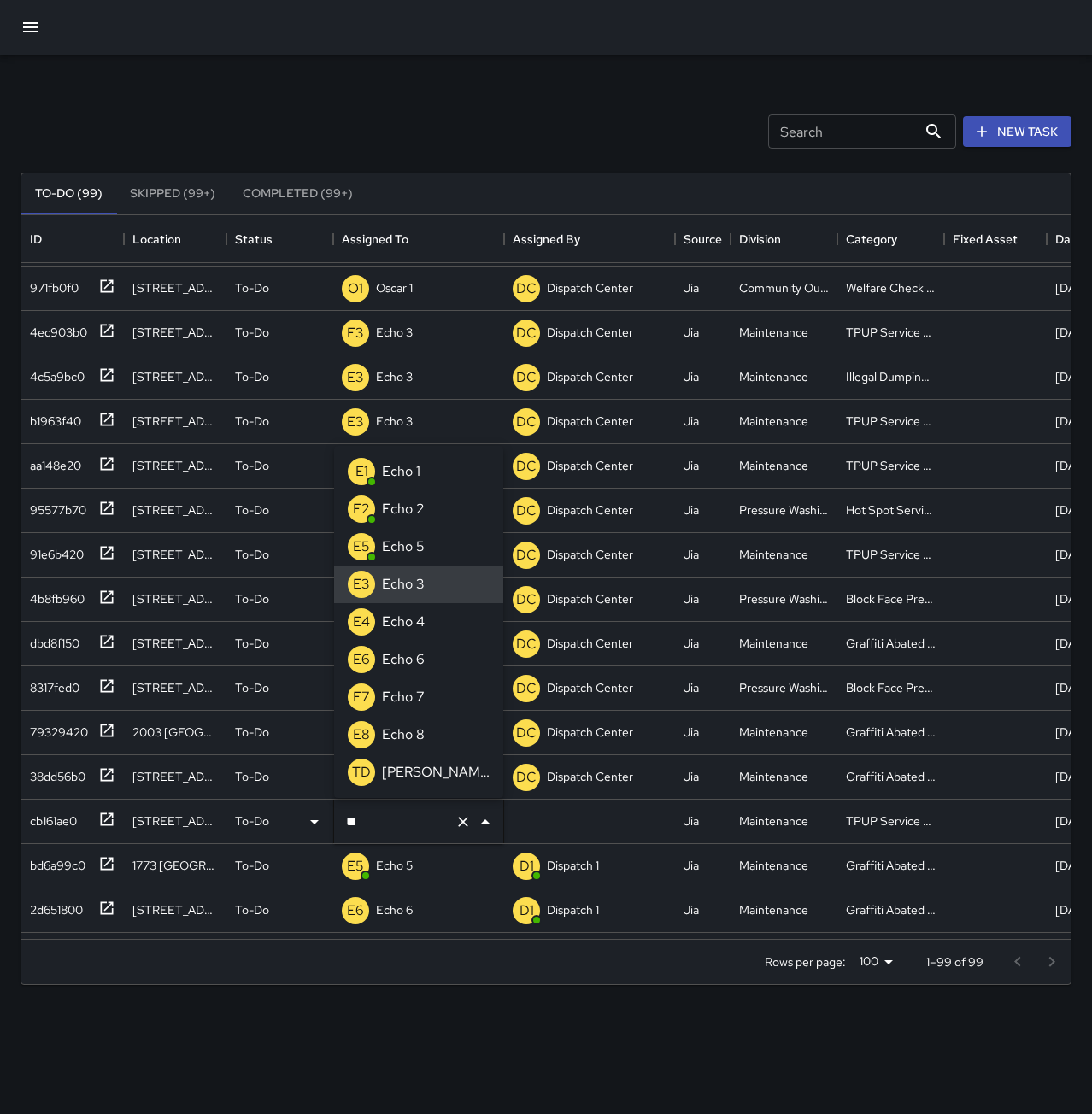
type input "******"
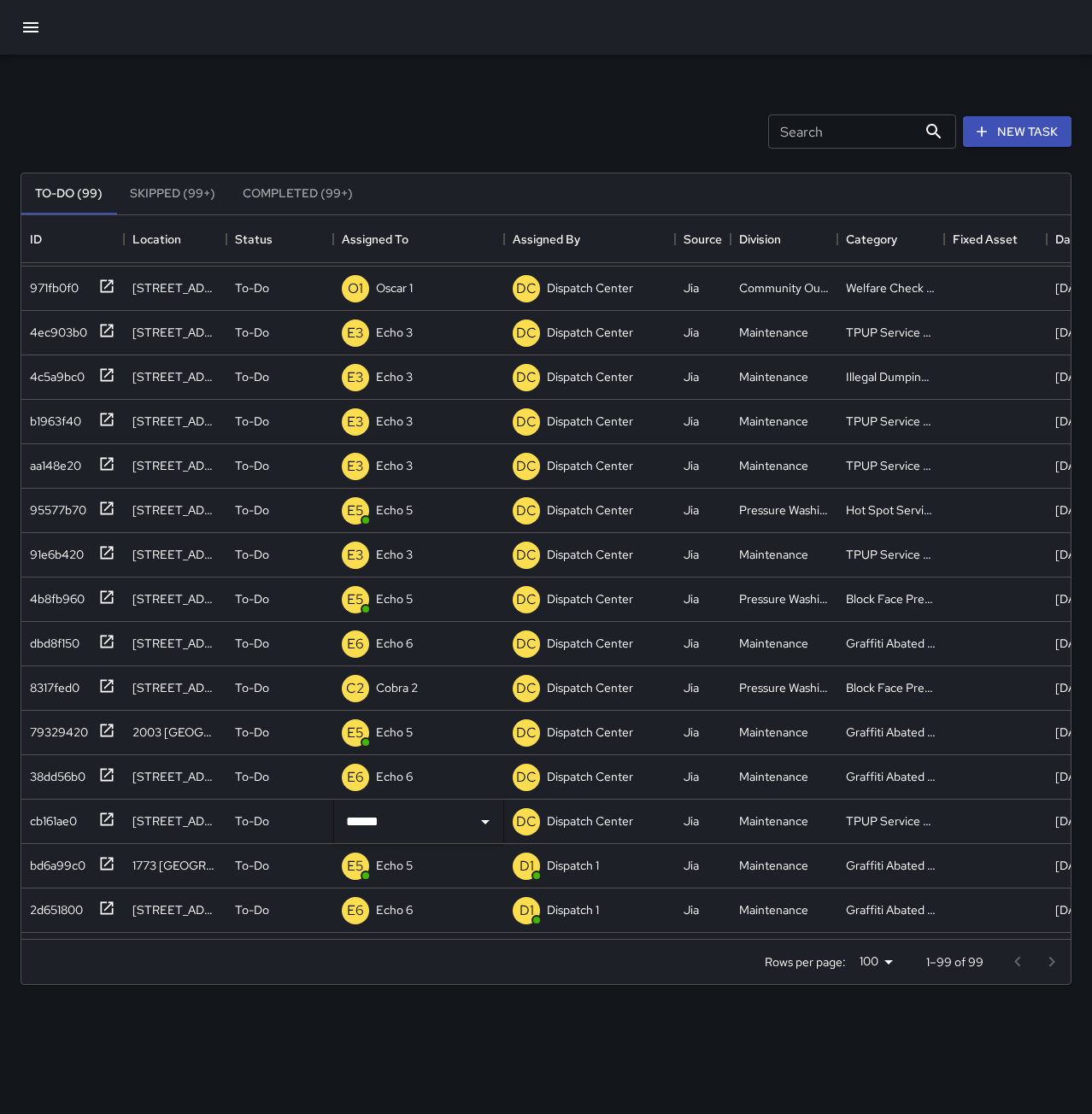
scroll to position [0, 0]
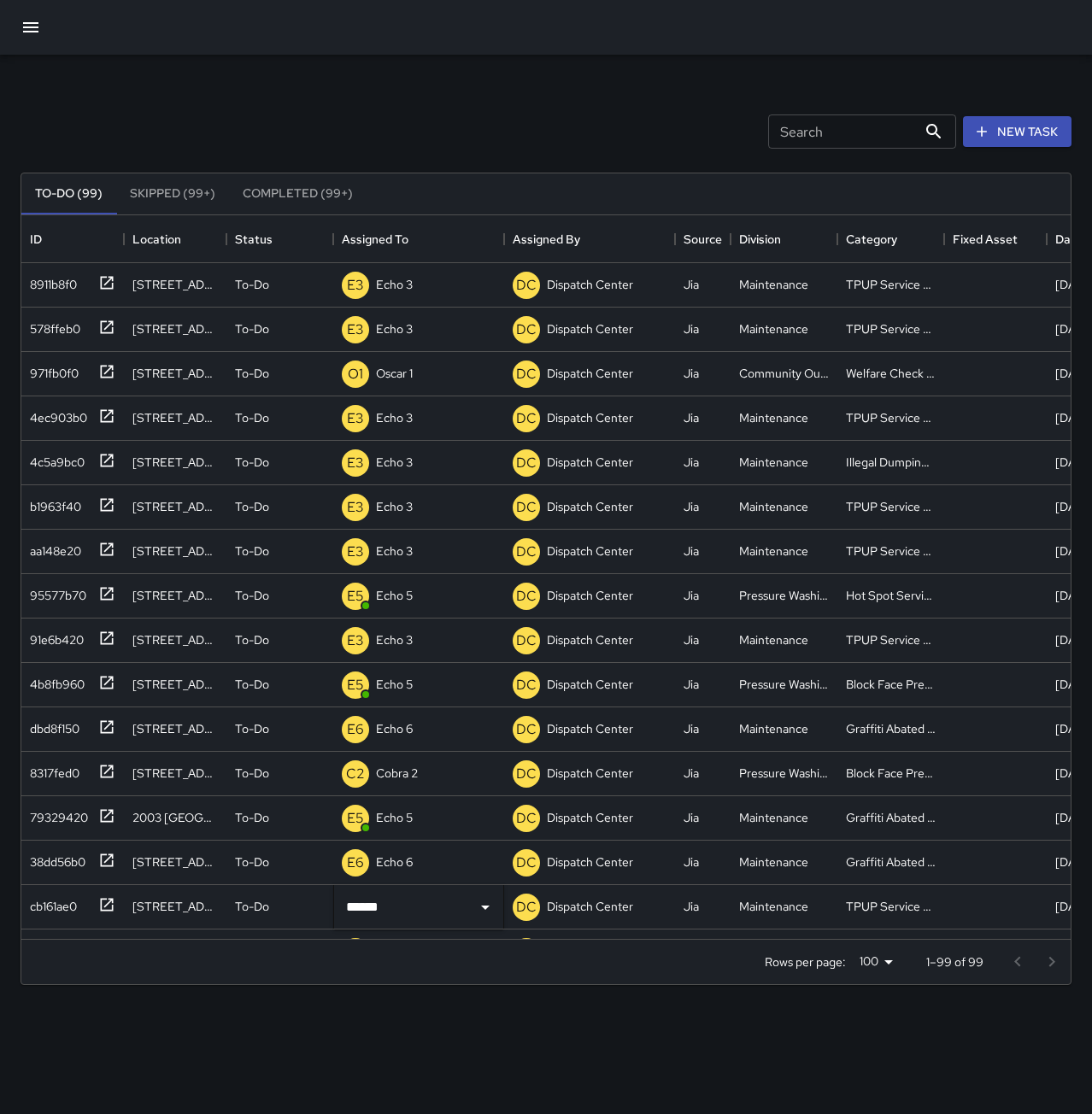
click at [394, 118] on div "Search Search New Task" at bounding box center [546, 131] width 1057 height 89
click at [65, 899] on div "cb161ae0" at bounding box center [50, 903] width 54 height 24
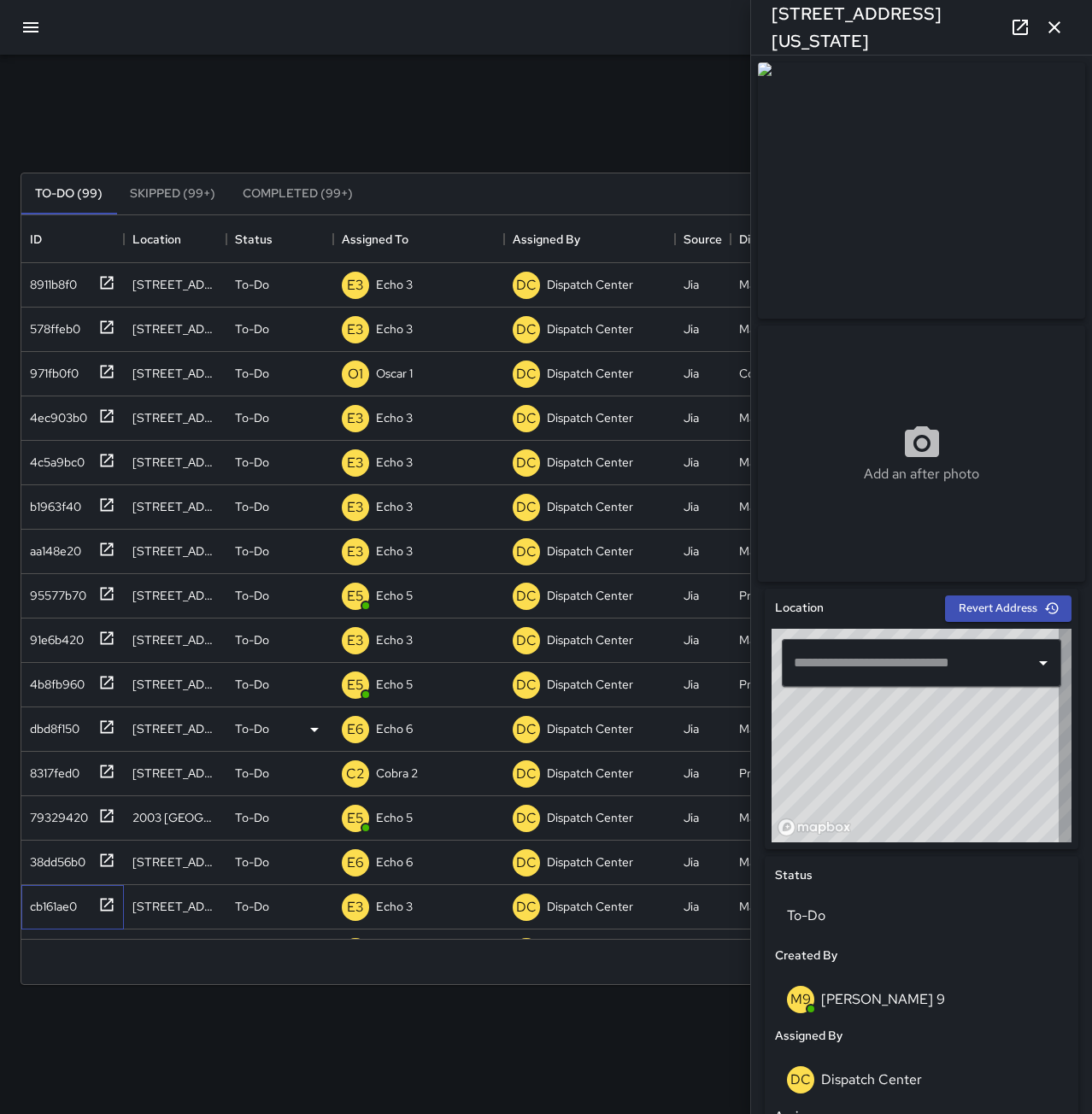
type input "**********"
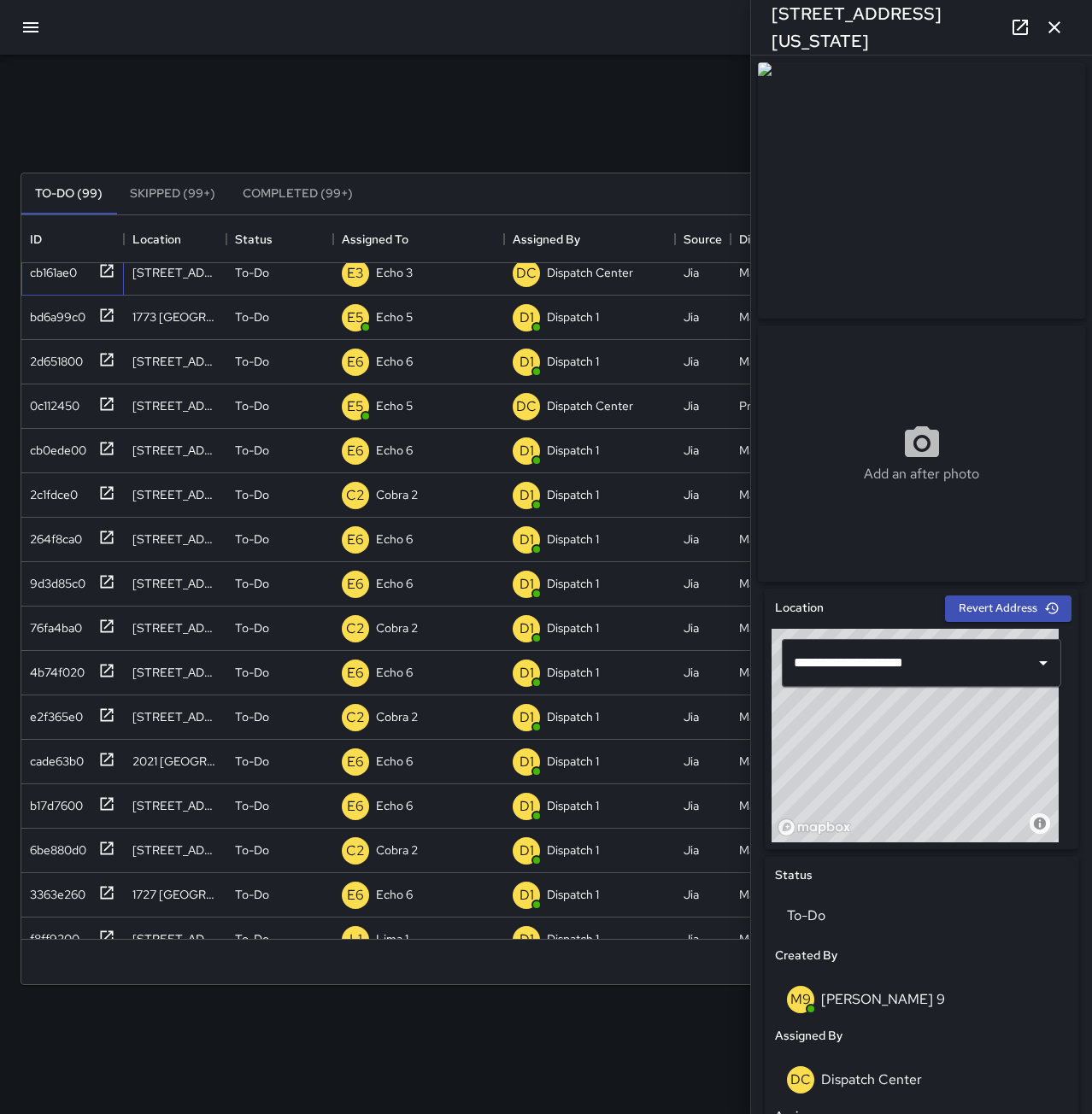
scroll to position [684, 0]
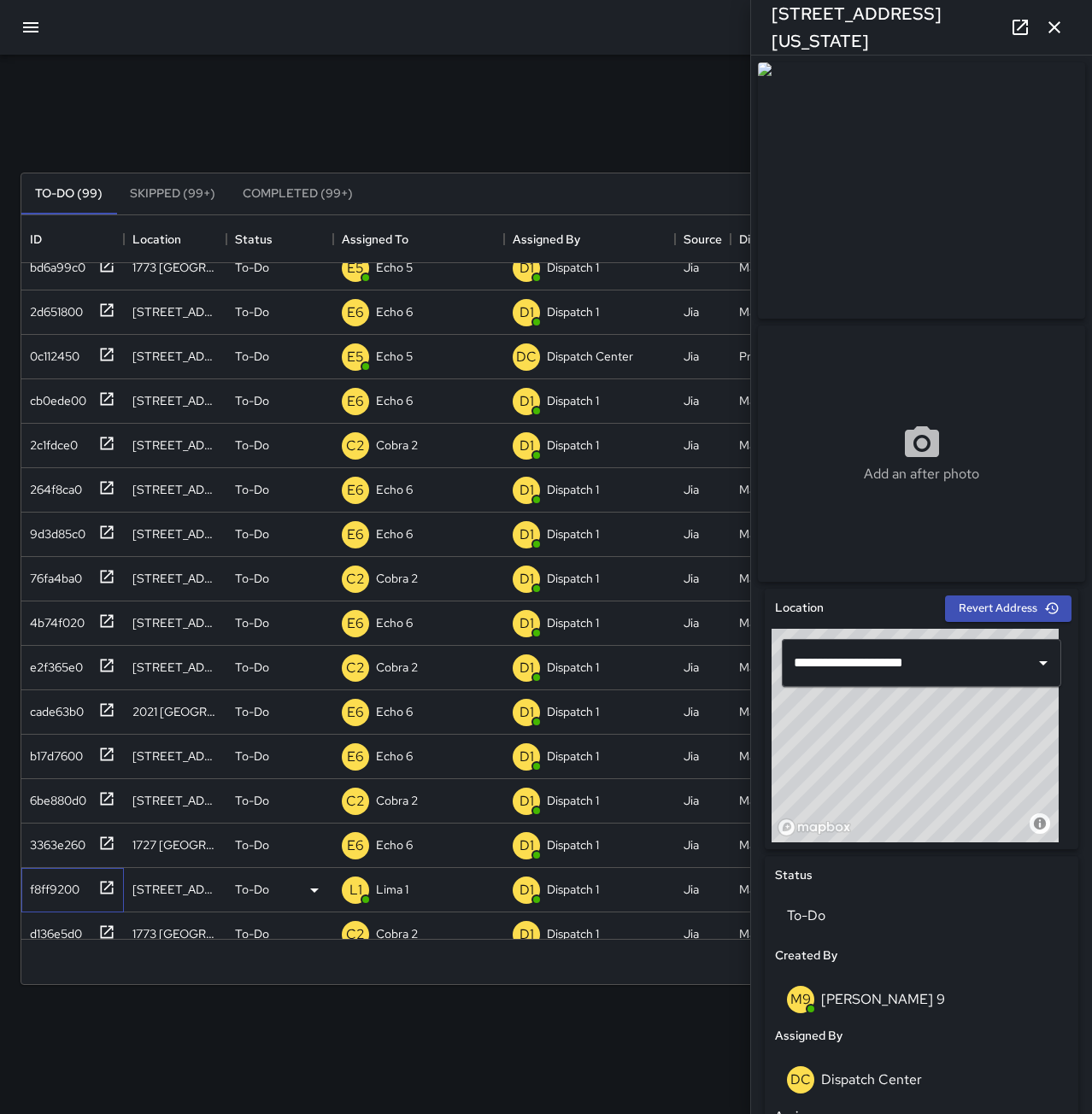
click at [42, 886] on div "f8ff9200" at bounding box center [51, 886] width 57 height 24
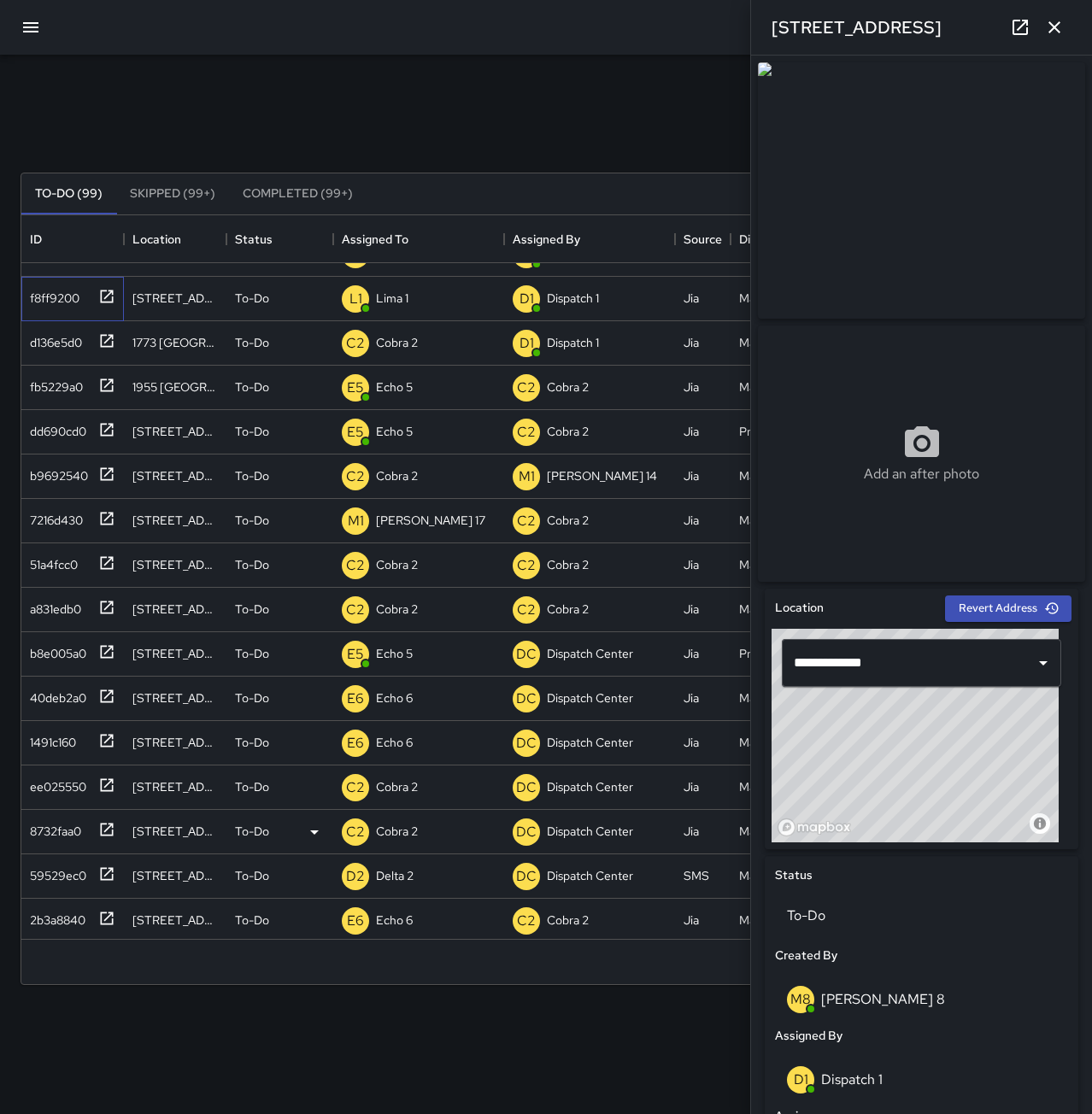
scroll to position [1367, 0]
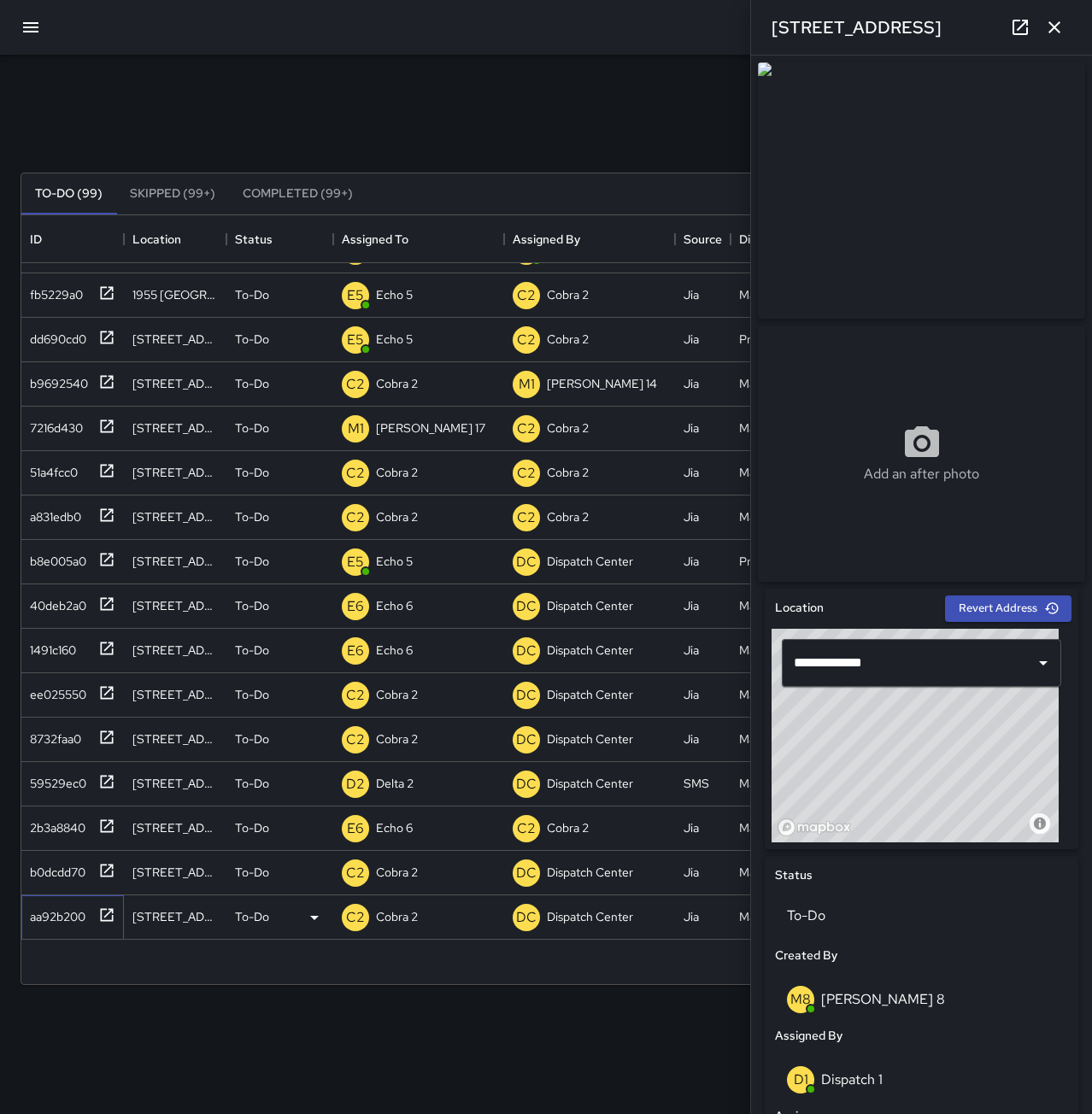
click at [64, 912] on div "aa92b200" at bounding box center [54, 913] width 62 height 24
type input "**********"
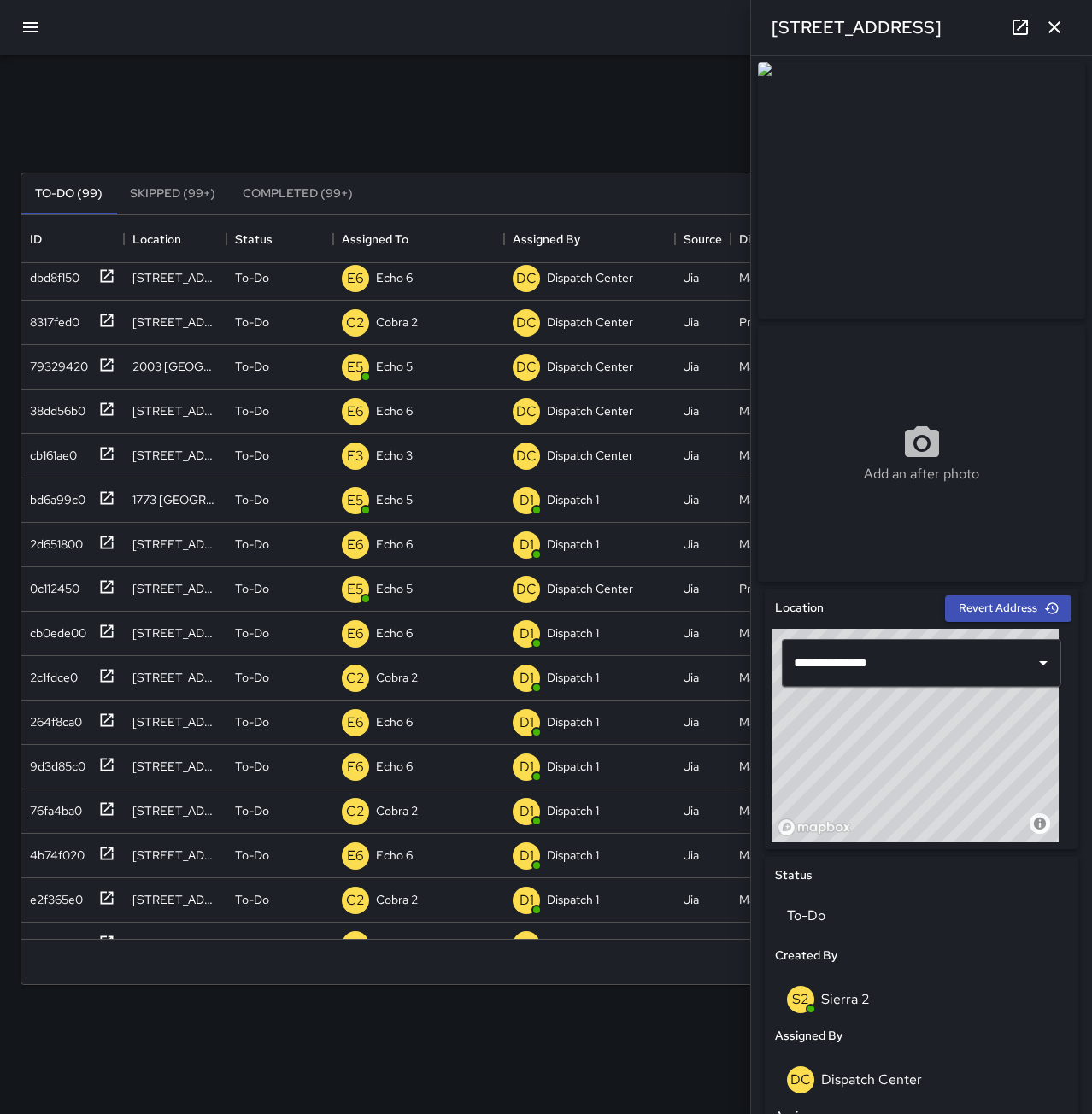
scroll to position [0, 0]
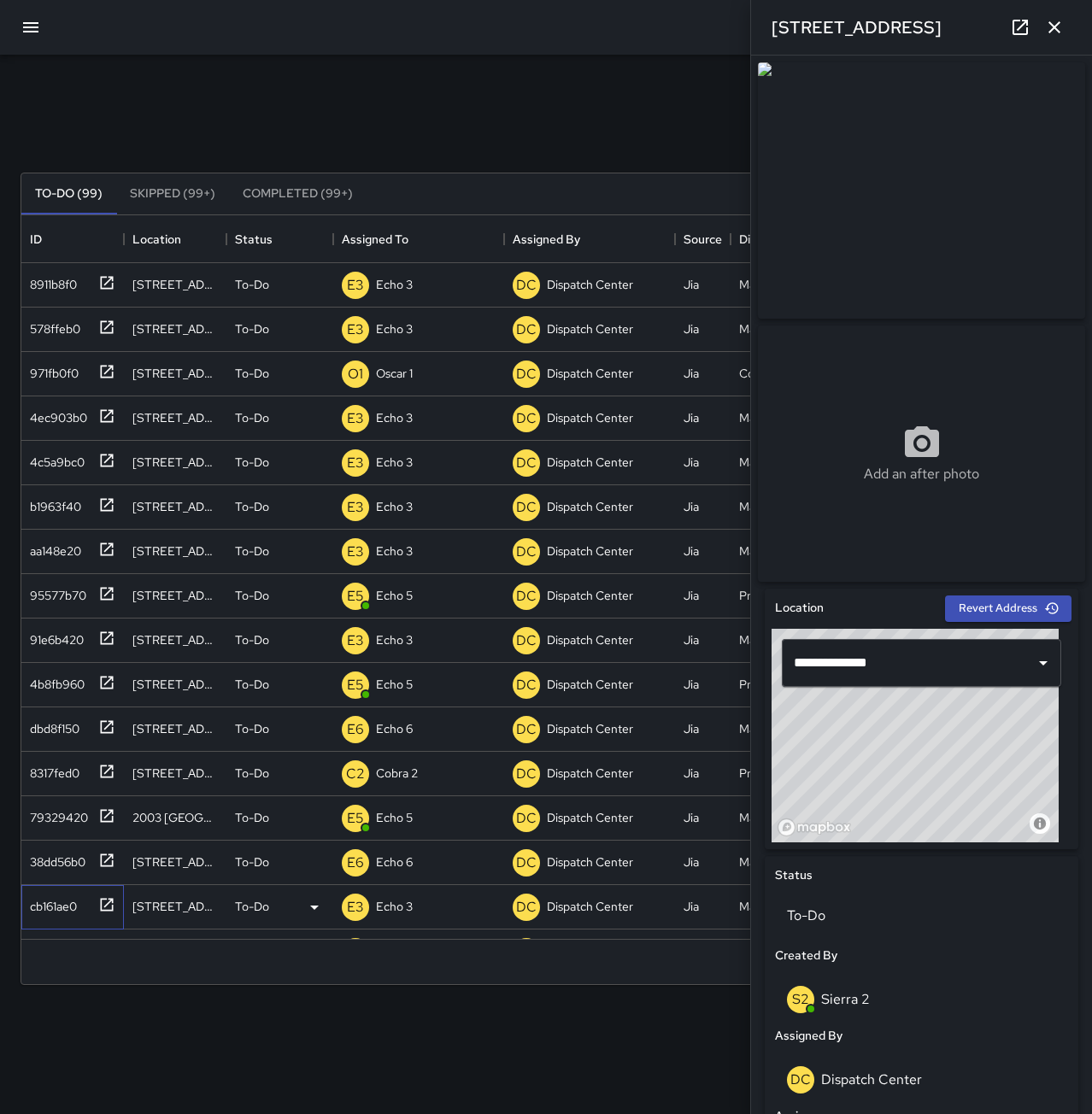
drag, startPoint x: 48, startPoint y: 910, endPoint x: 65, endPoint y: 895, distance: 22.7
click at [48, 910] on div "cb161ae0" at bounding box center [50, 903] width 54 height 24
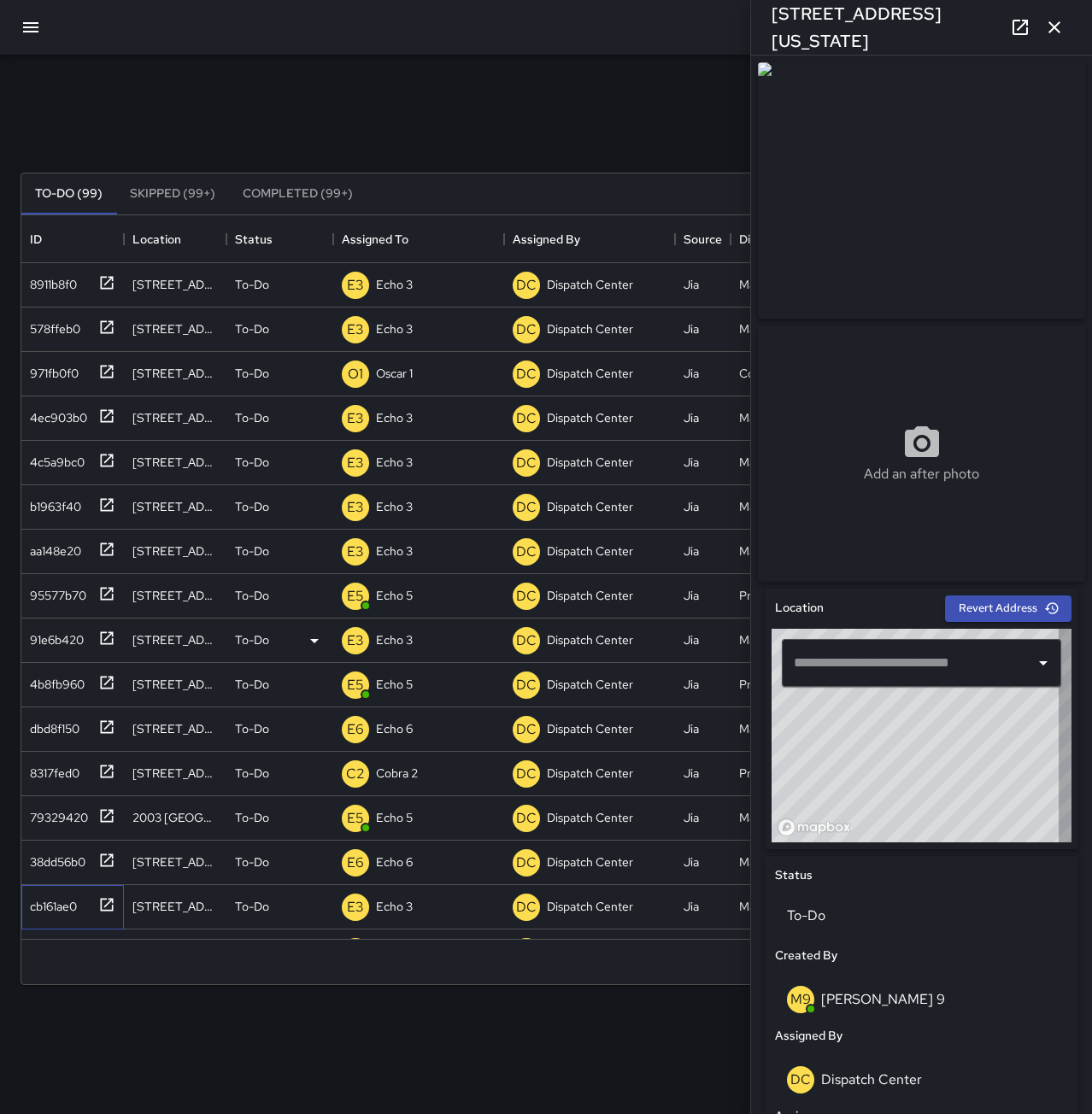
type input "**********"
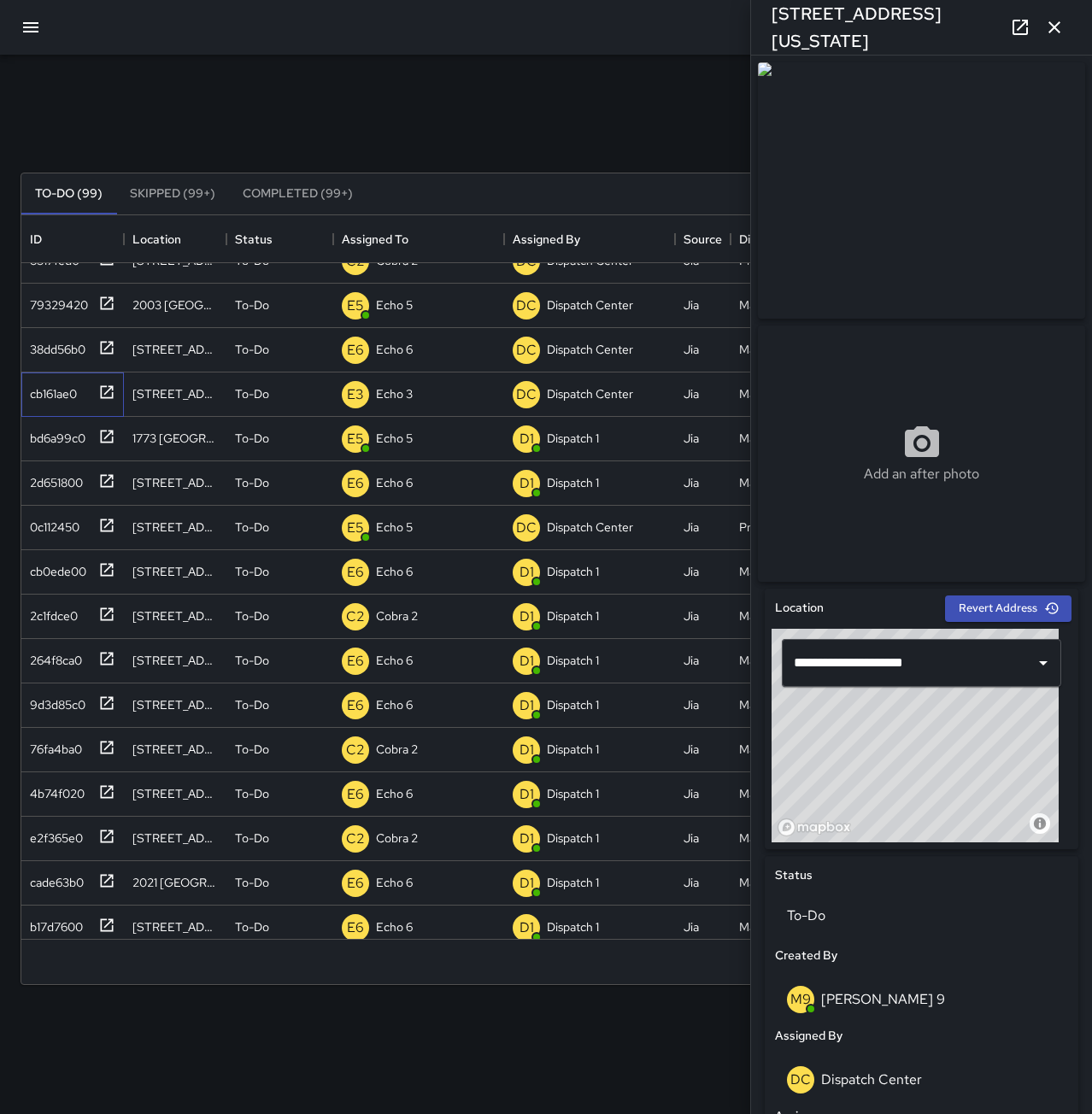
scroll to position [598, 0]
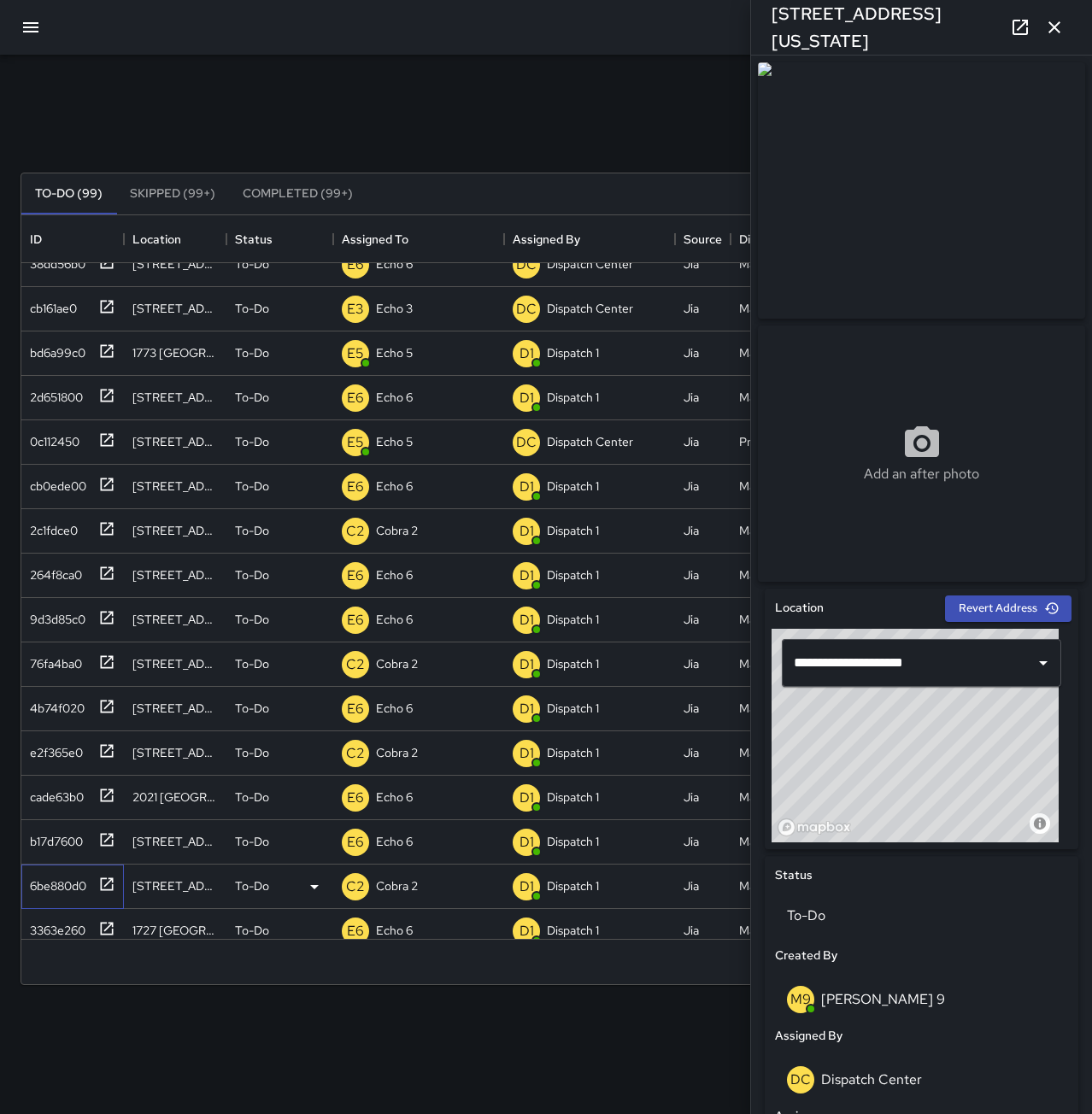
click at [65, 879] on div "6be880d0" at bounding box center [55, 882] width 63 height 24
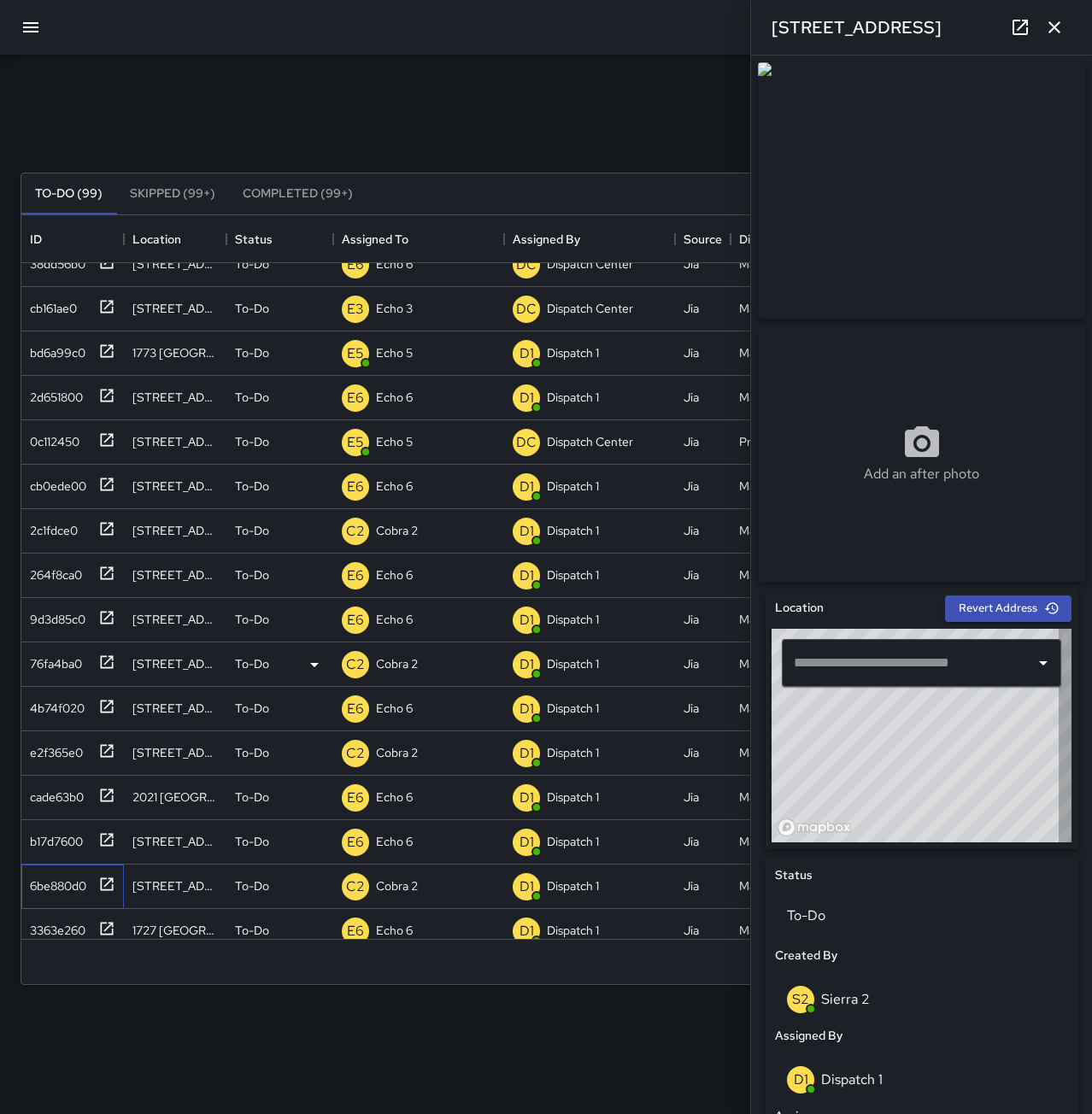
type input "**********"
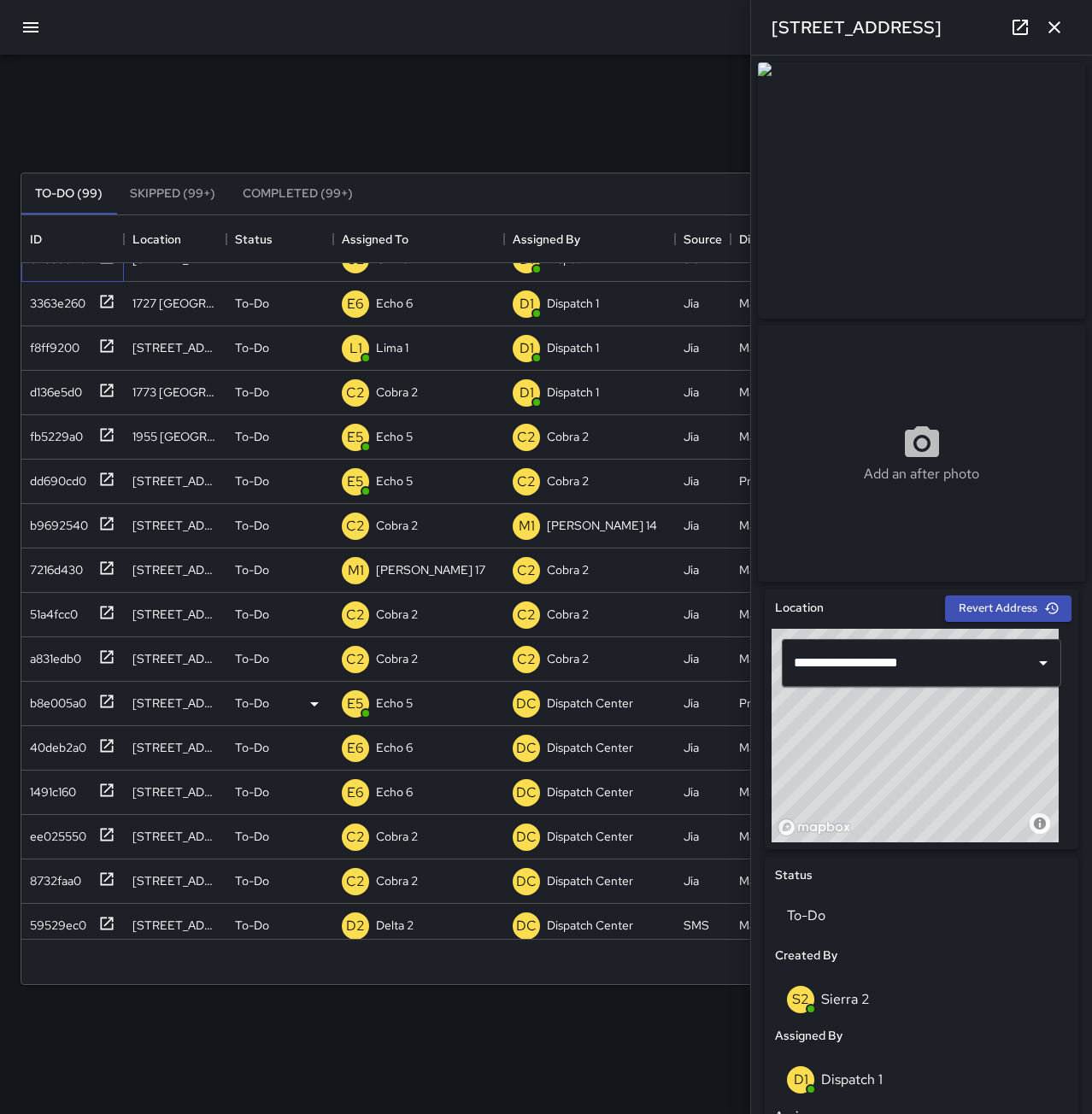
scroll to position [1196, 0]
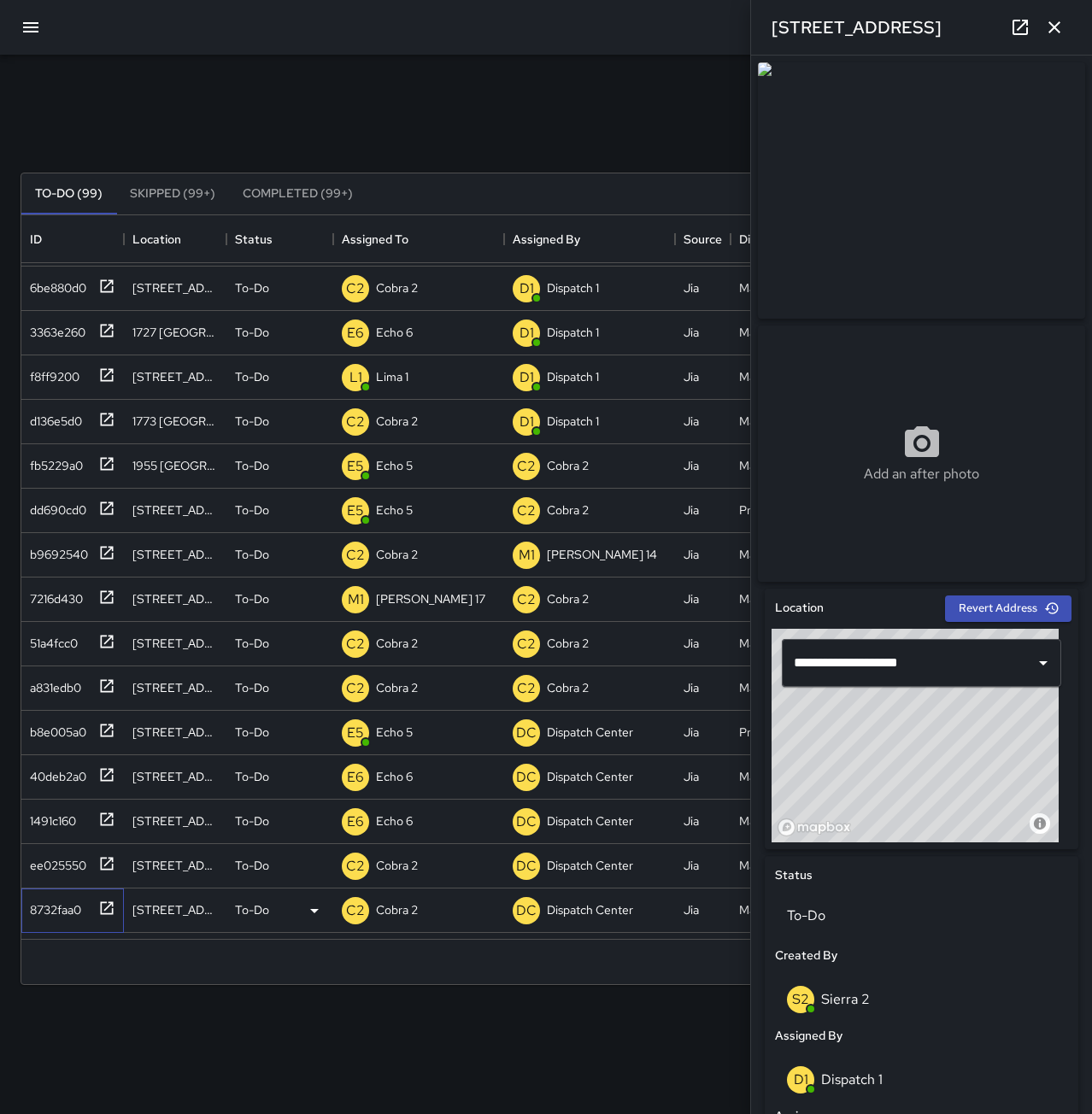
click at [59, 902] on div "8732faa0" at bounding box center [52, 906] width 58 height 24
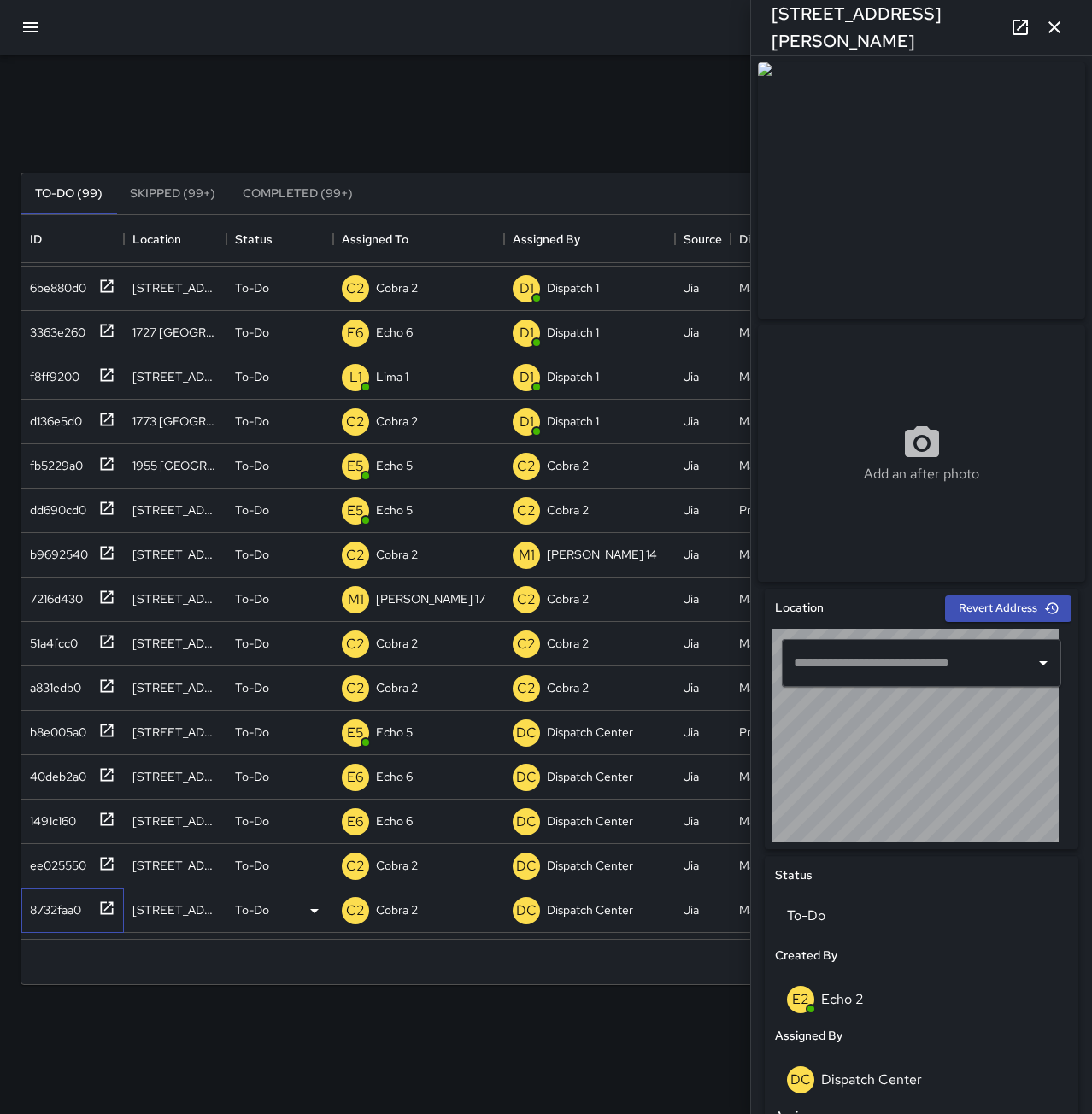
type input "**********"
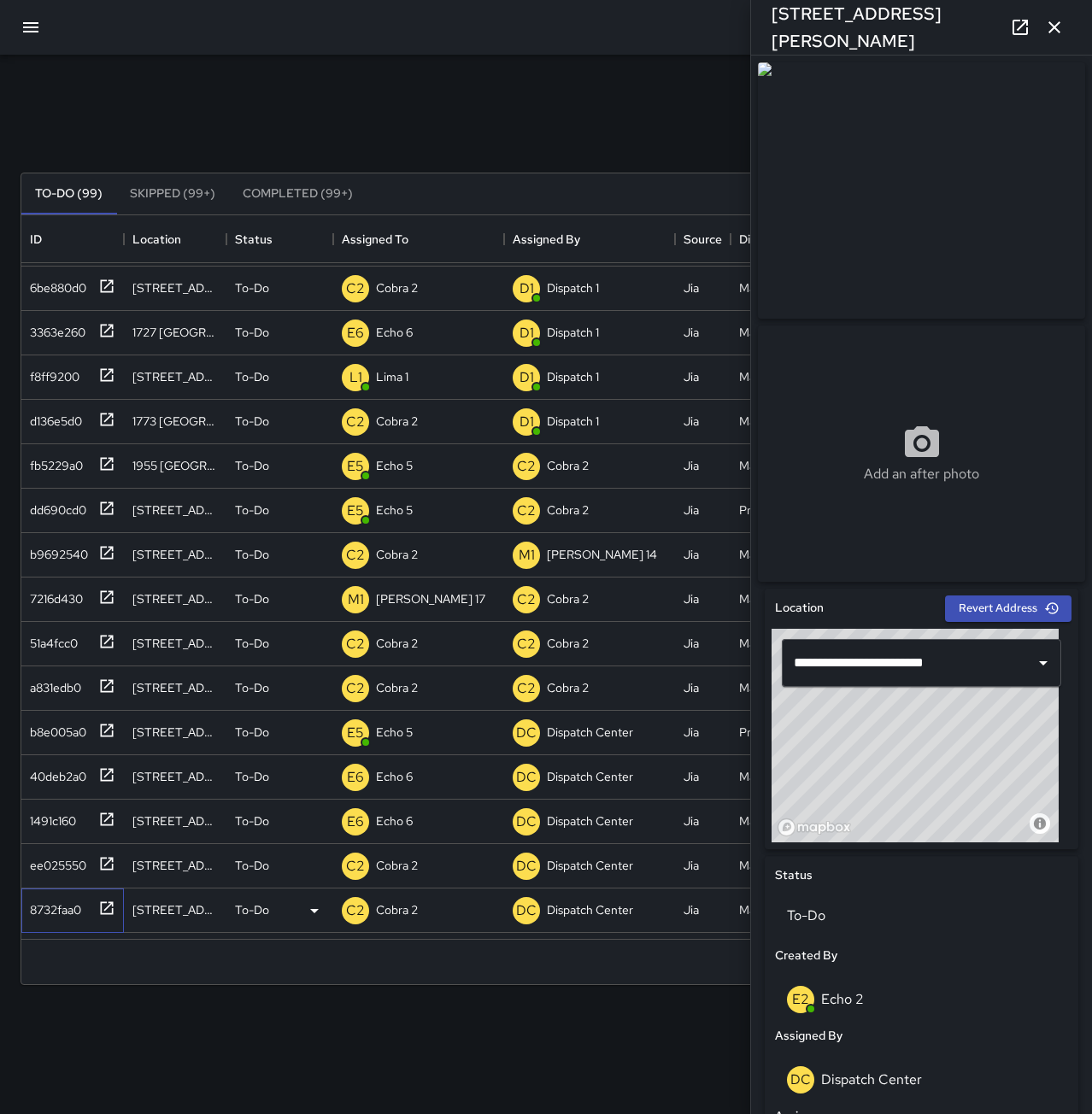
click at [81, 905] on div "8732faa0" at bounding box center [52, 906] width 58 height 24
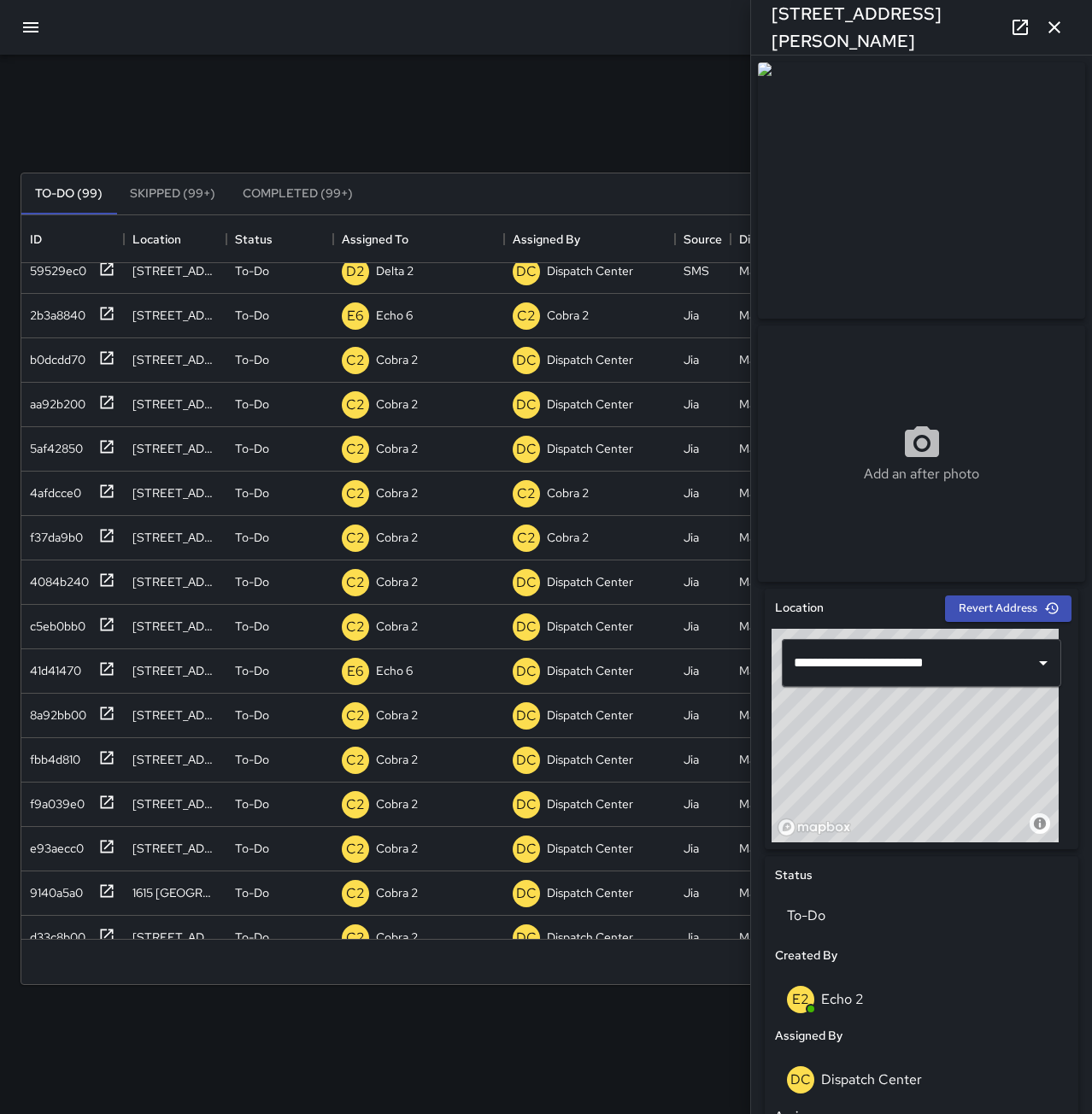
scroll to position [1795, 0]
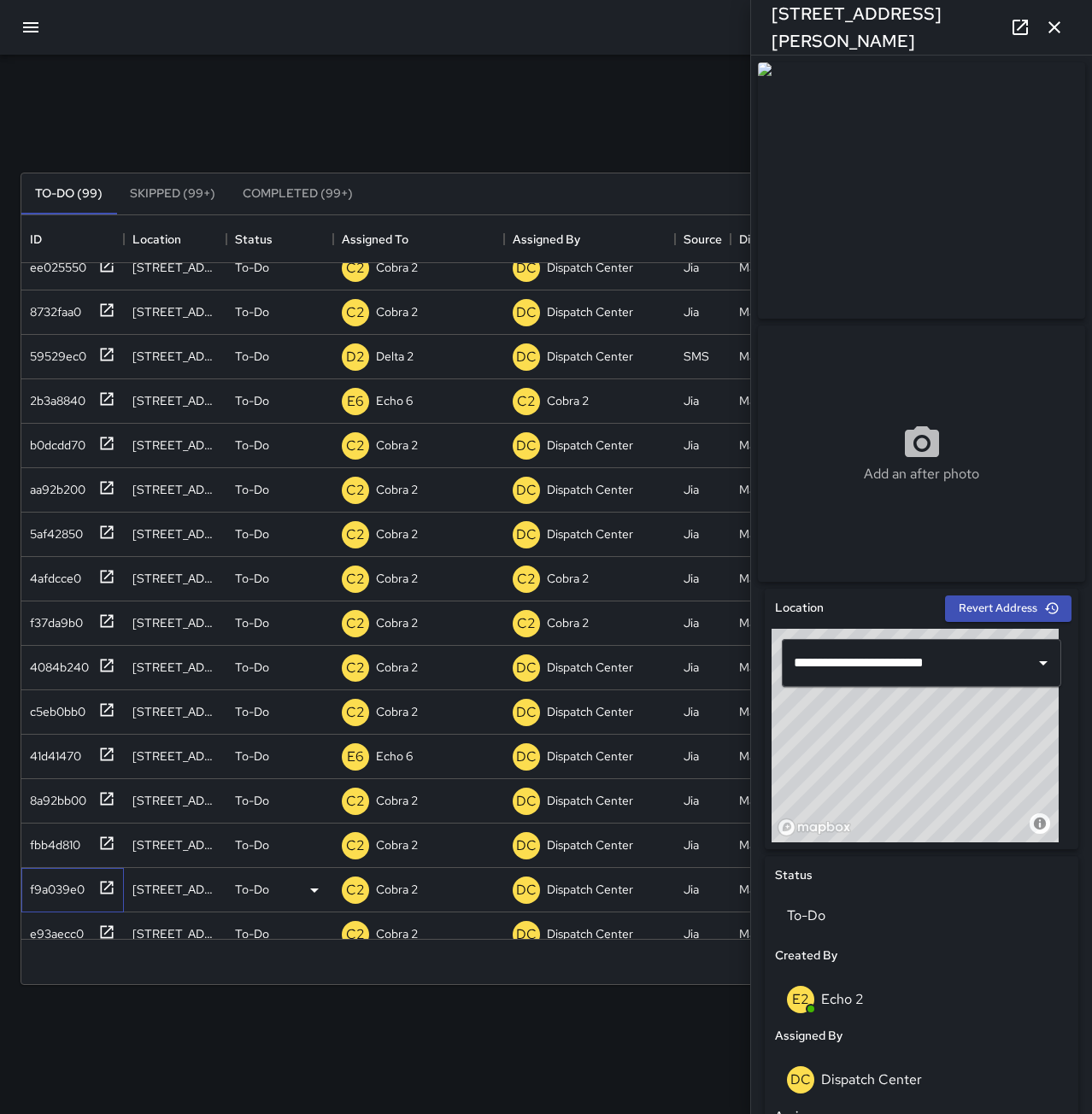
click at [61, 886] on div "f9a039e0" at bounding box center [54, 886] width 61 height 24
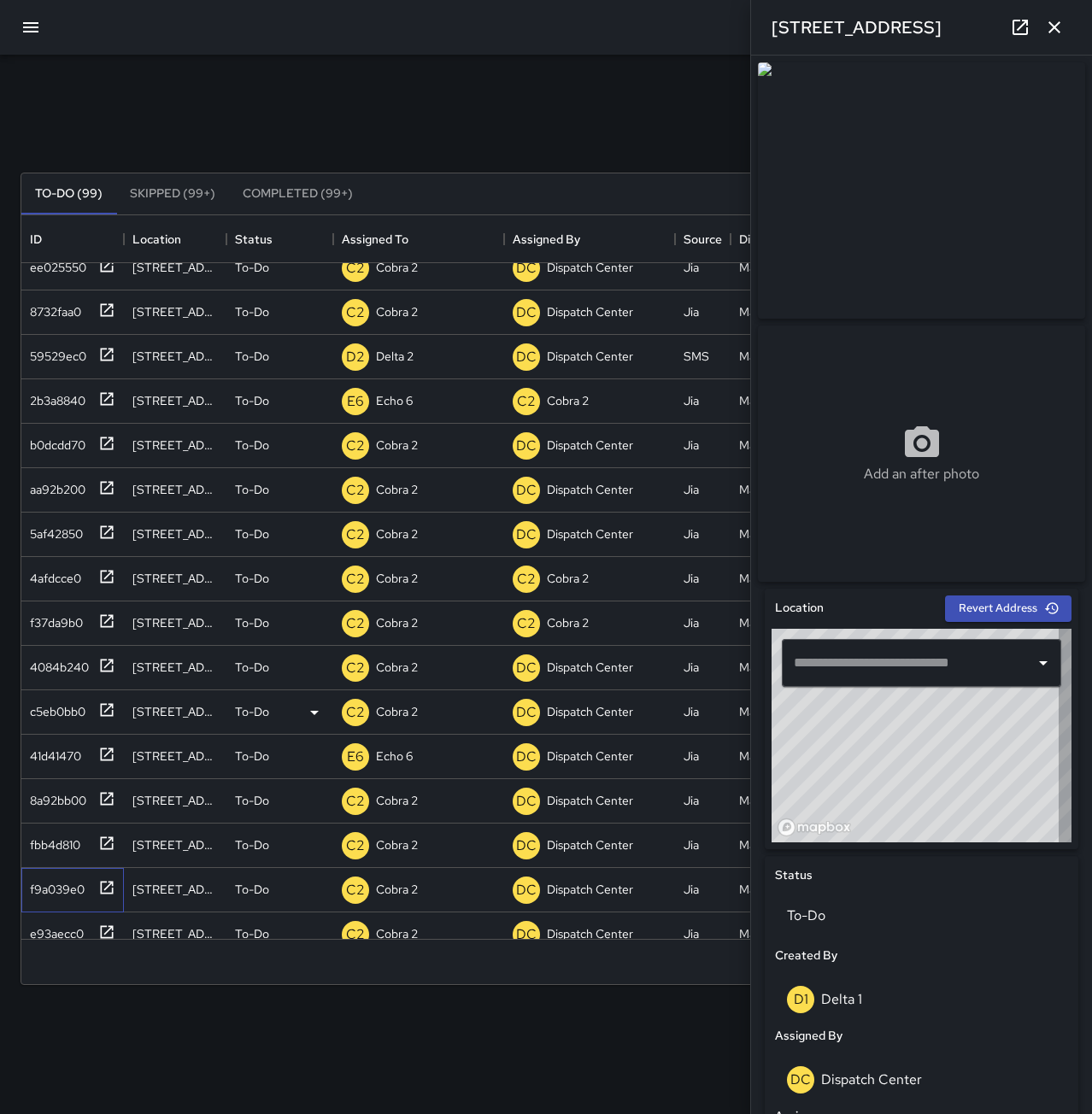
type input "**********"
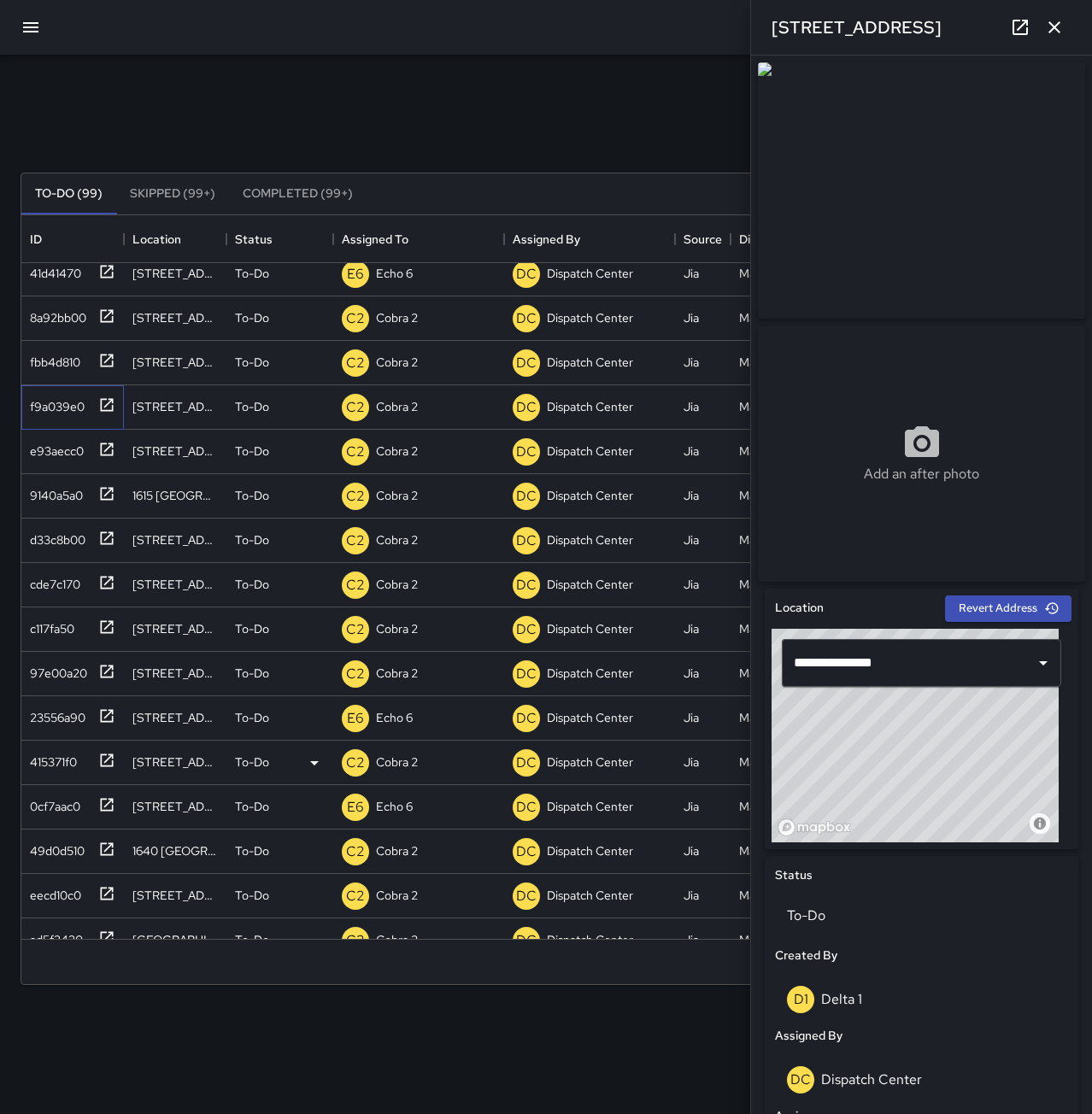
scroll to position [2308, 0]
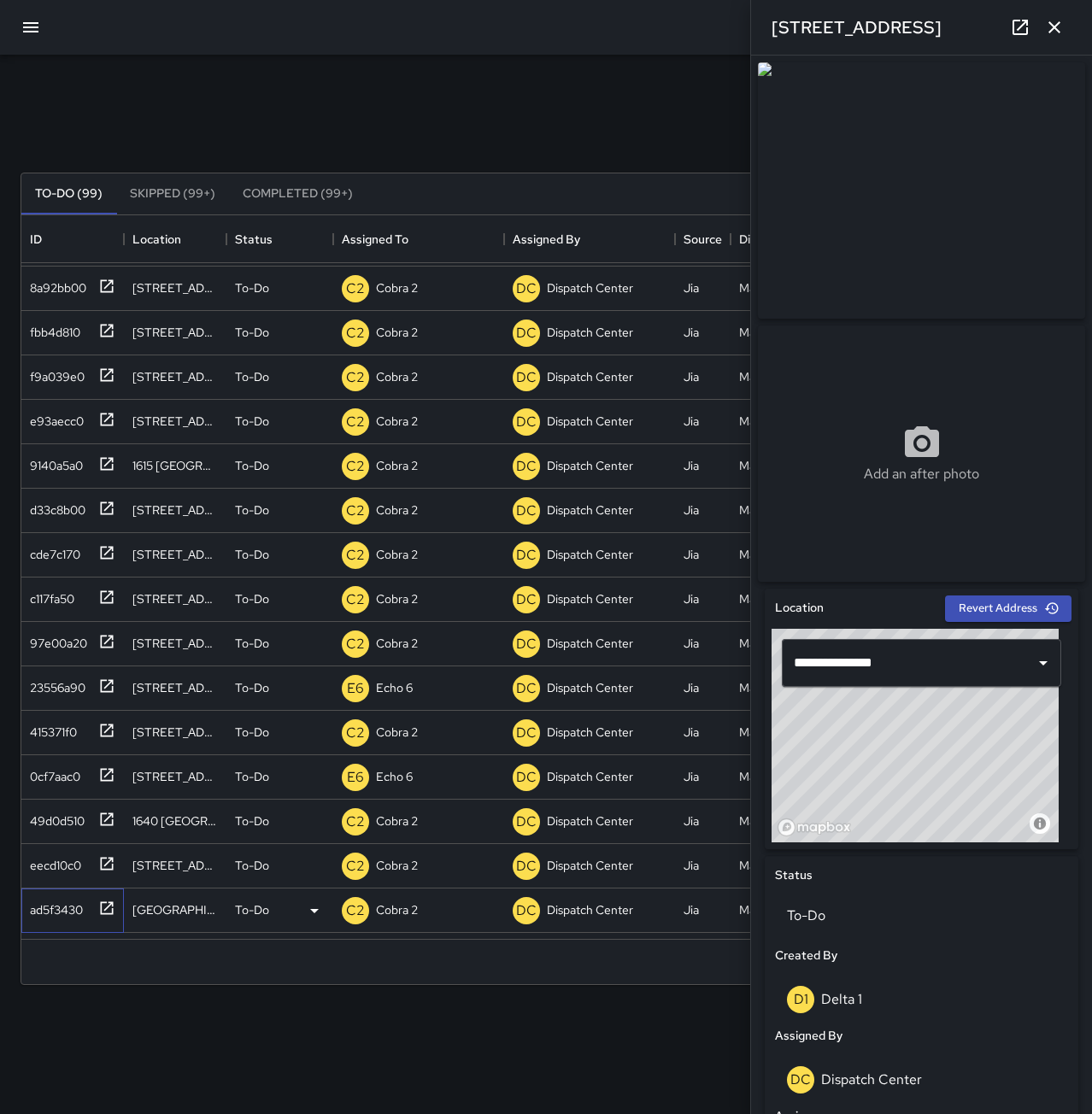
click at [59, 913] on div "ad5f3430" at bounding box center [53, 906] width 59 height 24
type input "**********"
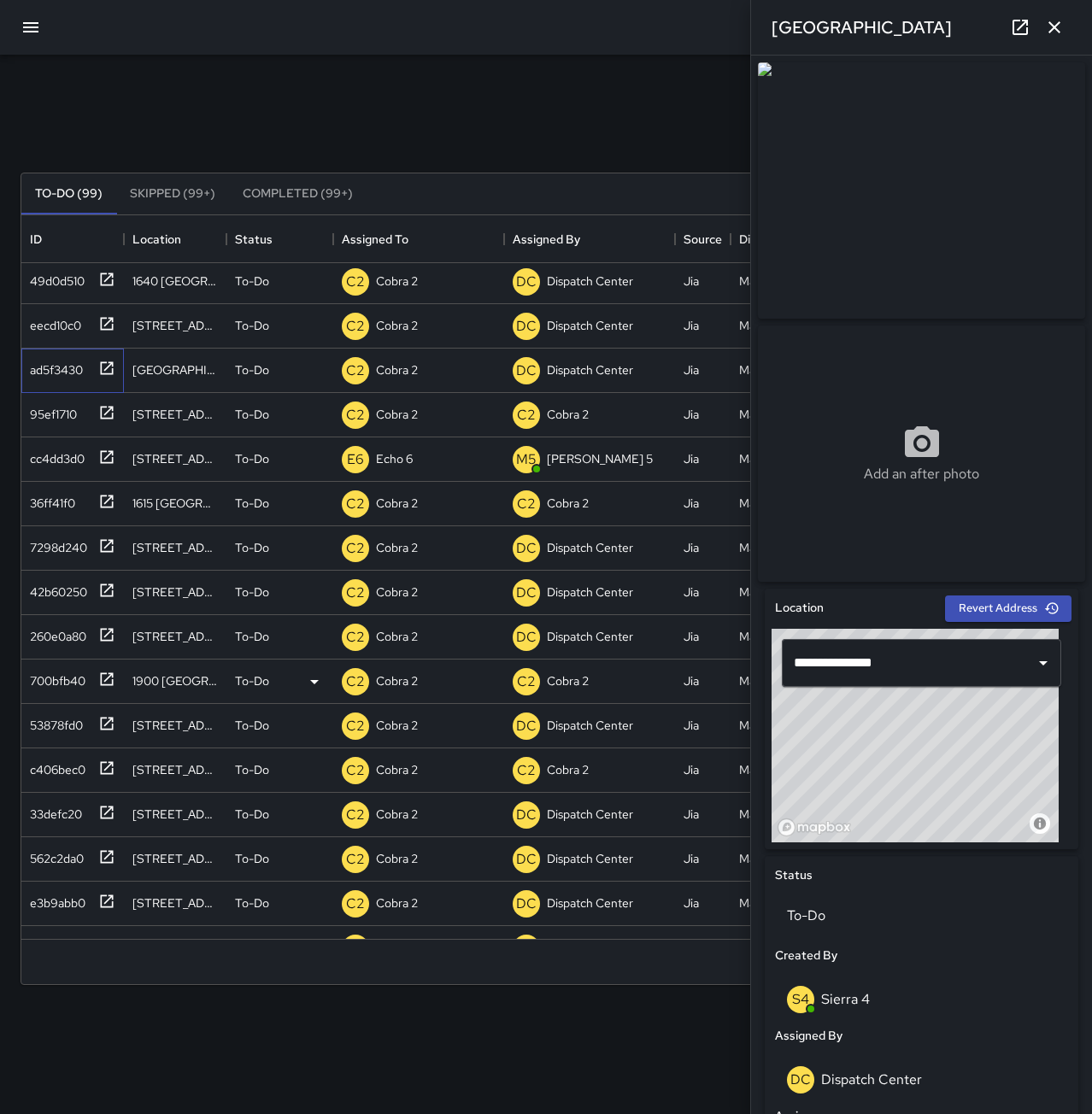
scroll to position [2905, 0]
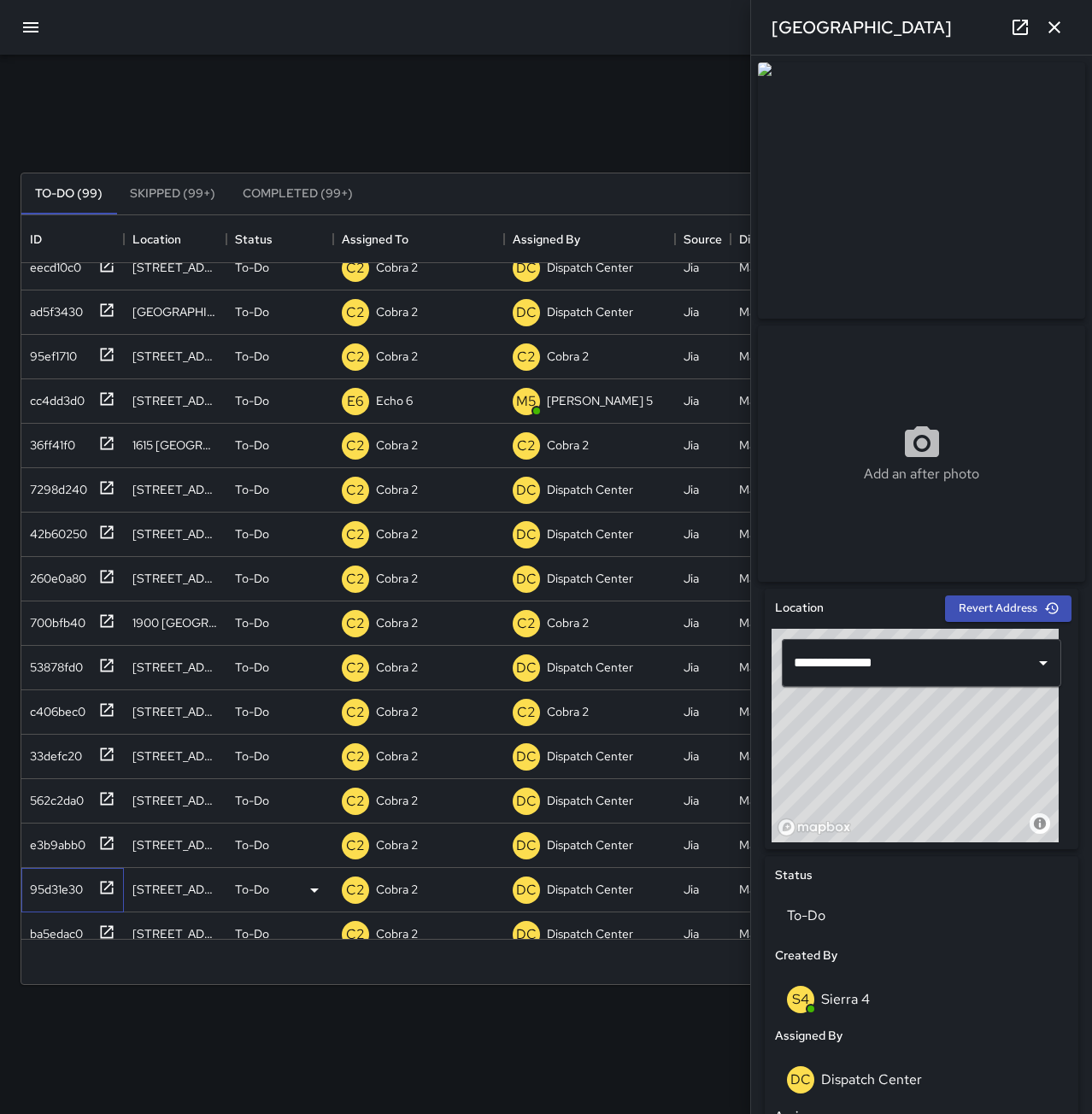
click at [51, 889] on div "95d31e30" at bounding box center [53, 886] width 59 height 24
type input "**********"
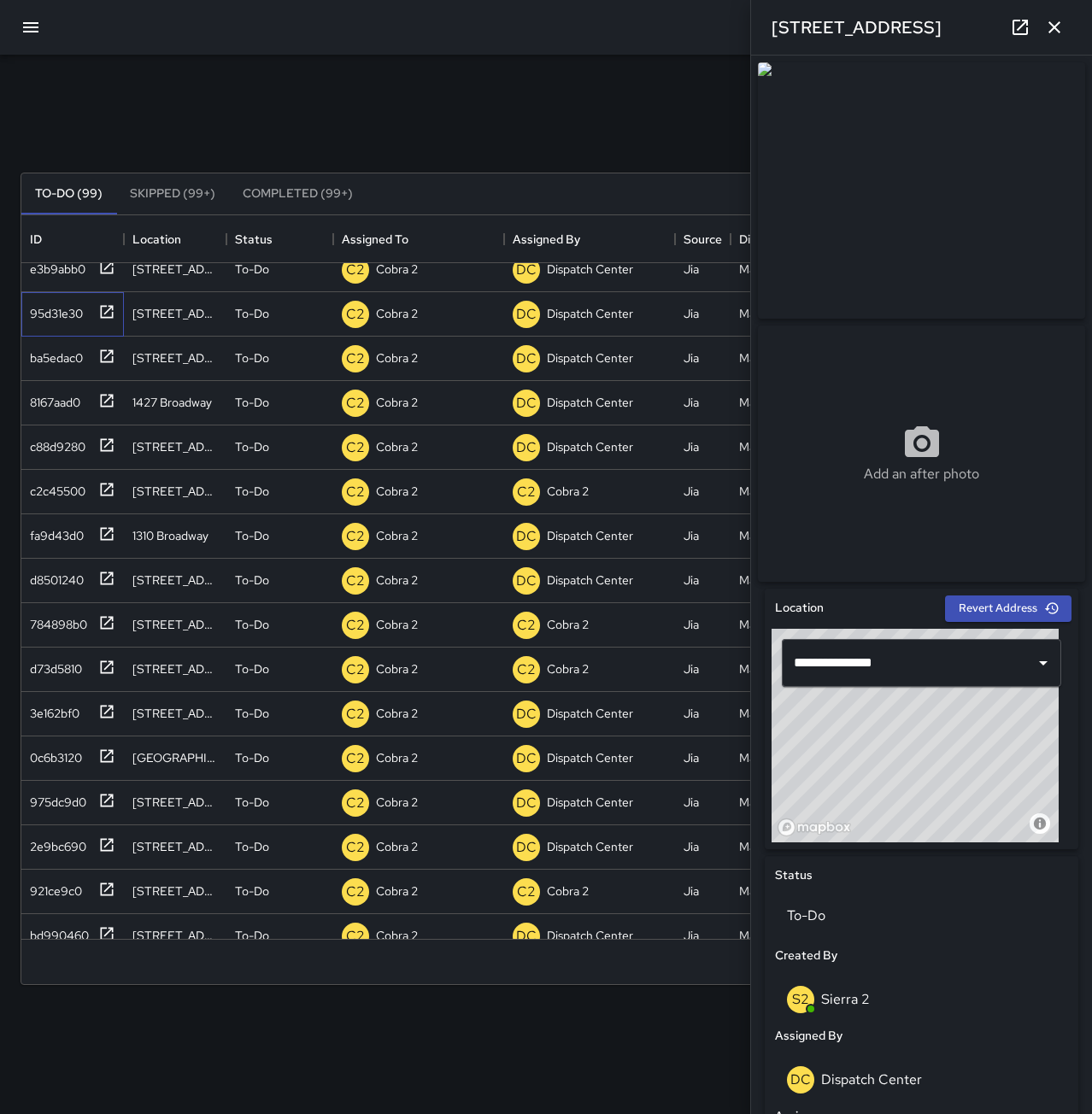
scroll to position [3503, 0]
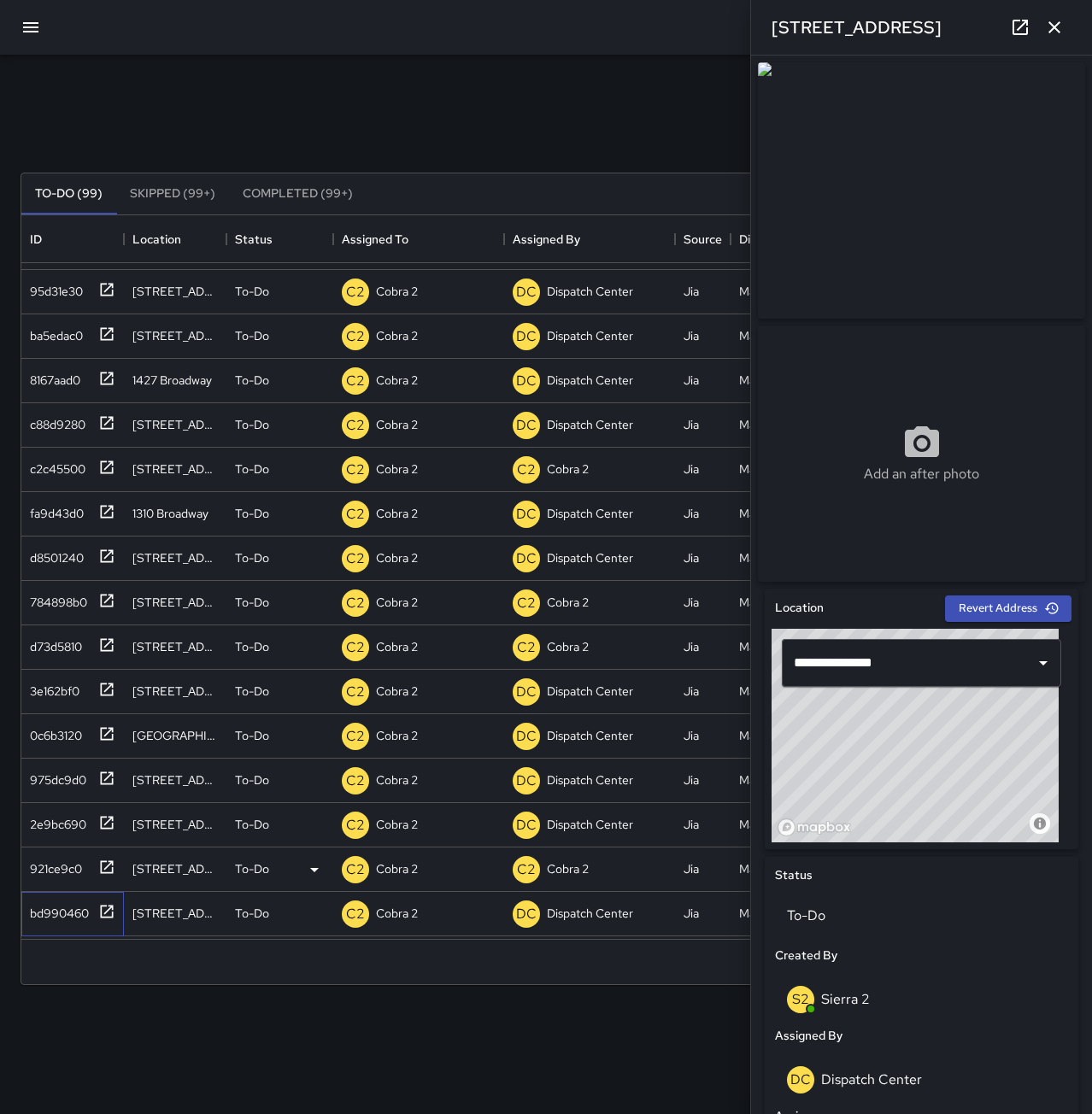
drag, startPoint x: 71, startPoint y: 905, endPoint x: 271, endPoint y: 866, distance: 203.8
click at [70, 904] on div "bd990460" at bounding box center [56, 910] width 66 height 24
type input "**********"
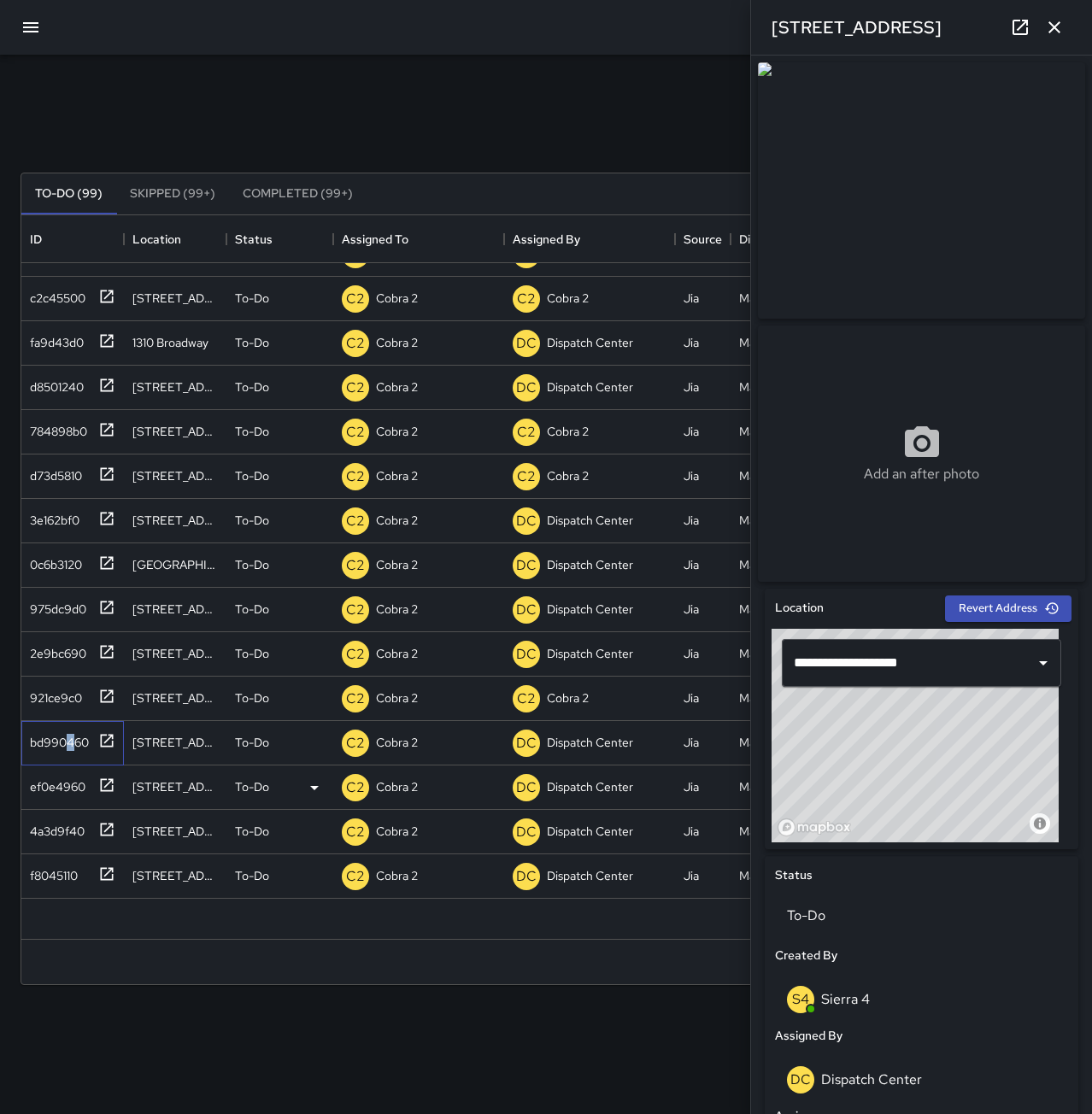
scroll to position [3736, 0]
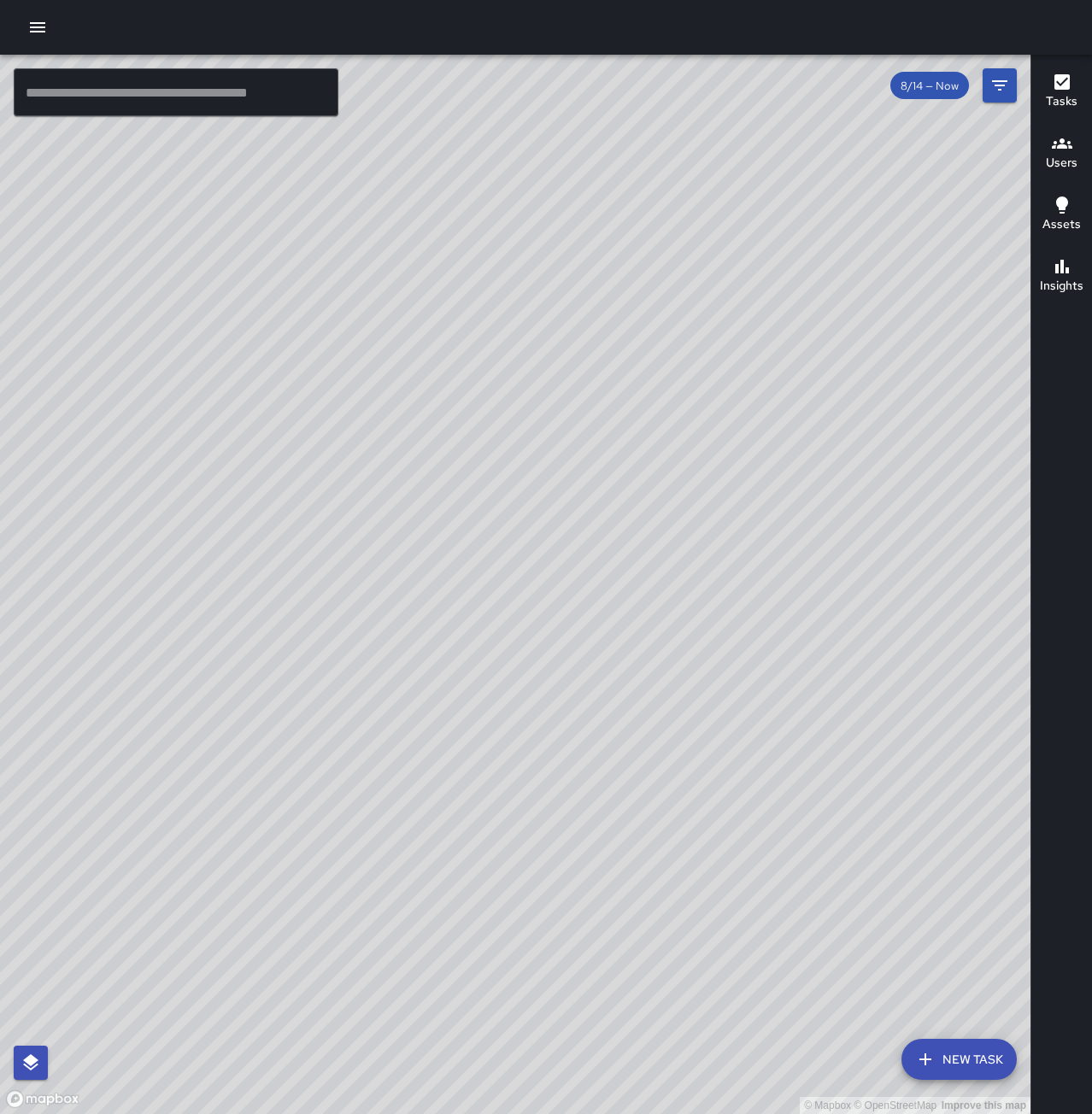
drag, startPoint x: 671, startPoint y: 823, endPoint x: 258, endPoint y: 699, distance: 431.2
click at [258, 699] on div "© Mapbox © OpenStreetMap Improve this map" at bounding box center [515, 584] width 1031 height 1059
drag, startPoint x: 566, startPoint y: 378, endPoint x: 552, endPoint y: 820, distance: 442.2
click at [552, 820] on div "© Mapbox © OpenStreetMap Improve this map" at bounding box center [515, 584] width 1031 height 1059
drag, startPoint x: 564, startPoint y: 782, endPoint x: 620, endPoint y: 553, distance: 235.7
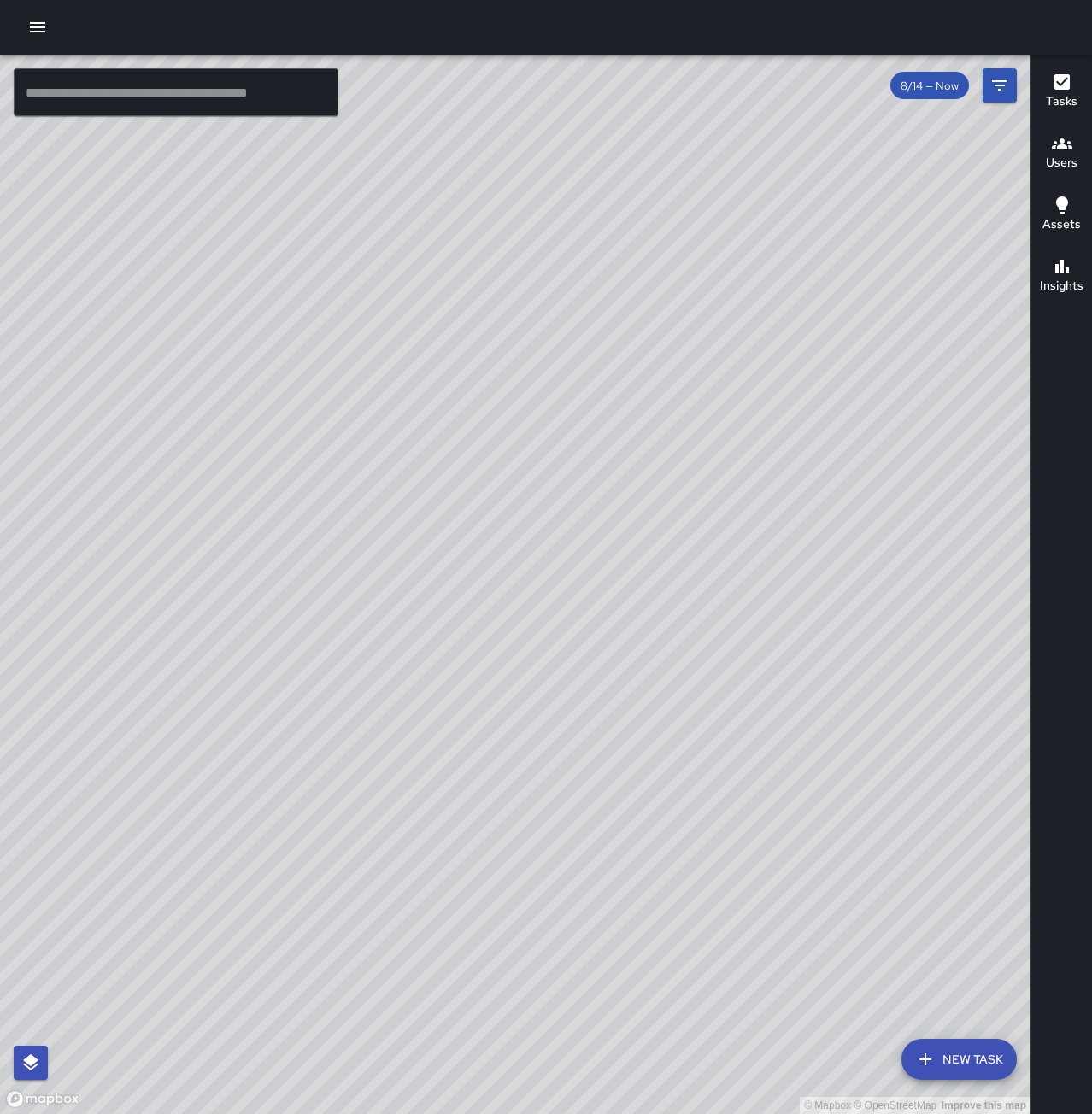
click at [620, 553] on div "© Mapbox © OpenStreetMap Improve this map" at bounding box center [515, 584] width 1031 height 1059
drag, startPoint x: 474, startPoint y: 930, endPoint x: 671, endPoint y: 480, distance: 491.2
click at [671, 480] on div "© Mapbox © OpenStreetMap Improve this map" at bounding box center [515, 584] width 1031 height 1059
drag, startPoint x: 579, startPoint y: 953, endPoint x: 542, endPoint y: 790, distance: 167.1
click at [542, 790] on div "© Mapbox © OpenStreetMap Improve this map" at bounding box center [515, 584] width 1031 height 1059
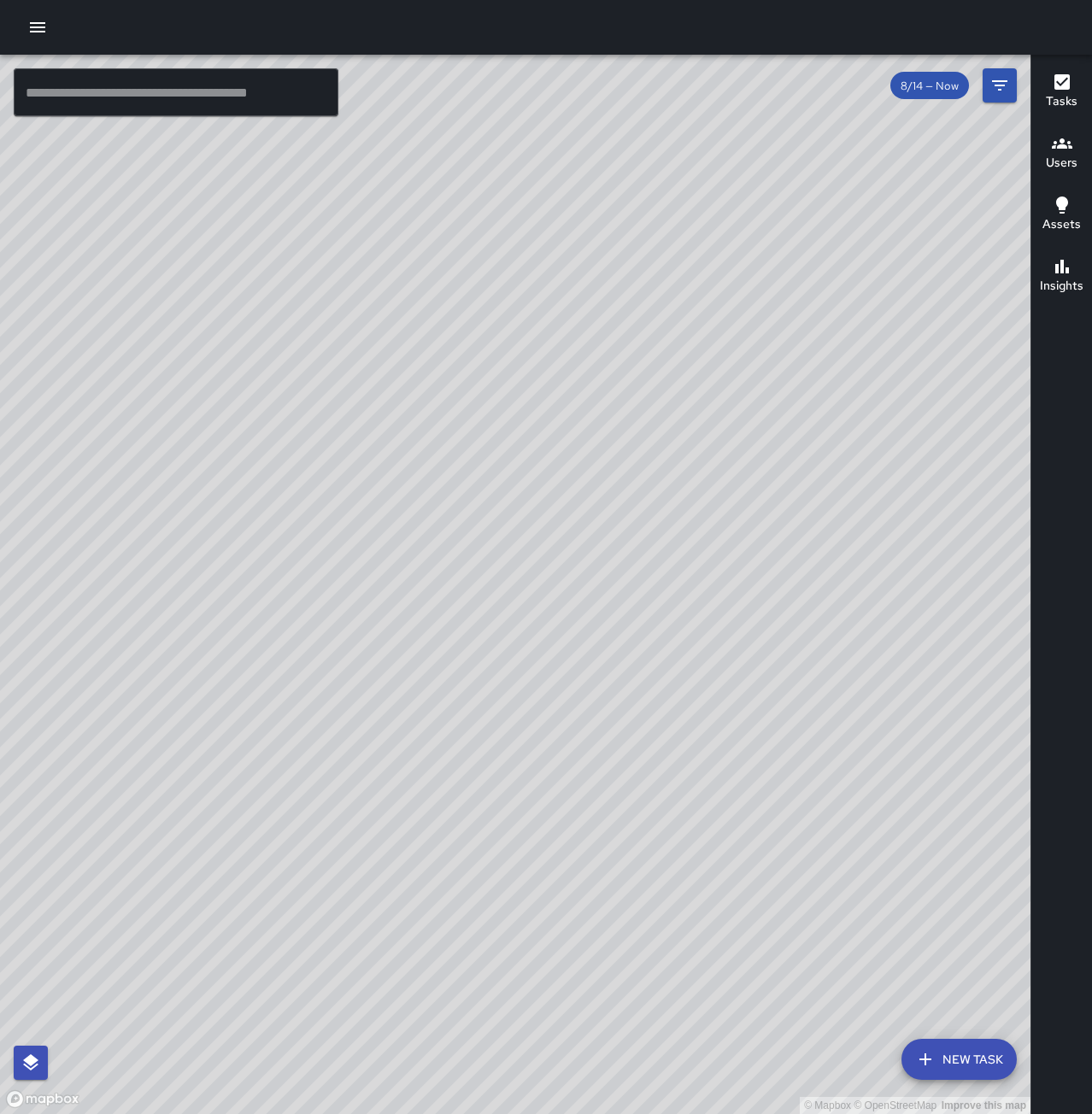
drag, startPoint x: 266, startPoint y: 743, endPoint x: 274, endPoint y: 709, distance: 34.9
drag, startPoint x: 274, startPoint y: 709, endPoint x: 211, endPoint y: 844, distance: 149.0
click at [210, 847] on div "© Mapbox © OpenStreetMap Improve this map" at bounding box center [515, 584] width 1031 height 1059
click at [223, 90] on input "text" at bounding box center [175, 92] width 325 height 48
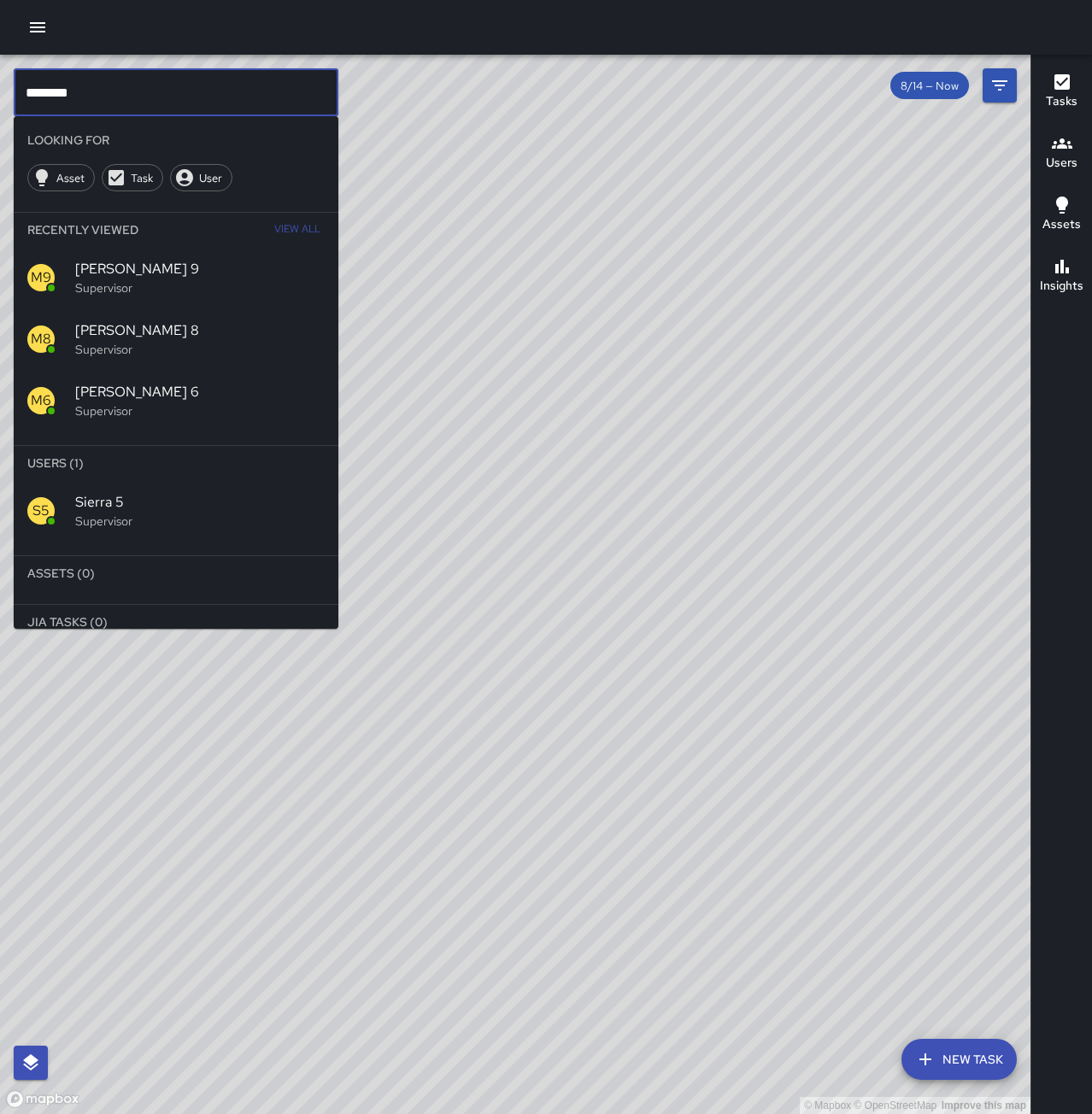
type input "********"
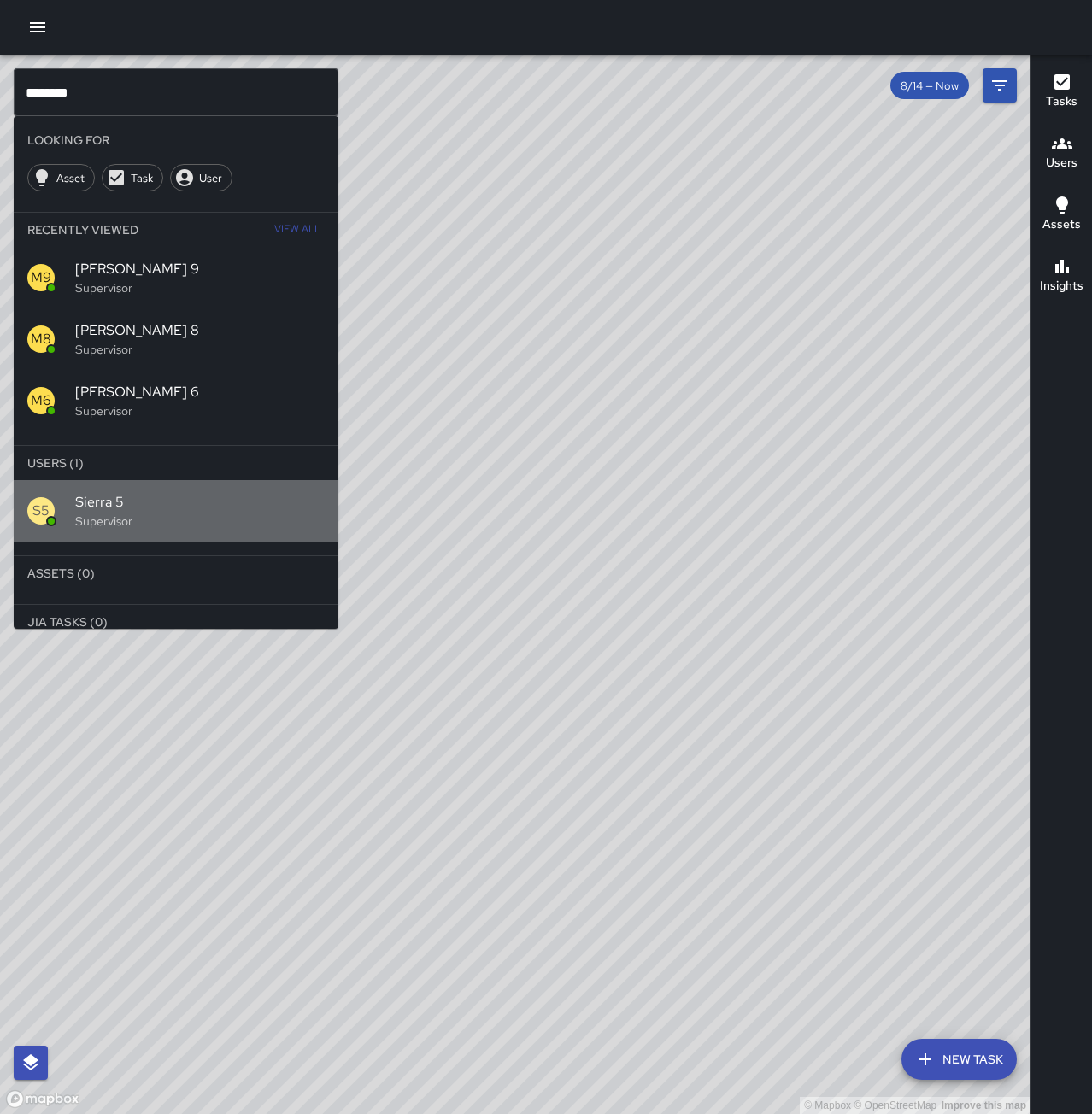
click at [245, 498] on span "Sierra 5" at bounding box center [199, 501] width 249 height 20
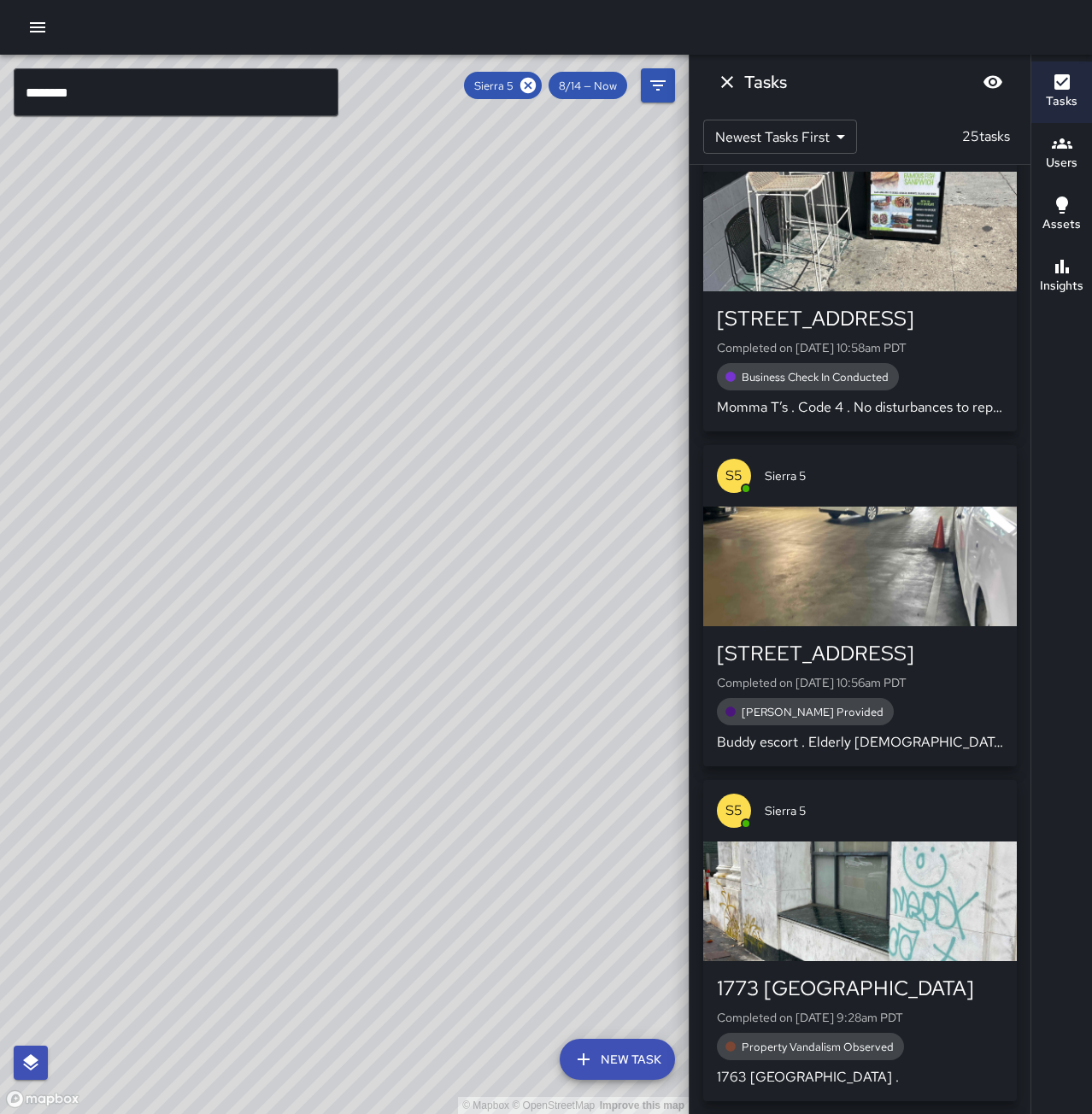
scroll to position [1026, 0]
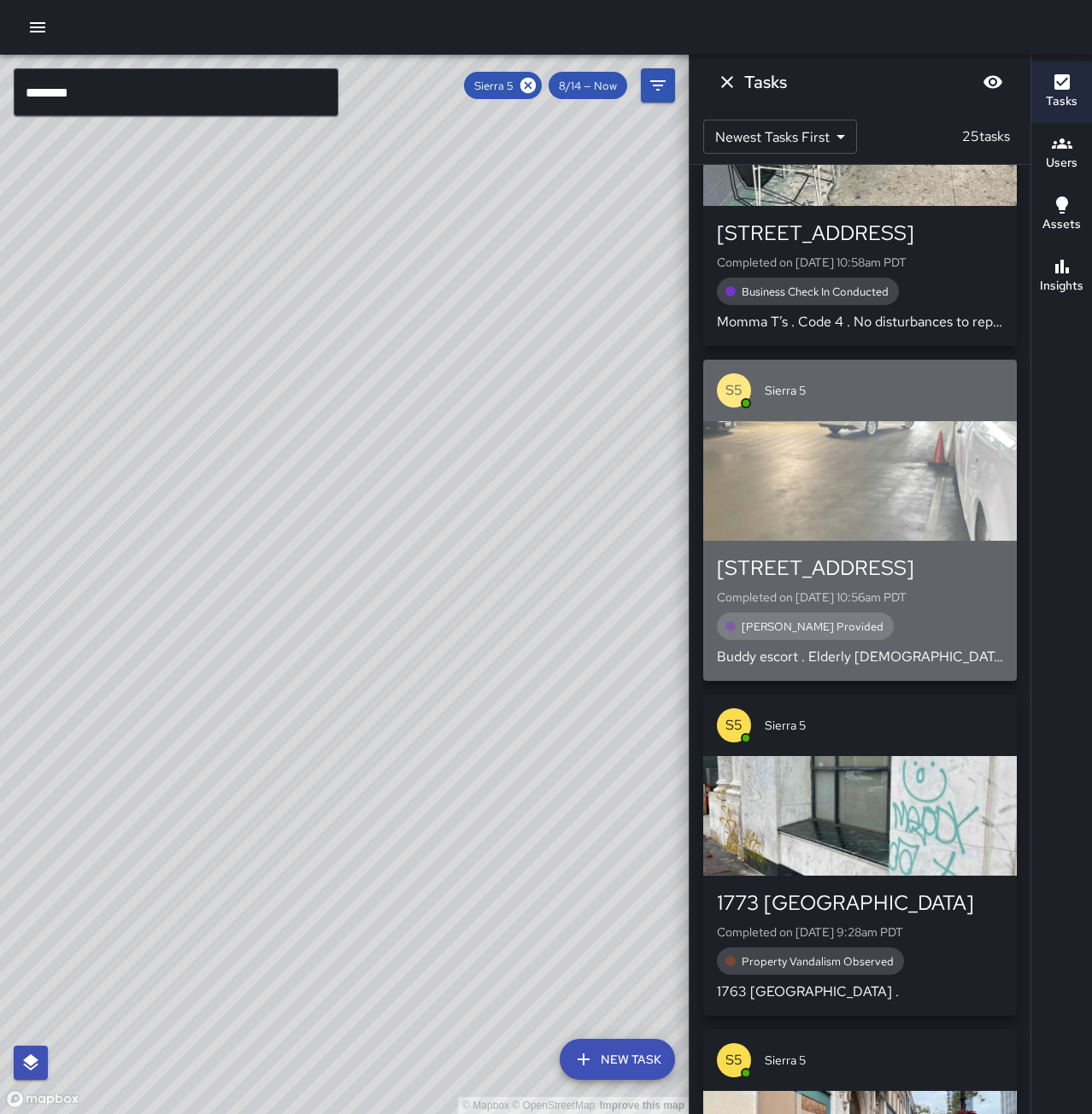
click at [949, 582] on div "[STREET_ADDRESS] Completed on [DATE] 10:56am PDT [PERSON_NAME] Provided Buddy e…" at bounding box center [860, 611] width 287 height 113
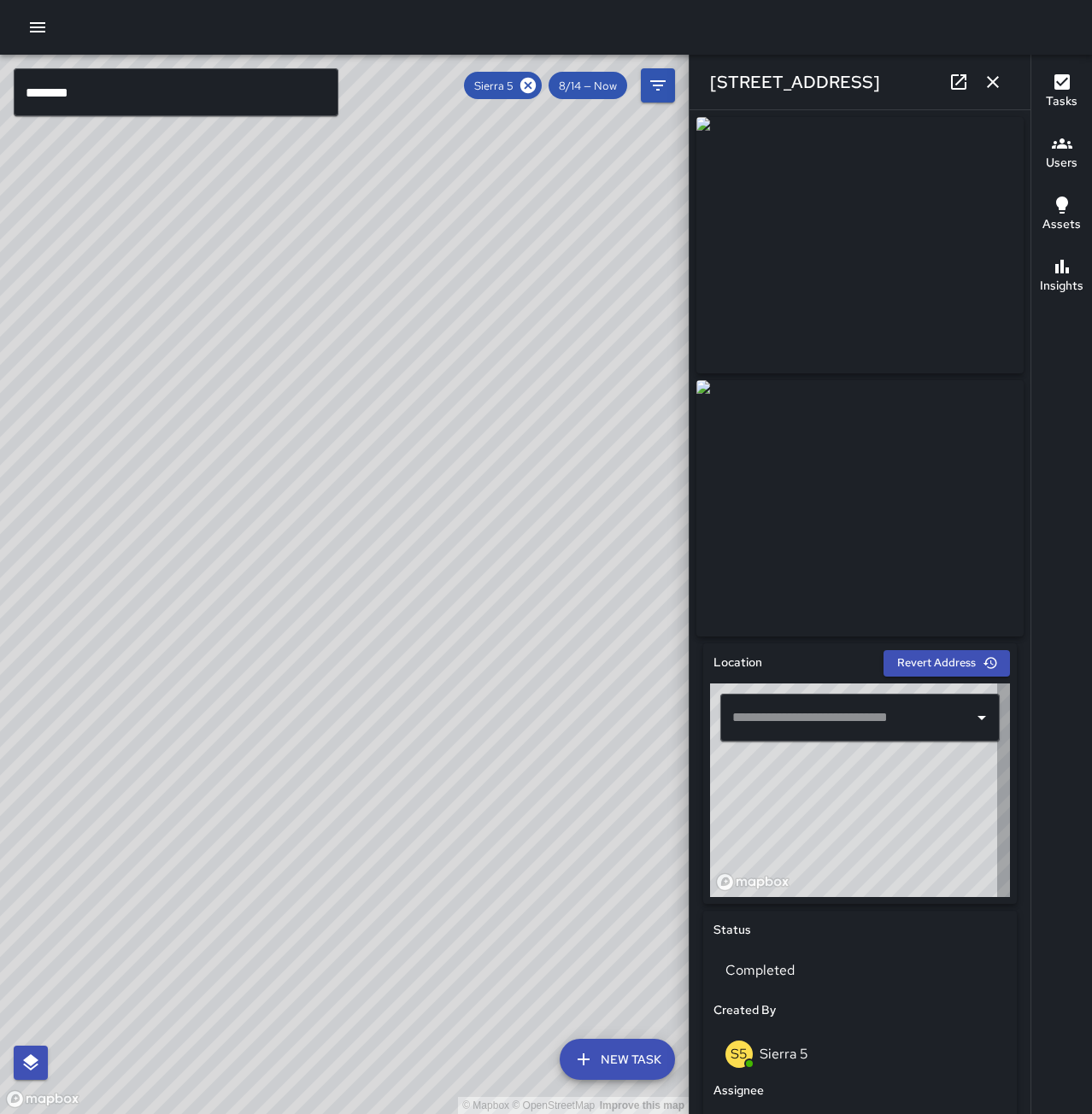
type input "**********"
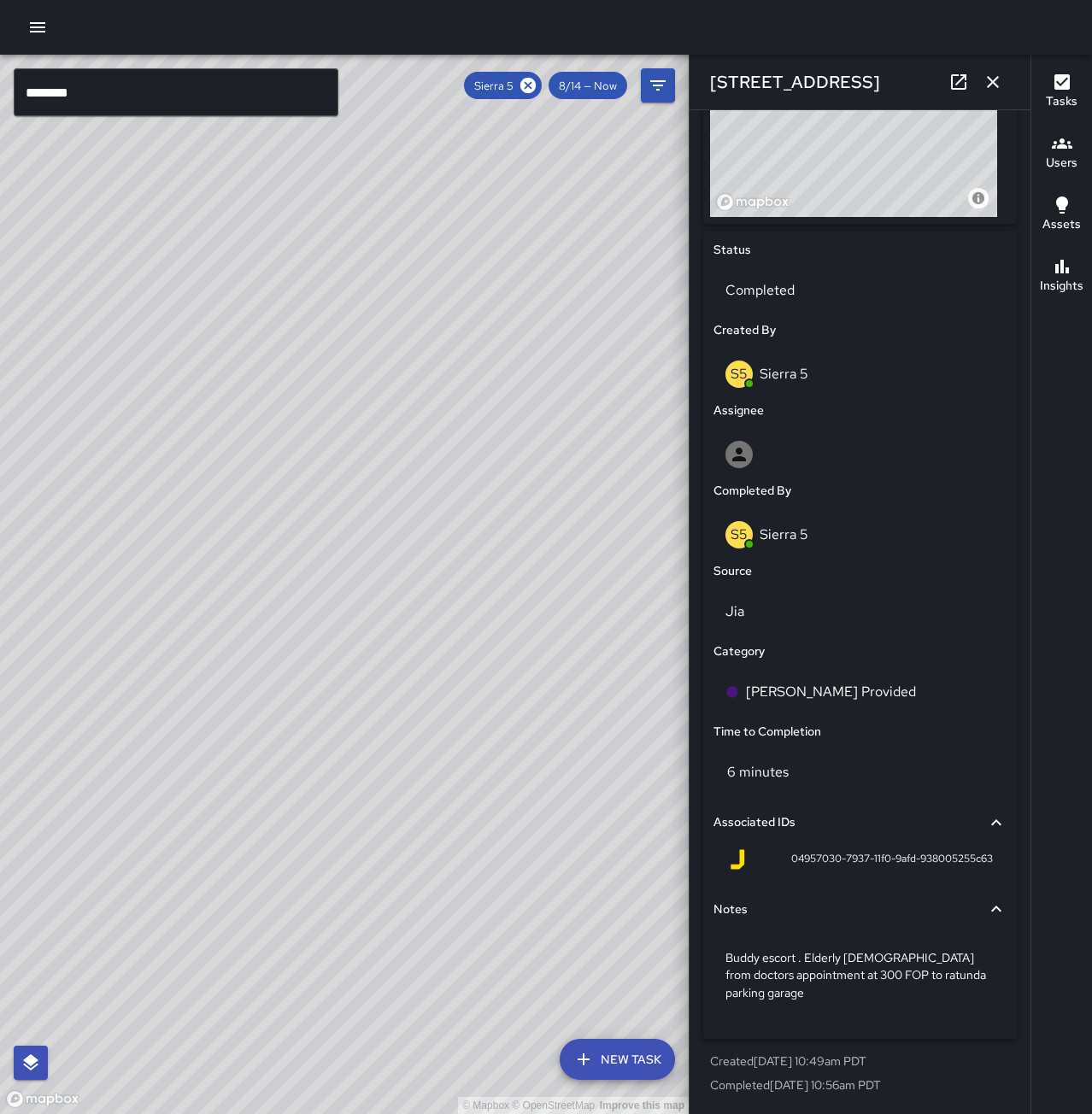
scroll to position [684, 0]
click at [990, 82] on icon "button" at bounding box center [992, 81] width 20 height 20
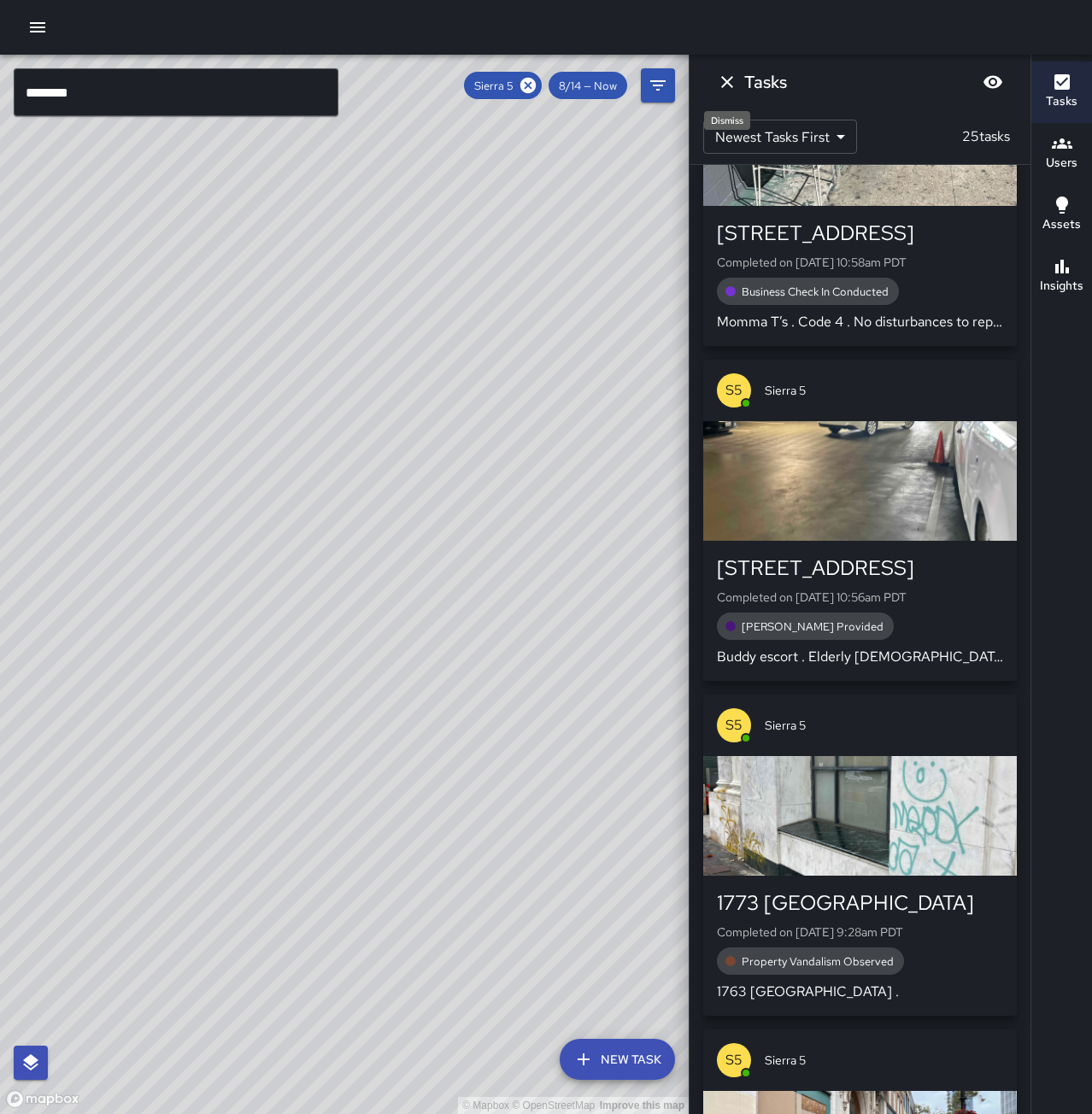
click at [724, 77] on icon "Dismiss" at bounding box center [727, 81] width 20 height 20
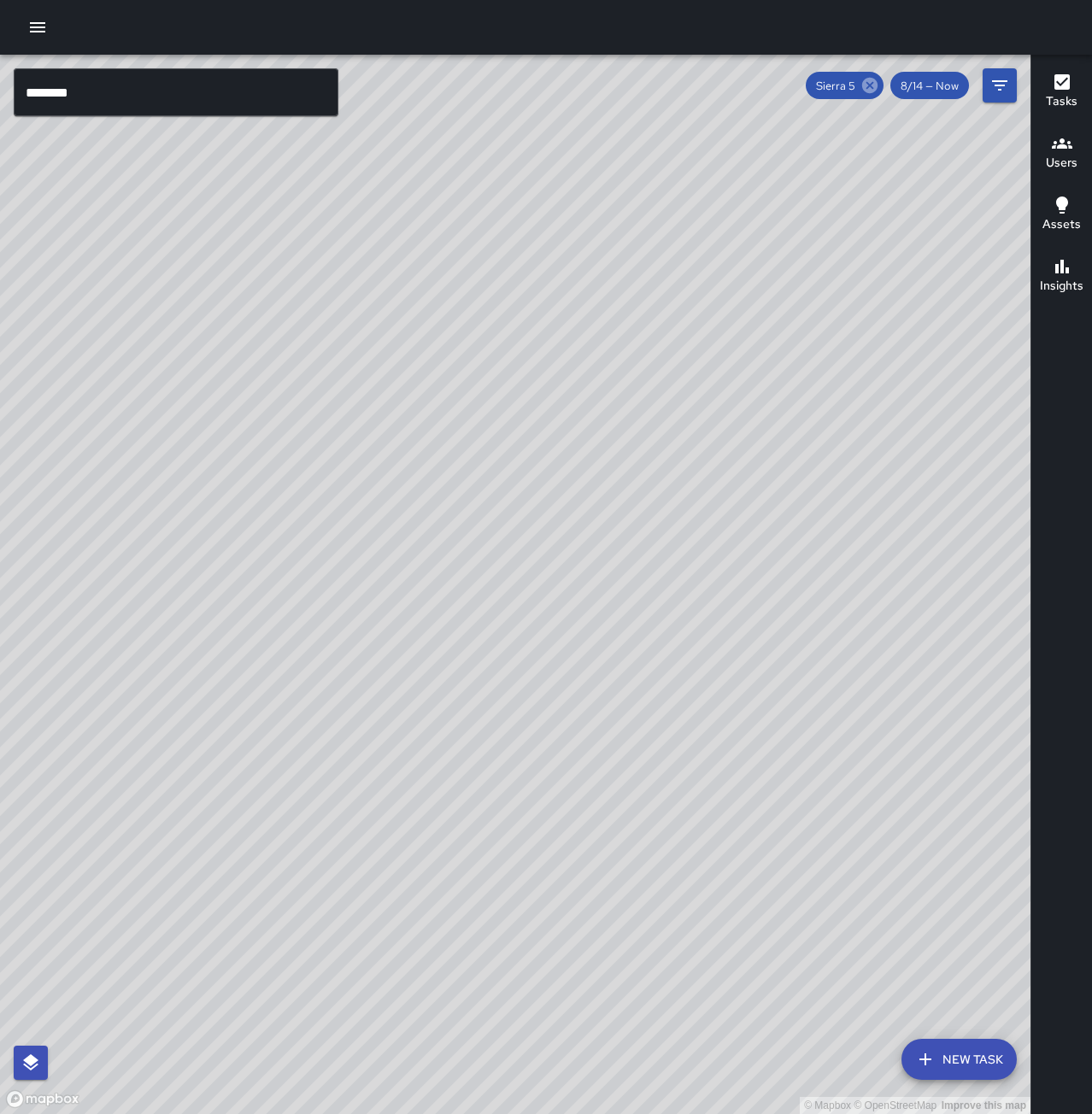
click at [868, 81] on icon at bounding box center [870, 85] width 15 height 15
click at [0, 99] on html "© Mapbox © OpenStreetMap Improve this map ******** ​ New Task 8/14 — Now Map La…" at bounding box center [546, 557] width 1092 height 1114
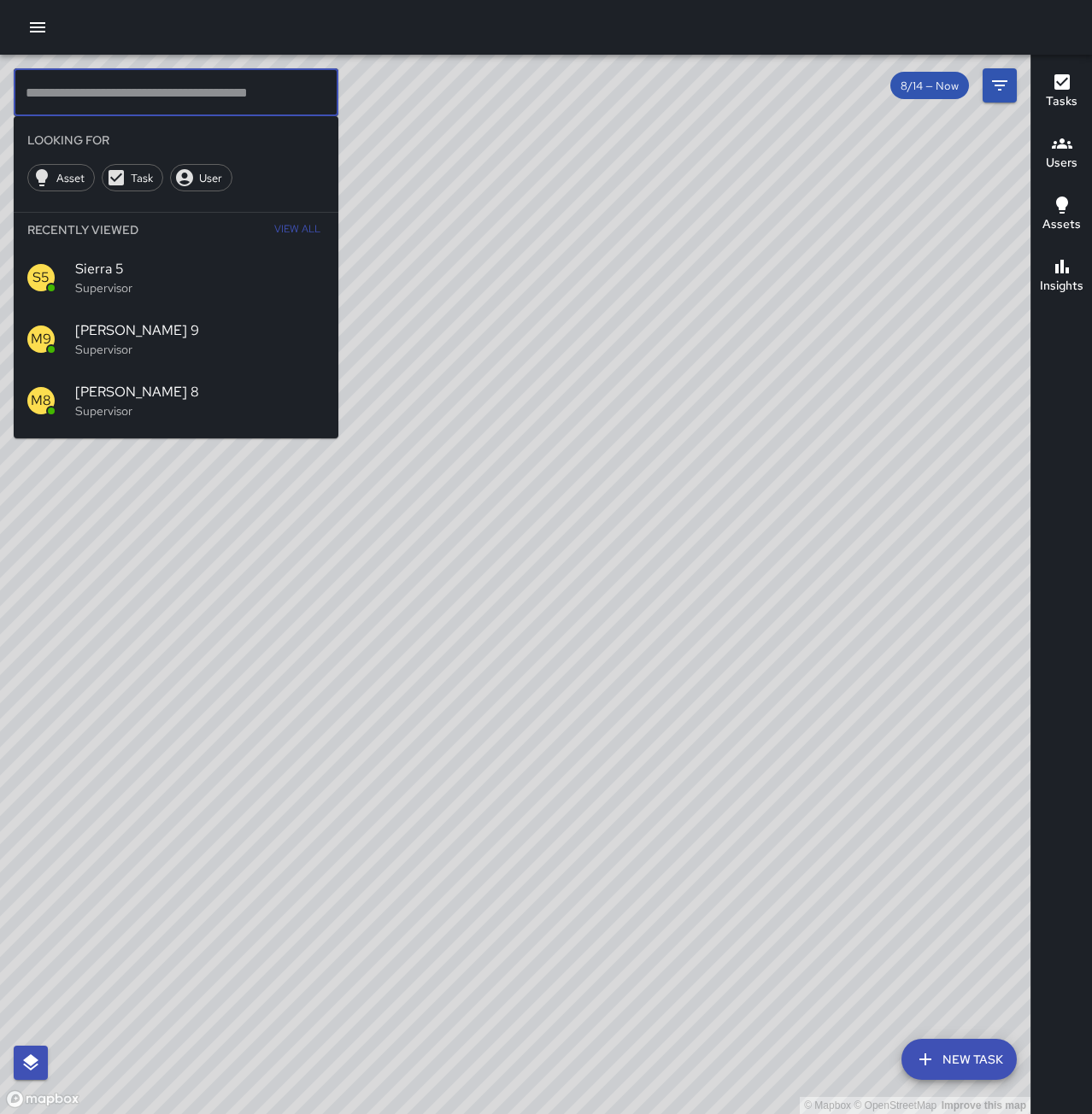
scroll to position [53818, 0]
click at [195, 100] on input "text" at bounding box center [175, 92] width 325 height 48
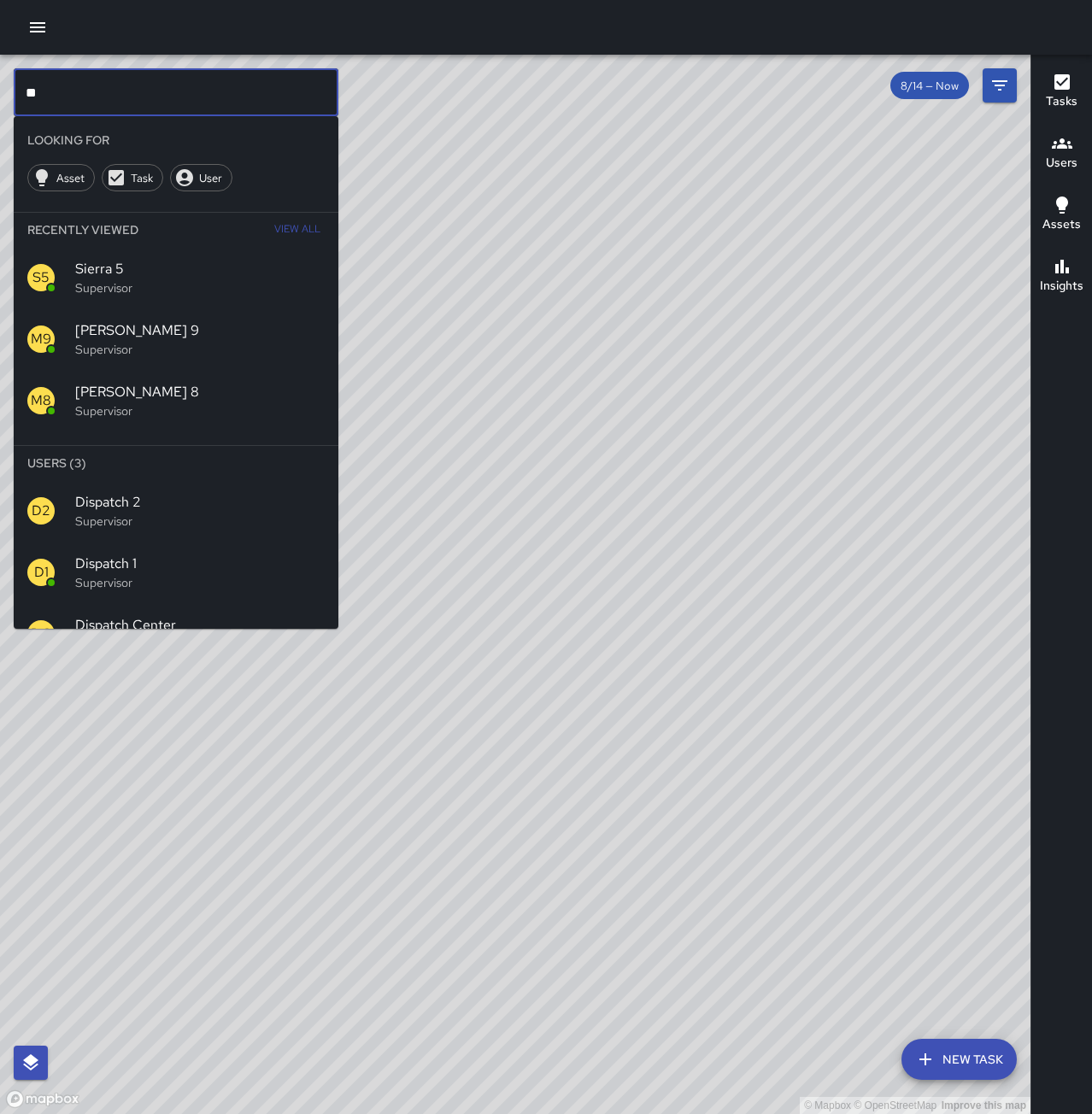
type input "**"
click at [218, 562] on span "Dispatch 1" at bounding box center [199, 564] width 249 height 20
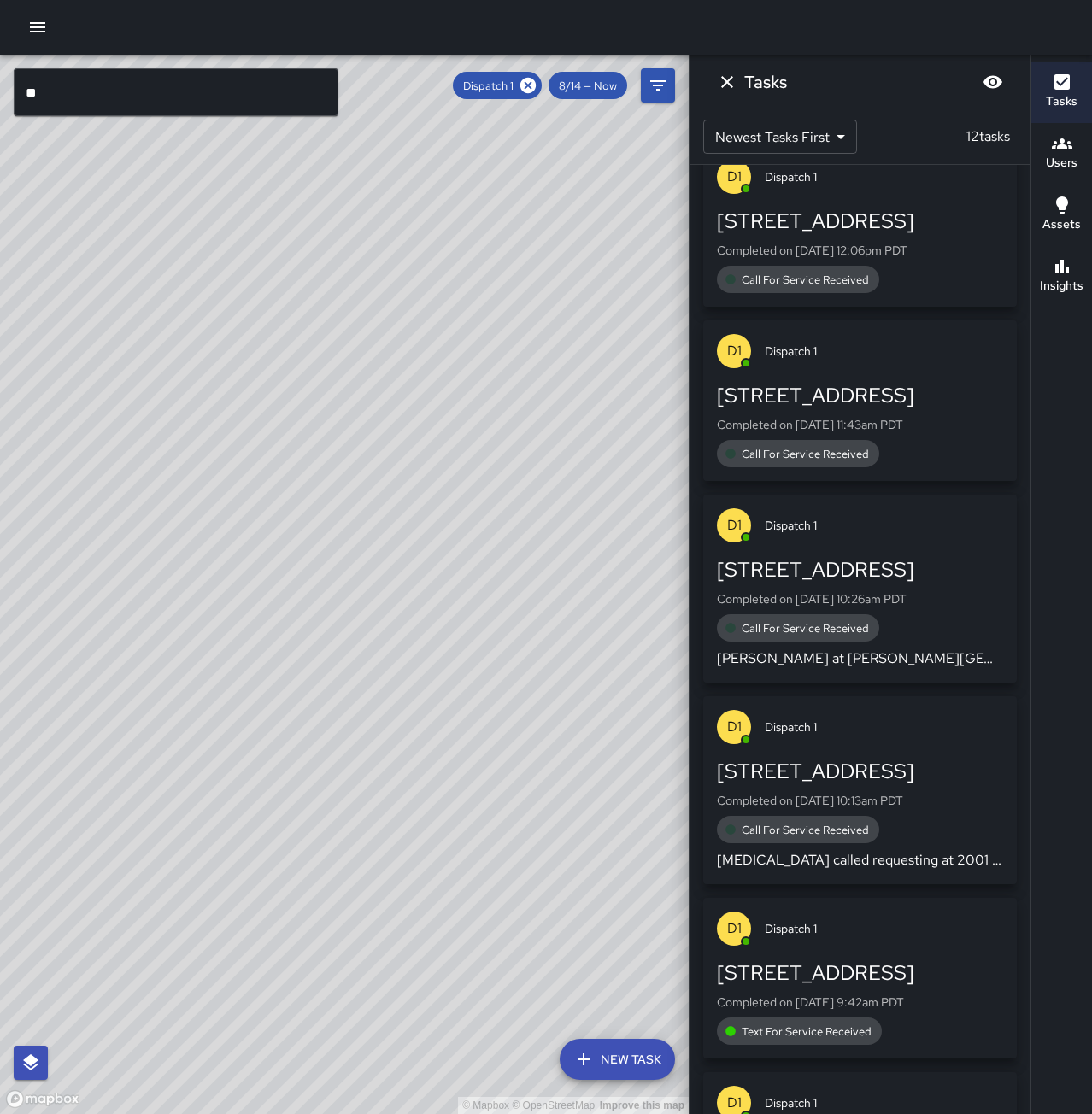
scroll to position [0, 0]
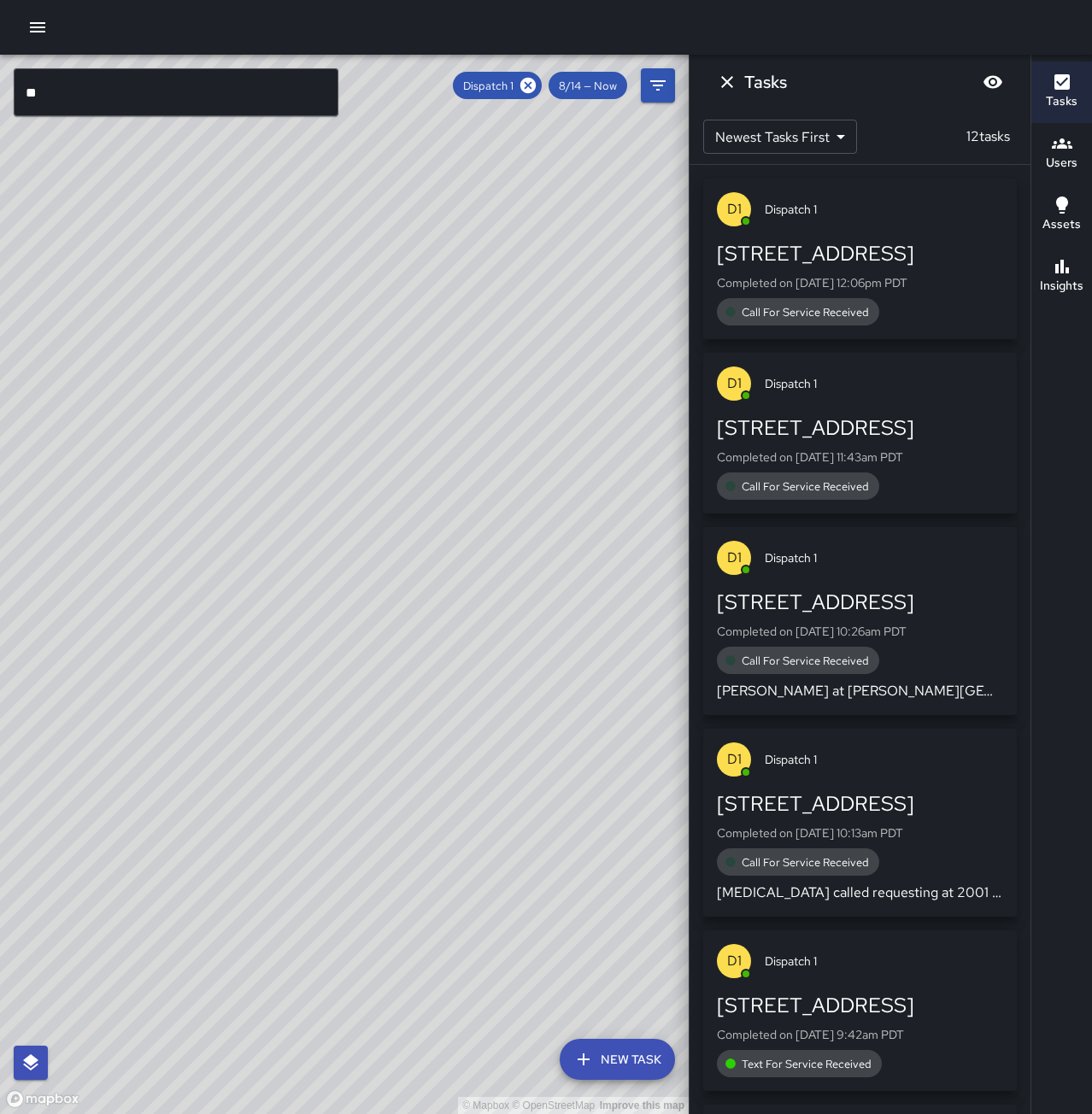
click at [910, 445] on div "[STREET_ADDRESS] Completed on [DATE] 11:43am PDT Call For Service Received" at bounding box center [860, 456] width 287 height 85
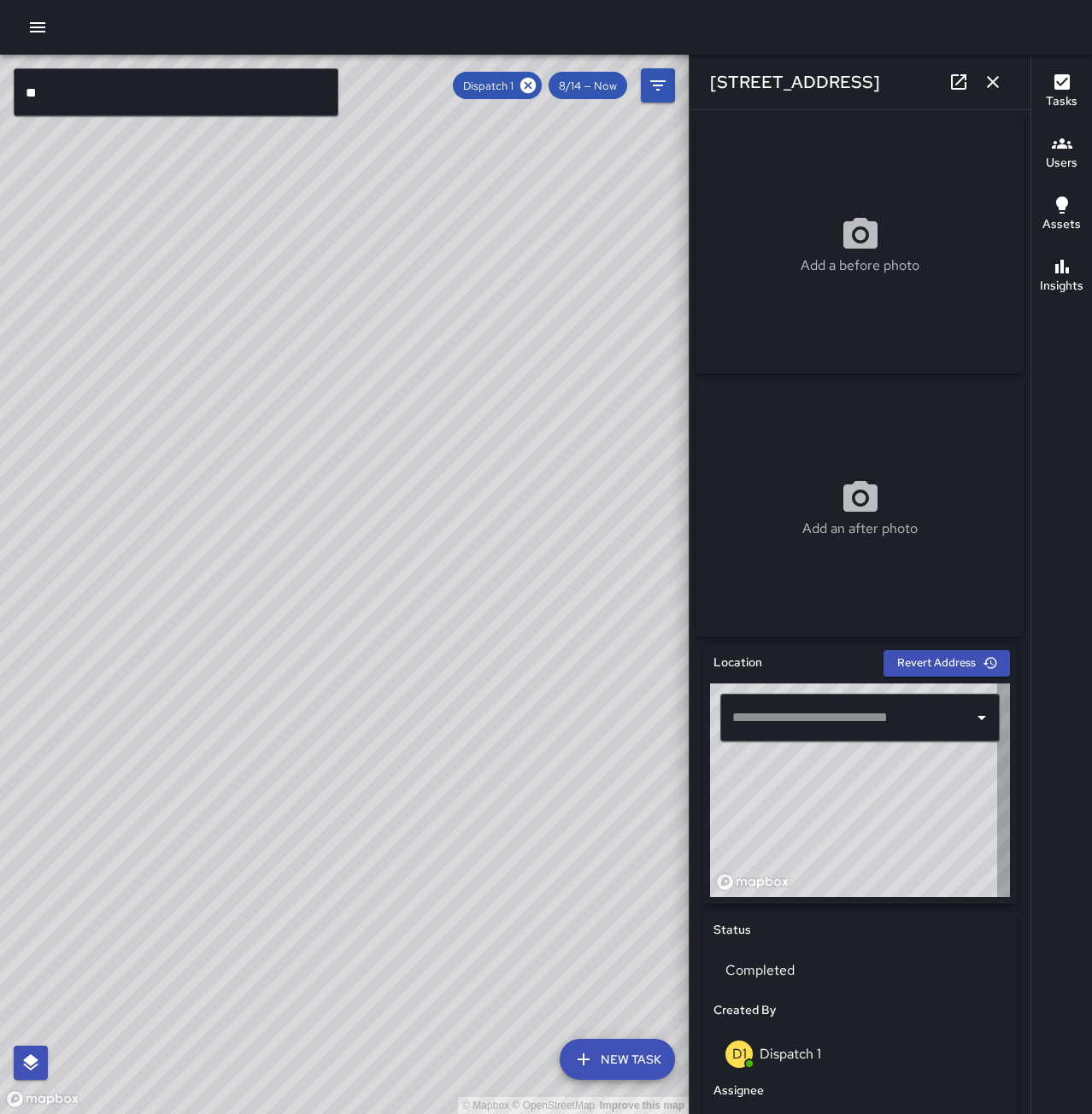
type input "**********"
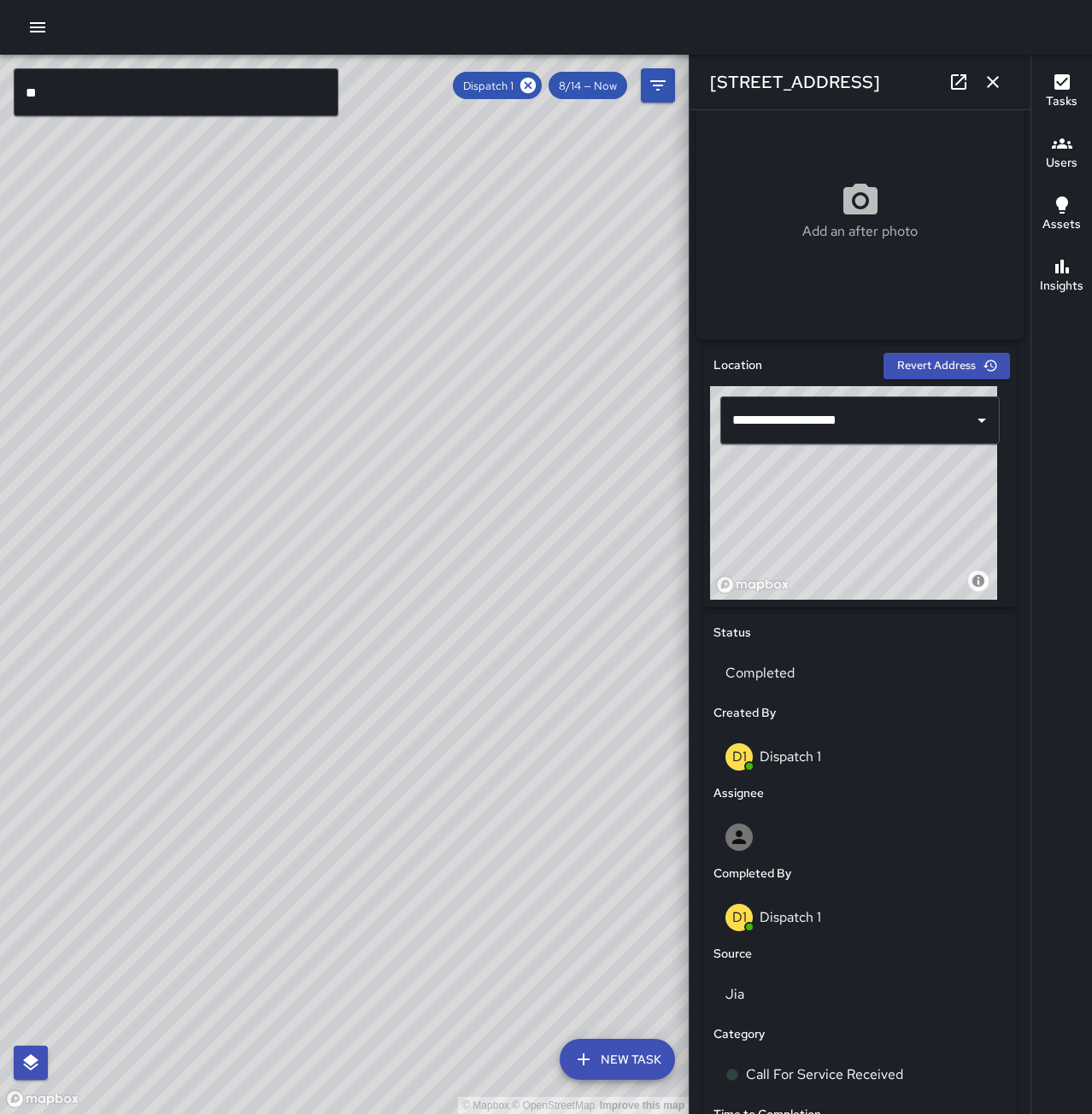
scroll to position [653, 0]
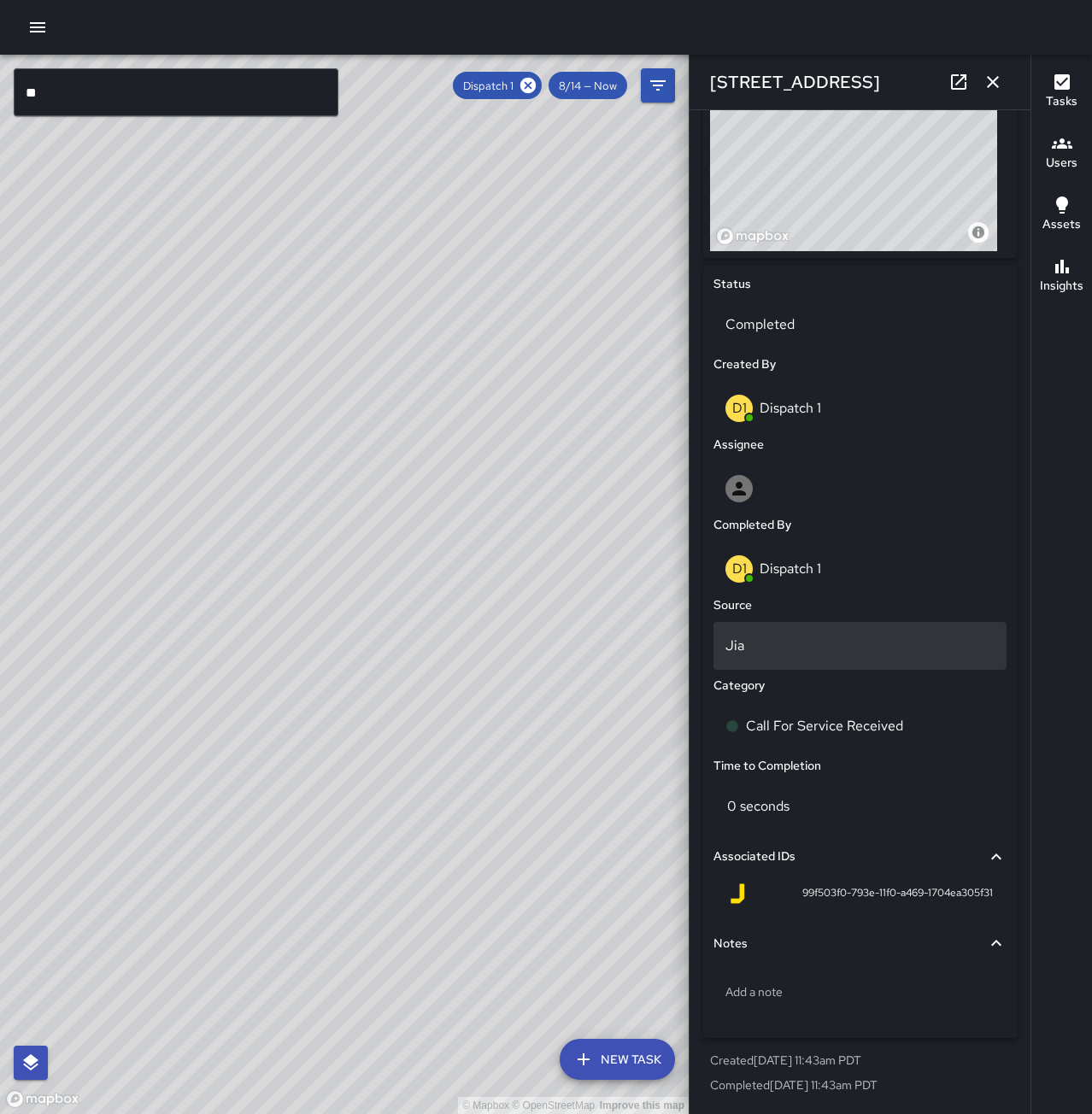
click at [755, 644] on p "Jia" at bounding box center [860, 645] width 269 height 20
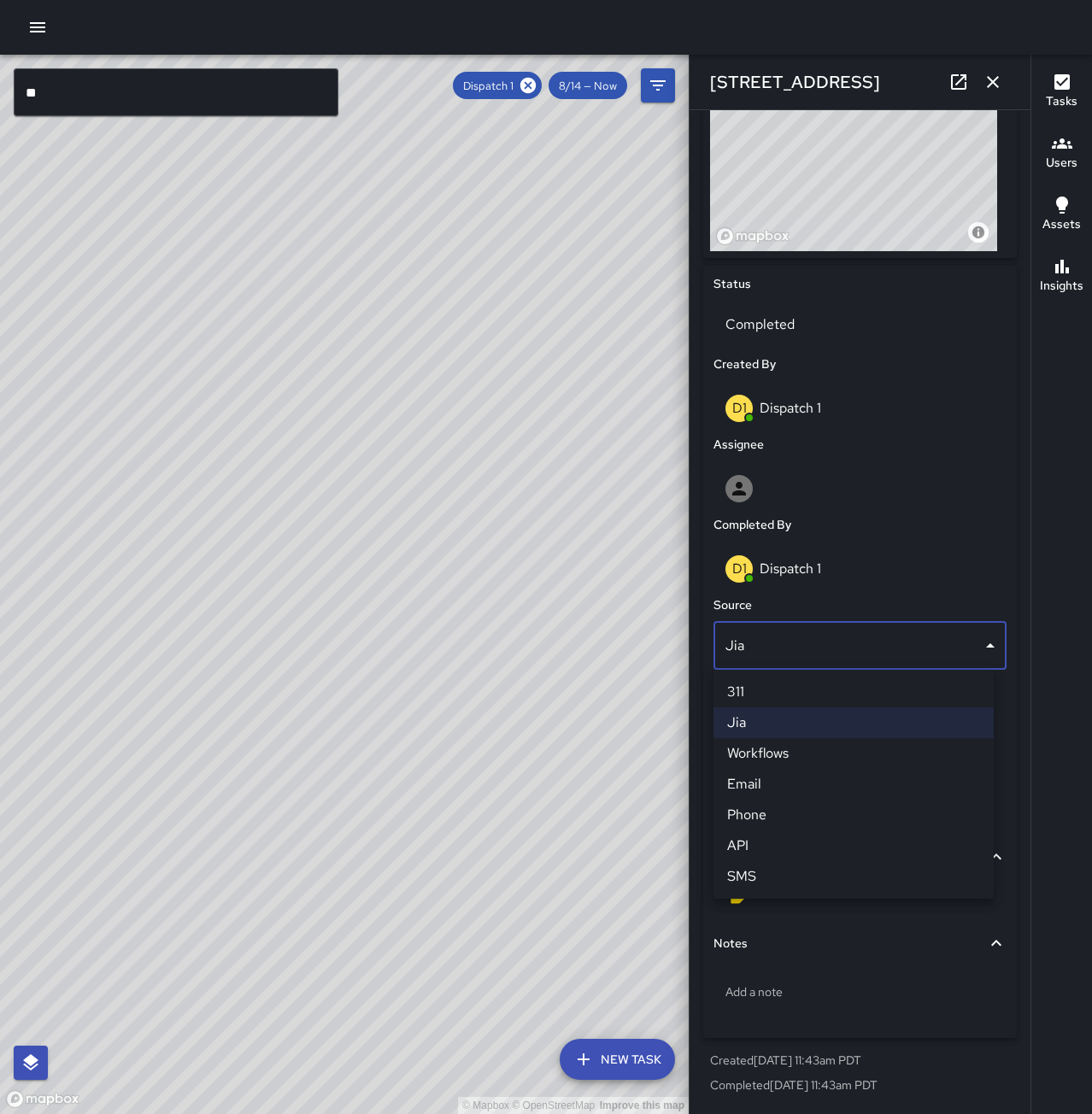
click at [790, 815] on li "Phone" at bounding box center [853, 815] width 280 height 31
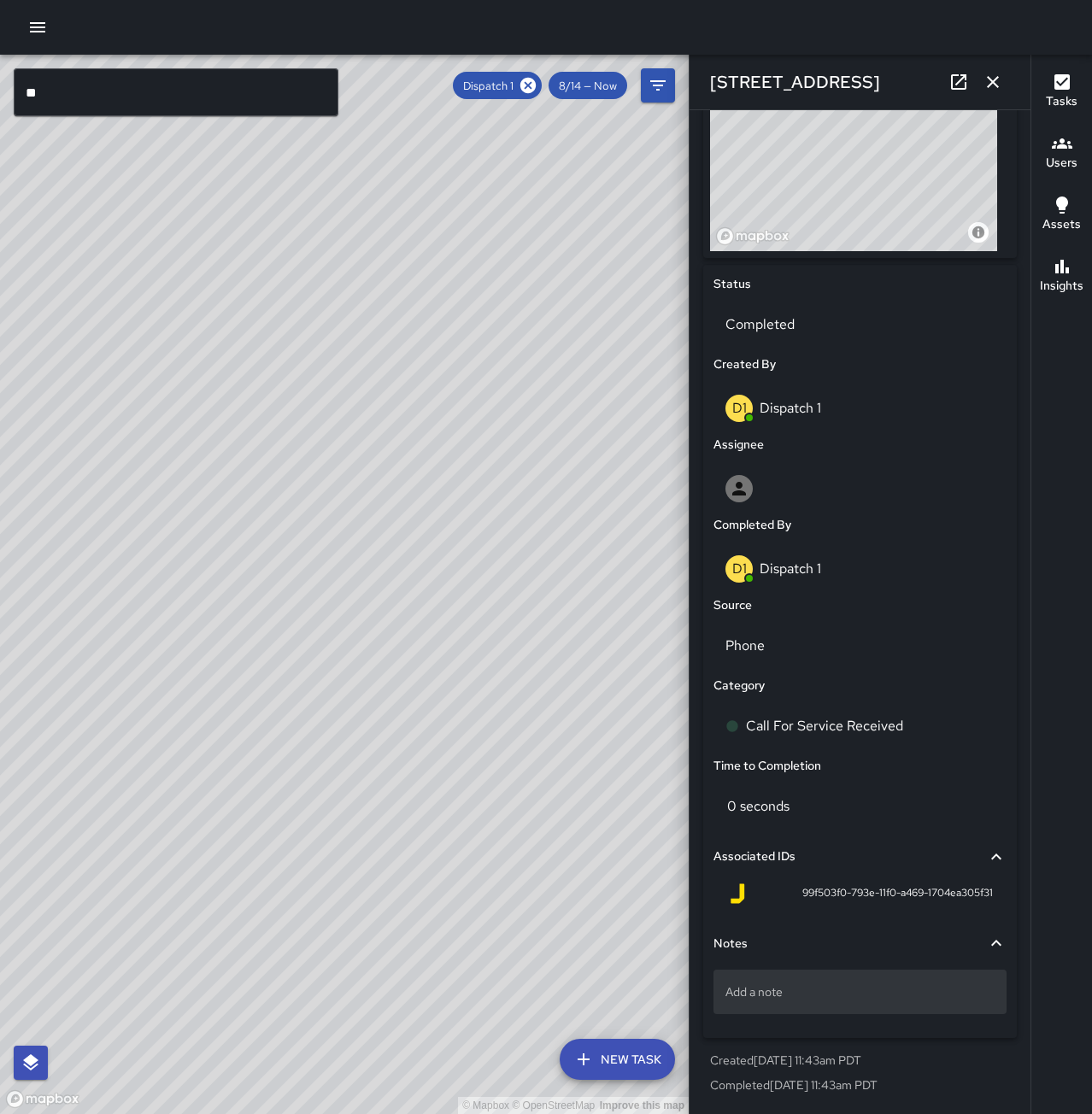
click at [818, 990] on p "Add a note" at bounding box center [860, 992] width 269 height 17
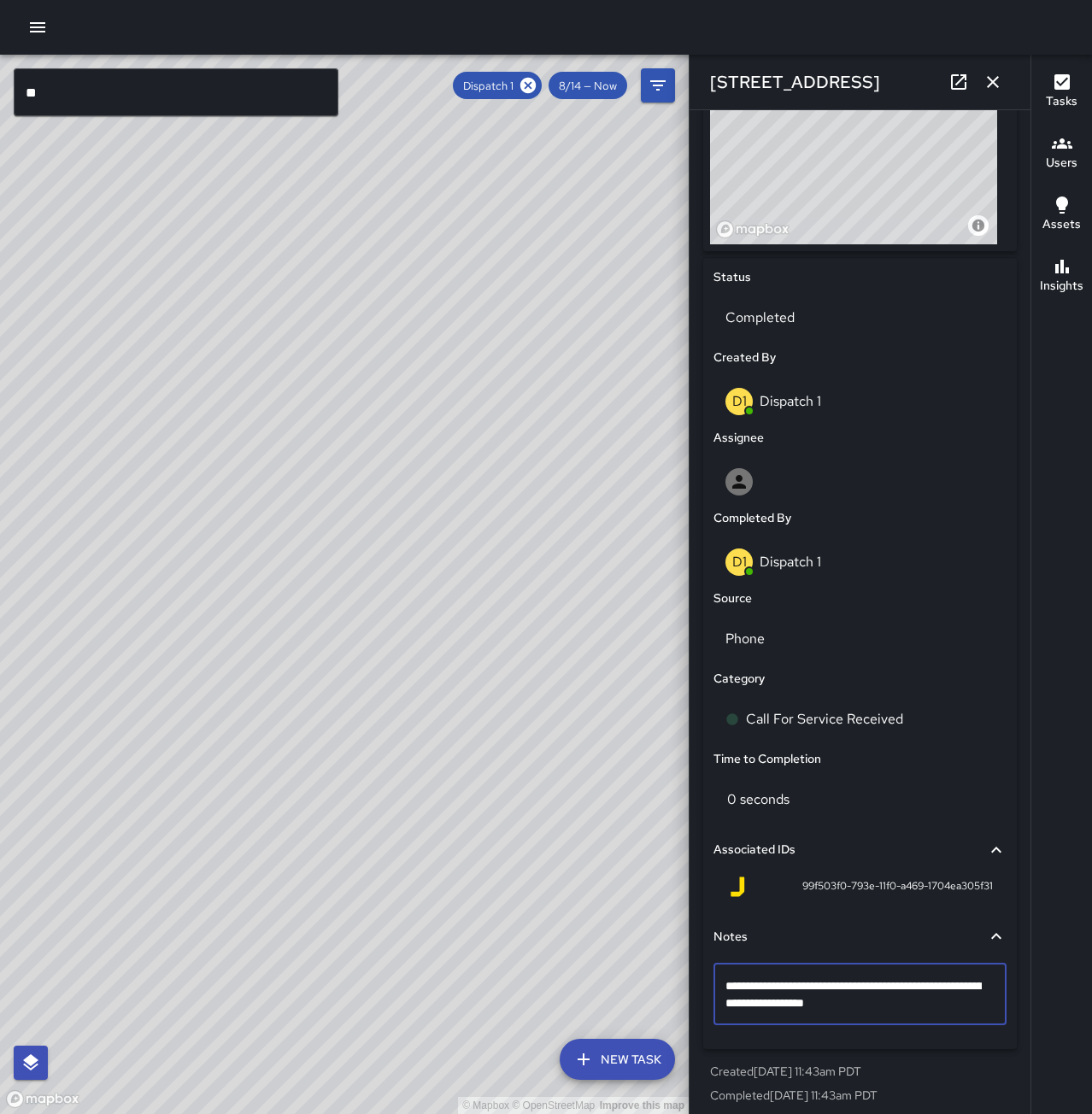
type textarea "**********"
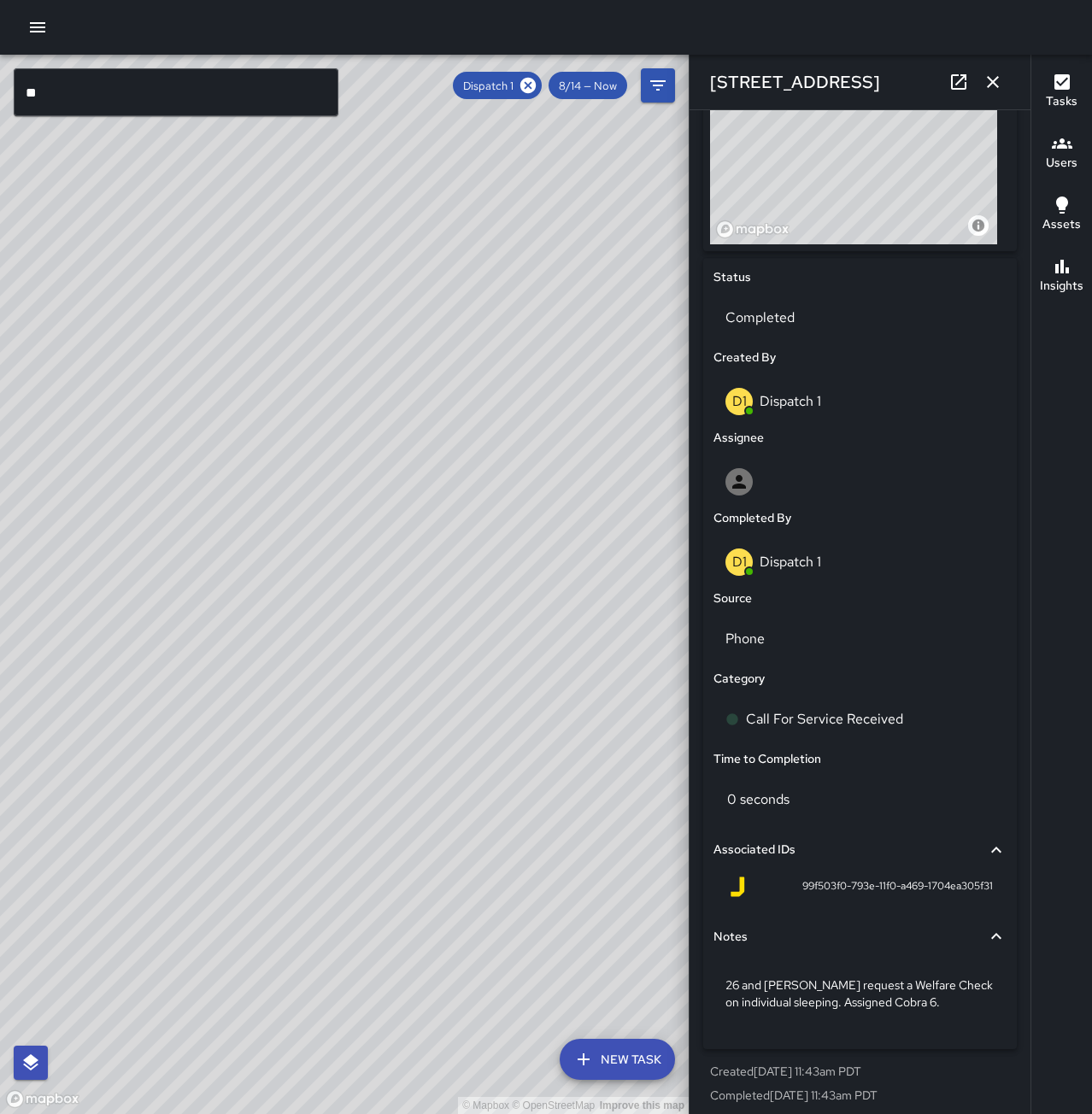
click at [993, 79] on icon "button" at bounding box center [992, 81] width 20 height 20
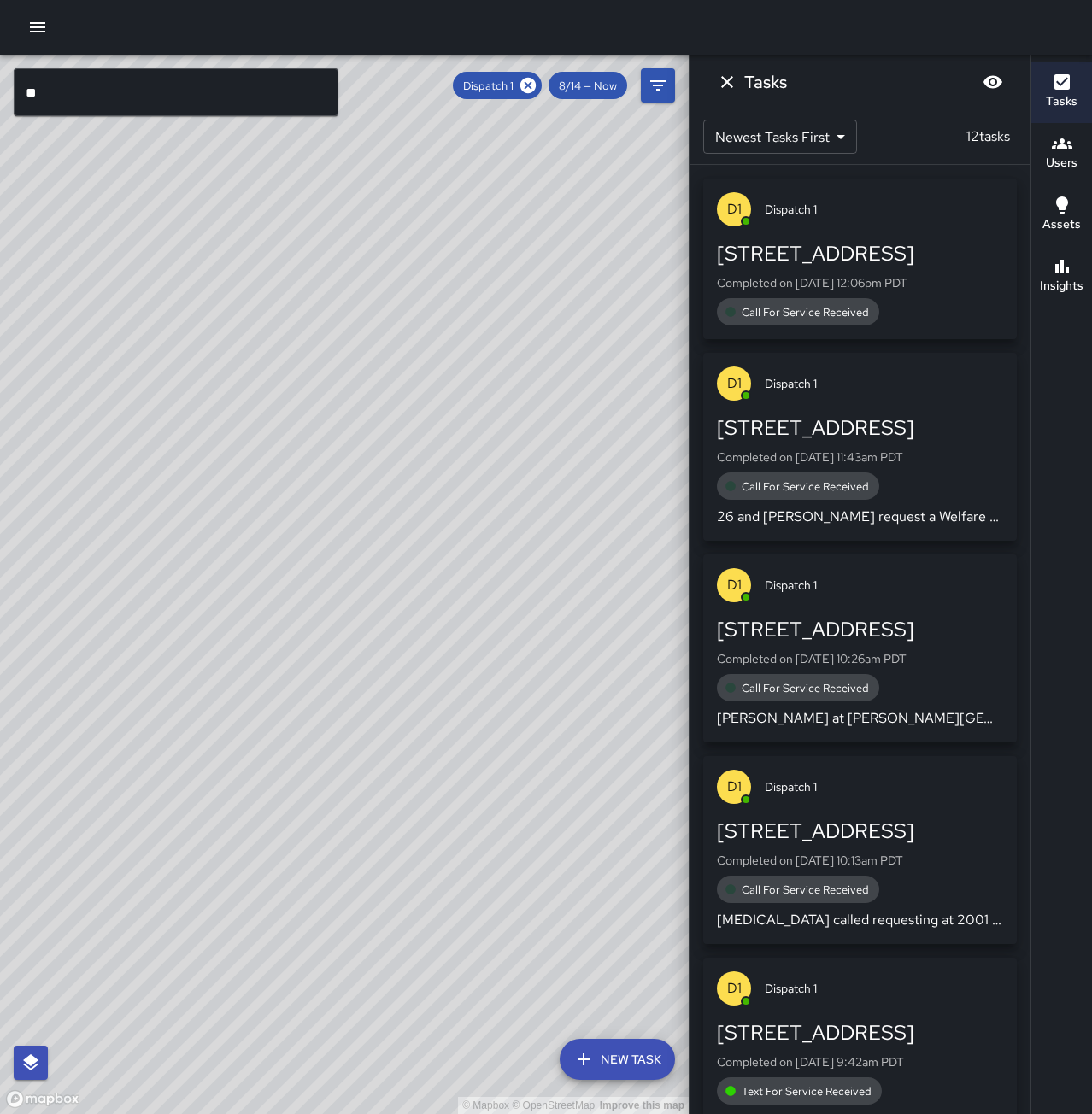
click at [884, 237] on div "D1 Dispatch 1" at bounding box center [860, 209] width 314 height 61
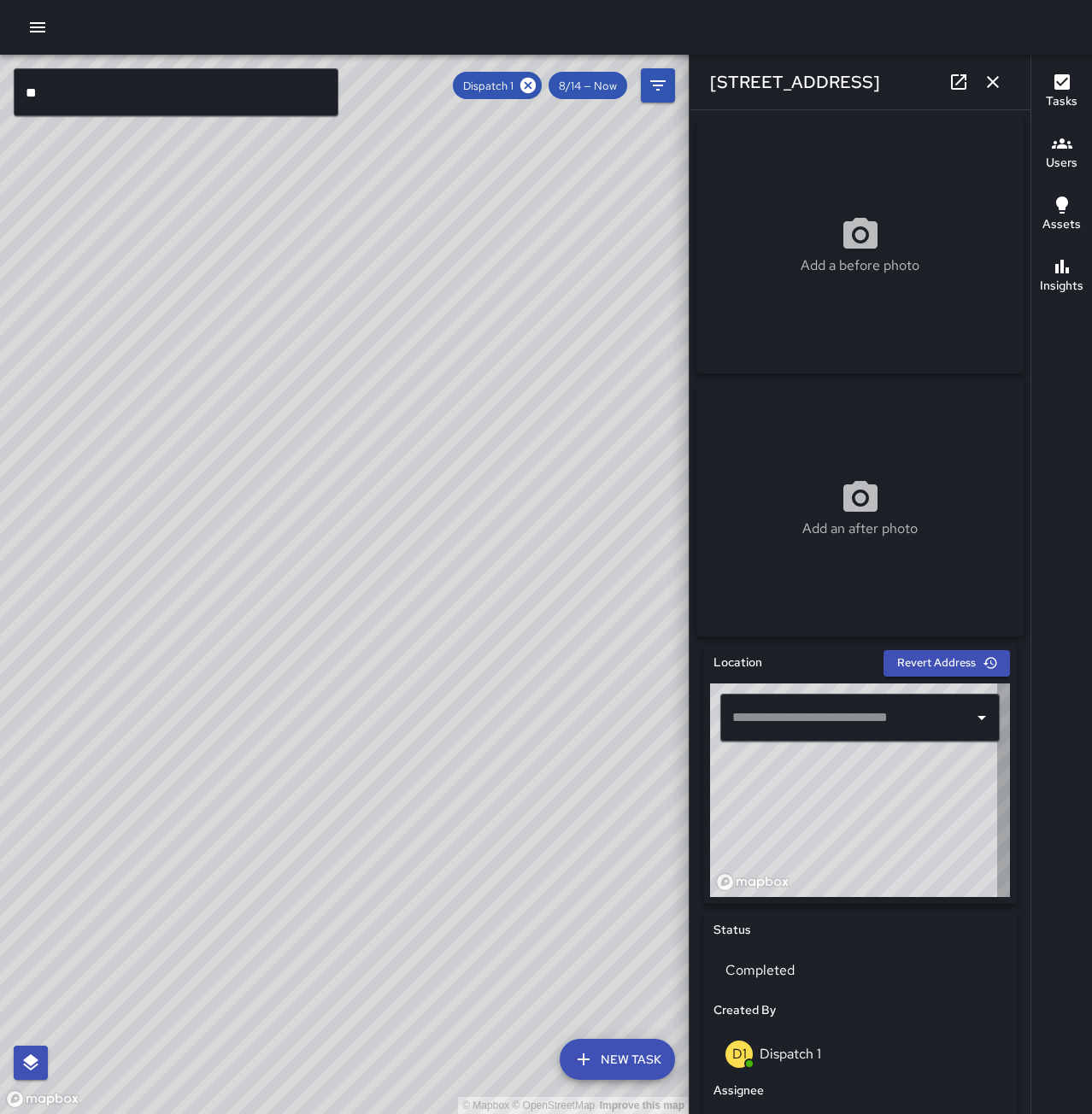
type input "**********"
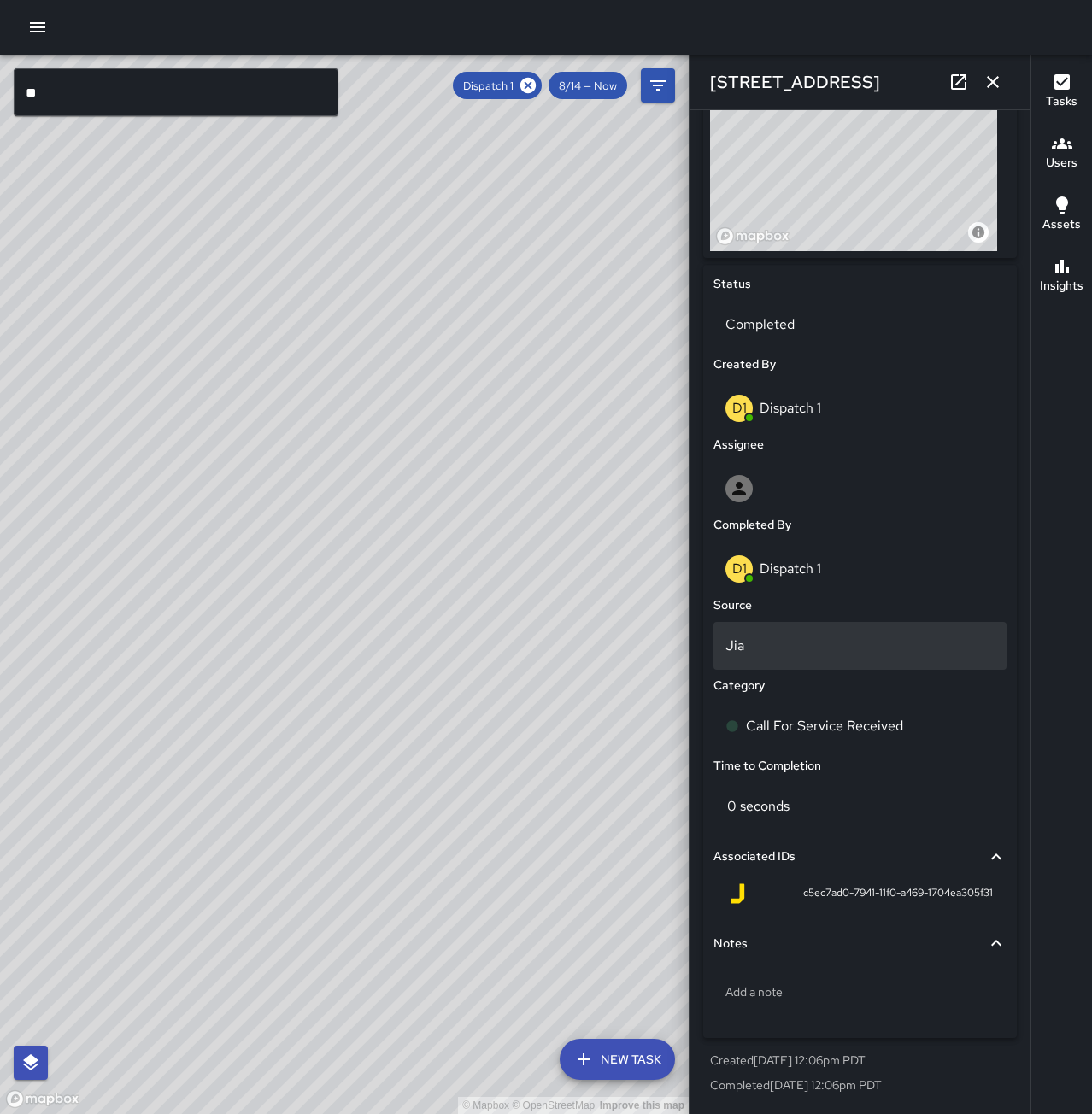
click at [786, 649] on p "Jia" at bounding box center [860, 645] width 269 height 20
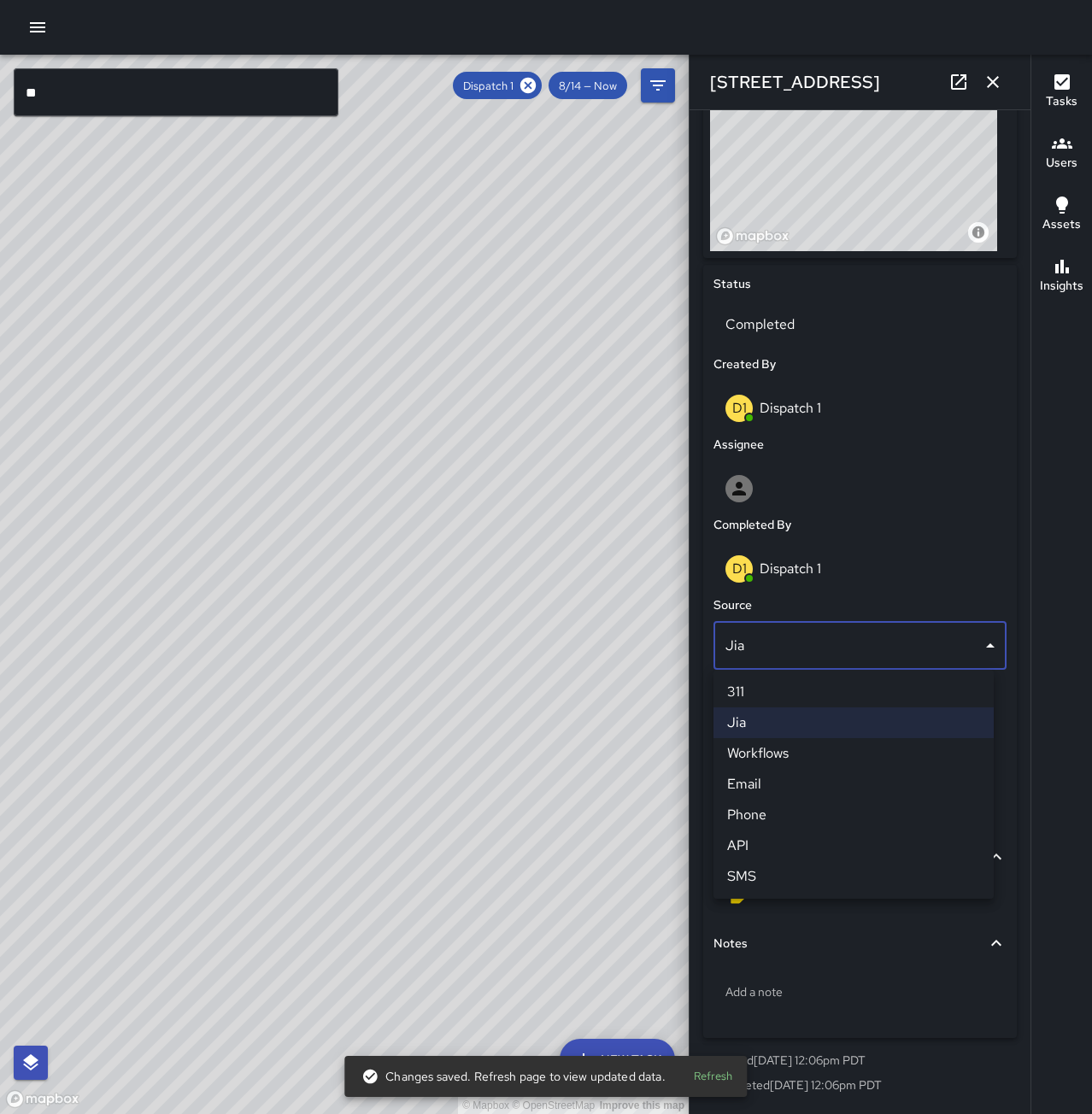
click at [800, 814] on li "Phone" at bounding box center [853, 815] width 280 height 31
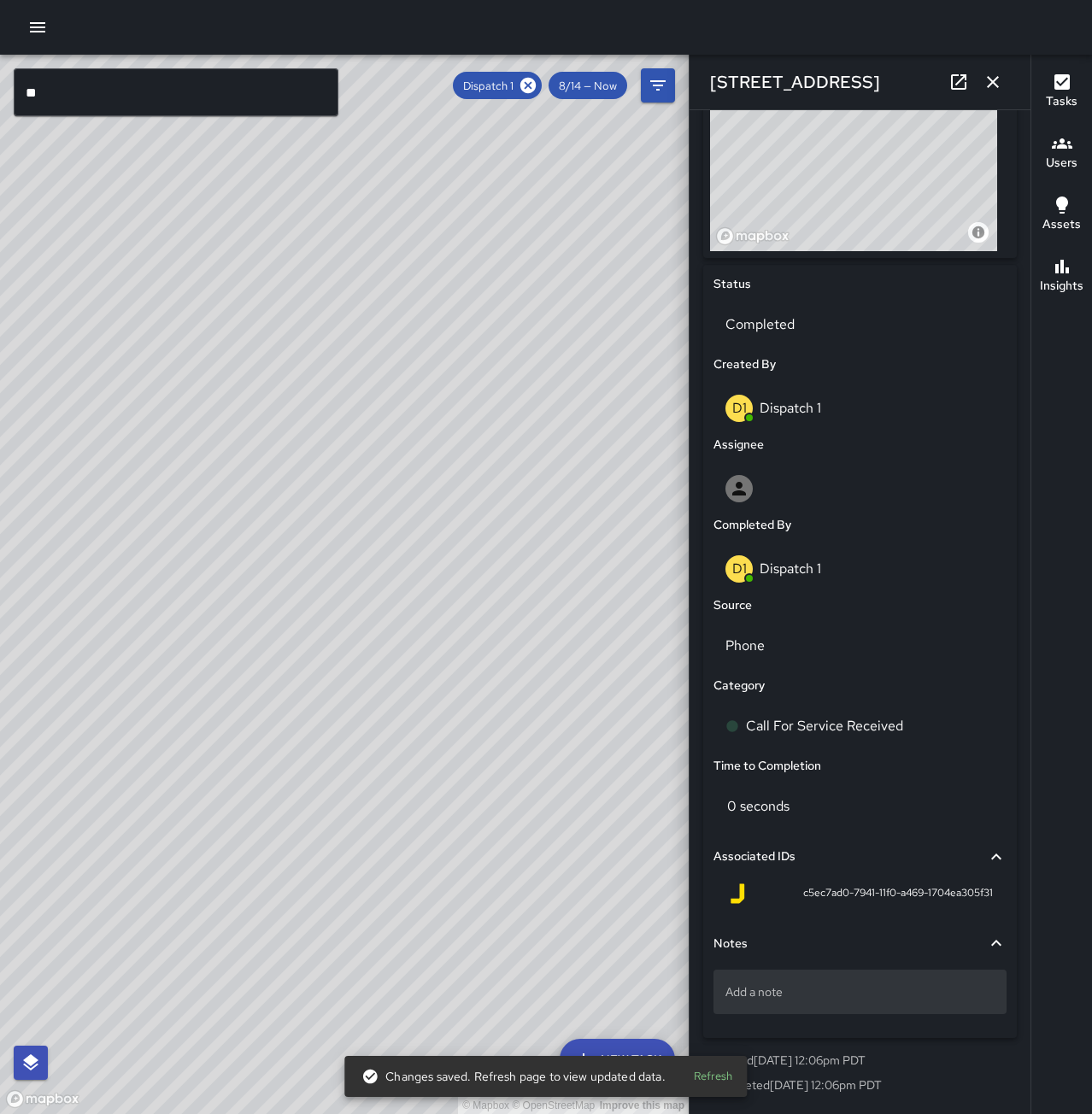
click at [831, 998] on p "Add a note" at bounding box center [860, 992] width 269 height 17
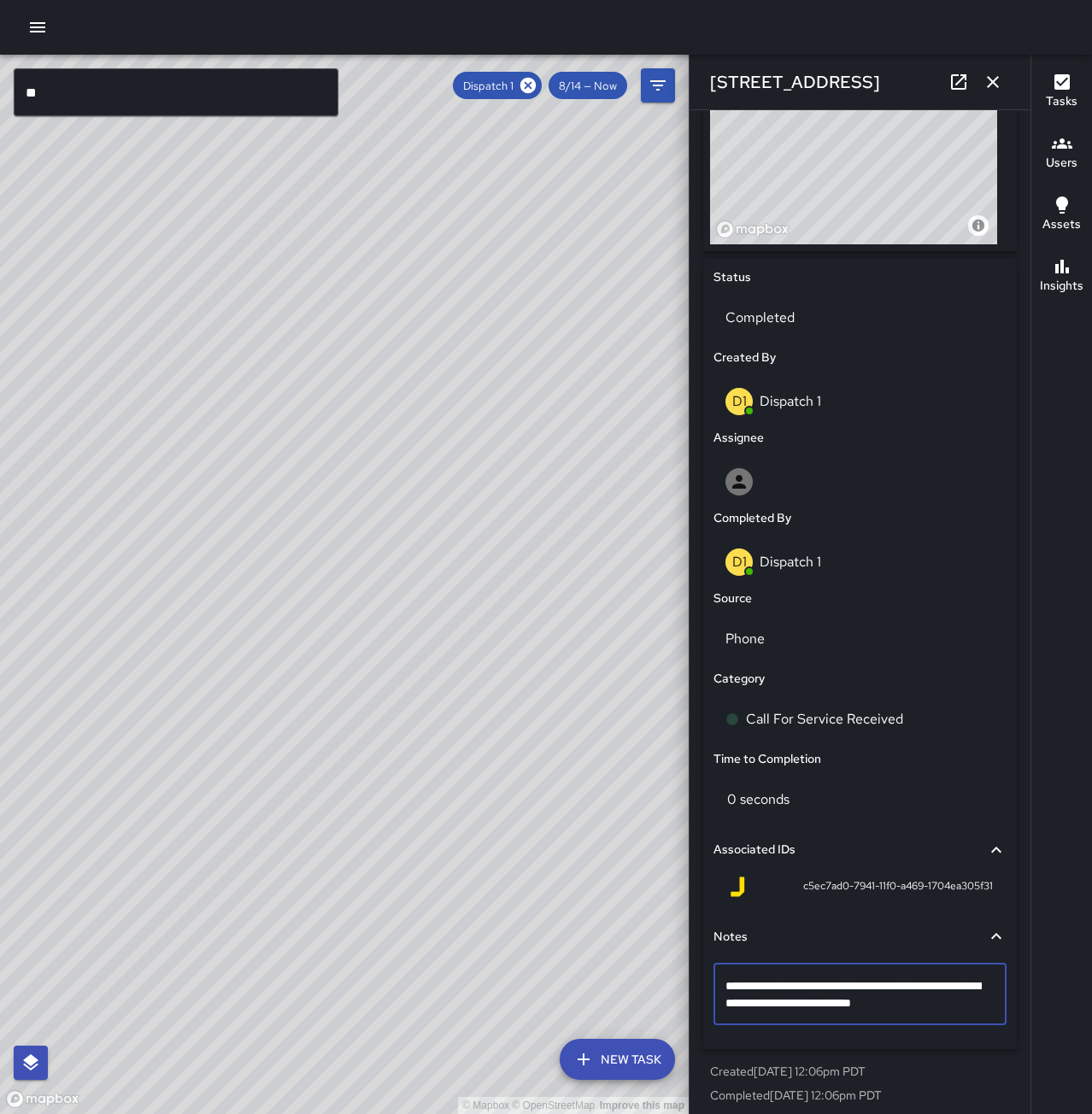
type textarea "**********"
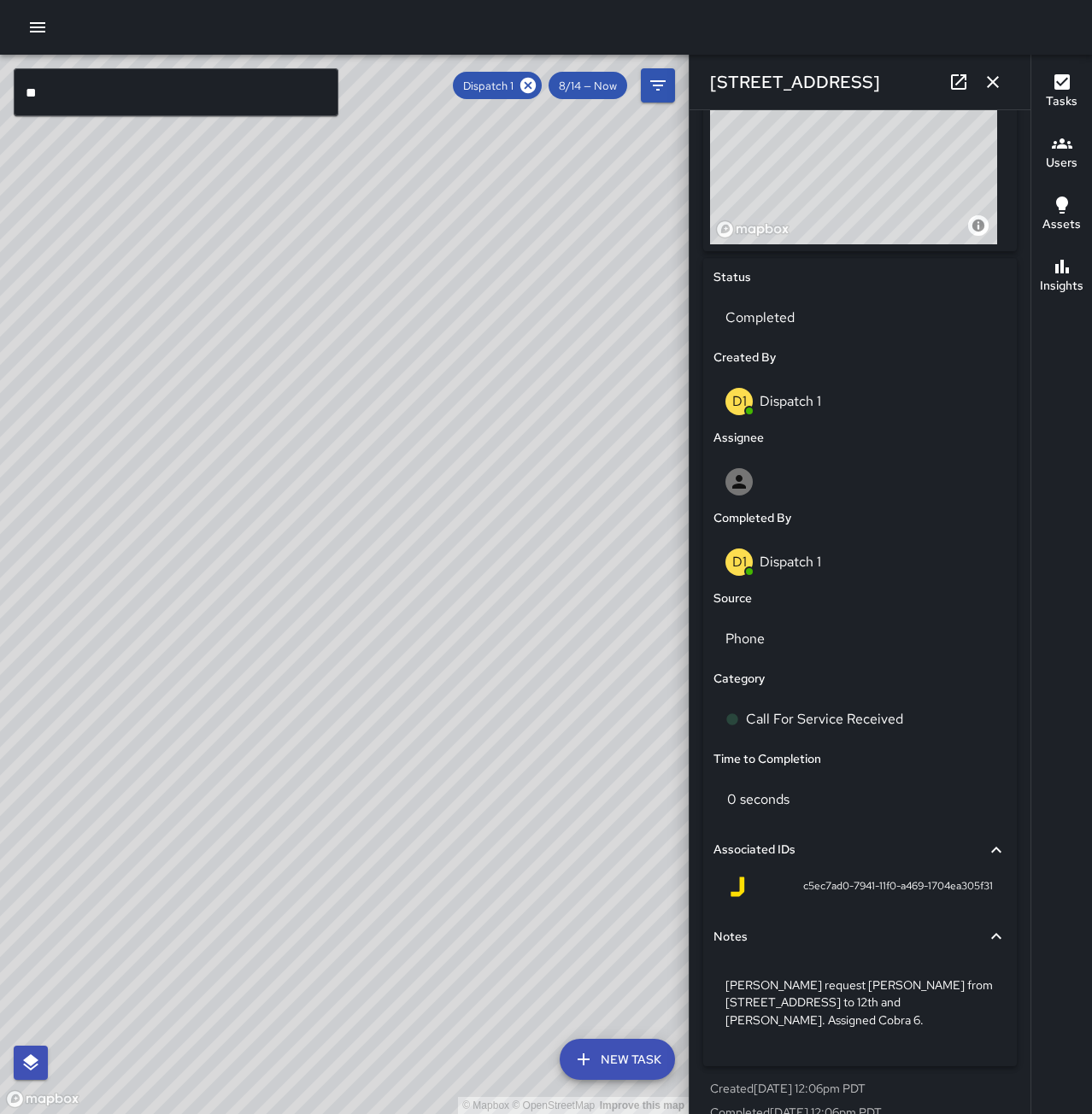
click at [1001, 82] on icon "button" at bounding box center [992, 81] width 20 height 20
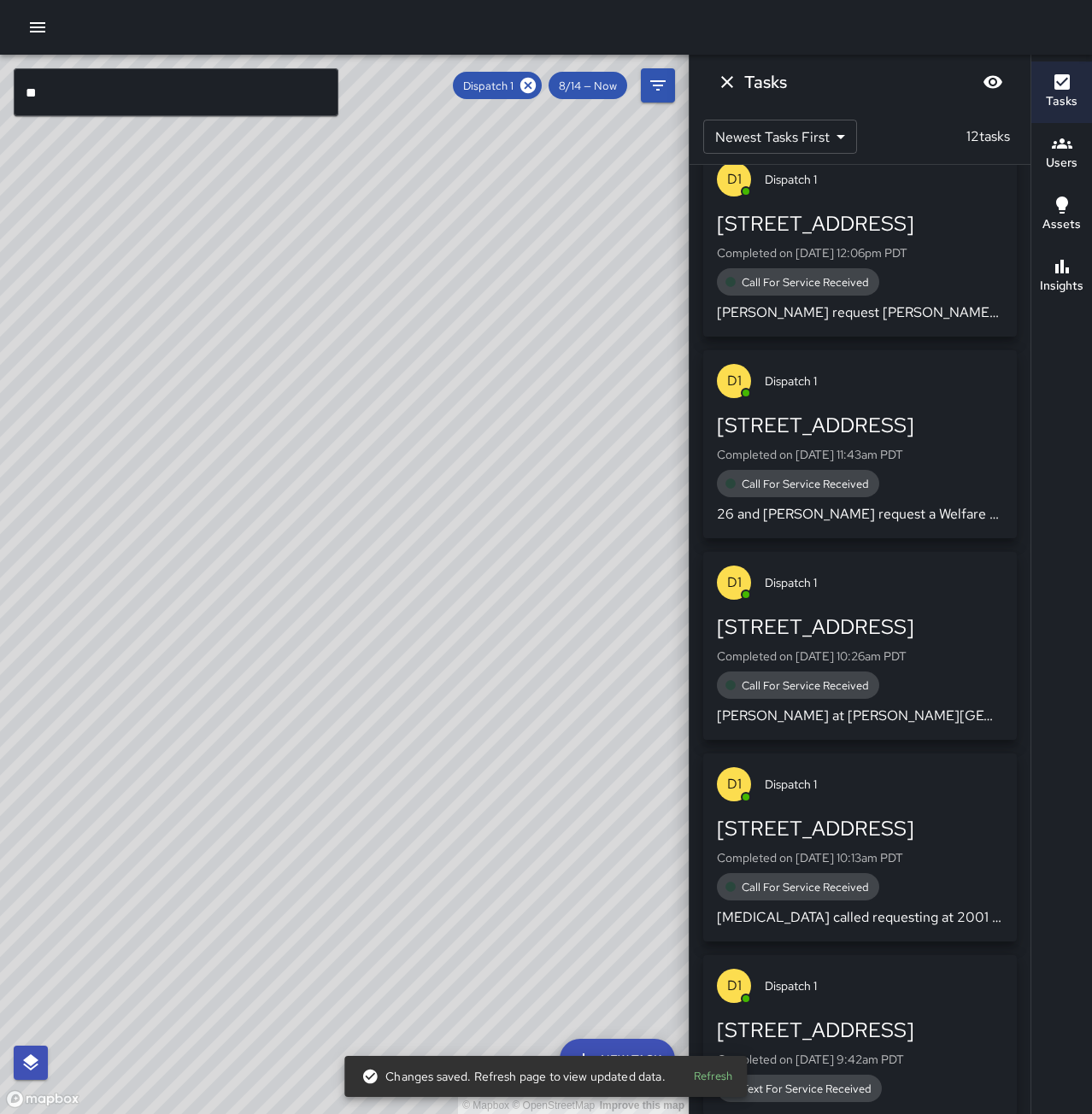
scroll to position [0, 0]
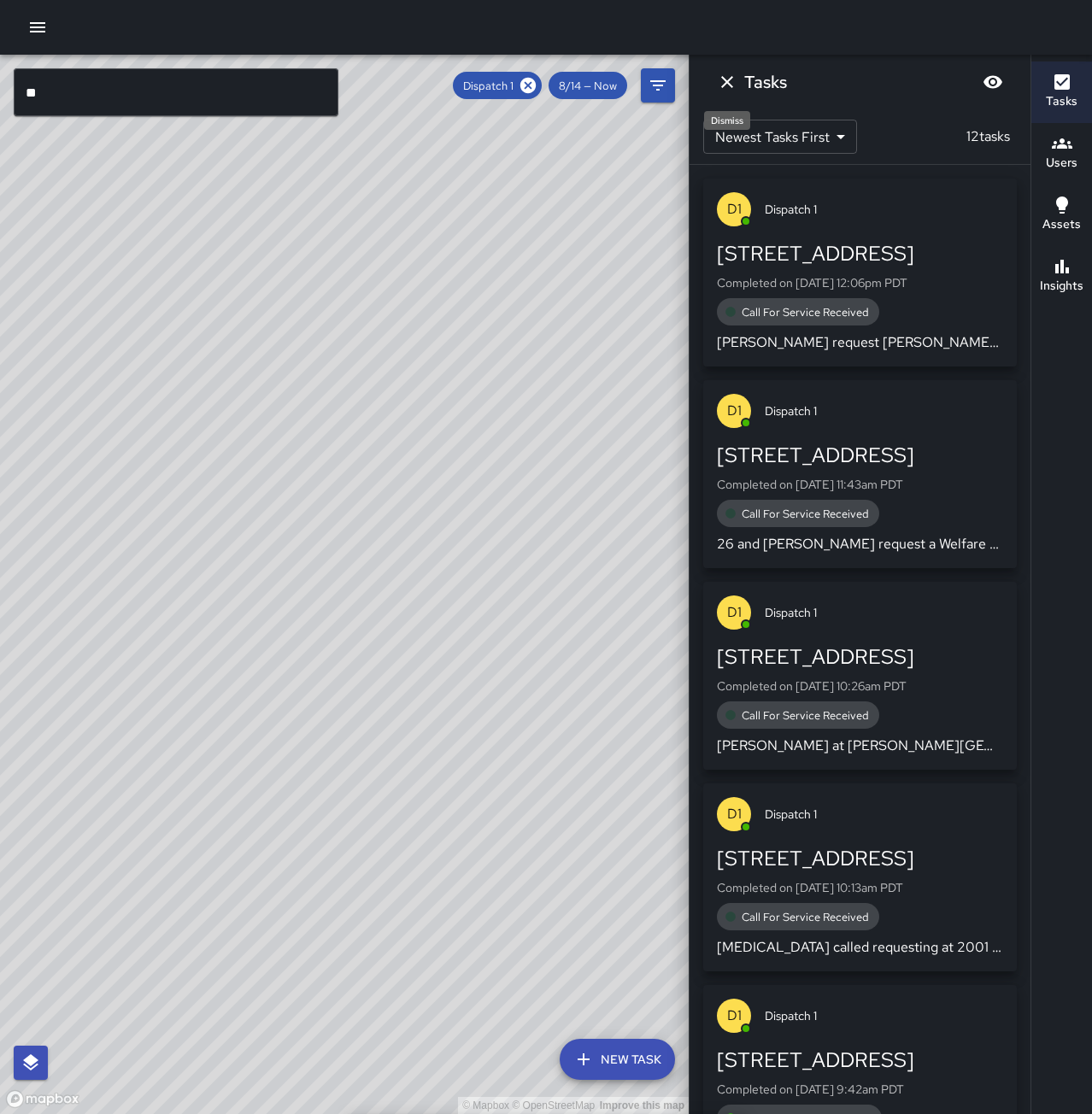
click at [722, 87] on icon "Dismiss" at bounding box center [727, 81] width 12 height 12
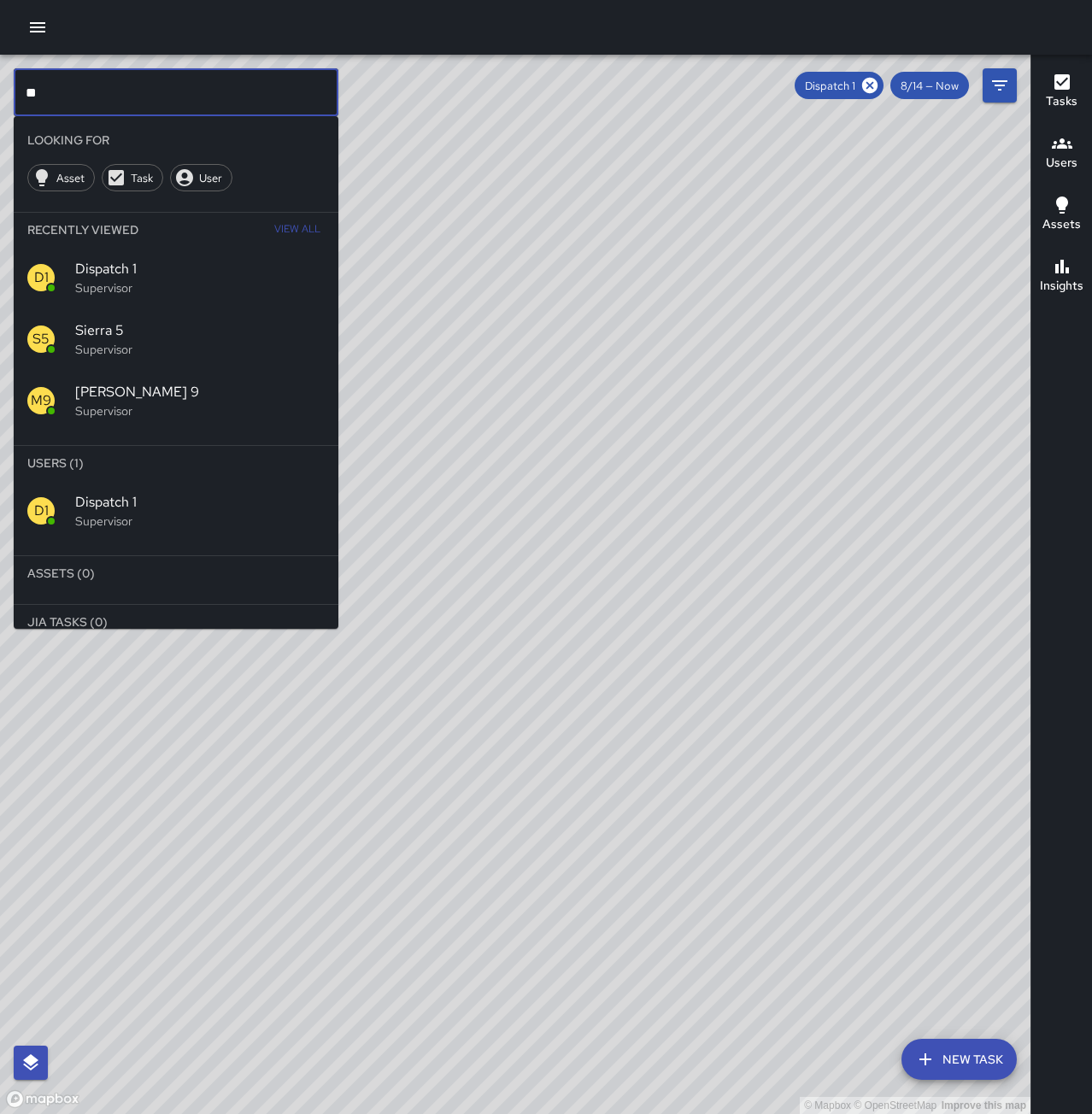
drag, startPoint x: 183, startPoint y: 100, endPoint x: -15, endPoint y: 118, distance: 198.8
click at [0, 118] on html "© Mapbox © OpenStreetMap Improve this map ** ​ Looking For Asset Task User Rece…" at bounding box center [546, 557] width 1092 height 1114
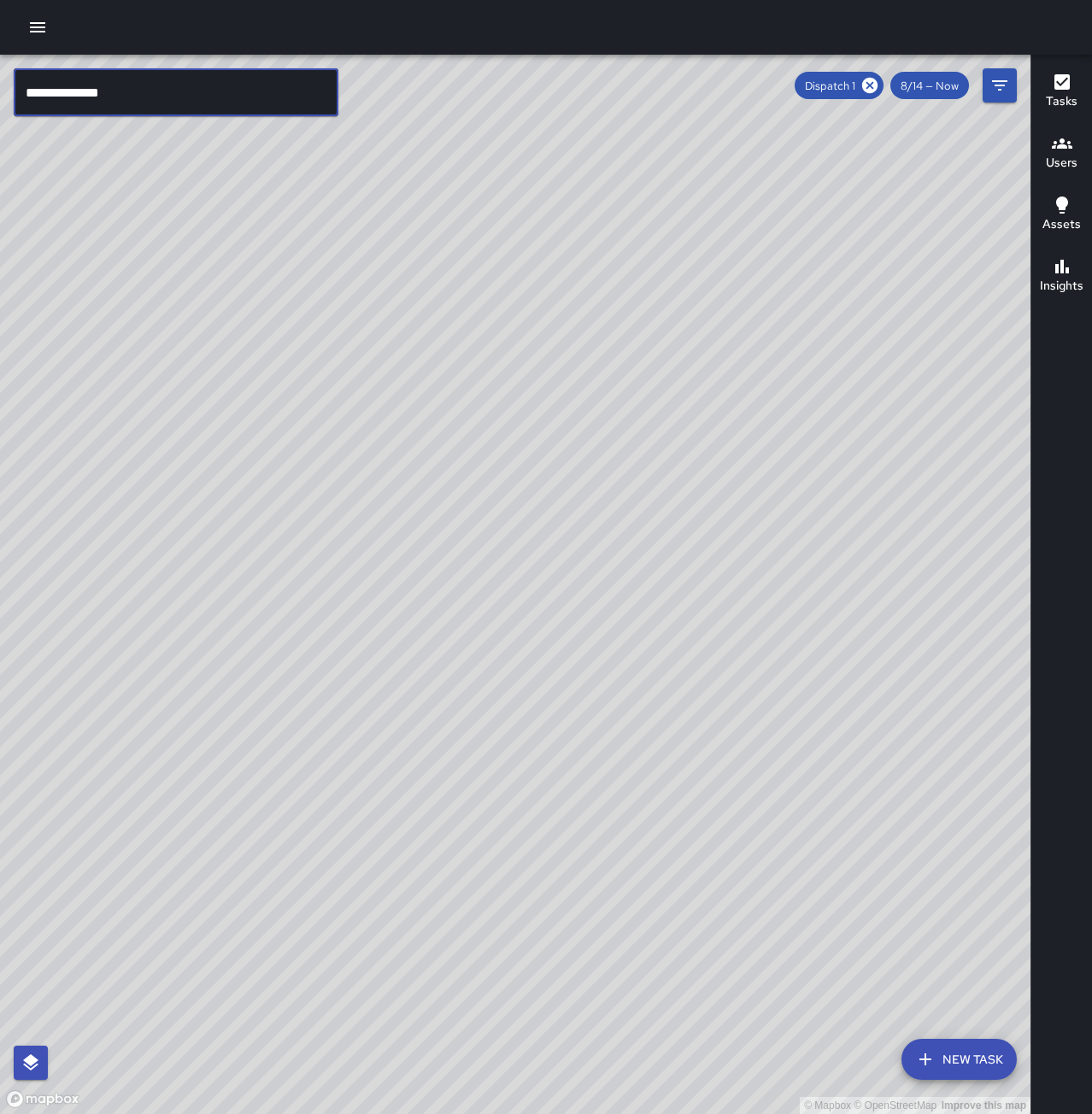
type input "**********"
click at [230, 95] on input "text" at bounding box center [175, 92] width 325 height 48
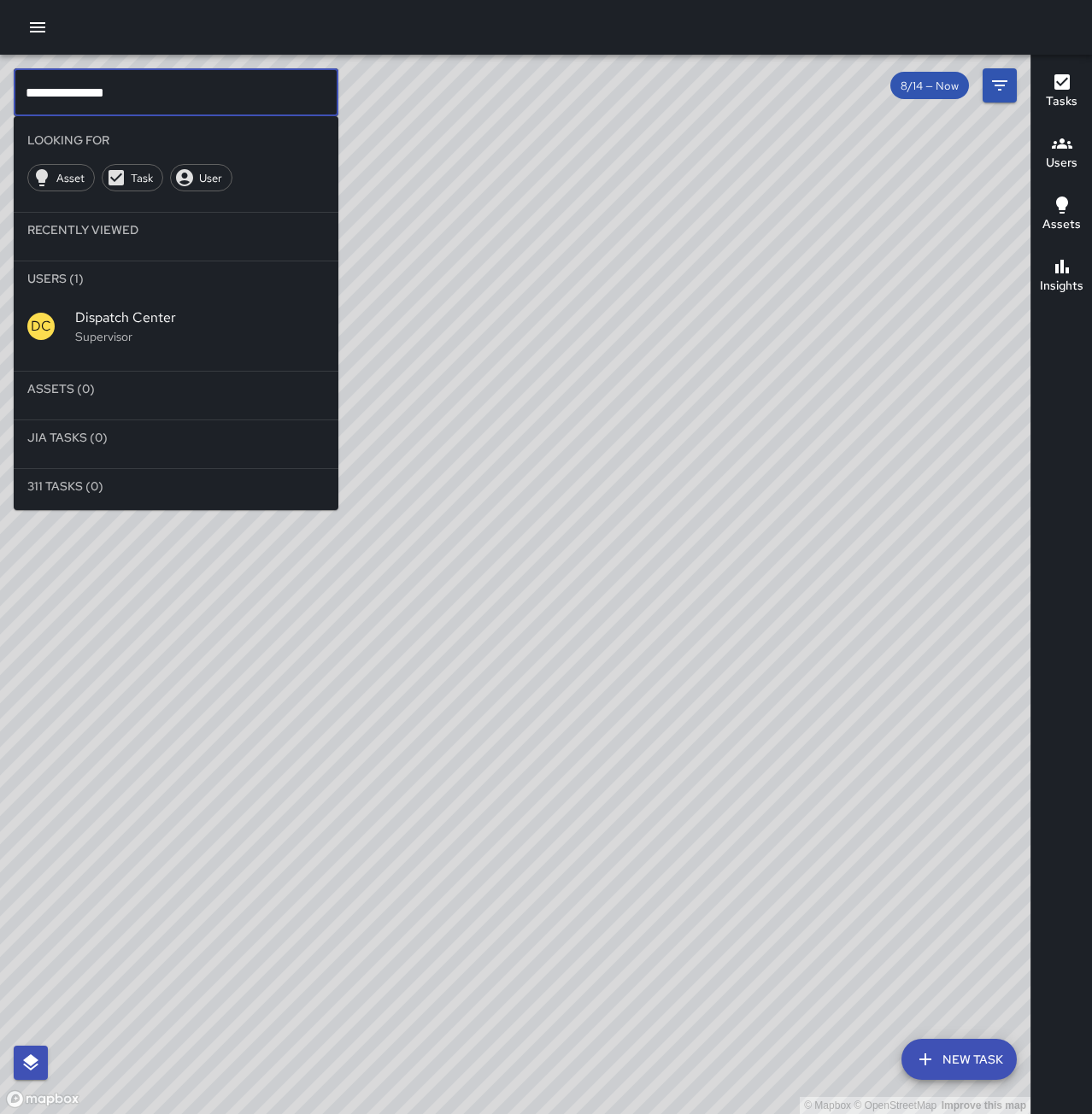
type input "**********"
drag, startPoint x: 219, startPoint y: 328, endPoint x: 228, endPoint y: 340, distance: 15.0
click at [219, 329] on p "Supervisor" at bounding box center [199, 337] width 249 height 17
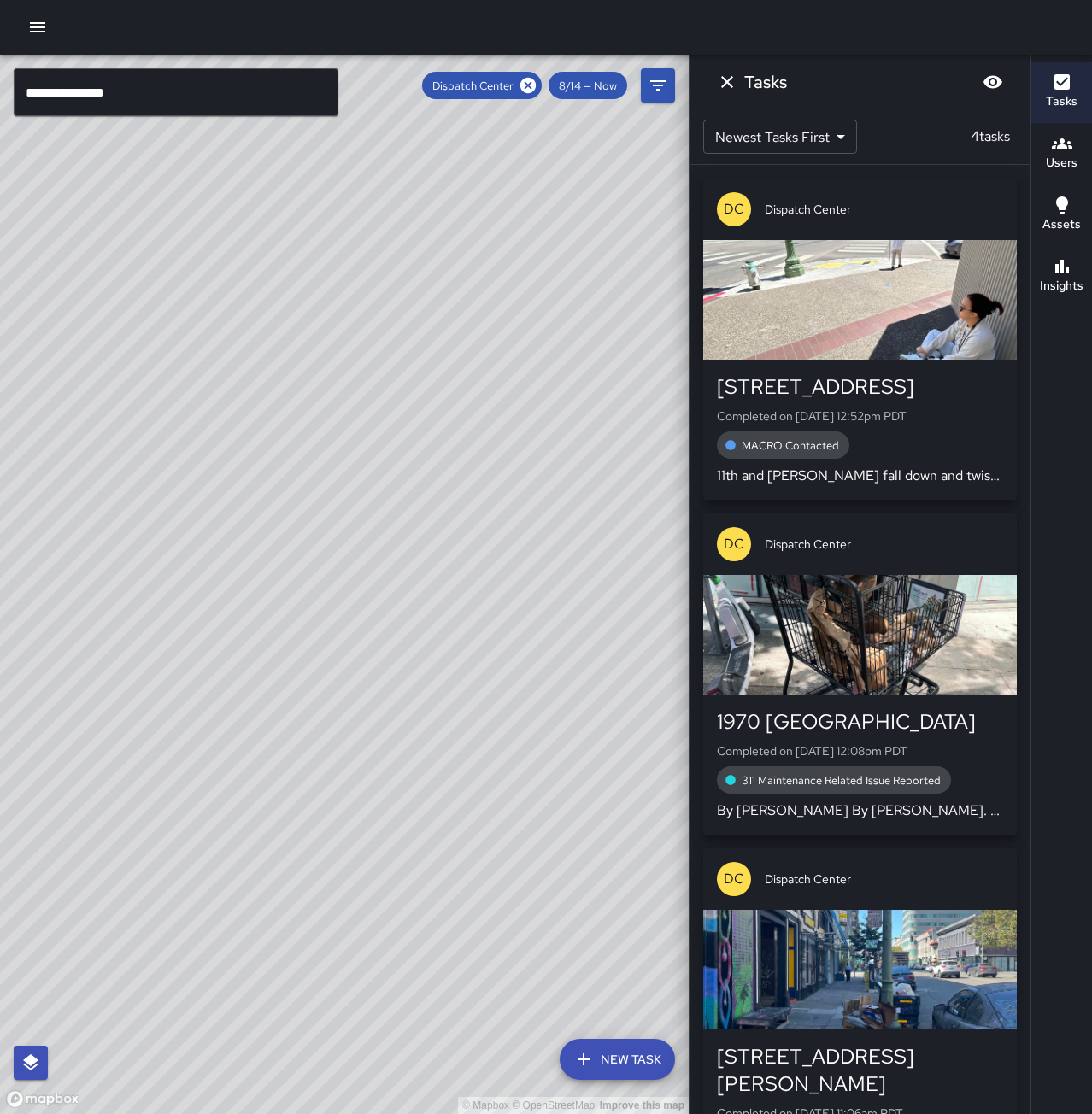
click at [903, 437] on div "MACRO Contacted" at bounding box center [860, 445] width 287 height 28
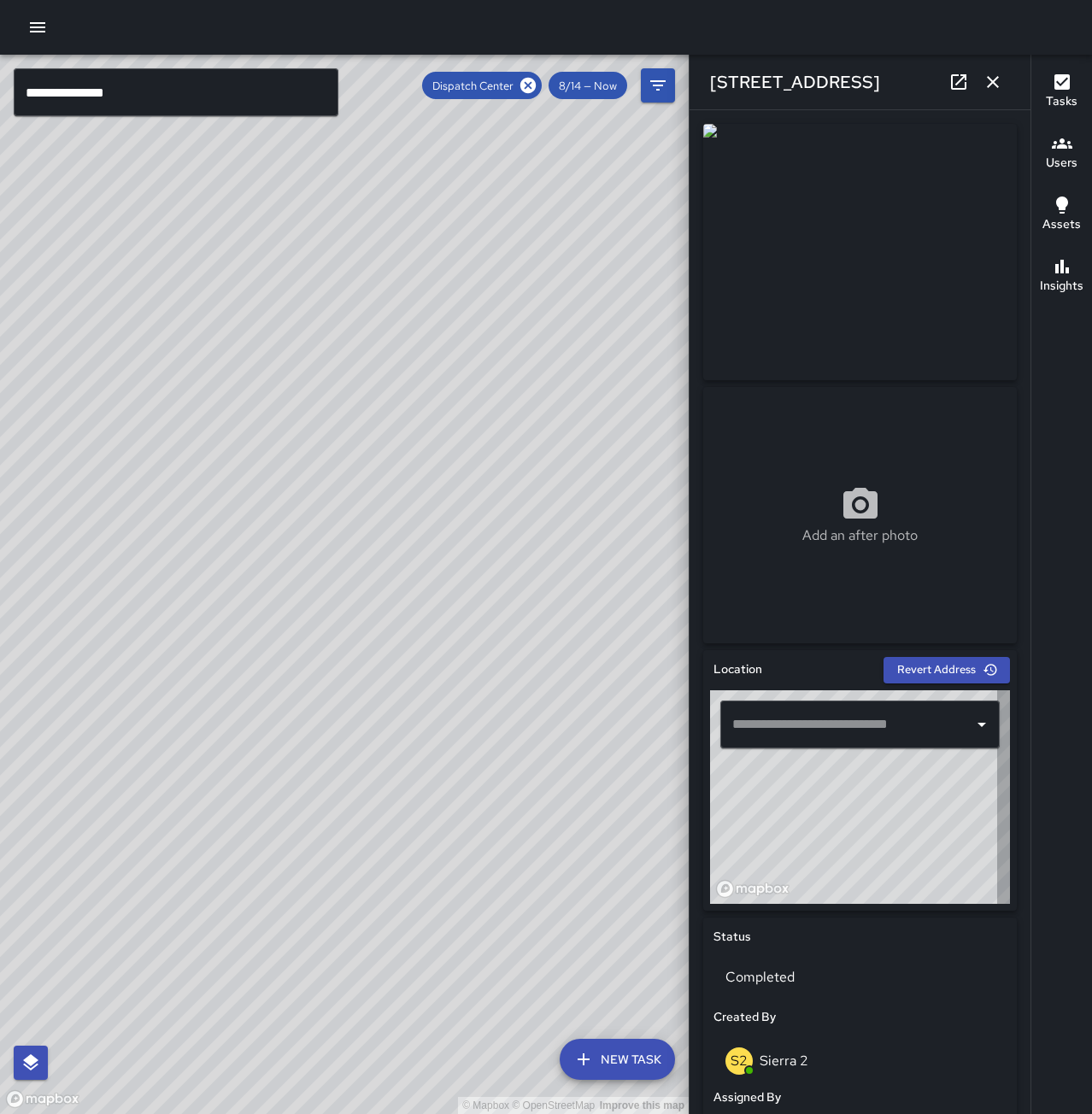
type input "**********"
click at [995, 82] on icon "button" at bounding box center [992, 81] width 20 height 20
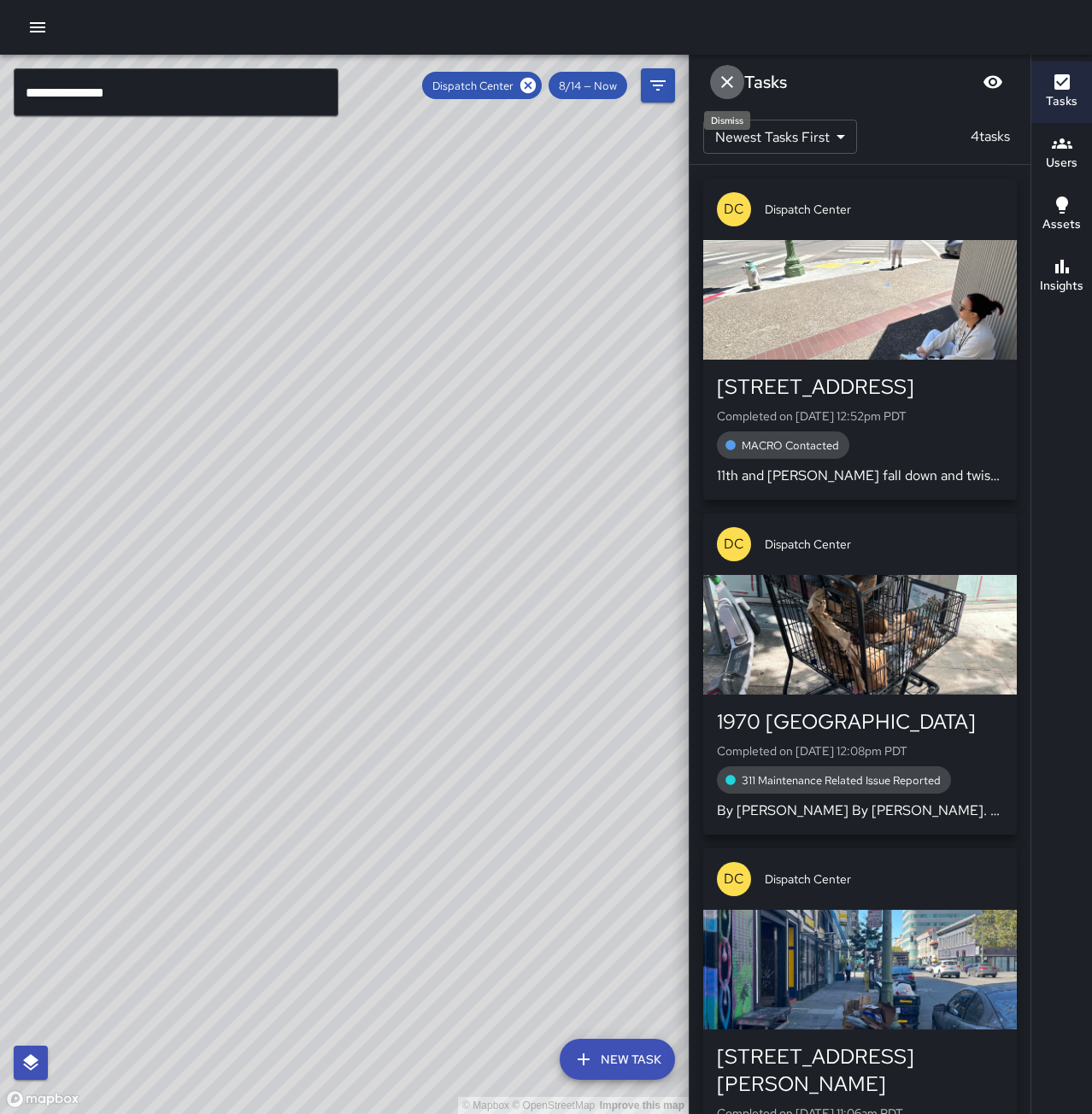
click at [732, 82] on icon "Dismiss" at bounding box center [727, 81] width 20 height 20
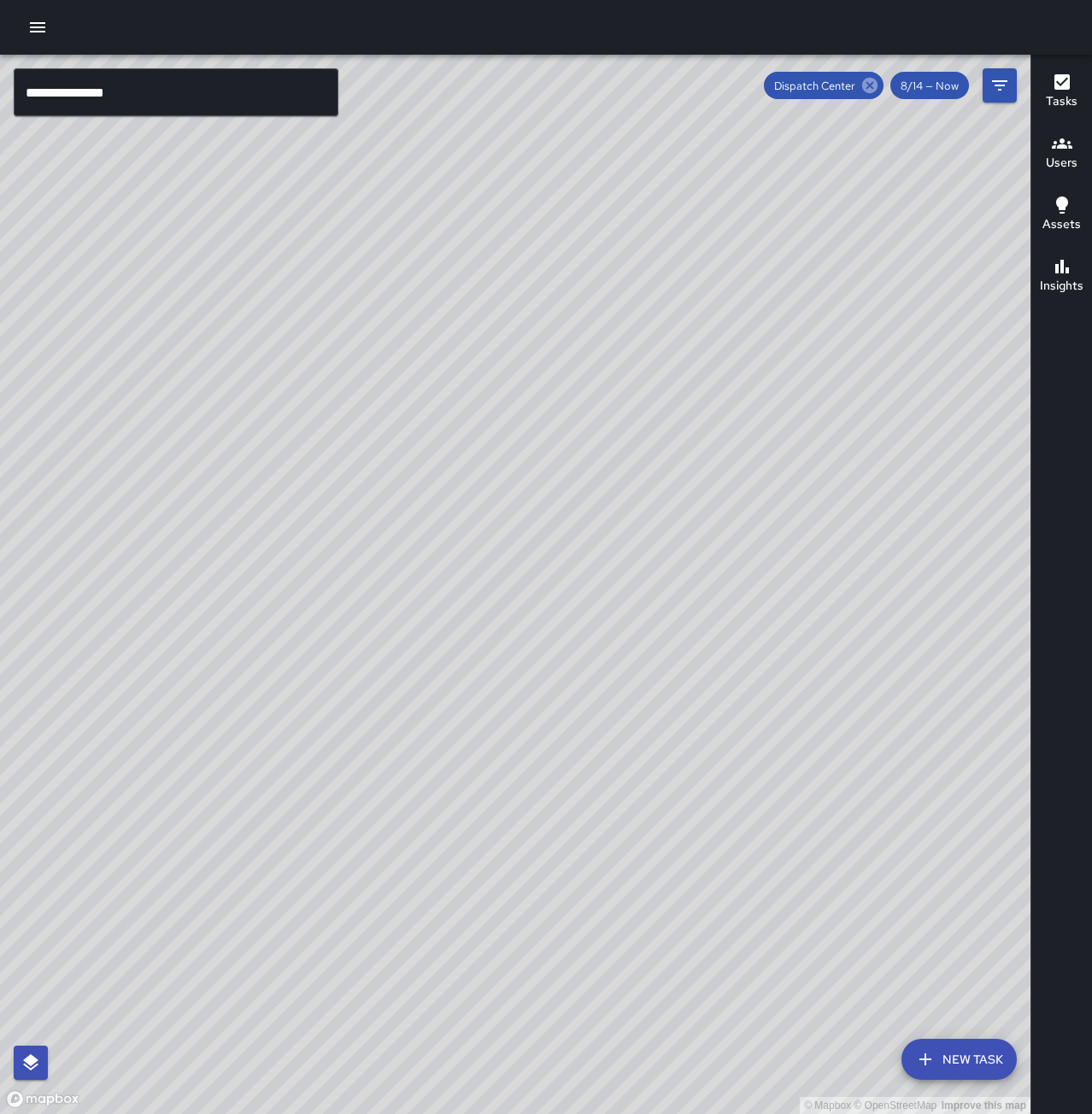
click at [865, 83] on icon at bounding box center [870, 85] width 15 height 15
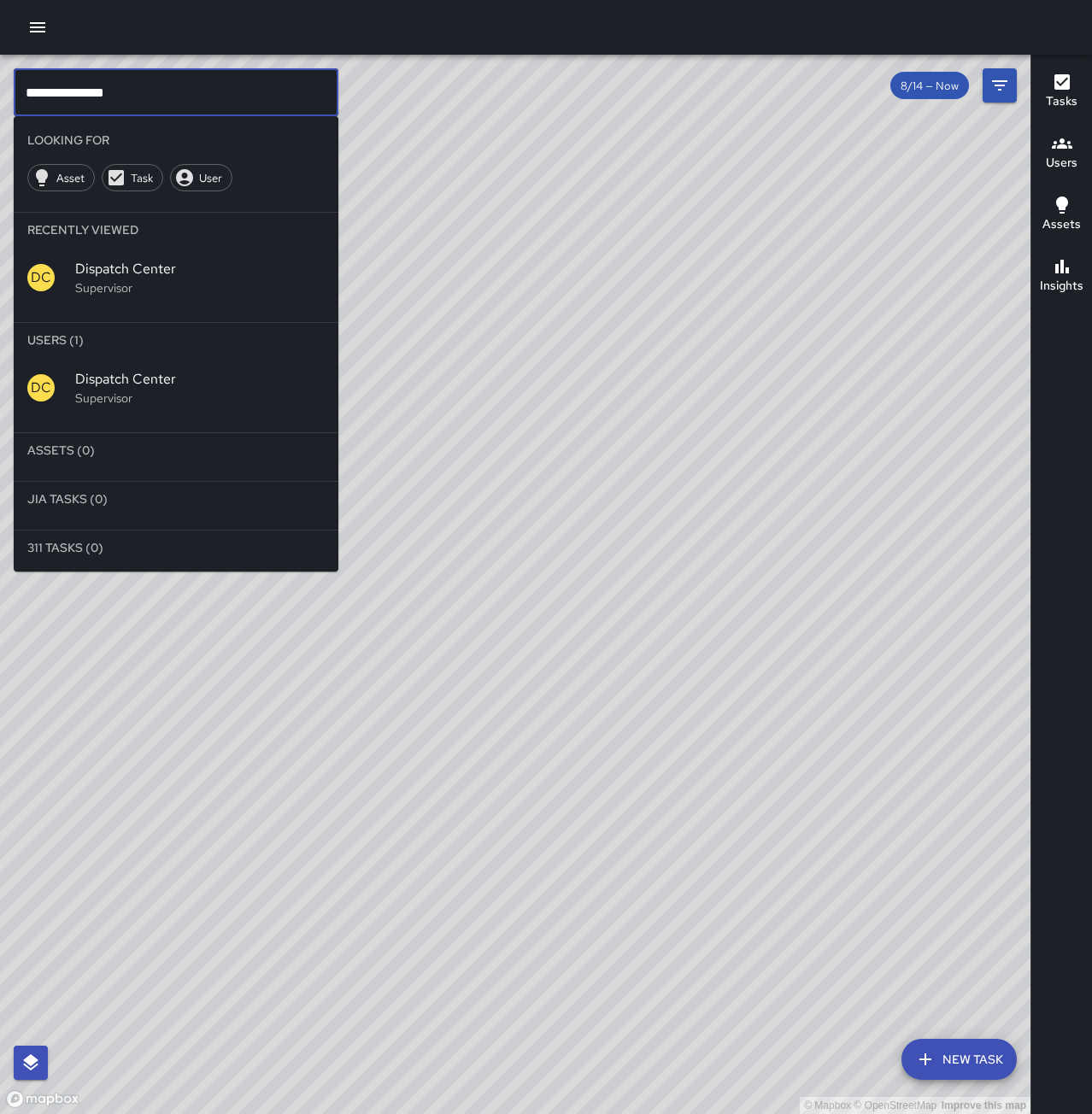
drag, startPoint x: 147, startPoint y: 104, endPoint x: -16, endPoint y: 104, distance: 163.0
click at [0, 104] on html "**********" at bounding box center [546, 557] width 1092 height 1114
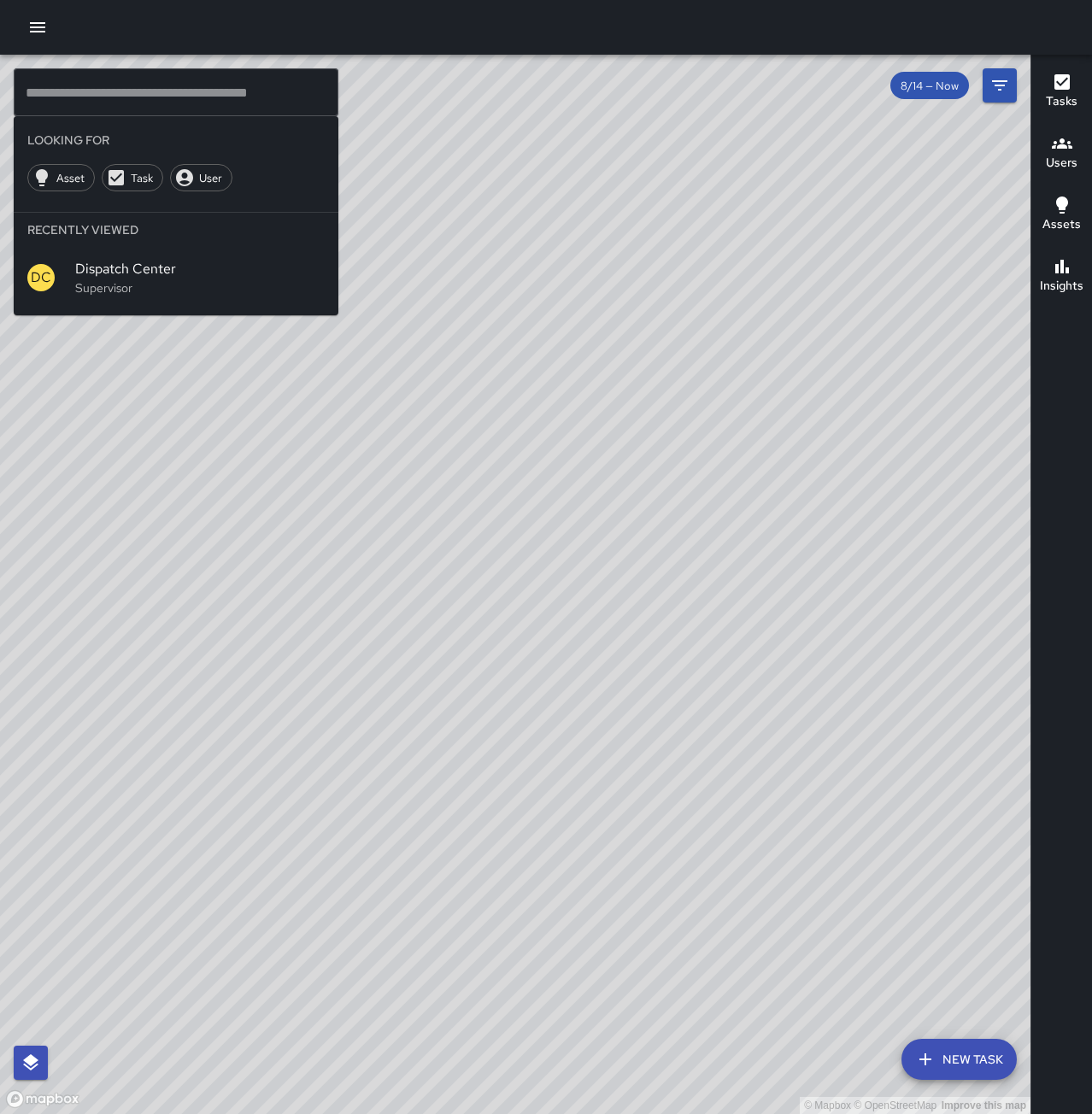
drag, startPoint x: 927, startPoint y: 397, endPoint x: 843, endPoint y: 822, distance: 433.2
click at [843, 822] on div "© Mapbox © OpenStreetMap Improve this map" at bounding box center [515, 584] width 1031 height 1059
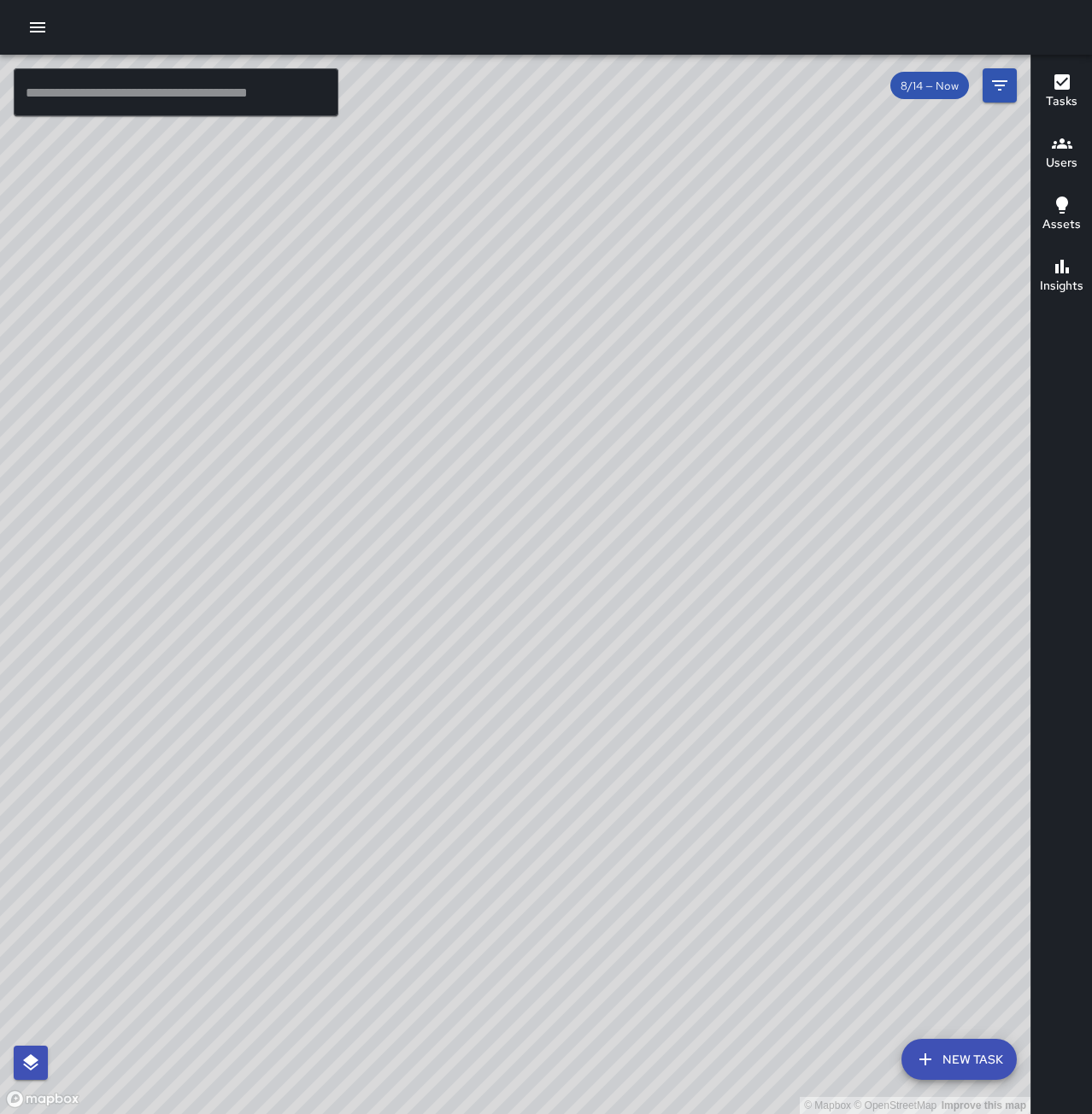
drag, startPoint x: 526, startPoint y: 870, endPoint x: 790, endPoint y: 381, distance: 555.7
click at [790, 382] on div "© Mapbox © OpenStreetMap Improve this map" at bounding box center [515, 584] width 1031 height 1059
drag, startPoint x: 782, startPoint y: 681, endPoint x: 876, endPoint y: 422, distance: 275.5
click at [876, 422] on div "© Mapbox © OpenStreetMap Improve this map" at bounding box center [515, 584] width 1031 height 1059
drag, startPoint x: 515, startPoint y: 985, endPoint x: 394, endPoint y: 1102, distance: 168.3
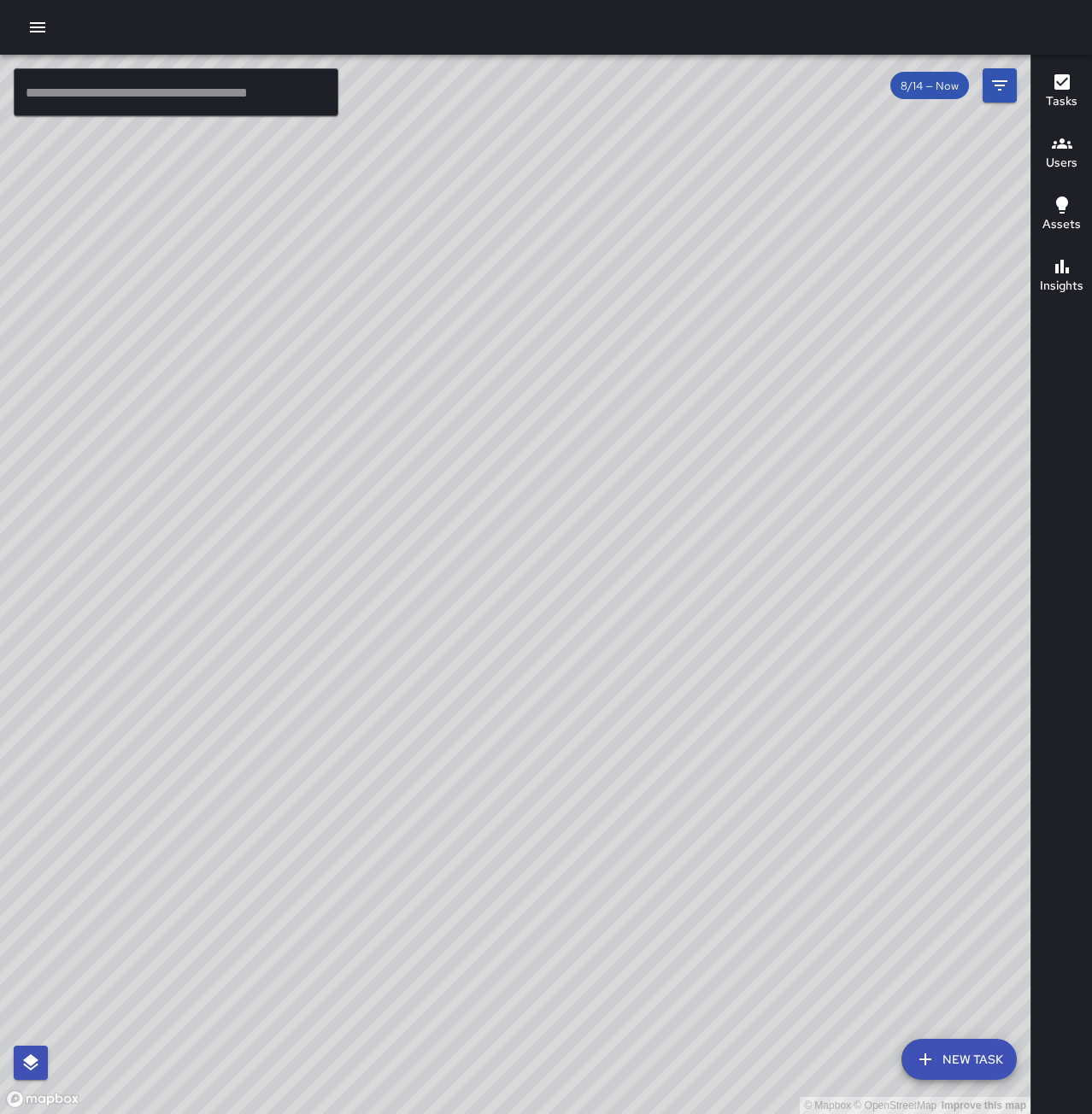
click at [394, 1102] on div "© Mapbox © OpenStreetMap Improve this map" at bounding box center [515, 584] width 1031 height 1059
drag, startPoint x: 510, startPoint y: 728, endPoint x: 681, endPoint y: 483, distance: 298.8
click at [681, 483] on div "© Mapbox © OpenStreetMap Improve this map" at bounding box center [515, 584] width 1031 height 1059
drag, startPoint x: 866, startPoint y: 413, endPoint x: 623, endPoint y: 551, distance: 279.5
click at [623, 551] on div "© Mapbox © OpenStreetMap Improve this map" at bounding box center [515, 584] width 1031 height 1059
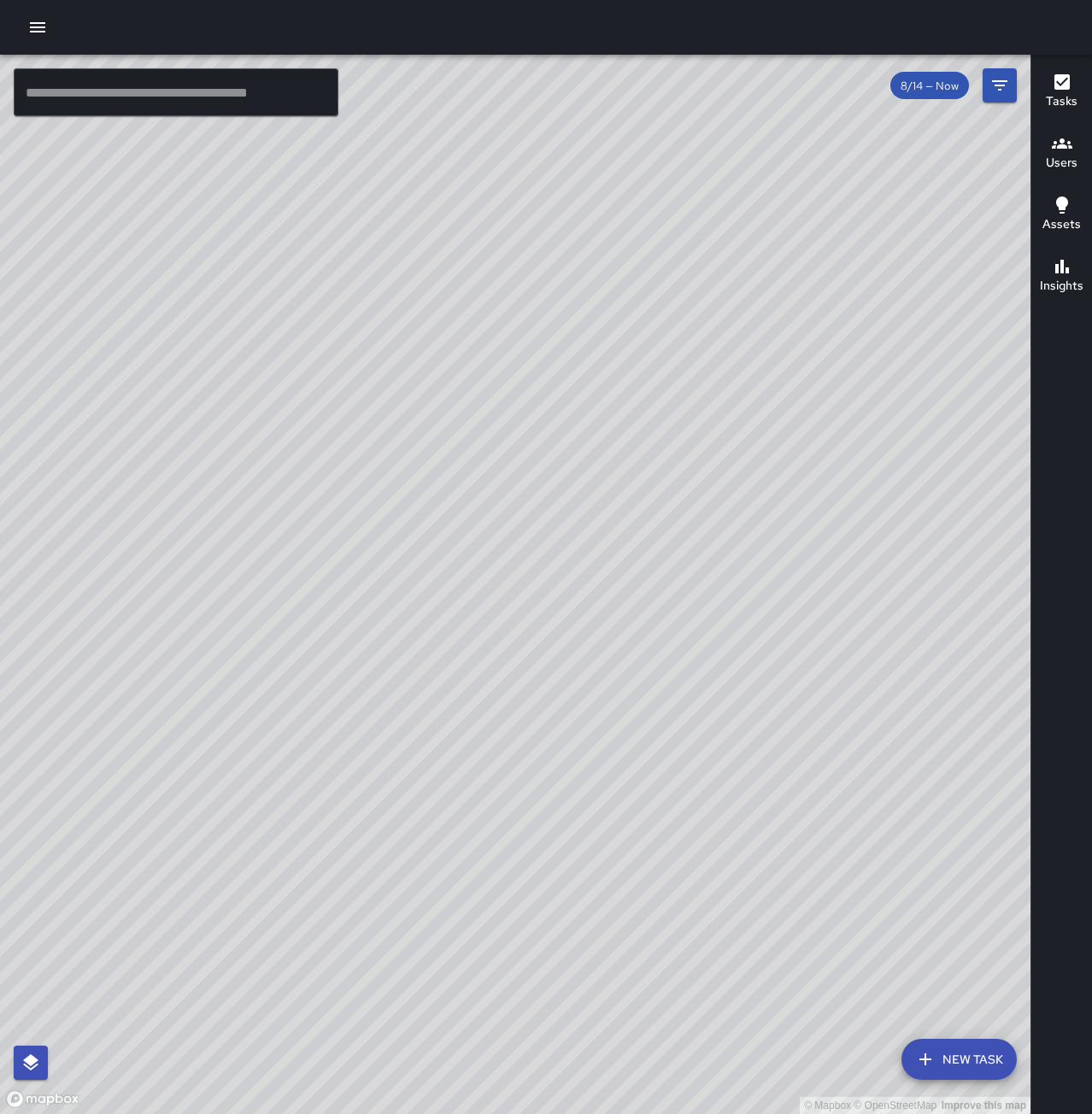
drag, startPoint x: 740, startPoint y: 552, endPoint x: 650, endPoint y: 709, distance: 181.0
click at [650, 709] on div "© Mapbox © OpenStreetMap Improve this map" at bounding box center [515, 584] width 1031 height 1059
drag, startPoint x: 645, startPoint y: 933, endPoint x: 825, endPoint y: 629, distance: 353.3
click at [825, 629] on div "© Mapbox © OpenStreetMap Improve this map" at bounding box center [515, 584] width 1031 height 1059
drag, startPoint x: 523, startPoint y: 806, endPoint x: 541, endPoint y: 741, distance: 67.4
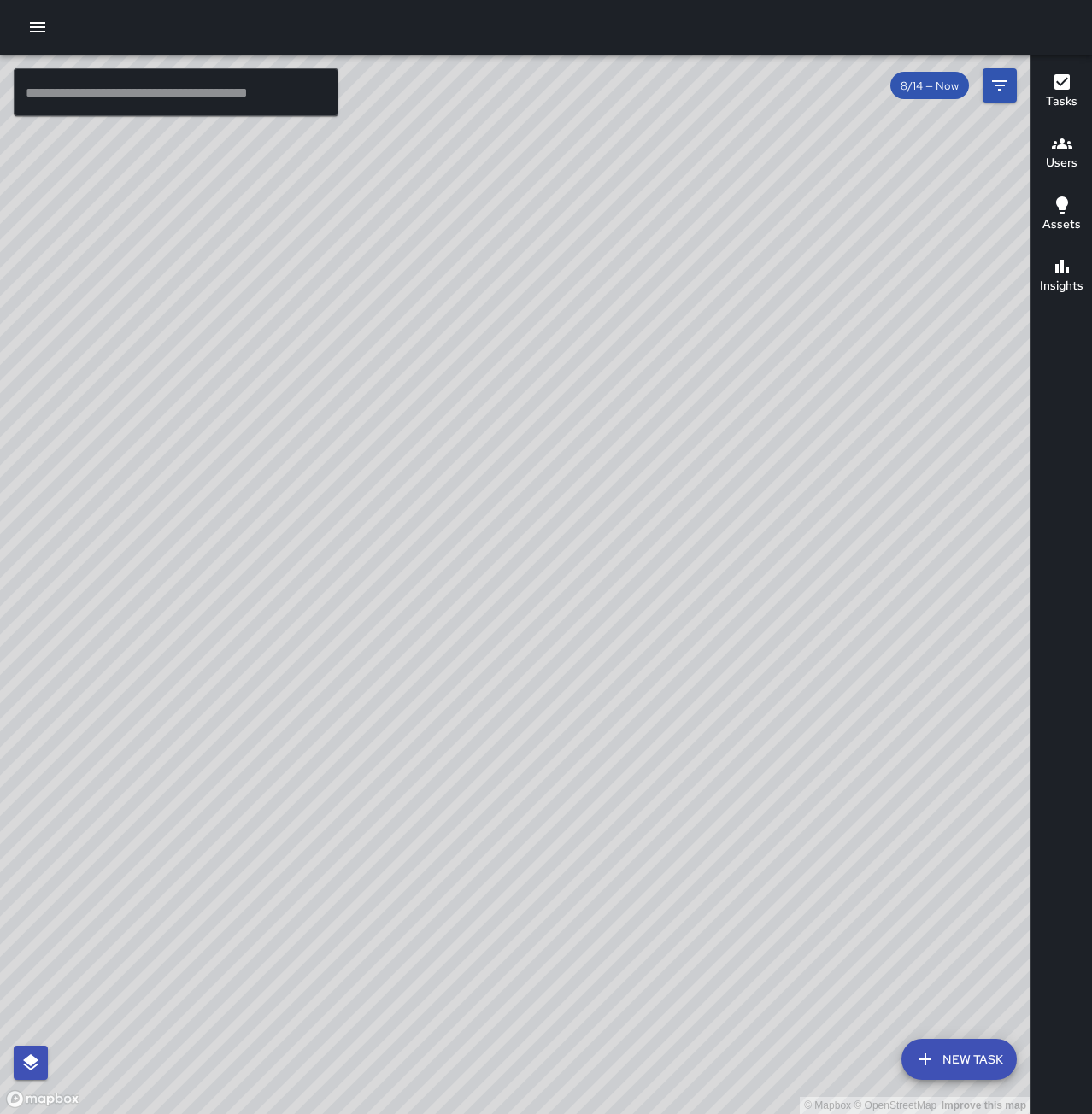
click at [541, 741] on div "© Mapbox © OpenStreetMap Improve this map" at bounding box center [515, 584] width 1031 height 1059
drag, startPoint x: 825, startPoint y: 570, endPoint x: 636, endPoint y: 846, distance: 334.5
click at [636, 846] on div "© Mapbox © OpenStreetMap Improve this map" at bounding box center [515, 584] width 1031 height 1059
click at [232, 98] on input "text" at bounding box center [175, 92] width 325 height 48
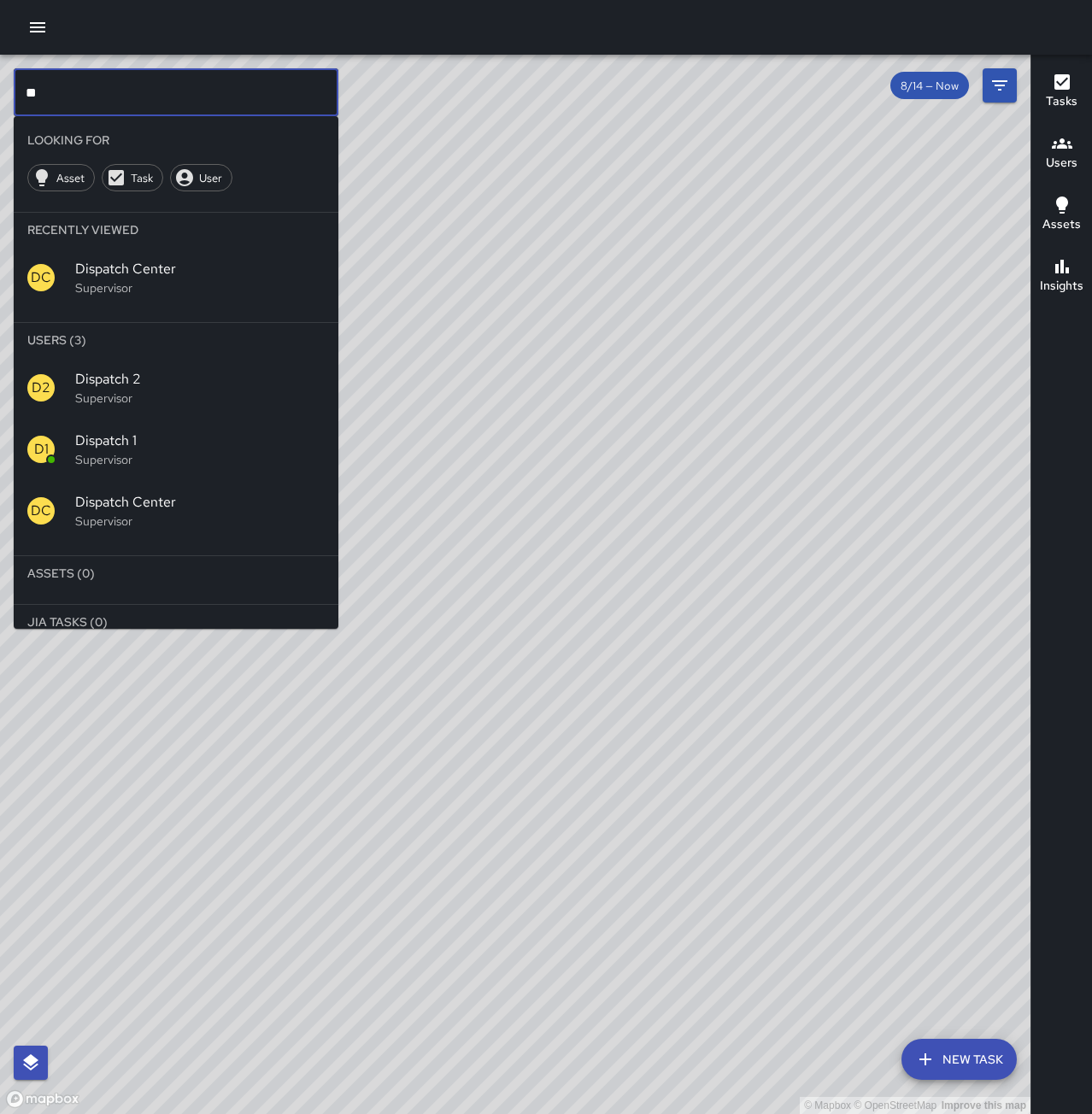
type input "**"
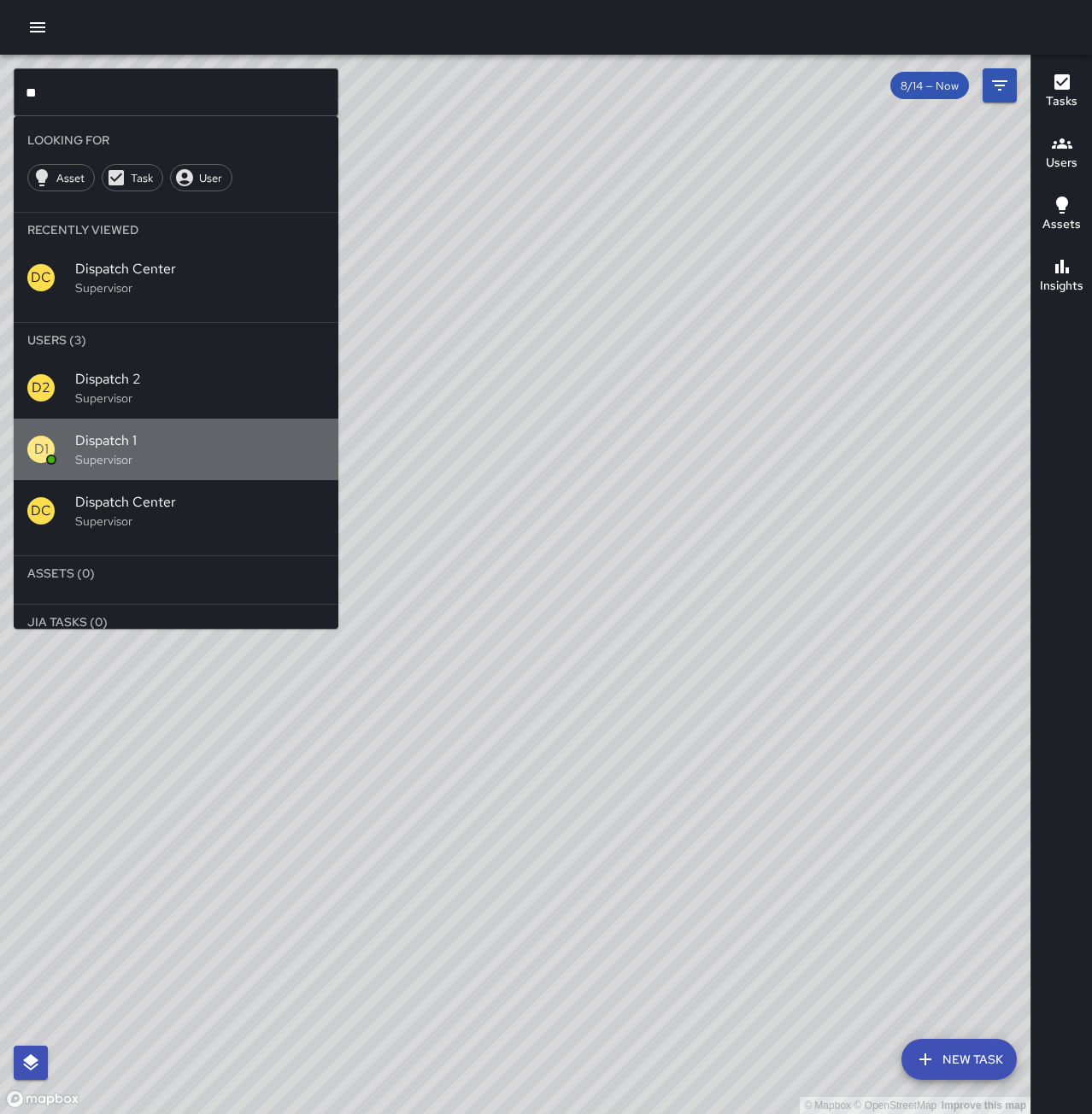
click at [190, 433] on span "Dispatch 1" at bounding box center [199, 440] width 249 height 20
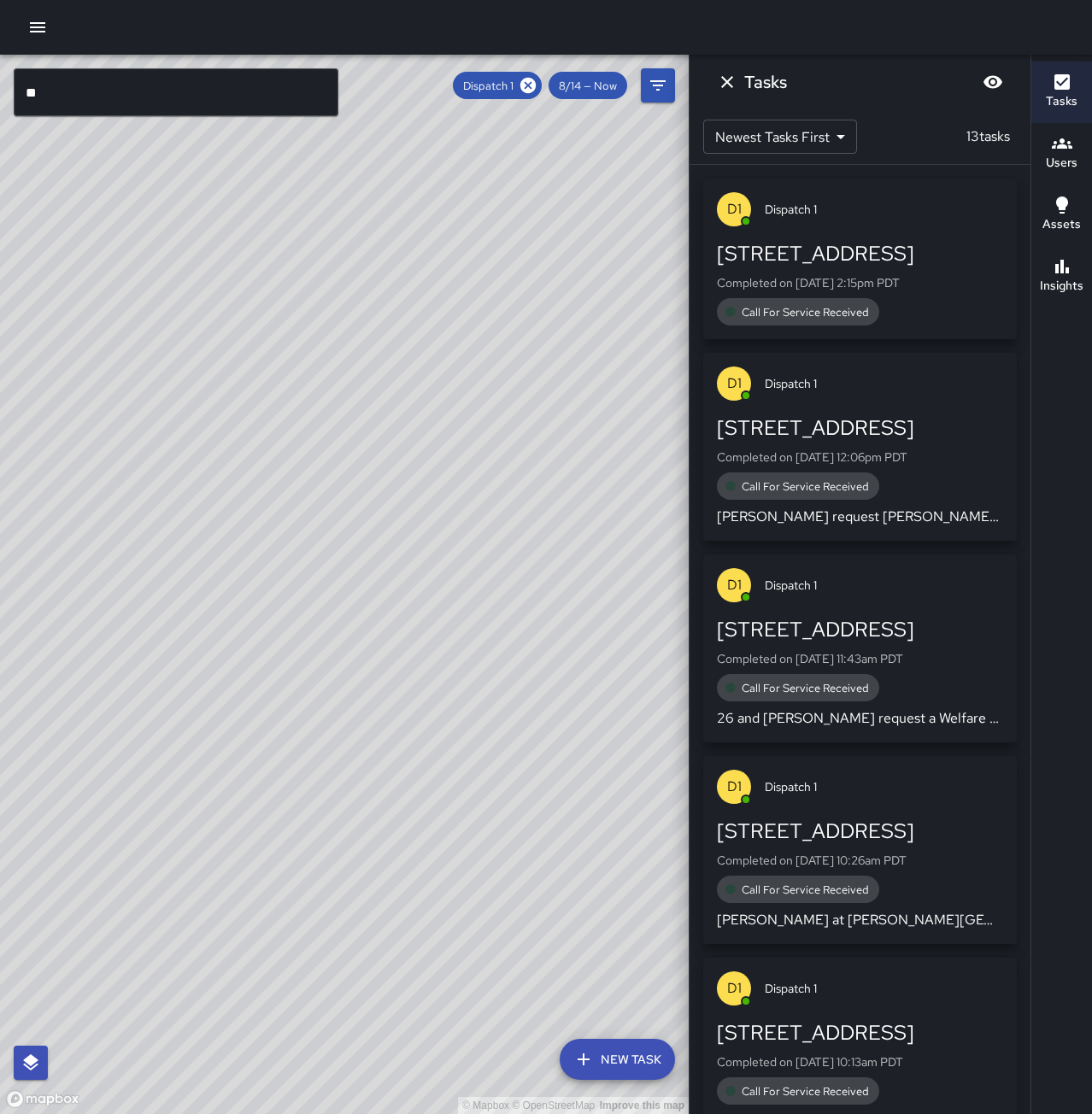
click at [891, 279] on p "Completed on 8/14/2025, 2:15pm PDT" at bounding box center [860, 283] width 287 height 17
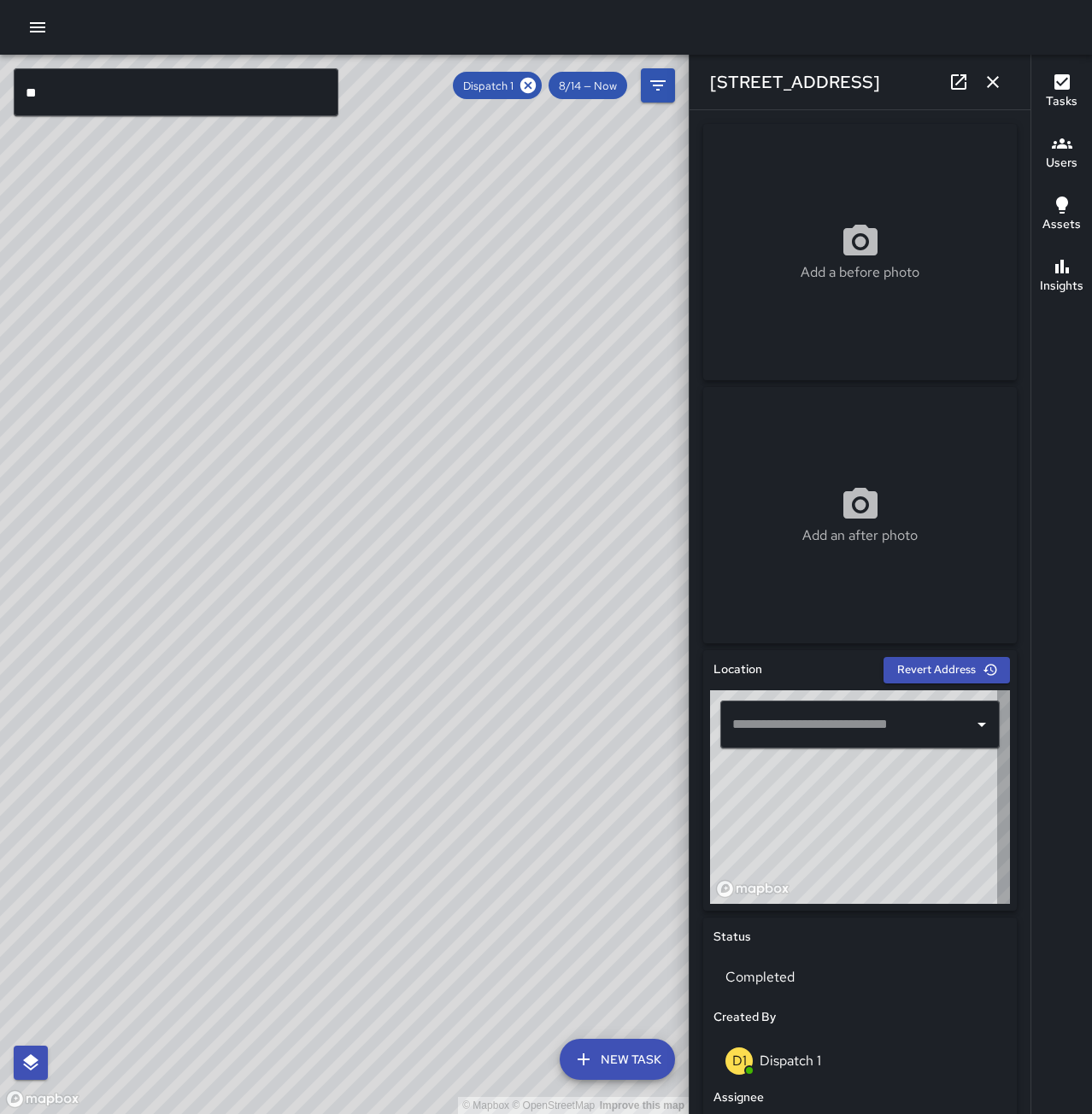
type input "**********"
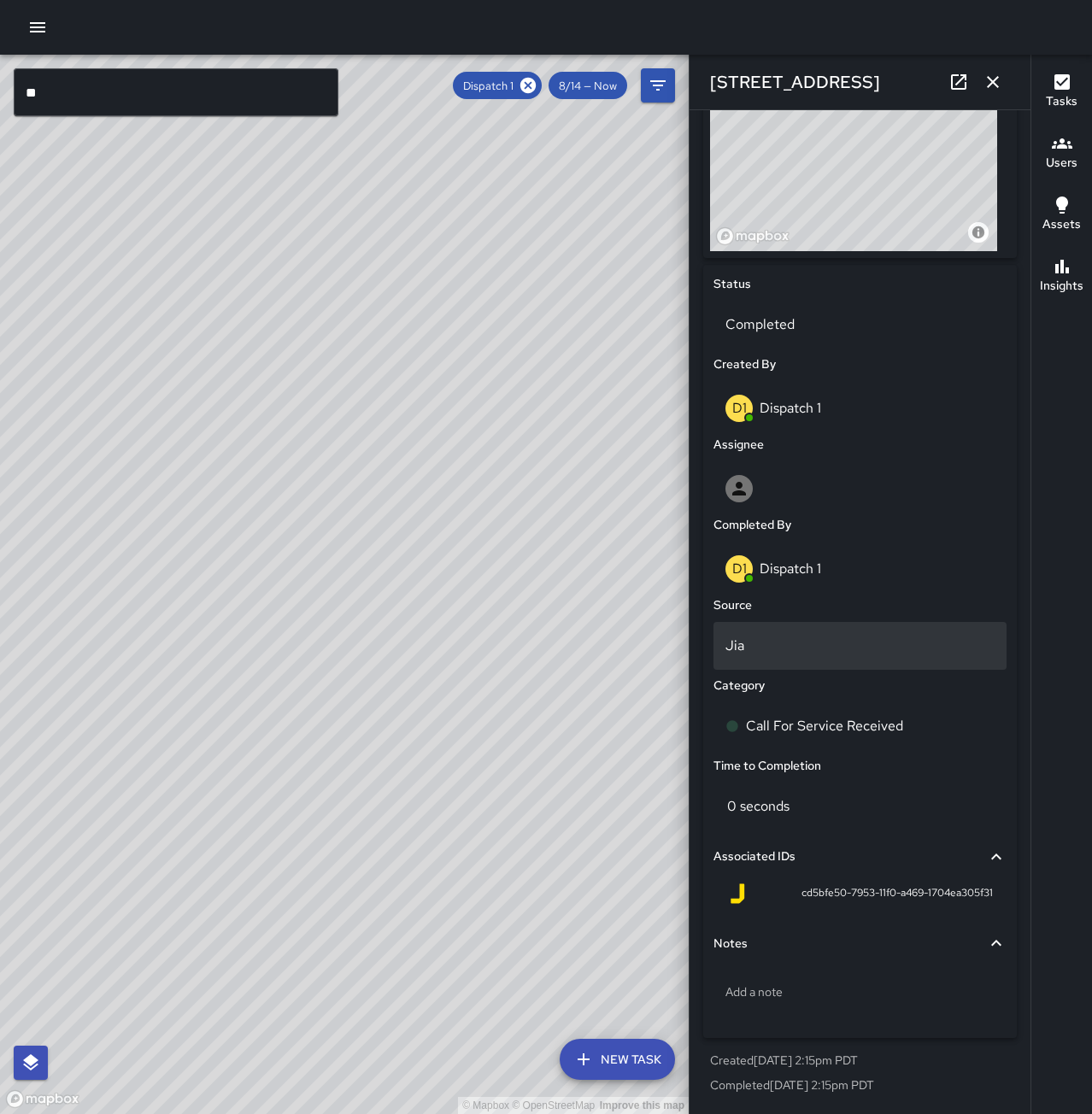
click at [759, 633] on div "Jia" at bounding box center [860, 646] width 293 height 48
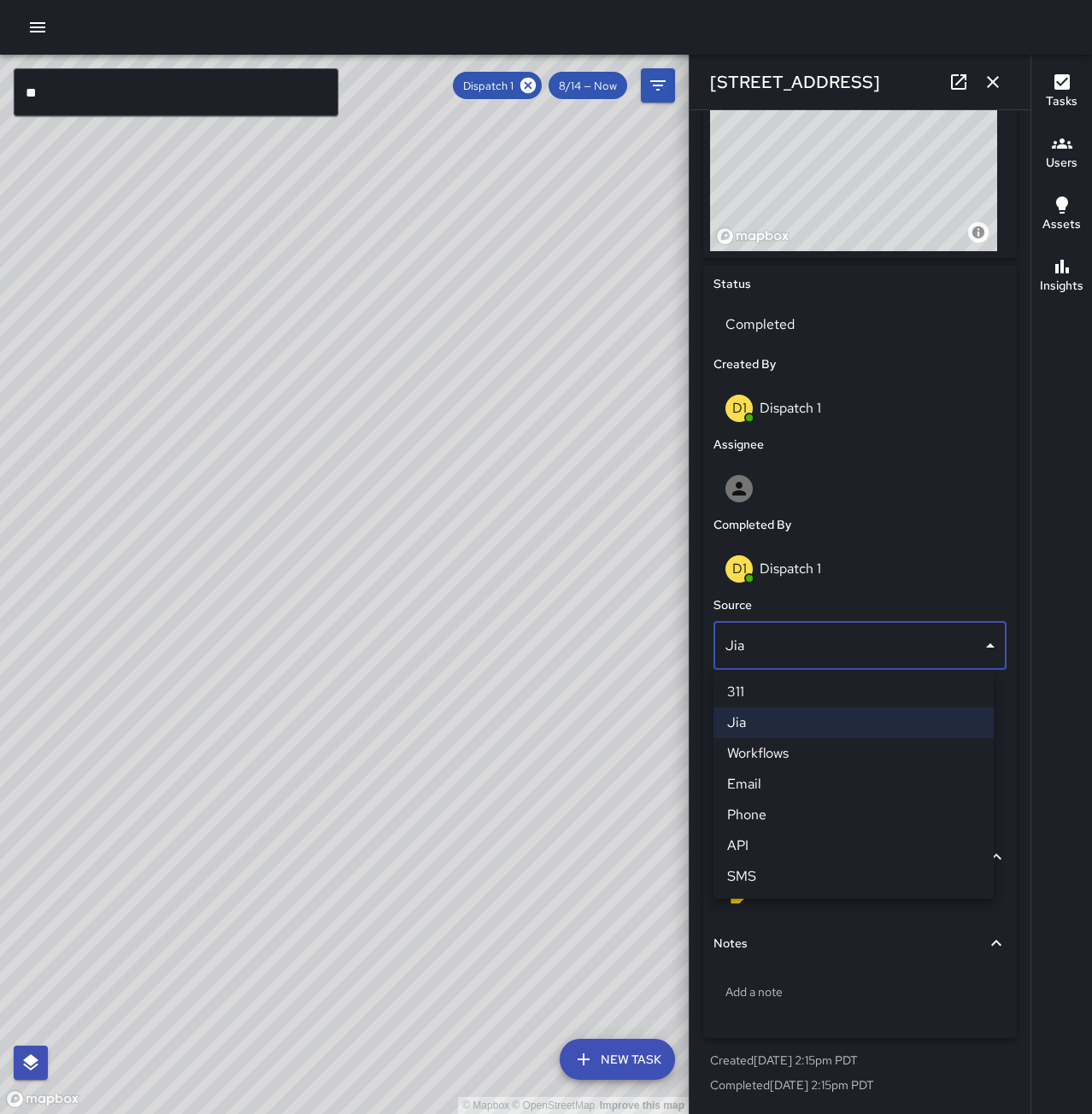
click at [800, 810] on li "Phone" at bounding box center [853, 815] width 280 height 31
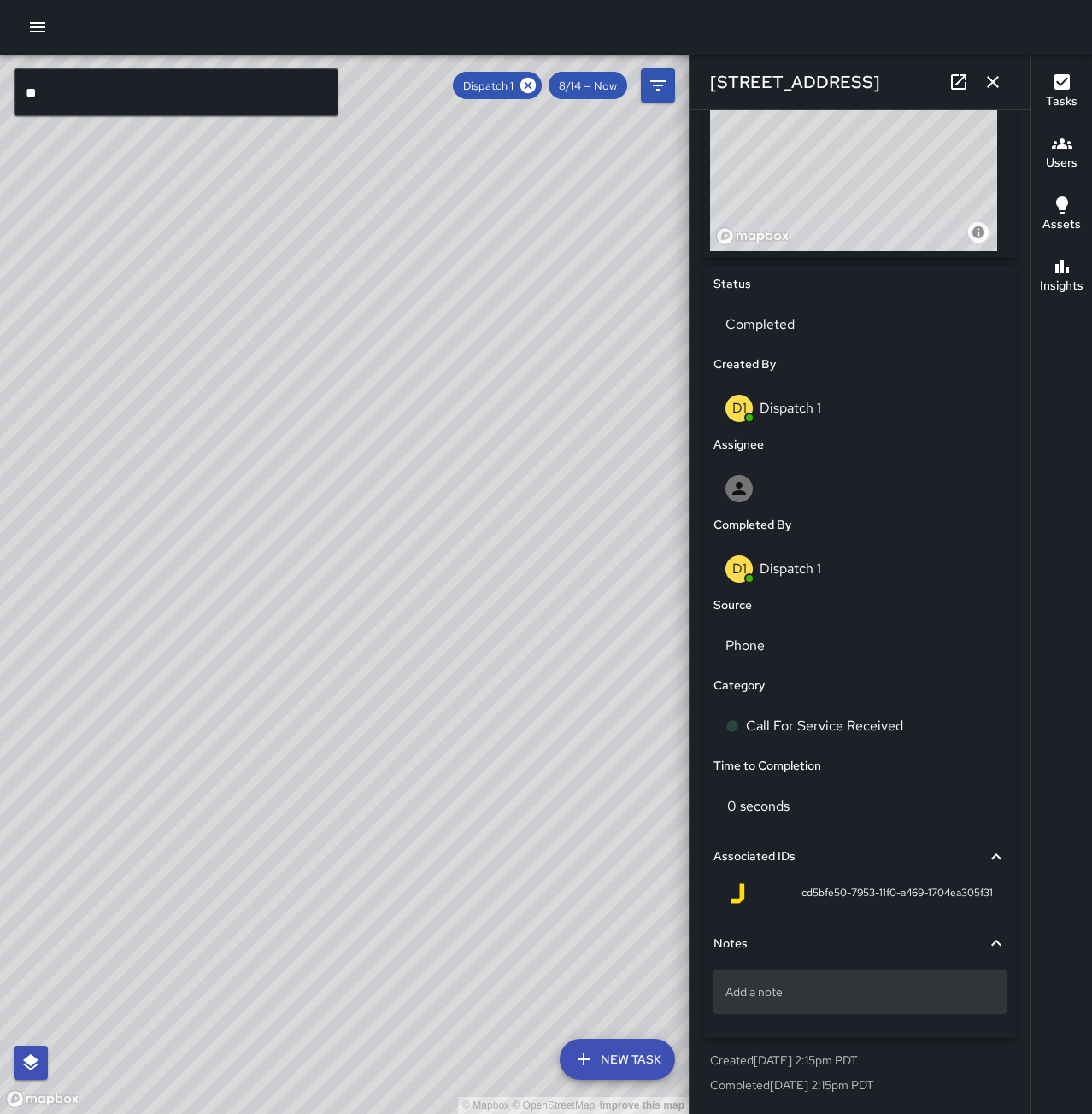
click at [820, 994] on p "Add a note" at bounding box center [860, 992] width 269 height 17
type textarea "*"
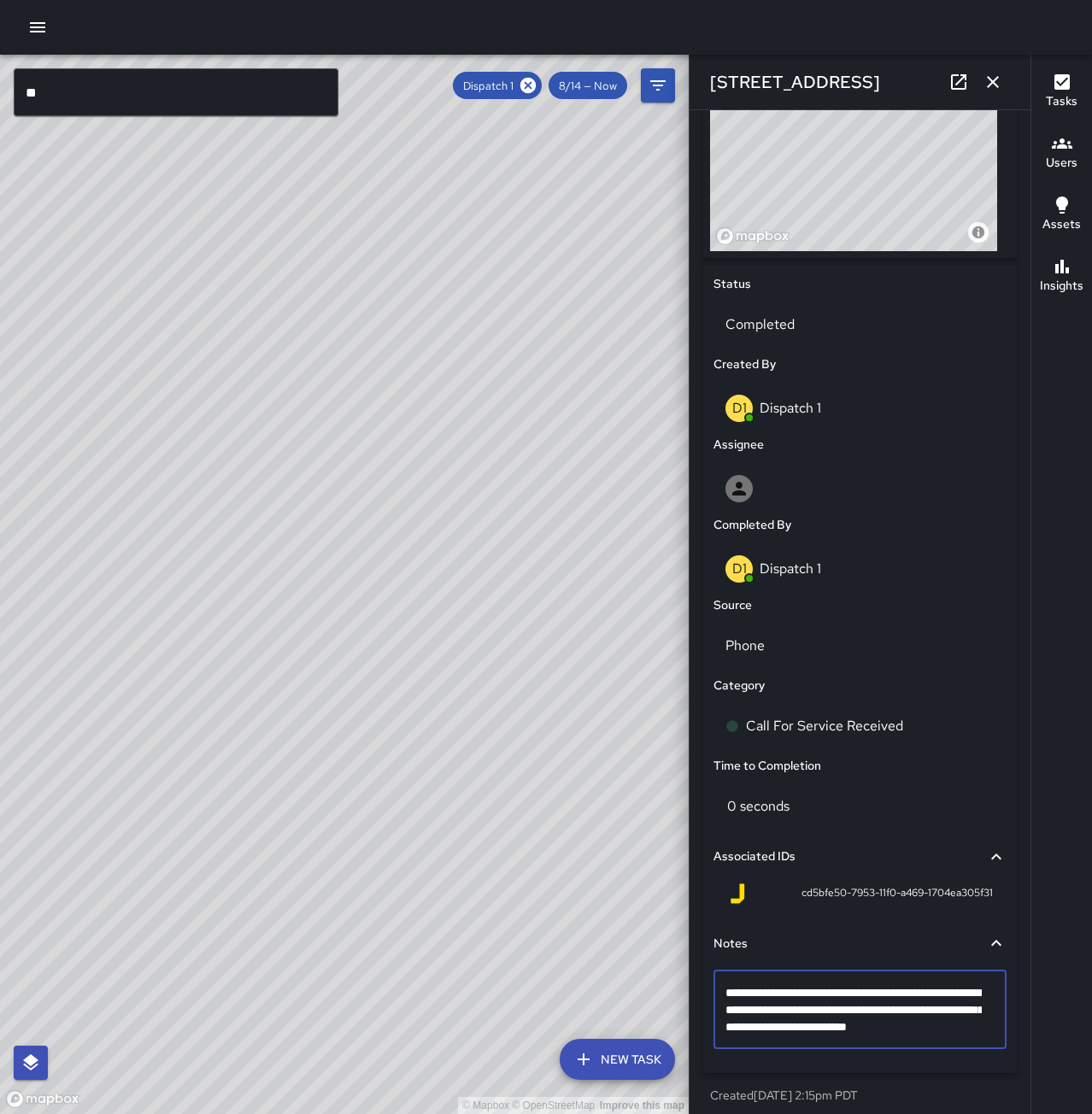
type textarea "**********"
click at [984, 76] on icon "button" at bounding box center [992, 81] width 20 height 20
